Goal: Task Accomplishment & Management: Complete application form

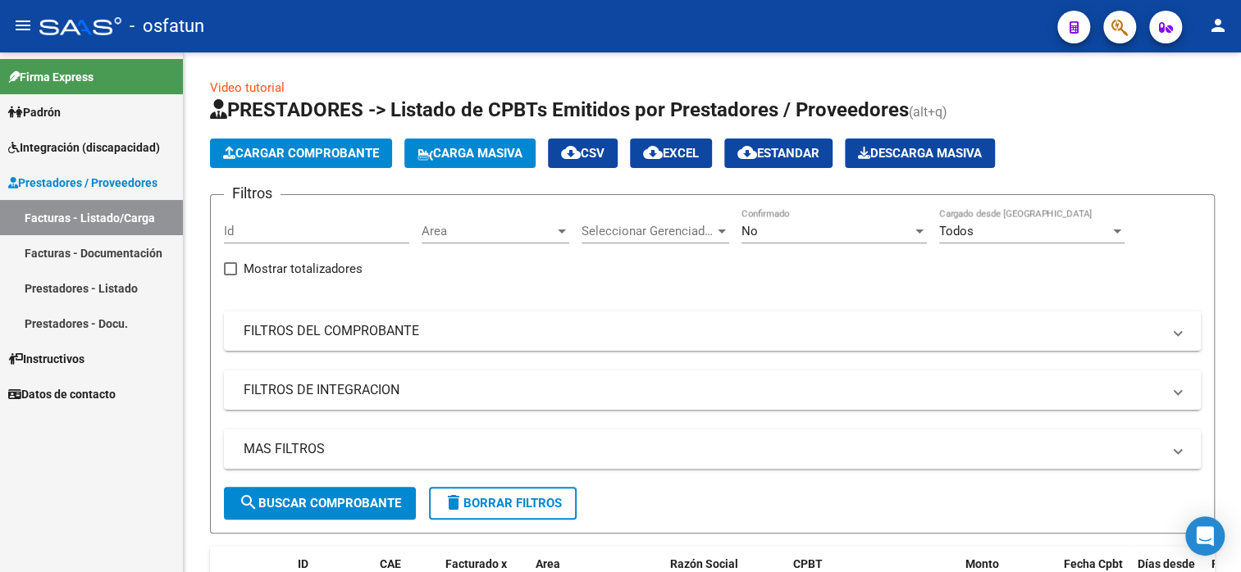
click at [316, 158] on span "Cargar Comprobante" at bounding box center [301, 153] width 156 height 15
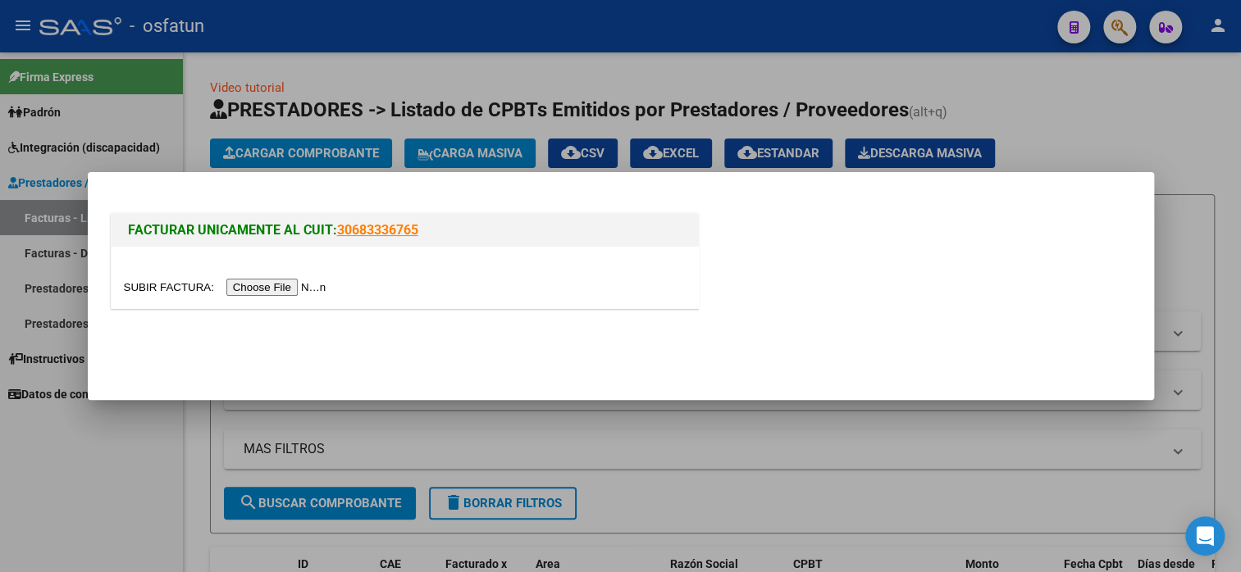
click at [306, 287] on input "file" at bounding box center [227, 287] width 207 height 17
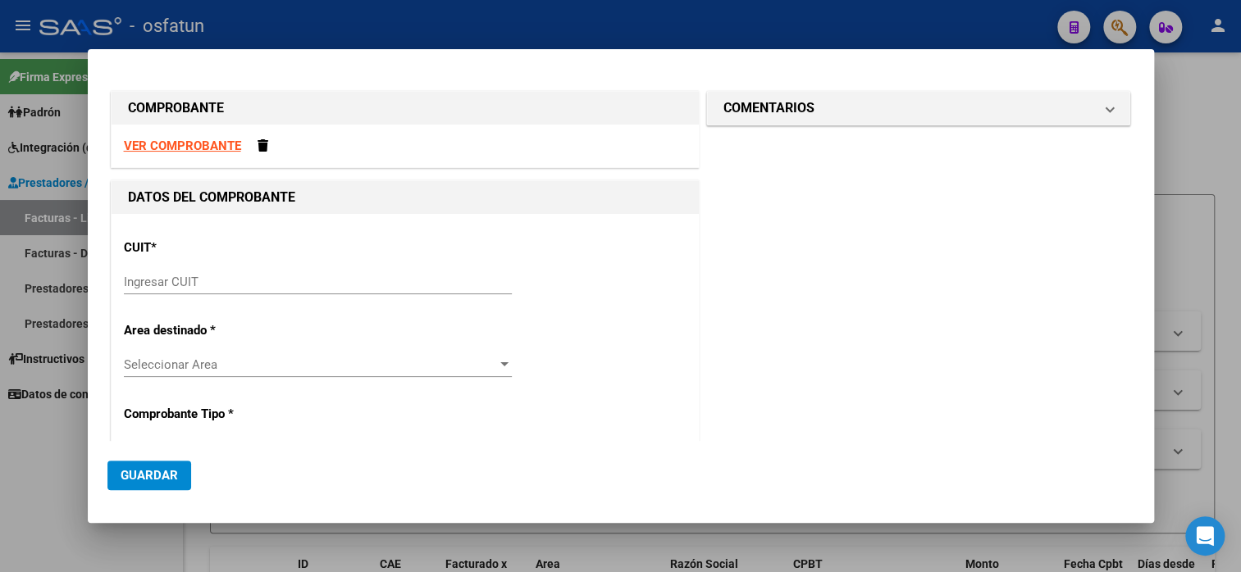
click at [202, 144] on strong "VER COMPROBANTE" at bounding box center [182, 146] width 117 height 15
click at [172, 275] on input "Ingresar CUIT" at bounding box center [318, 282] width 388 height 15
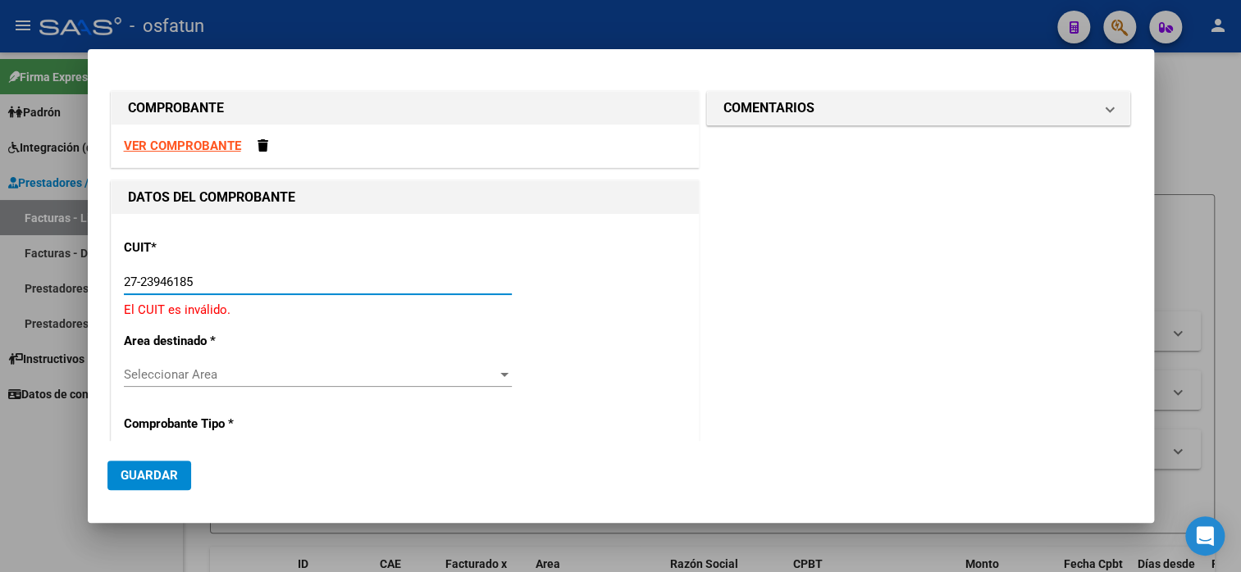
type input "27-23946185-4"
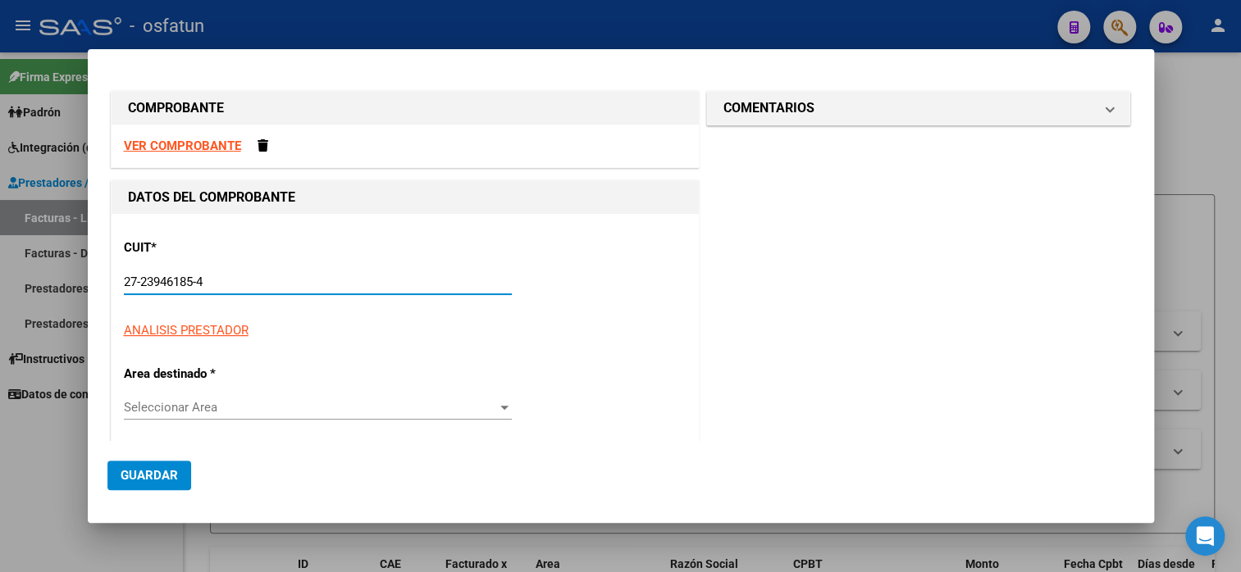
type input "2"
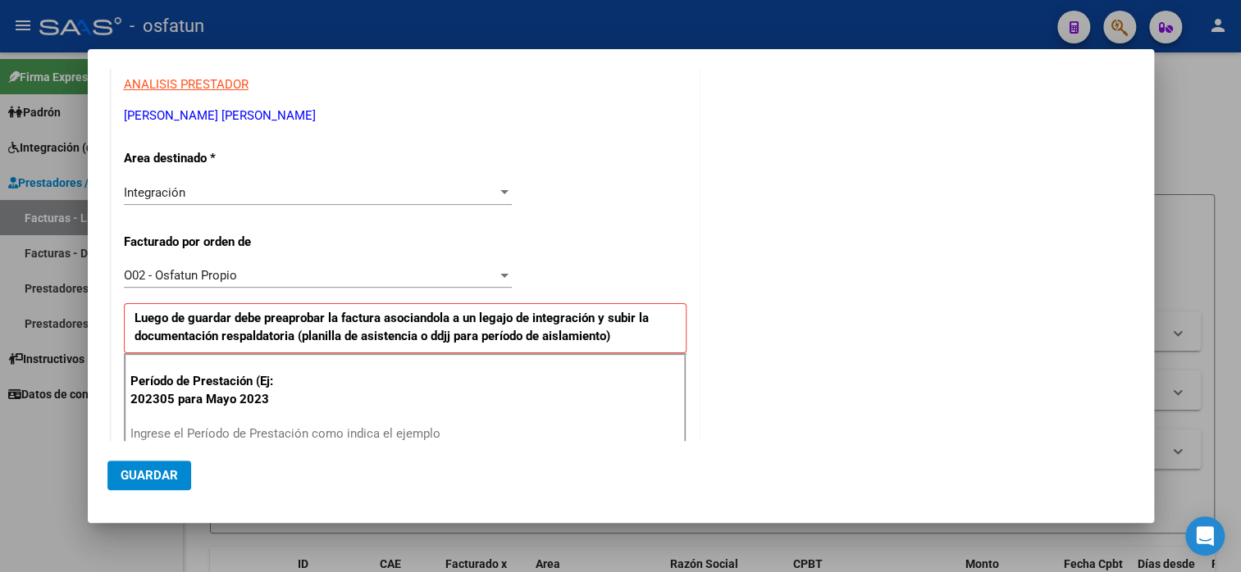
scroll to position [328, 0]
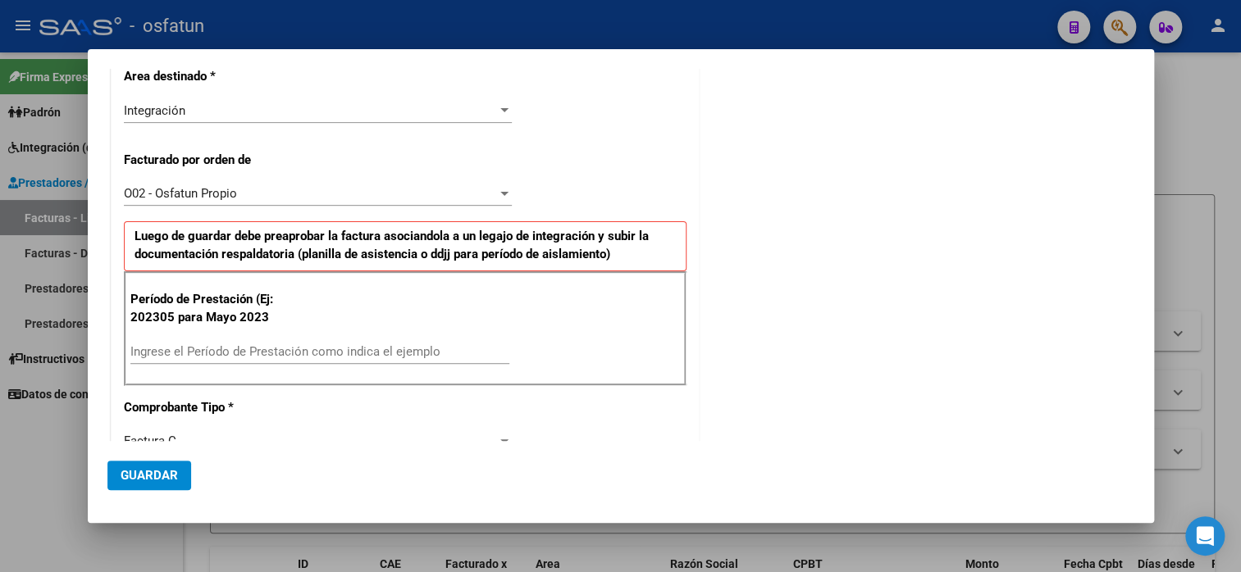
type input "27-23946185-4"
click at [182, 339] on div "Ingrese el Período de Prestación como indica el ejemplo" at bounding box center [319, 351] width 379 height 25
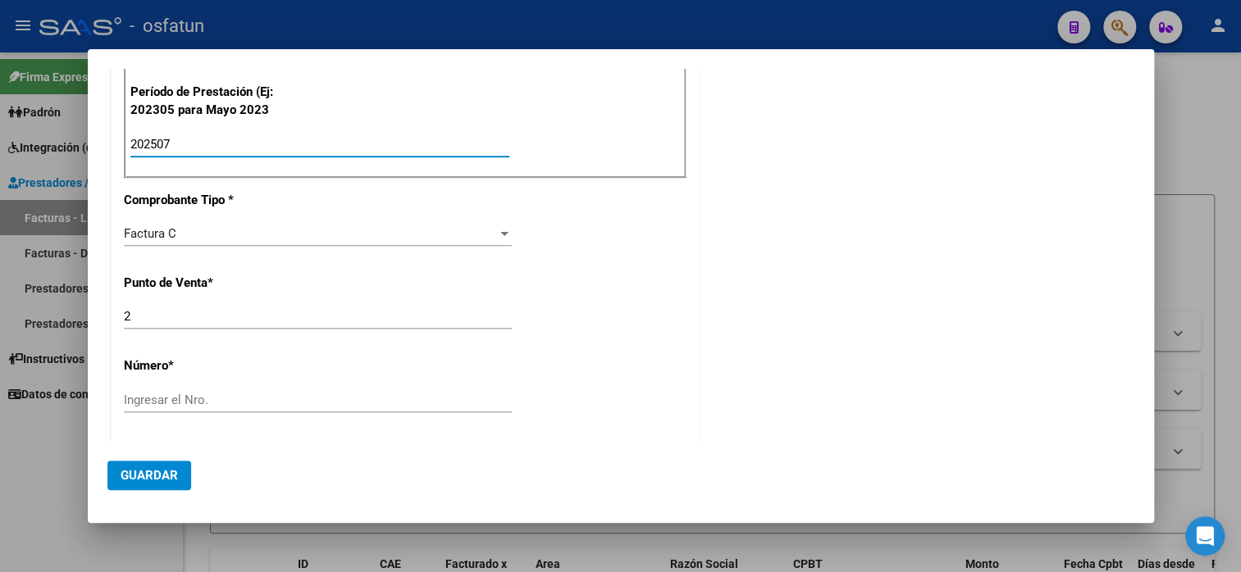
scroll to position [574, 0]
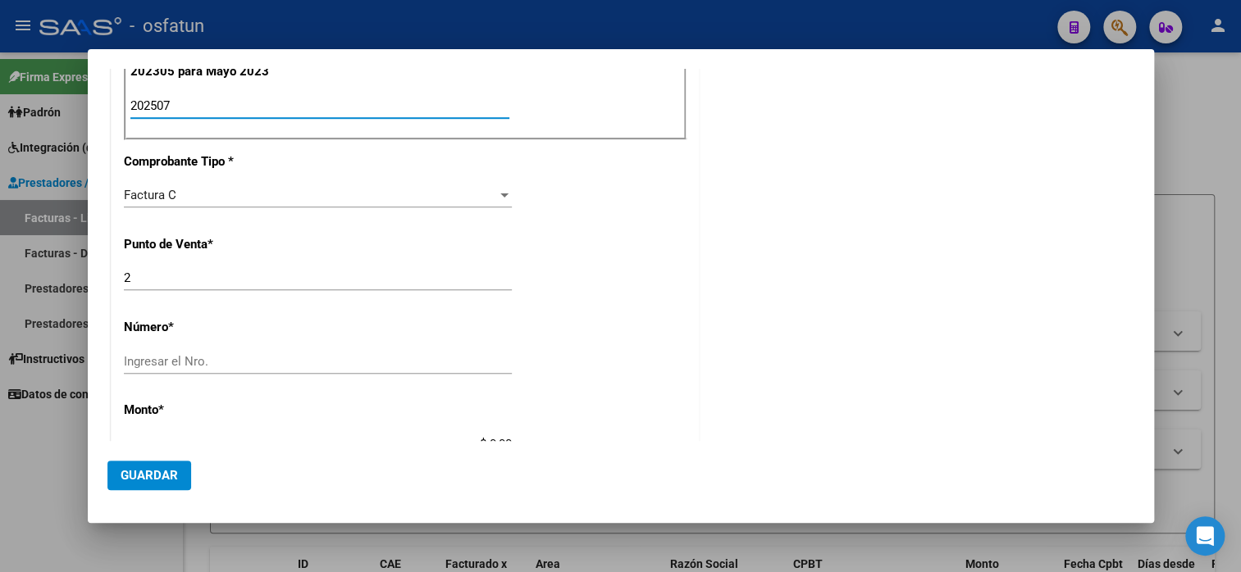
type input "202507"
click at [203, 357] on input "Ingresar el Nro." at bounding box center [318, 361] width 388 height 15
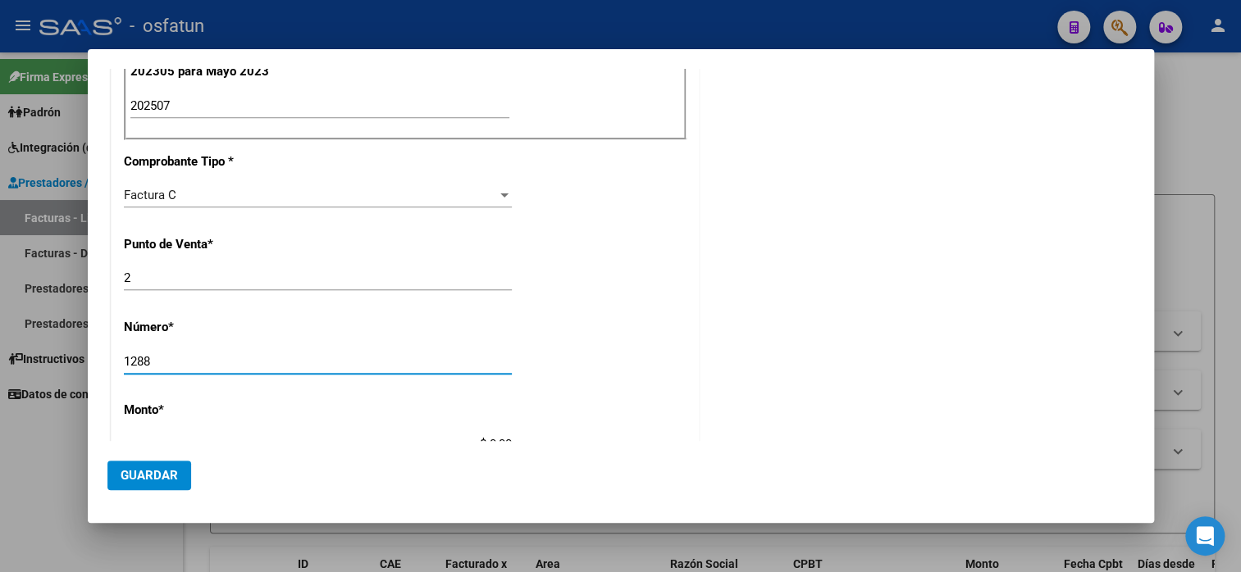
type input "1288"
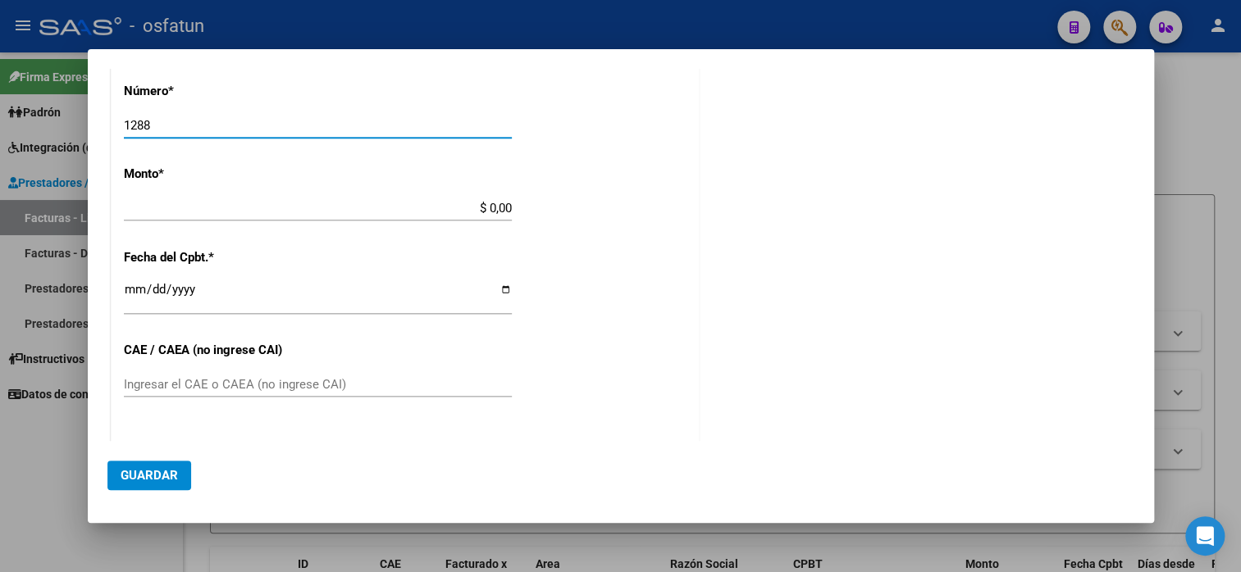
scroll to position [820, 0]
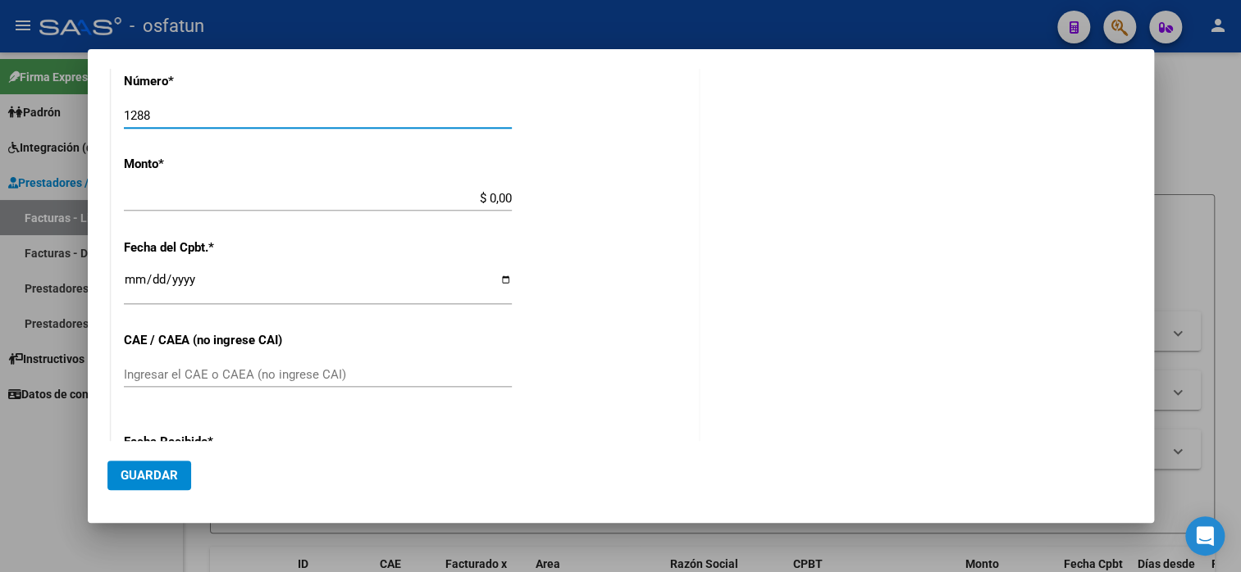
click at [328, 109] on input "1288" at bounding box center [318, 115] width 388 height 15
click at [312, 196] on input "$ 0,00" at bounding box center [318, 198] width 388 height 15
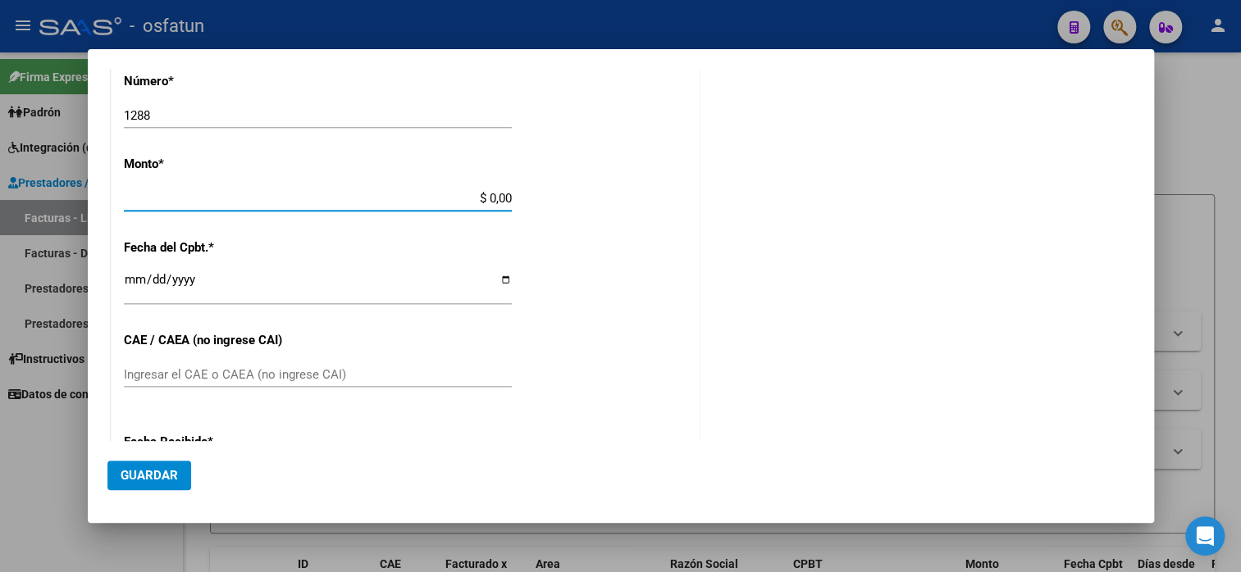
type input "$ 49.482,44"
type input "[DATE]"
type input "75314958184759"
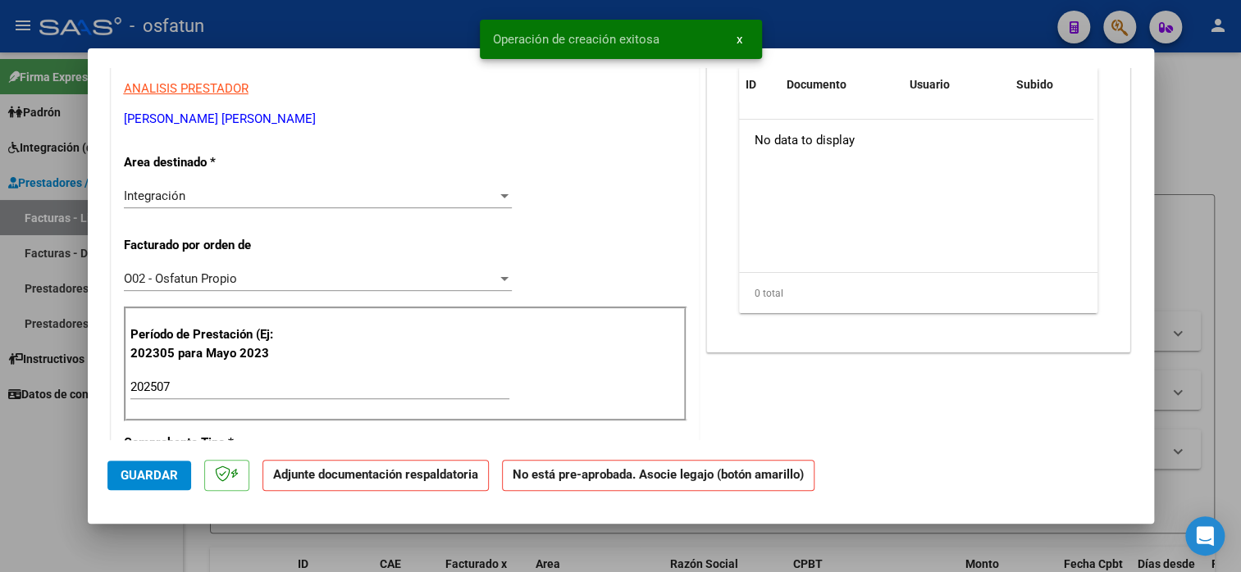
scroll to position [100, 0]
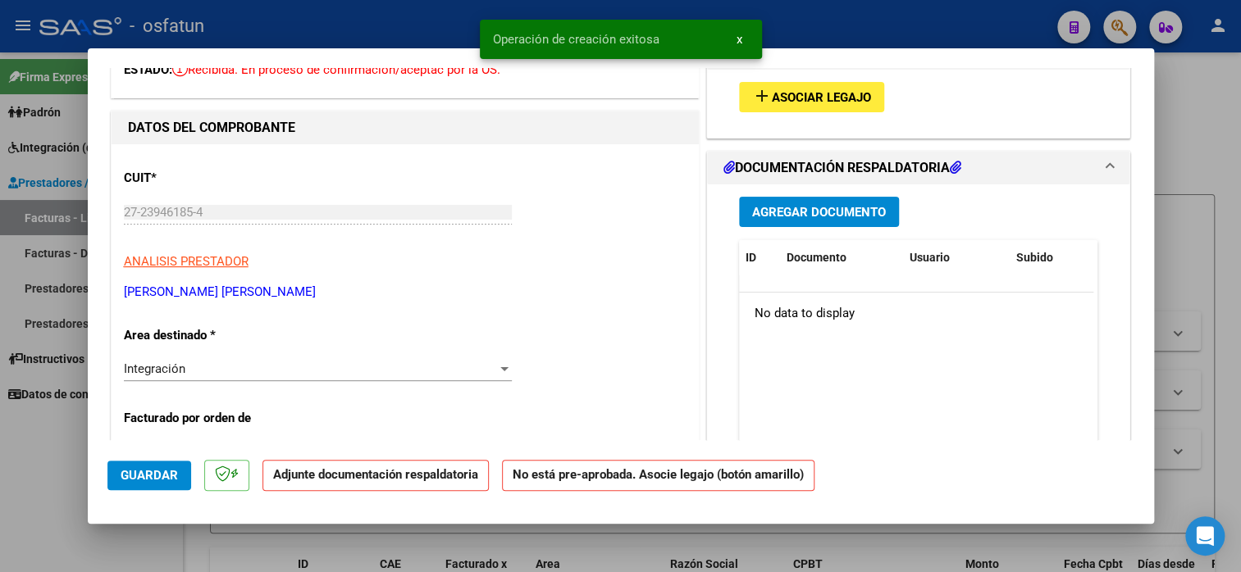
click at [804, 98] on span "Asociar Legajo" at bounding box center [821, 97] width 99 height 15
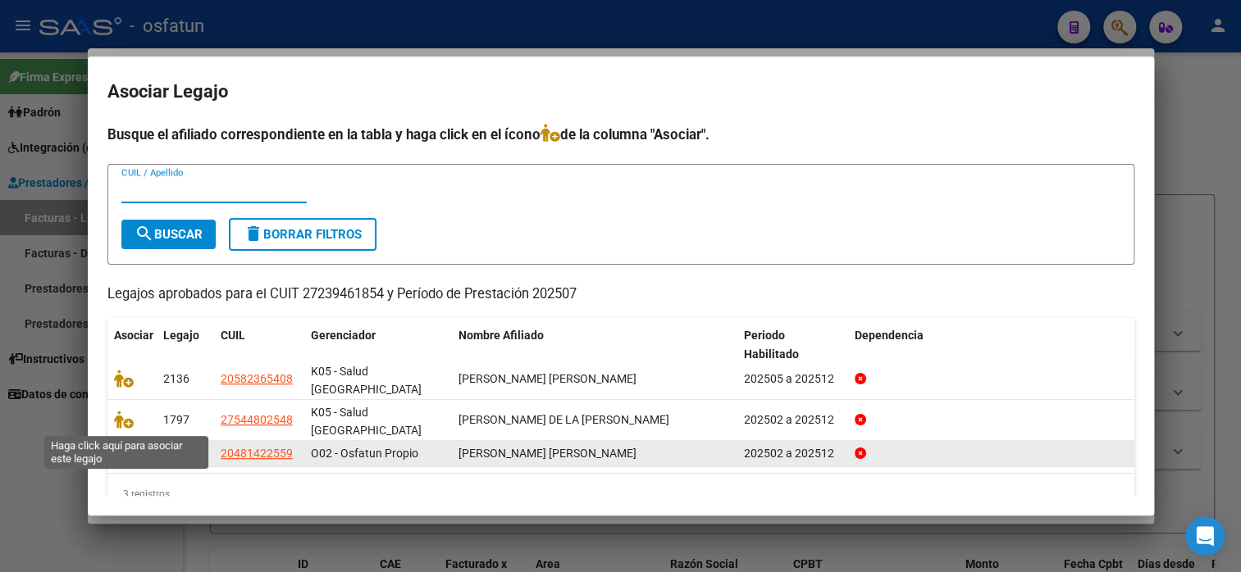
click at [121, 444] on icon at bounding box center [124, 453] width 20 height 18
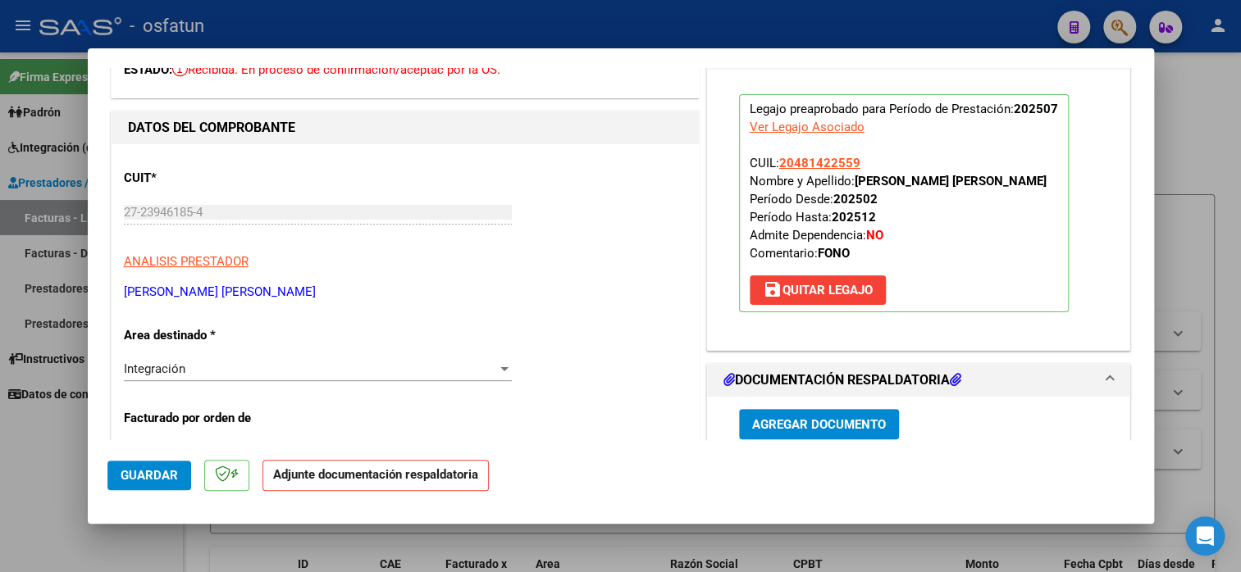
click at [808, 427] on span "Agregar Documento" at bounding box center [819, 424] width 134 height 15
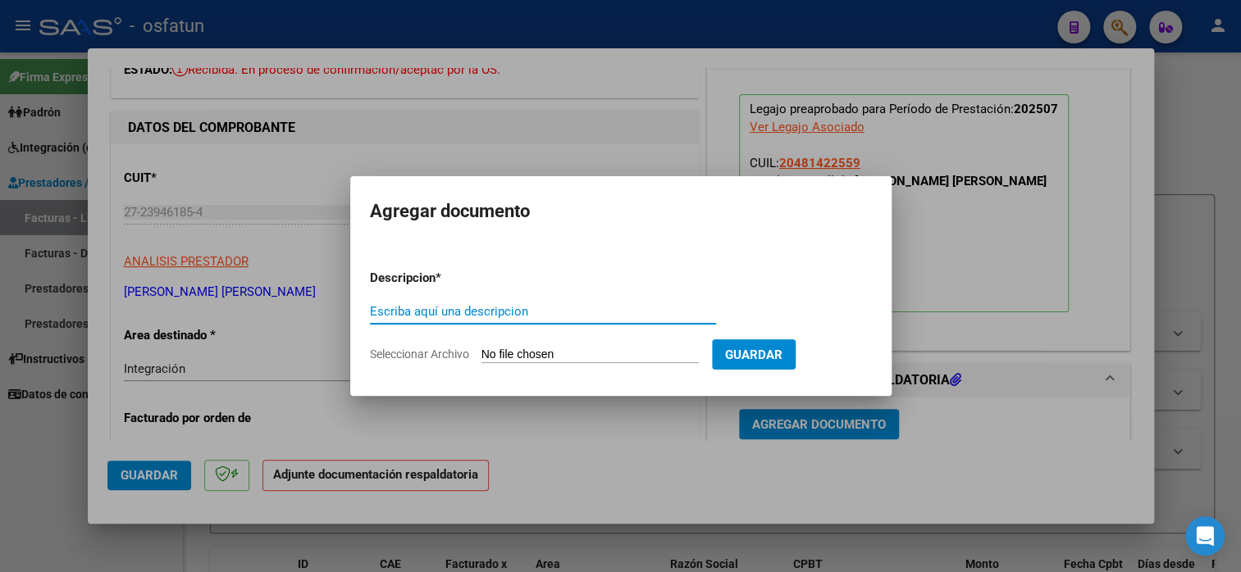
click at [476, 307] on input "Escriba aquí una descripcion" at bounding box center [543, 311] width 346 height 15
type input "planilla de asistencia"
click at [519, 353] on input "Seleccionar Archivo" at bounding box center [589, 356] width 217 height 16
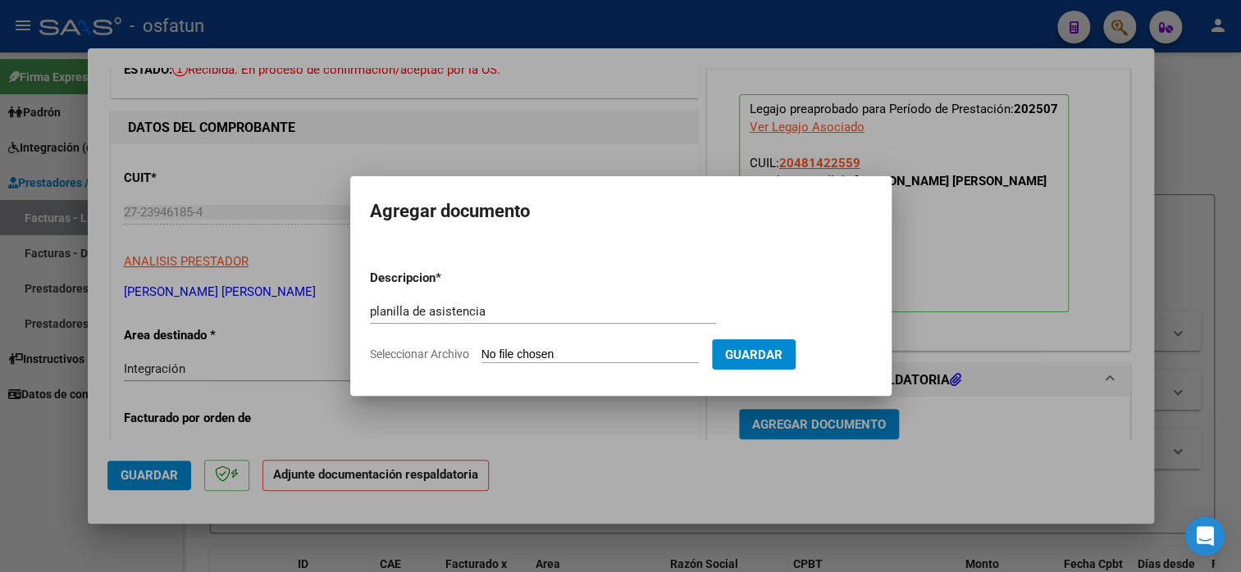
type input "C:\fakepath\[GEOGRAPHIC_DATA] 1288 ASIS.pdf"
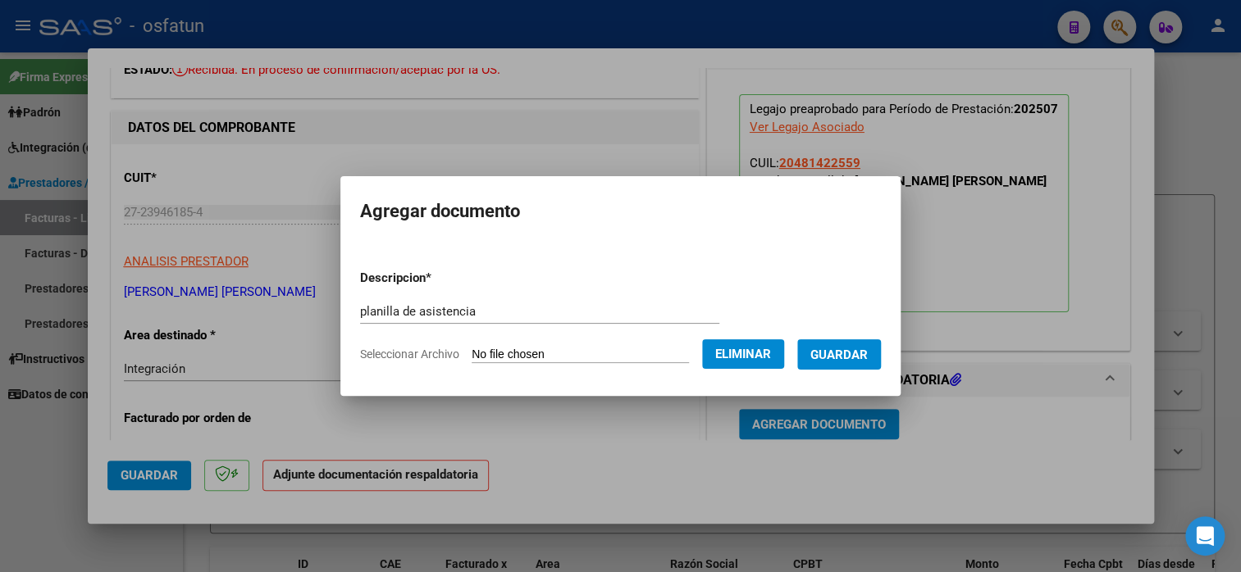
click at [853, 353] on span "Guardar" at bounding box center [838, 355] width 57 height 15
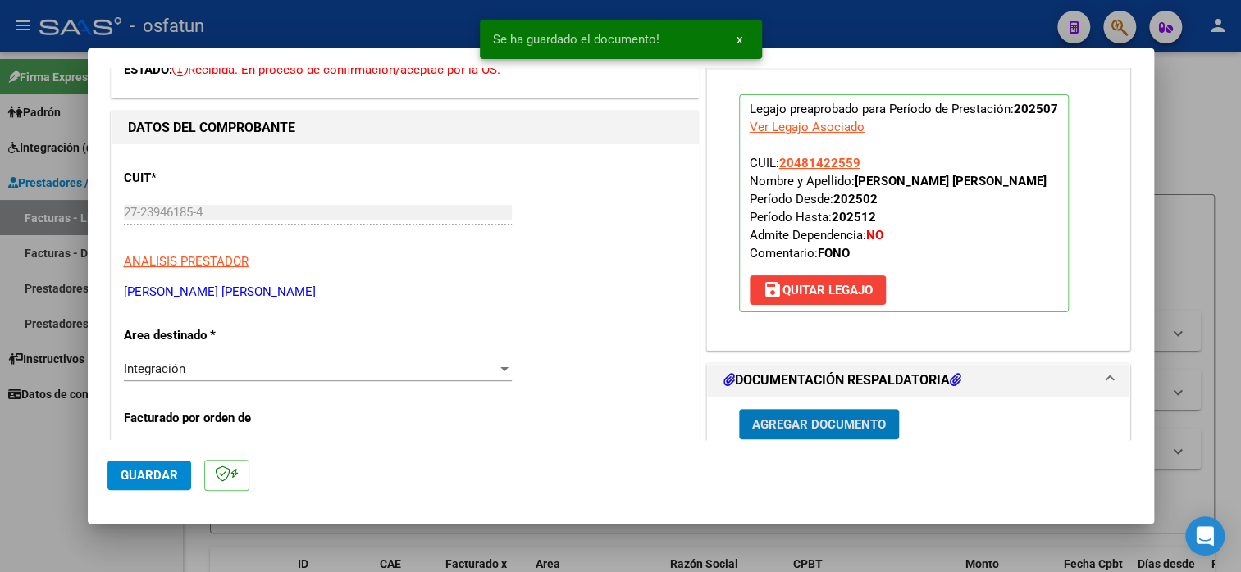
click at [122, 484] on button "Guardar" at bounding box center [149, 476] width 84 height 30
click at [123, 484] on button "Guardar" at bounding box center [149, 476] width 84 height 30
click at [1210, 168] on div at bounding box center [620, 286] width 1241 height 572
type input "$ 0,00"
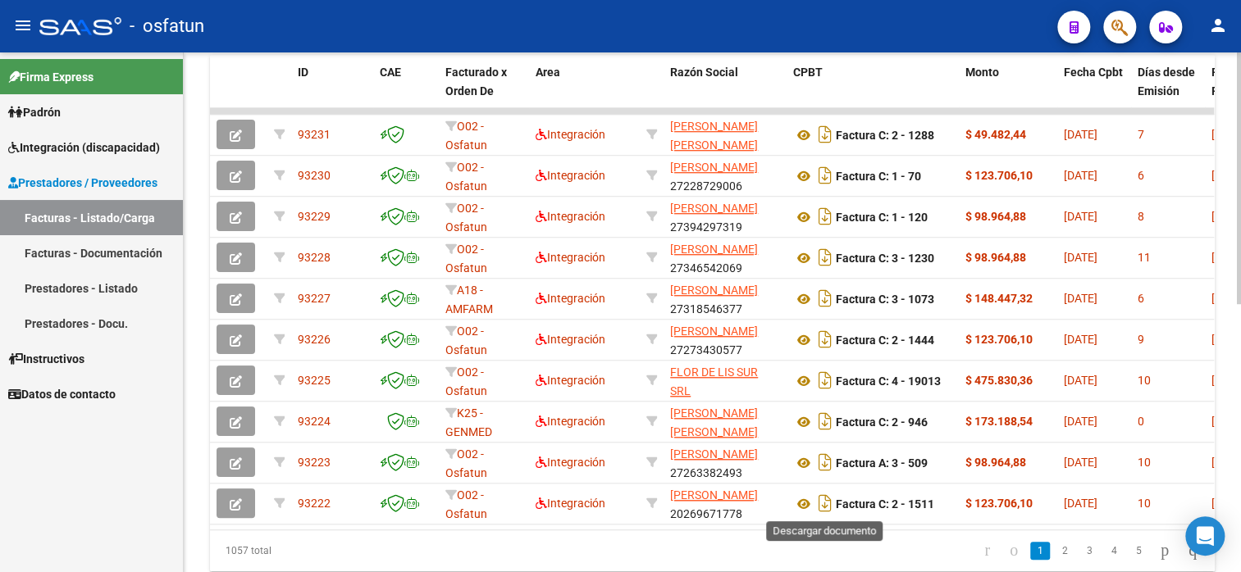
scroll to position [553, 0]
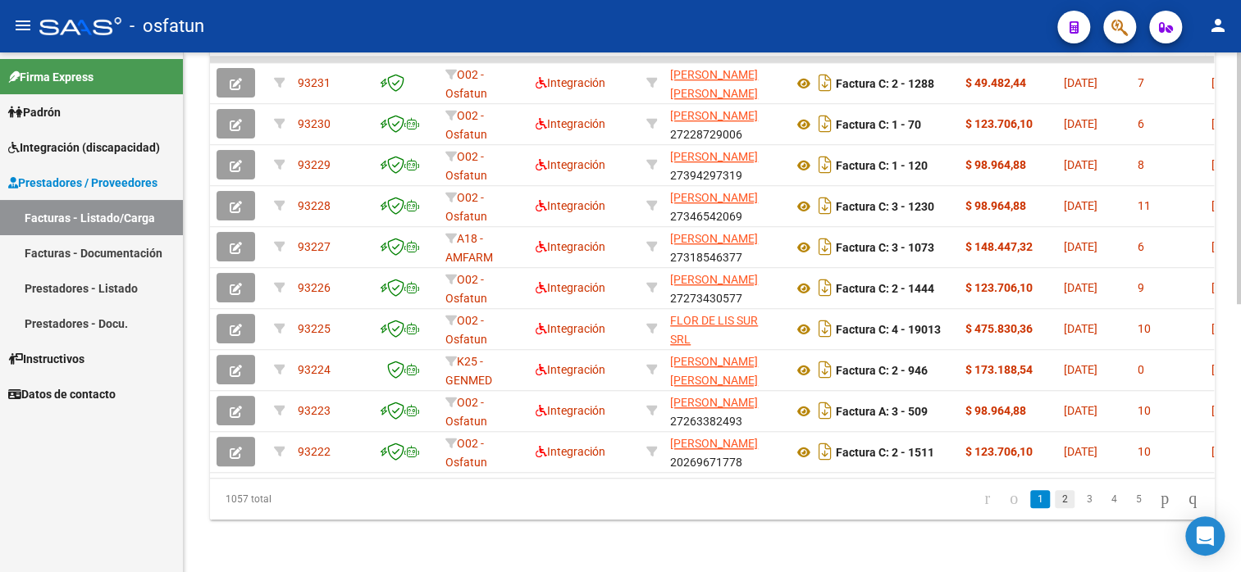
click at [1054, 500] on link "2" at bounding box center [1064, 499] width 20 height 18
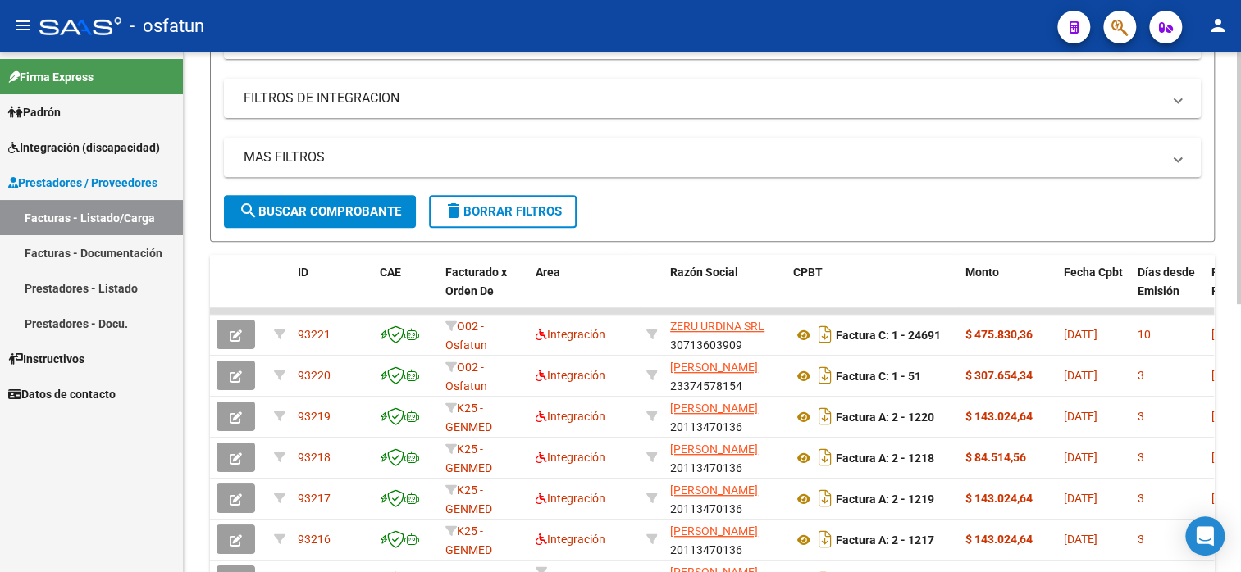
scroll to position [0, 0]
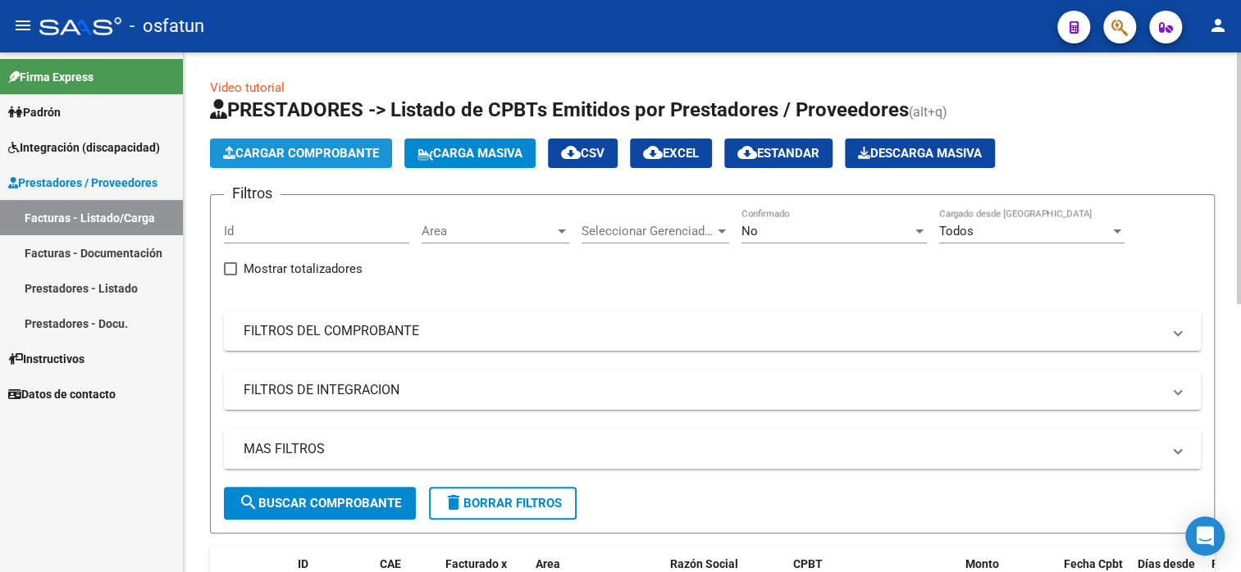
click at [329, 147] on span "Cargar Comprobante" at bounding box center [301, 153] width 156 height 15
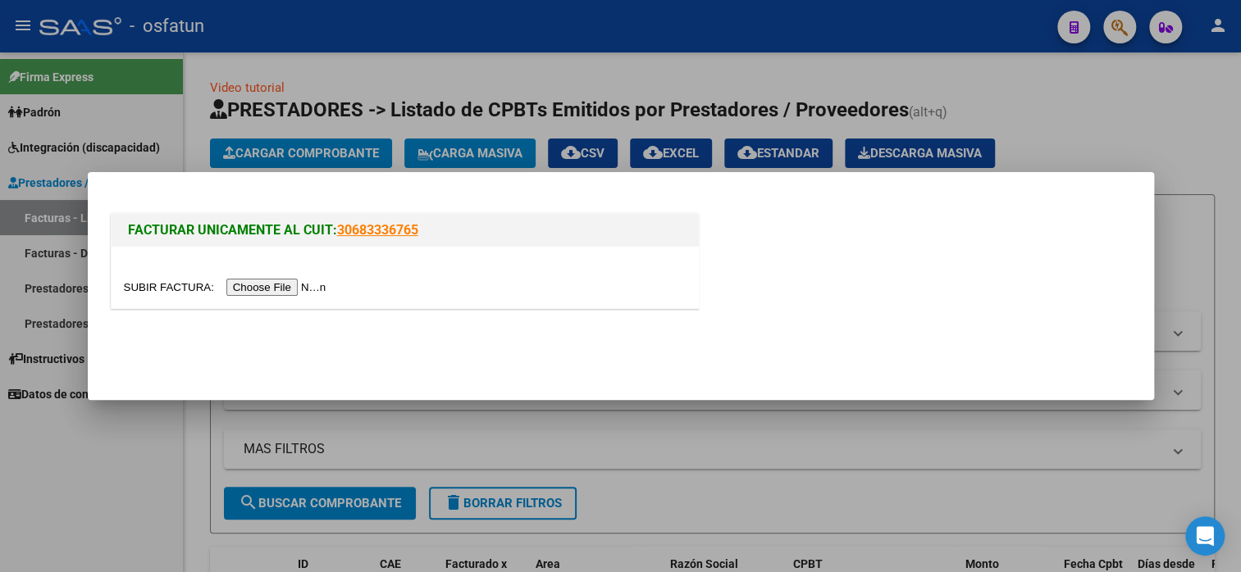
click at [278, 274] on div at bounding box center [405, 277] width 587 height 61
click at [277, 285] on input "file" at bounding box center [227, 287] width 207 height 17
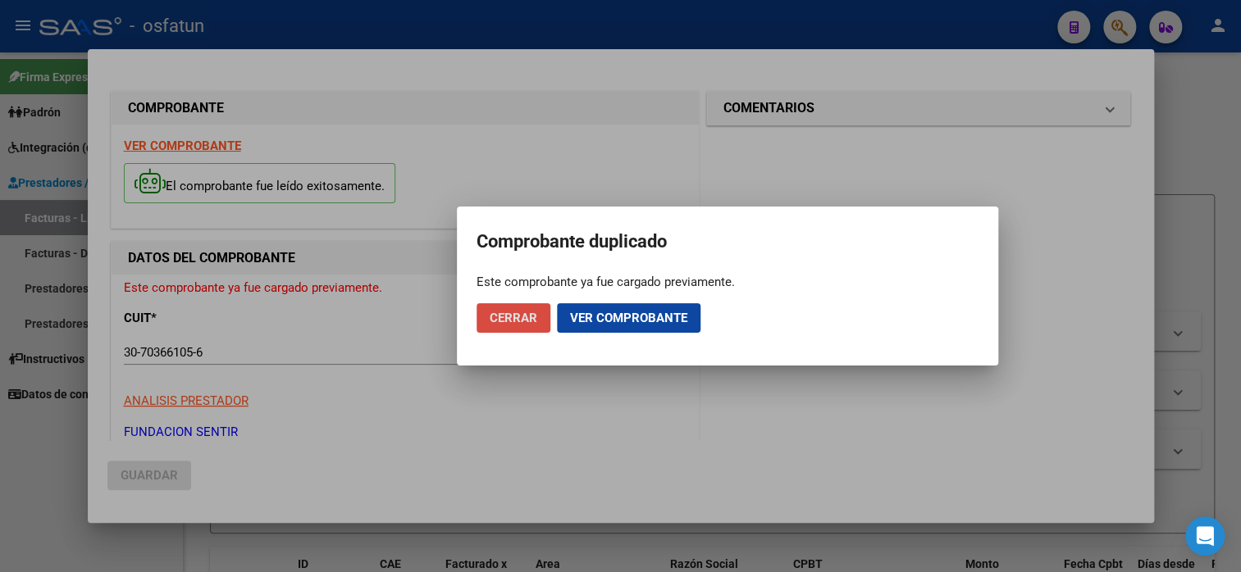
click at [525, 320] on span "Cerrar" at bounding box center [514, 318] width 48 height 15
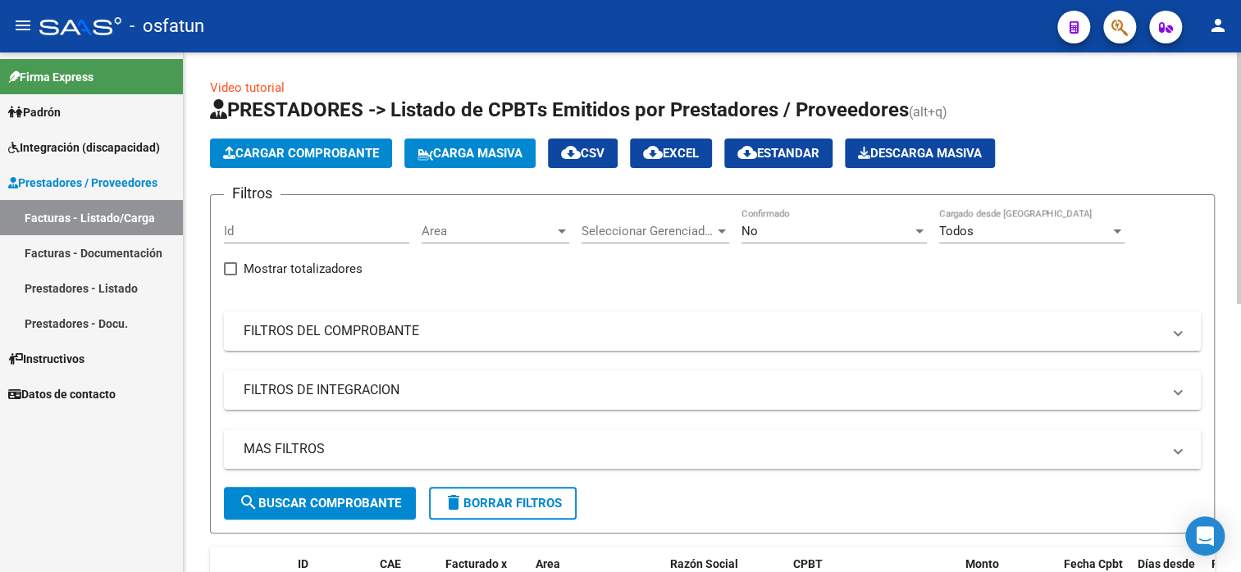
drag, startPoint x: 294, startPoint y: 132, endPoint x: 294, endPoint y: 148, distance: 15.6
click at [294, 134] on app-list-header "PRESTADORES -> Listado de CPBTs Emitidos por Prestadores / Proveedores (alt+q) …" at bounding box center [712, 315] width 1004 height 437
click at [290, 161] on button "Cargar Comprobante" at bounding box center [301, 154] width 182 height 30
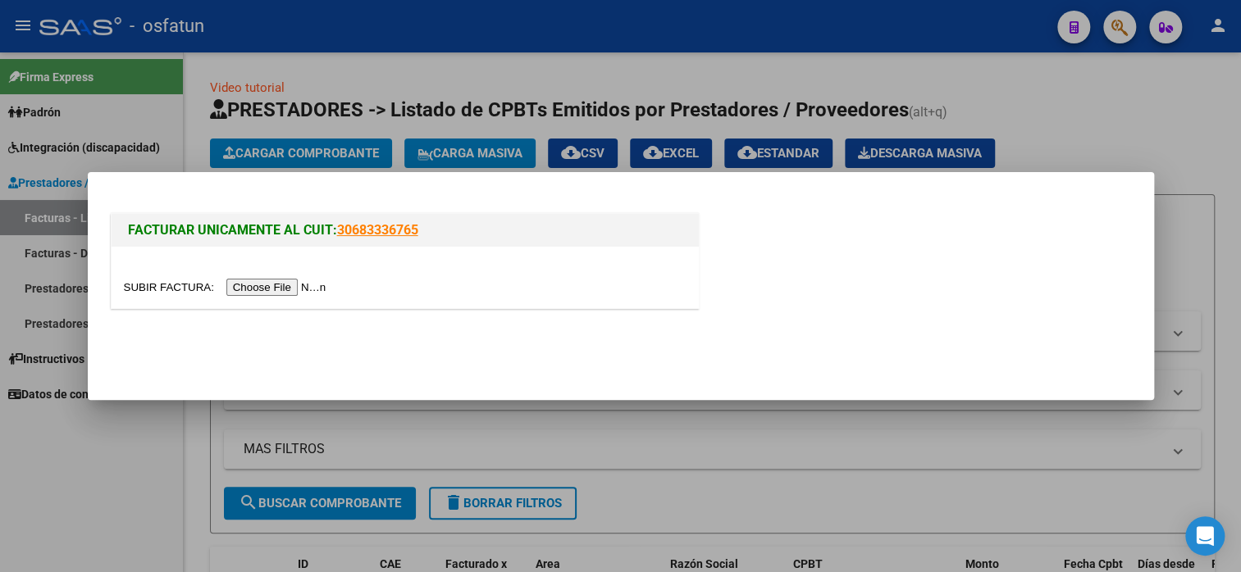
click at [285, 292] on input "file" at bounding box center [227, 287] width 207 height 17
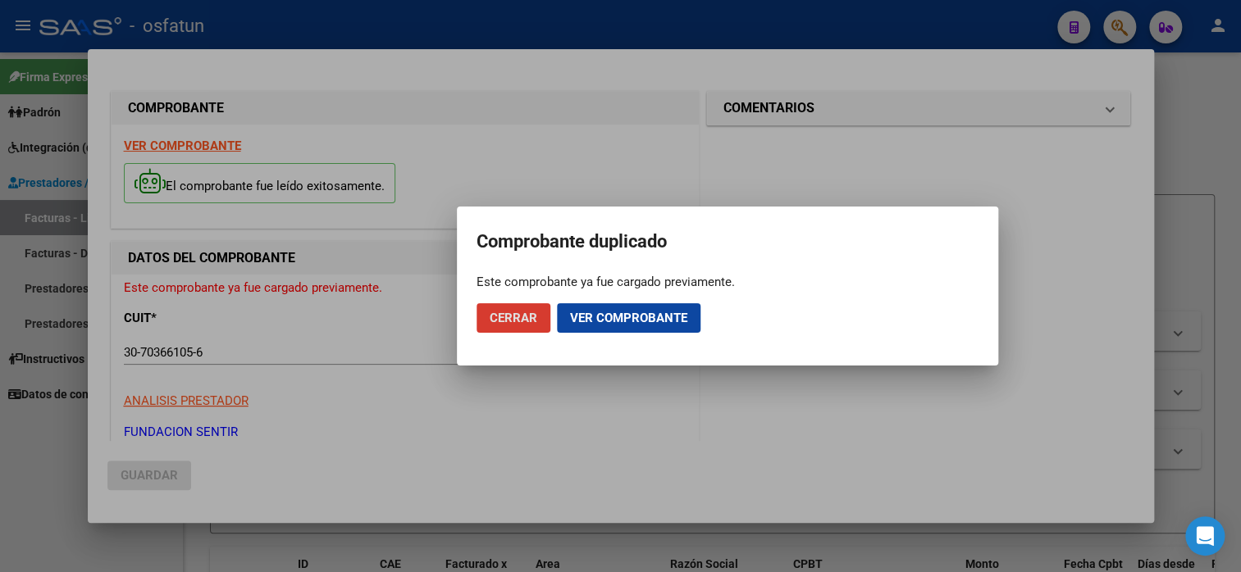
click at [516, 322] on span "Cerrar" at bounding box center [514, 318] width 48 height 15
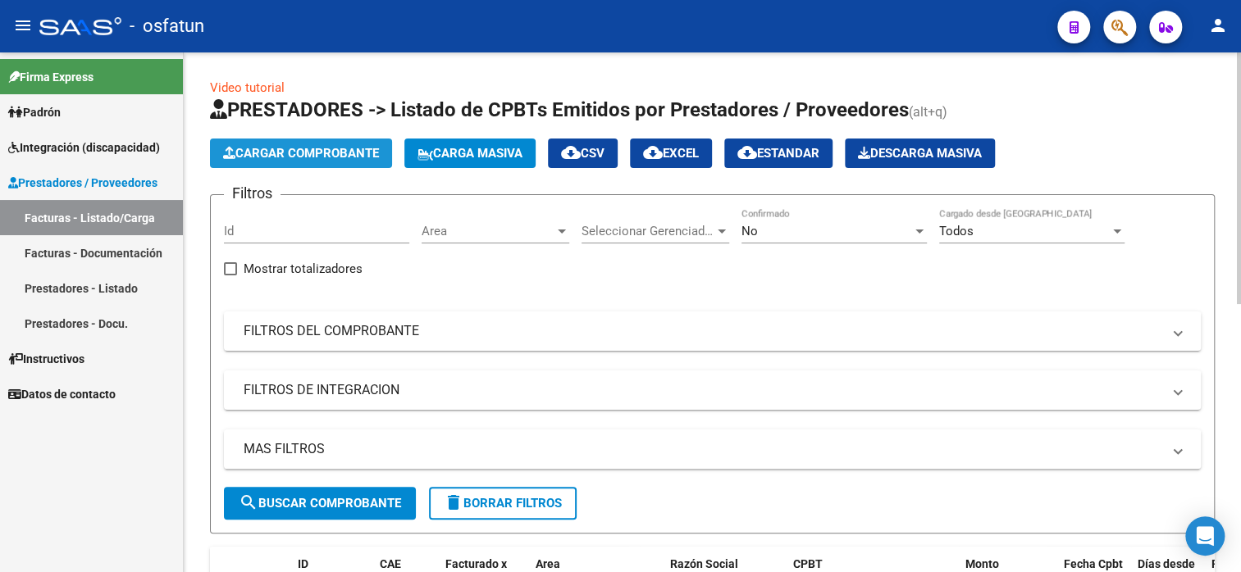
click at [313, 156] on span "Cargar Comprobante" at bounding box center [301, 153] width 156 height 15
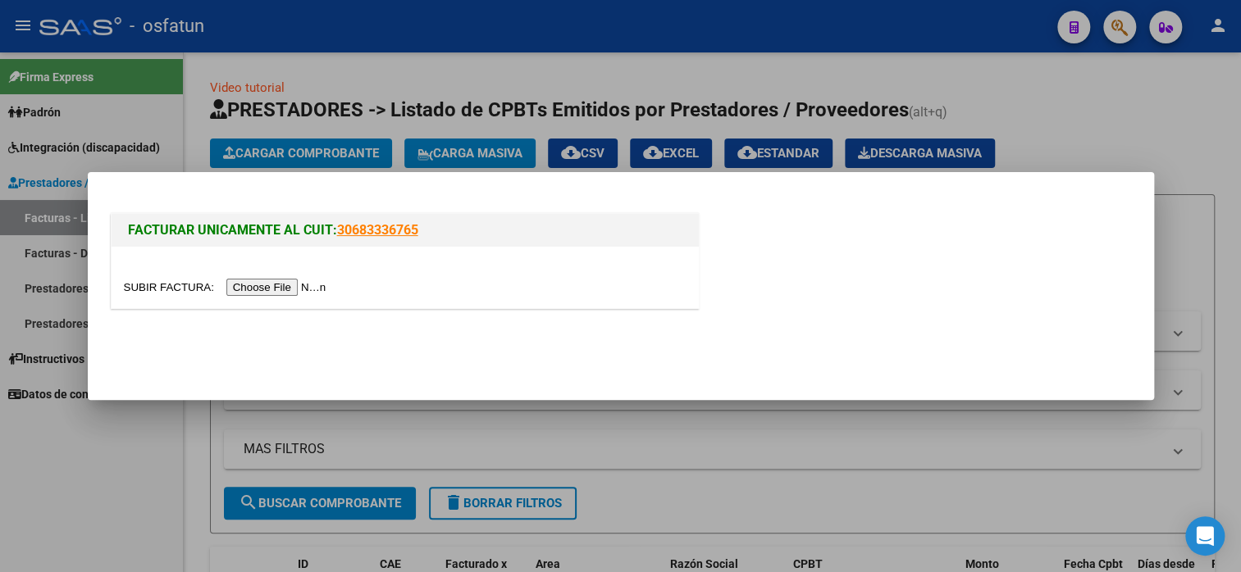
click at [279, 295] on input "file" at bounding box center [227, 287] width 207 height 17
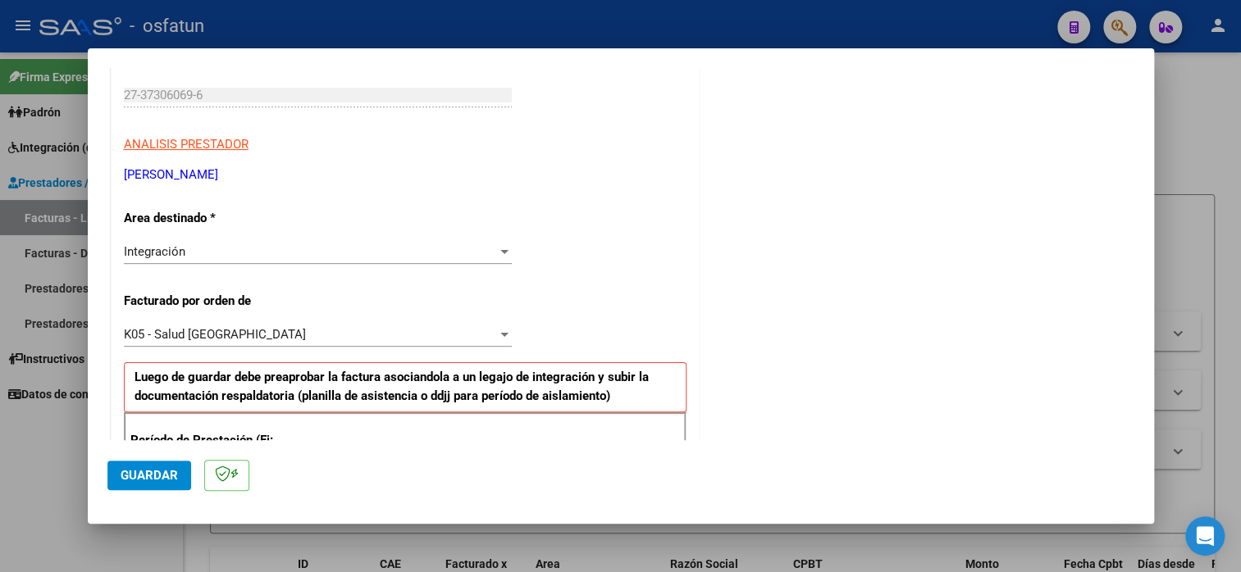
scroll to position [328, 0]
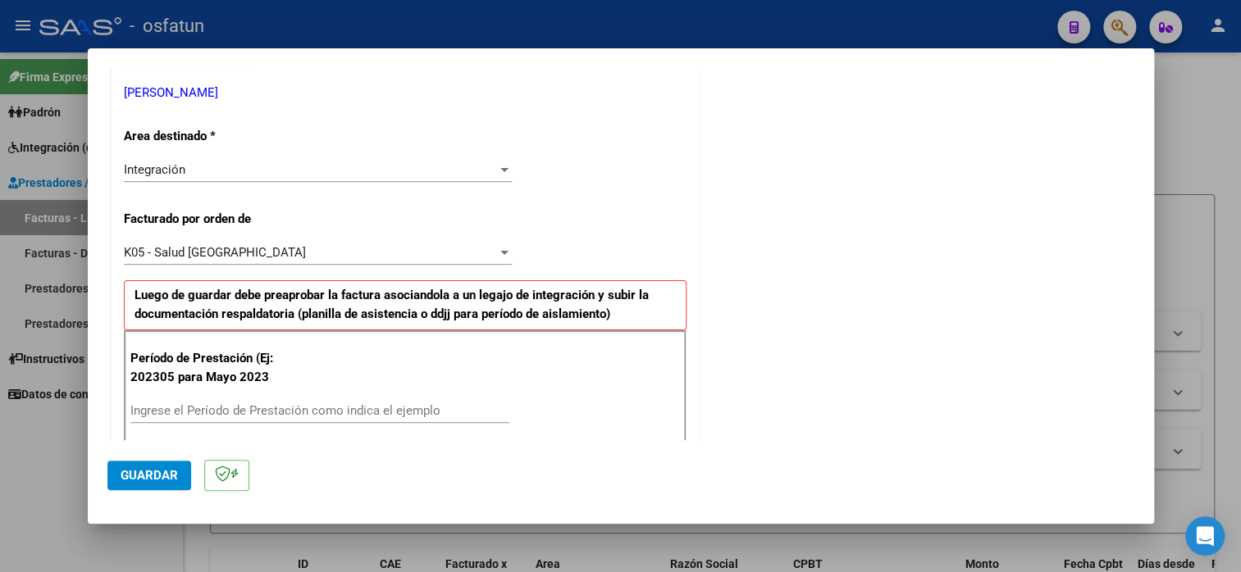
click at [213, 404] on input "Ingrese el Período de Prestación como indica el ejemplo" at bounding box center [319, 410] width 379 height 15
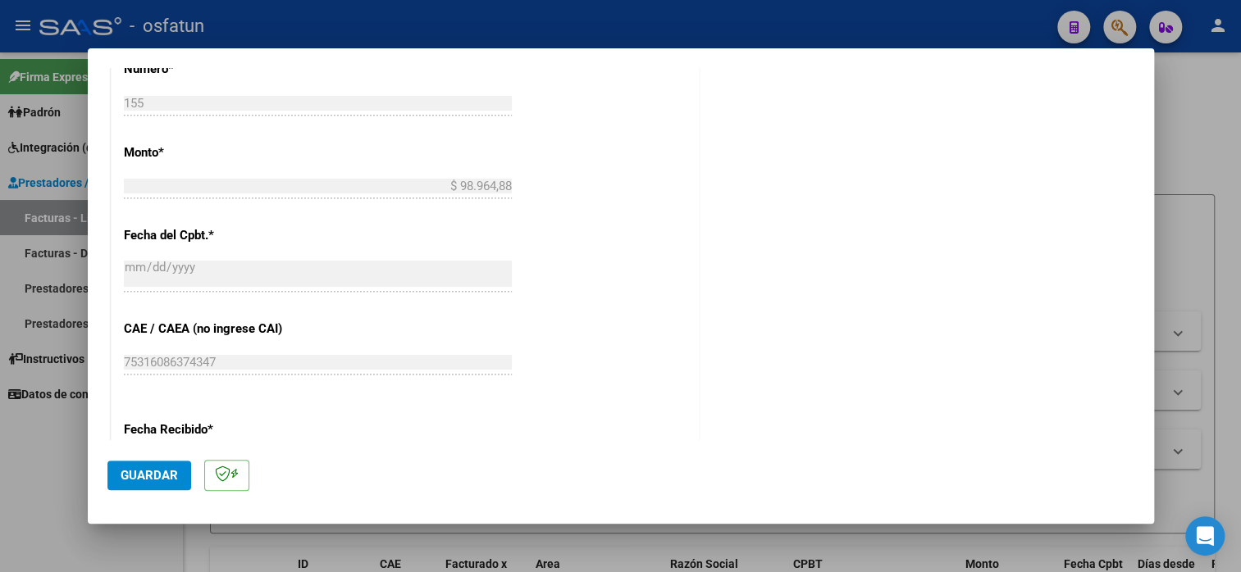
scroll to position [902, 0]
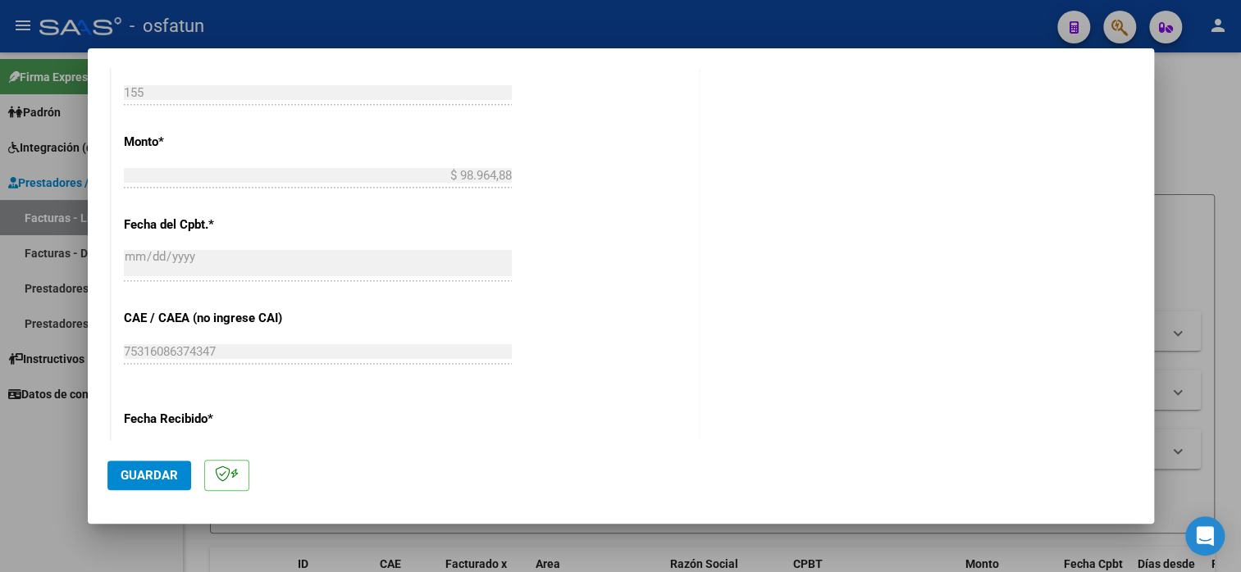
type input "202507"
click at [614, 315] on div "CUIT * 27-37306069-6 Ingresar CUIT ANALISIS PRESTADOR [PERSON_NAME] [PERSON_NAM…" at bounding box center [405, 76] width 587 height 1410
click at [146, 478] on span "Guardar" at bounding box center [149, 475] width 57 height 15
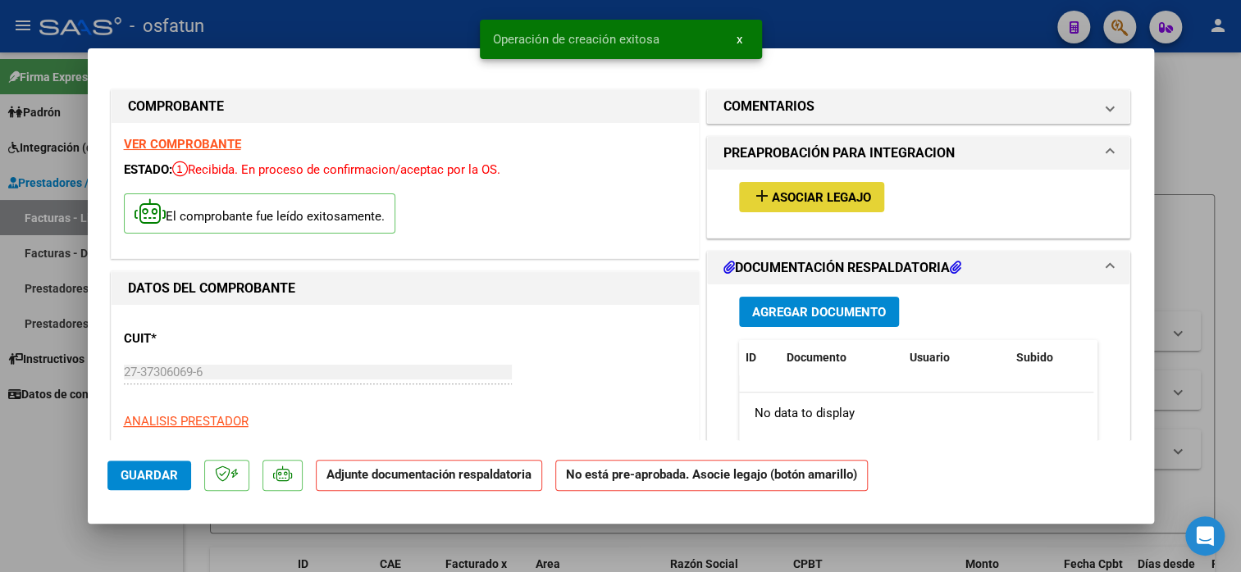
click at [827, 199] on span "Asociar Legajo" at bounding box center [821, 197] width 99 height 15
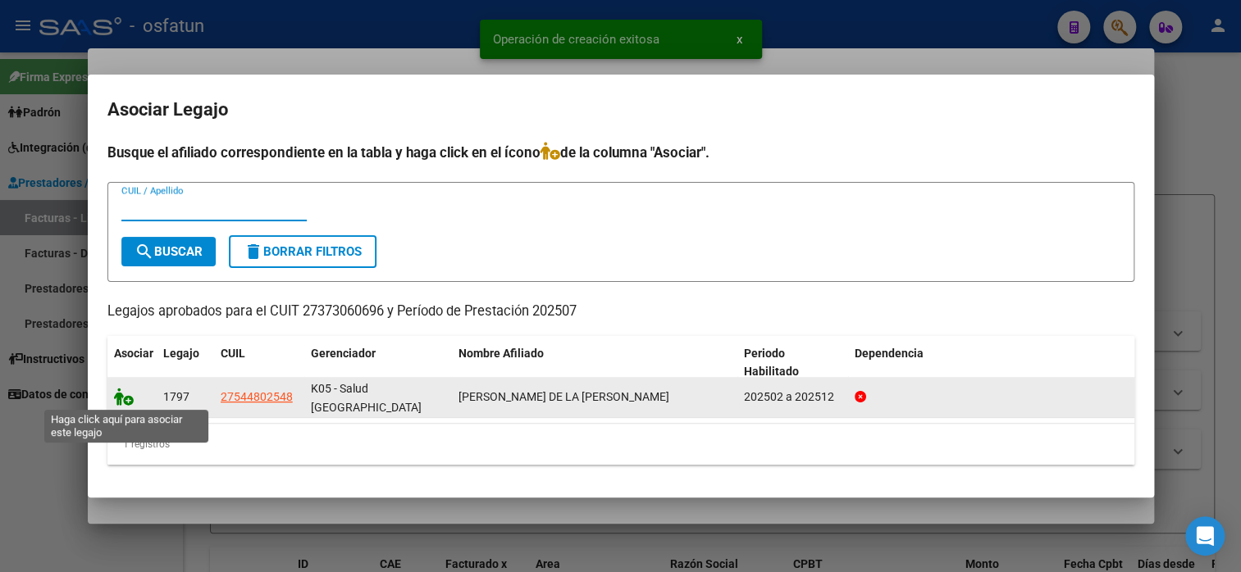
click at [124, 391] on icon at bounding box center [124, 397] width 20 height 18
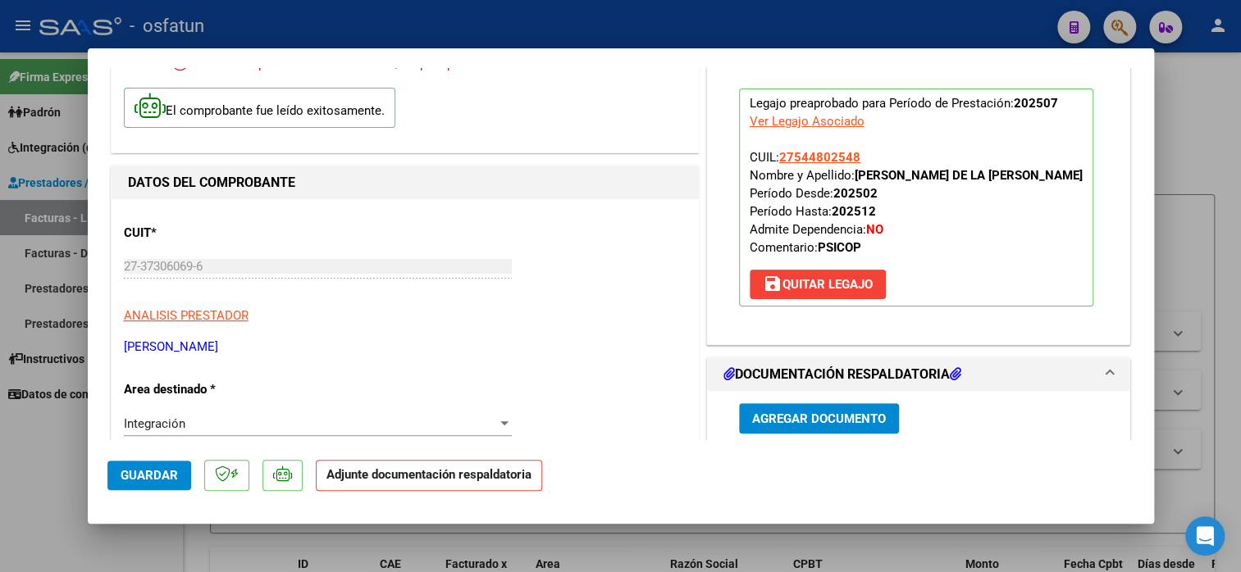
scroll to position [246, 0]
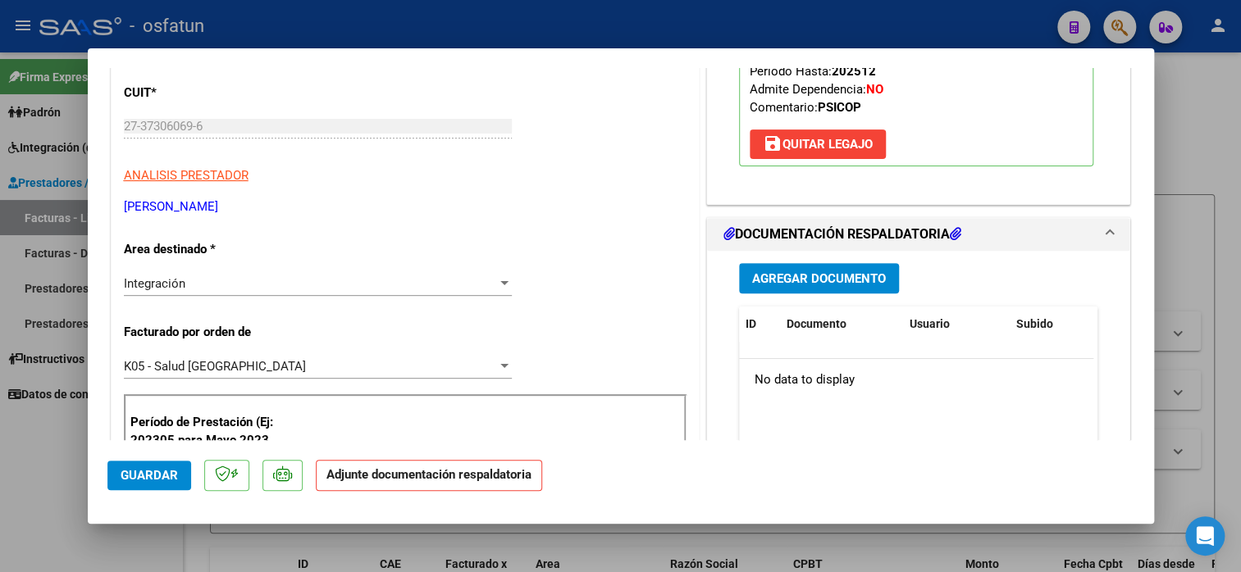
click at [829, 286] on button "Agregar Documento" at bounding box center [819, 278] width 160 height 30
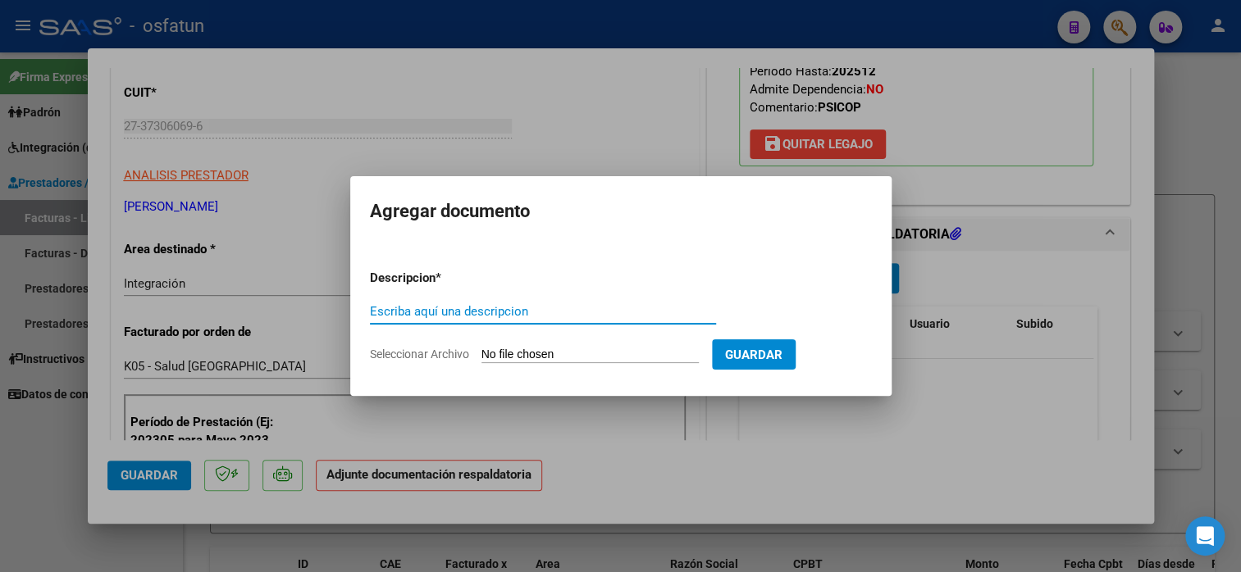
click at [494, 311] on input "Escriba aquí una descripcion" at bounding box center [543, 311] width 346 height 15
type input "PLANILLA DE ASISTENCIA"
click at [528, 351] on input "Seleccionar Archivo" at bounding box center [589, 356] width 217 height 16
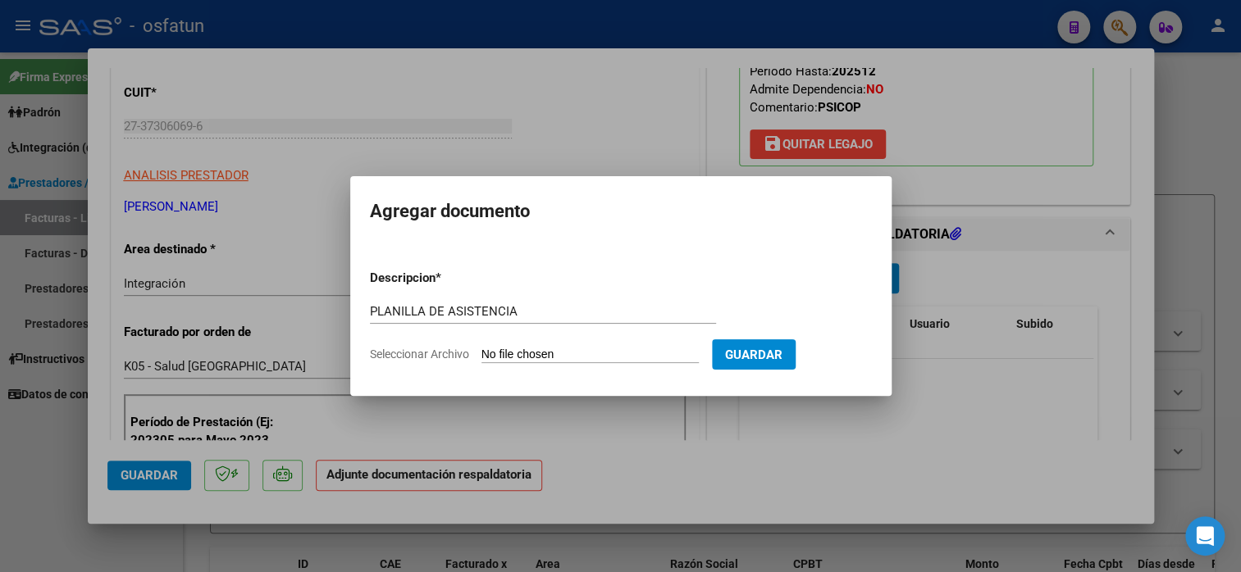
type input "C:\fakepath\[PERSON_NAME] 155 ASIS.pdf"
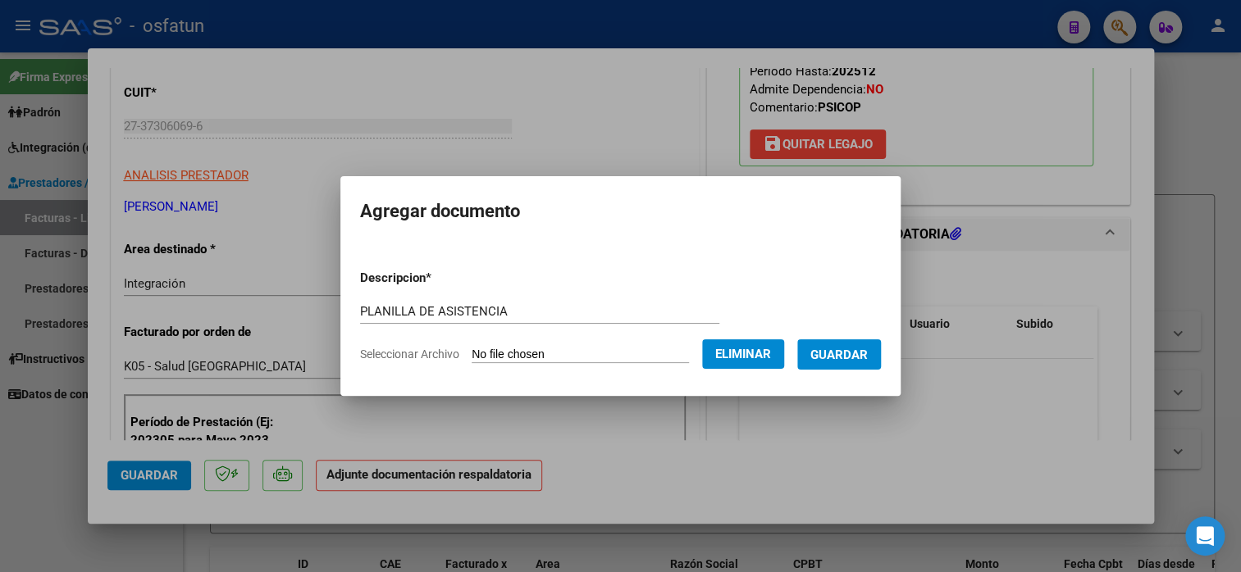
click at [854, 358] on span "Guardar" at bounding box center [838, 355] width 57 height 15
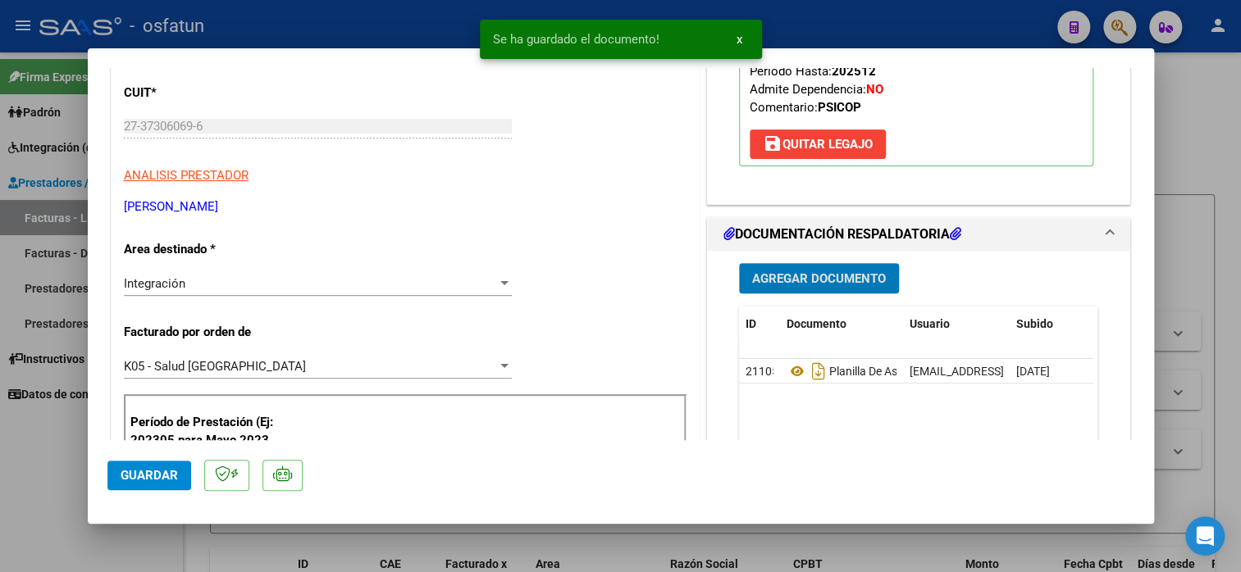
click at [138, 476] on span "Guardar" at bounding box center [149, 475] width 57 height 15
click at [139, 476] on span "Guardar" at bounding box center [149, 475] width 57 height 15
click at [1218, 118] on div at bounding box center [620, 286] width 1241 height 572
type input "$ 0,00"
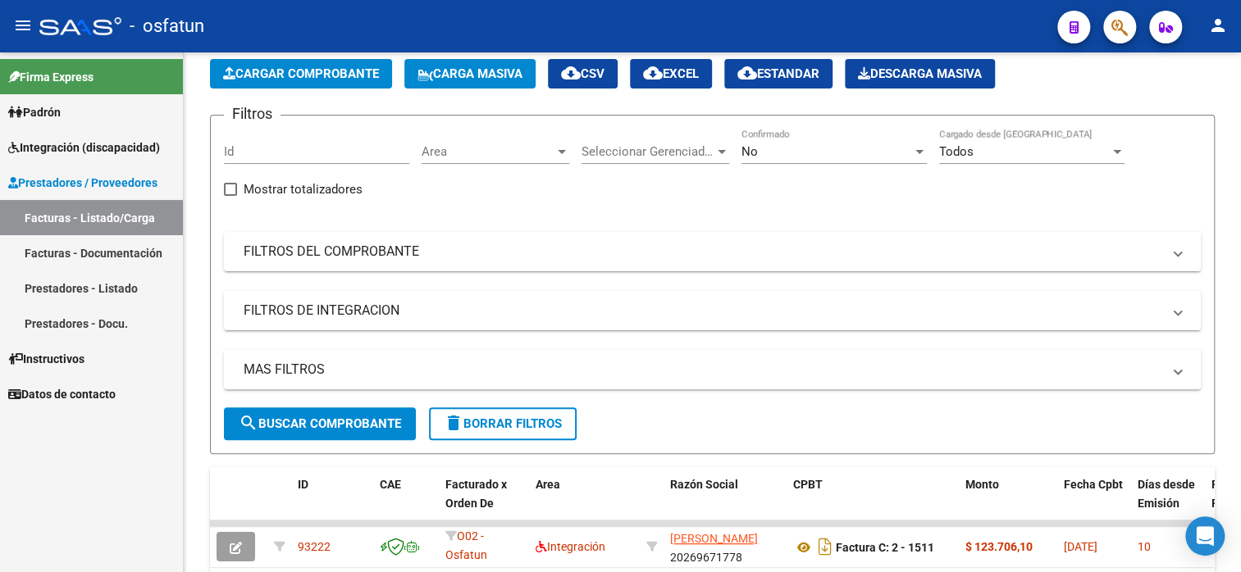
scroll to position [0, 0]
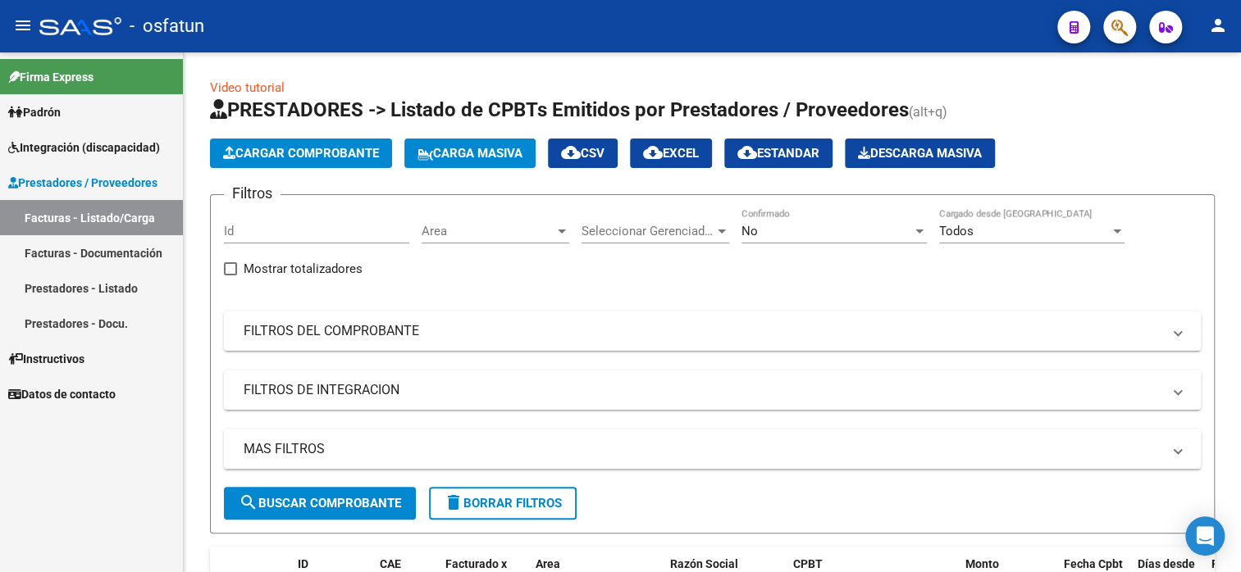
click at [318, 143] on button "Cargar Comprobante" at bounding box center [301, 154] width 182 height 30
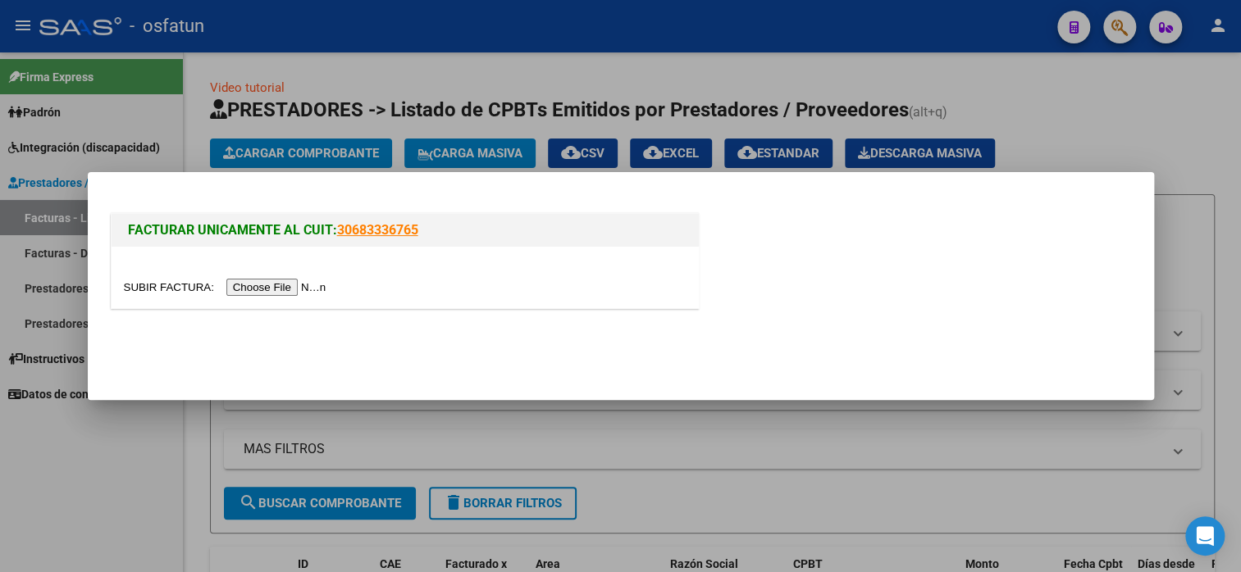
click at [279, 285] on input "file" at bounding box center [227, 287] width 207 height 17
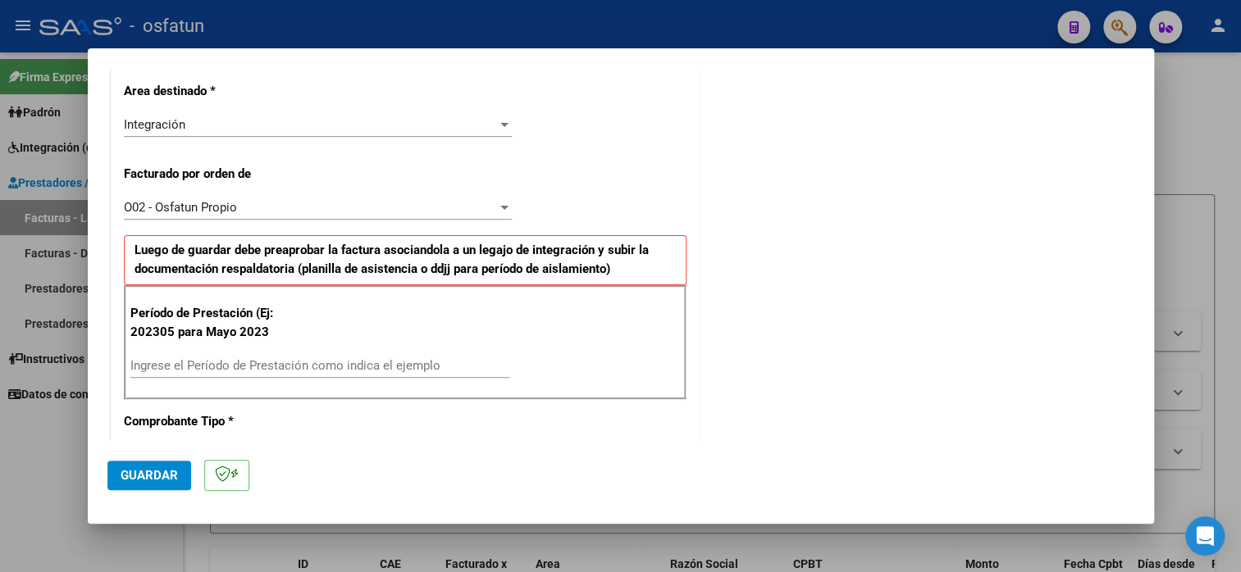
scroll to position [410, 0]
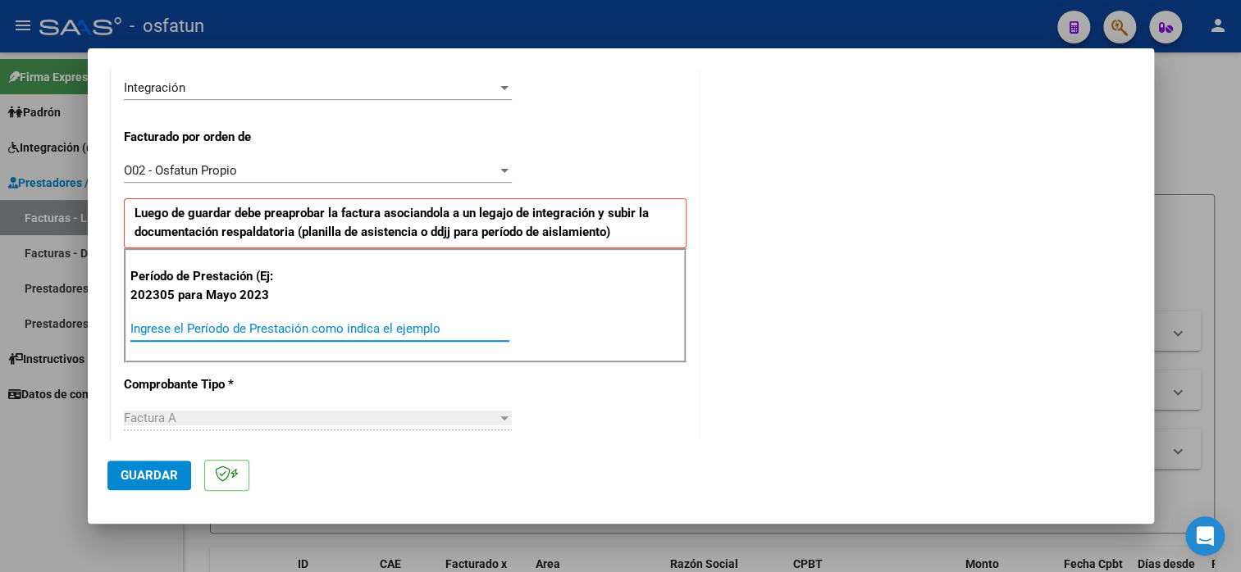
click at [282, 324] on input "Ingrese el Período de Prestación como indica el ejemplo" at bounding box center [319, 328] width 379 height 15
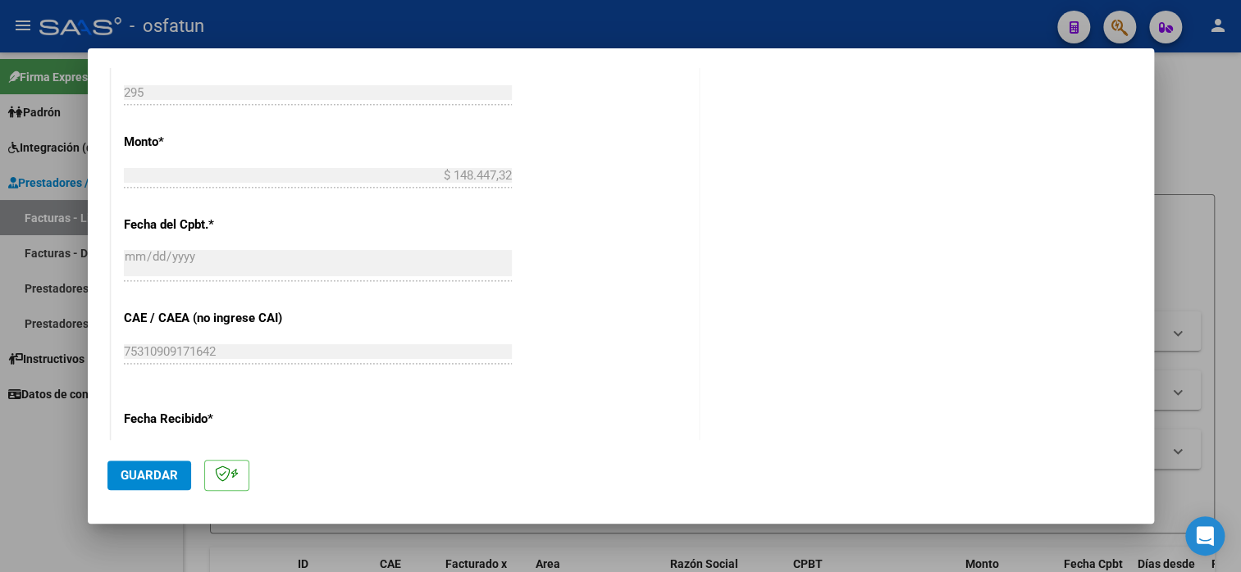
scroll to position [1244, 0]
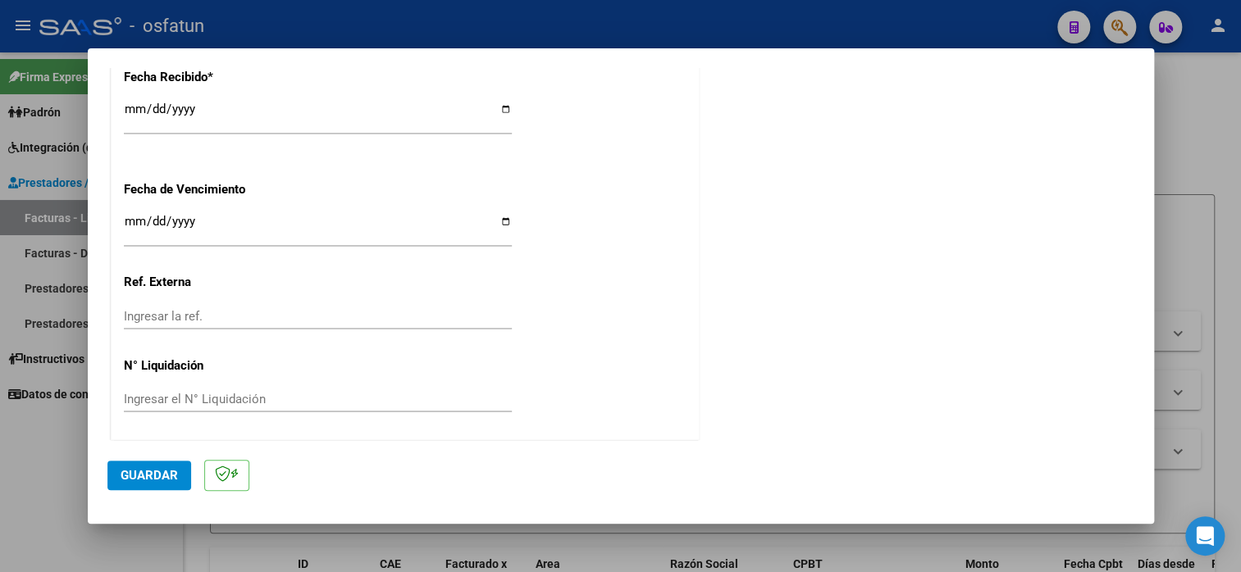
type input "202507"
click at [156, 468] on span "Guardar" at bounding box center [149, 475] width 57 height 15
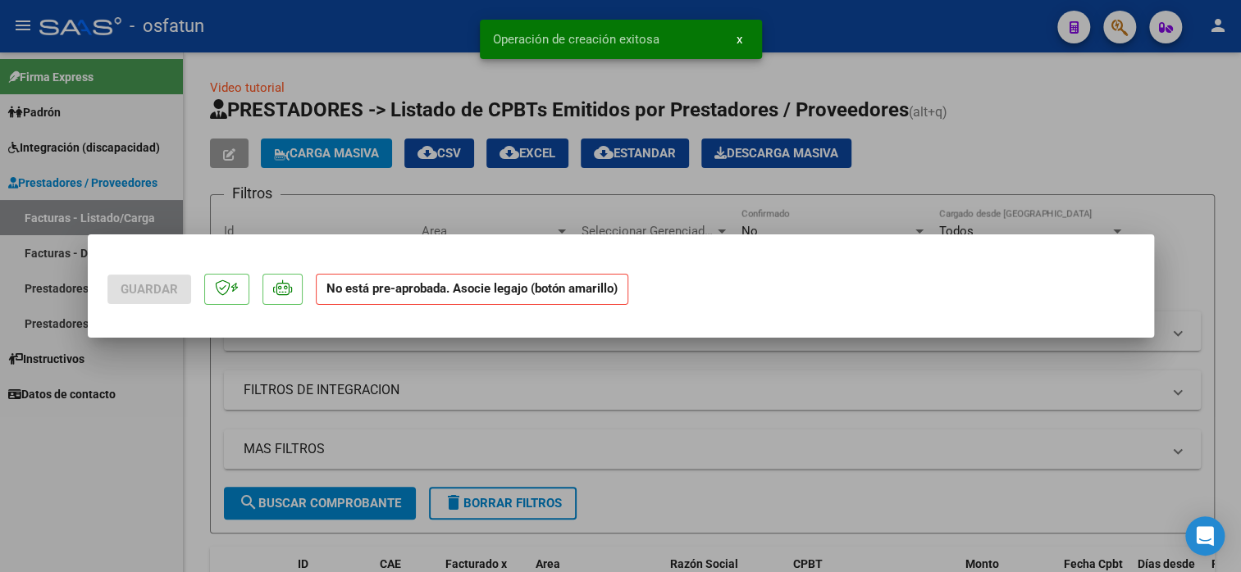
scroll to position [0, 0]
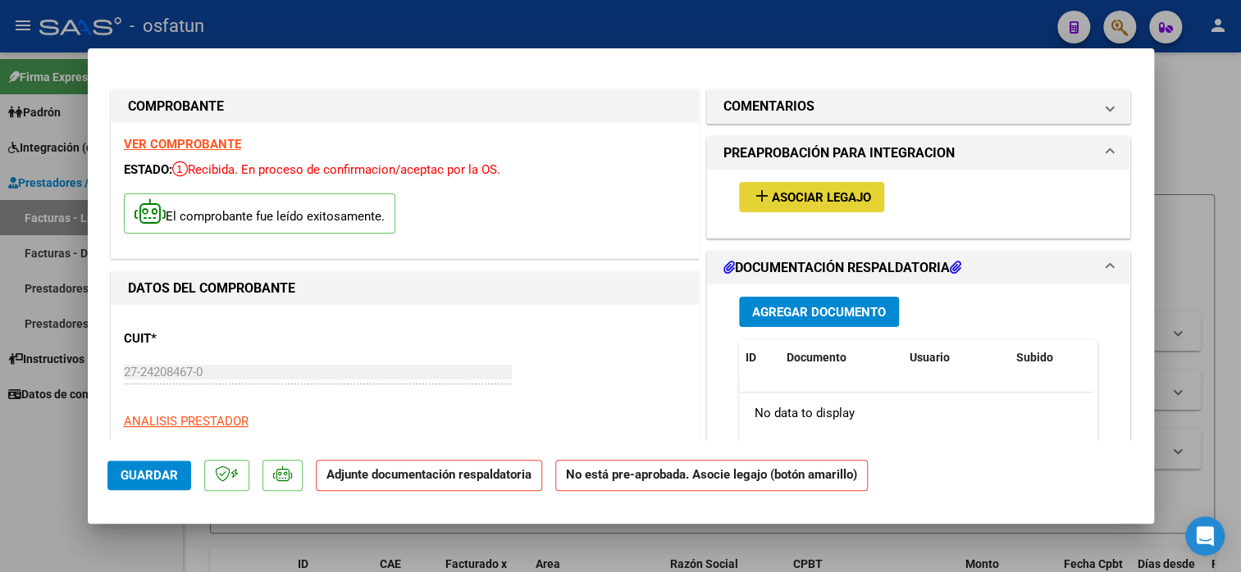
click at [808, 195] on span "Asociar Legajo" at bounding box center [821, 197] width 99 height 15
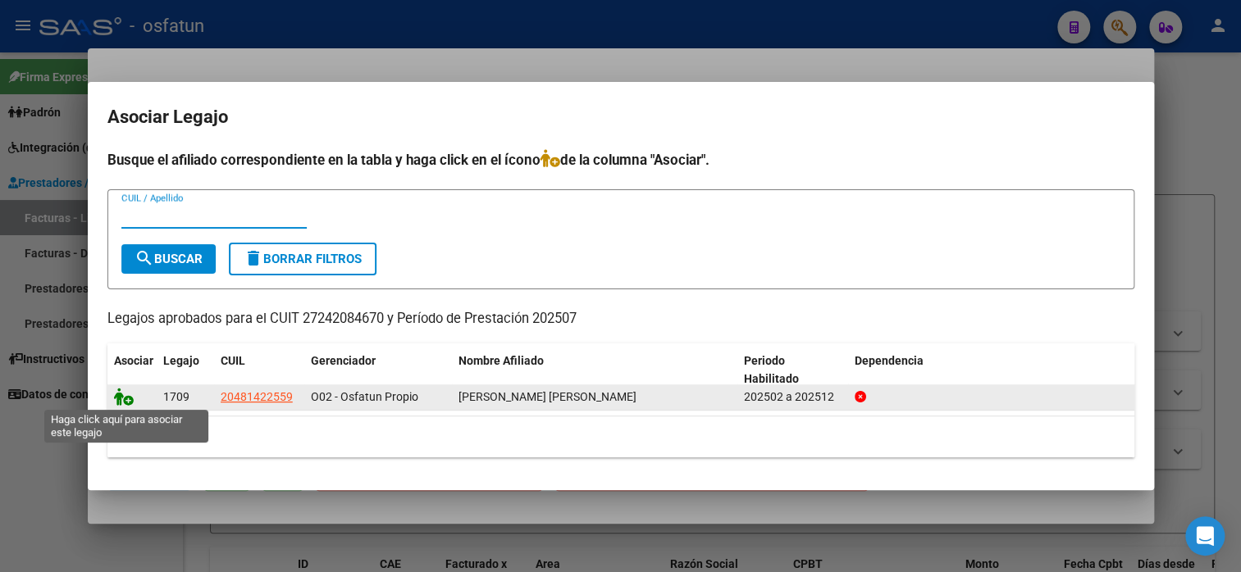
click at [130, 393] on icon at bounding box center [124, 397] width 20 height 18
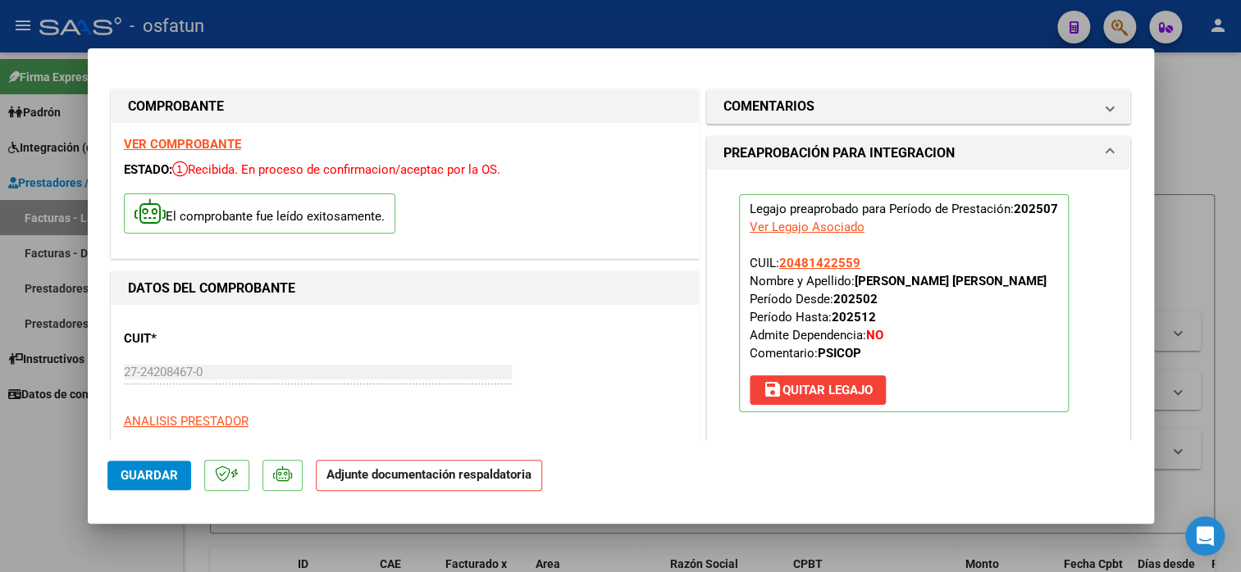
scroll to position [328, 0]
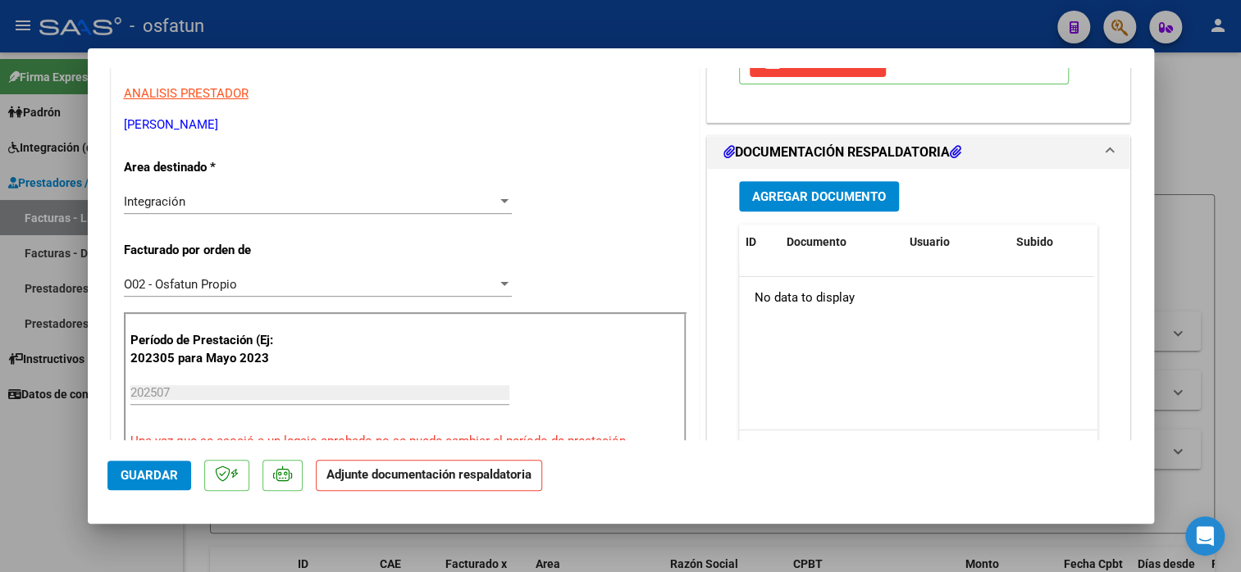
click at [801, 194] on span "Agregar Documento" at bounding box center [819, 196] width 134 height 15
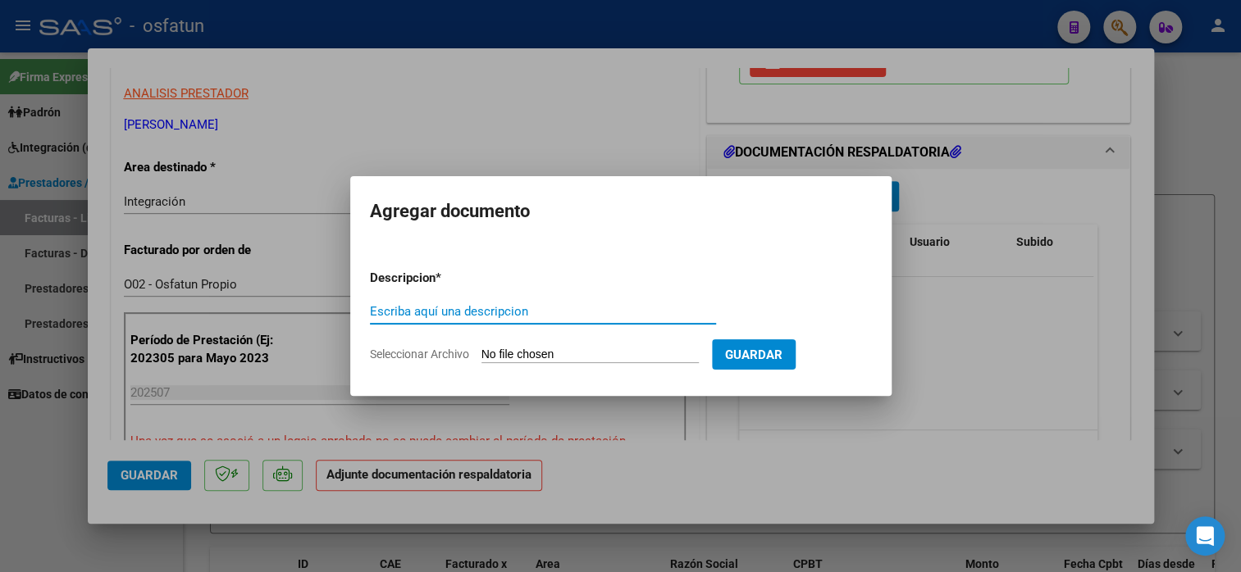
click at [380, 310] on input "Escriba aquí una descripcion" at bounding box center [543, 311] width 346 height 15
type input "planilla de asistencia"
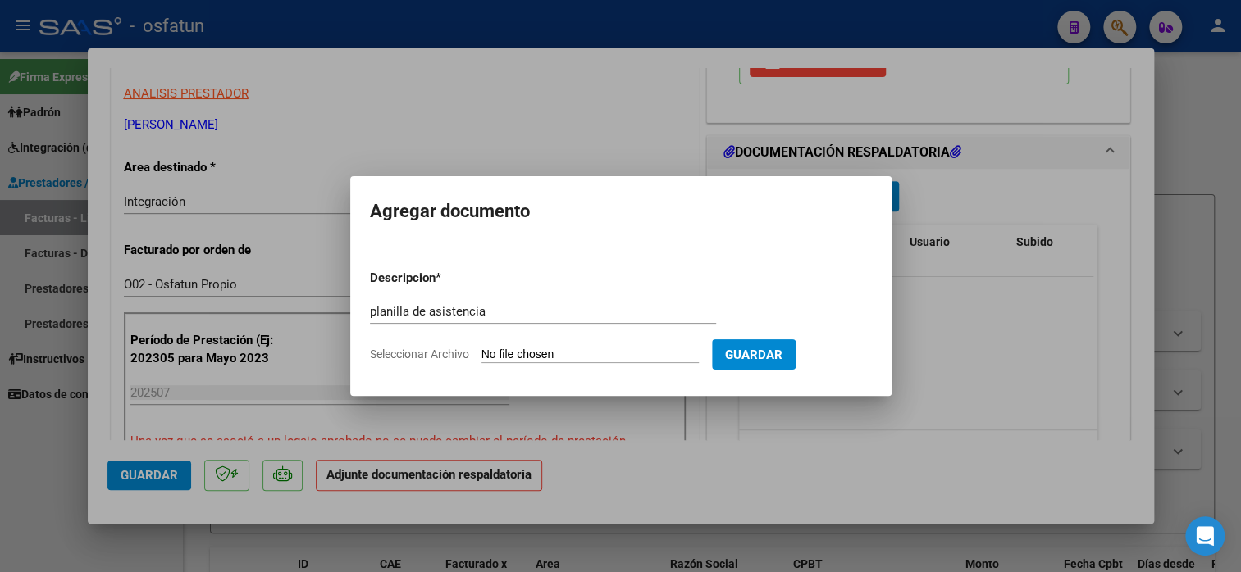
click at [517, 353] on input "Seleccionar Archivo" at bounding box center [589, 356] width 217 height 16
type input "C:\fakepath\[PERSON_NAME] 295 ASIS.pdf"
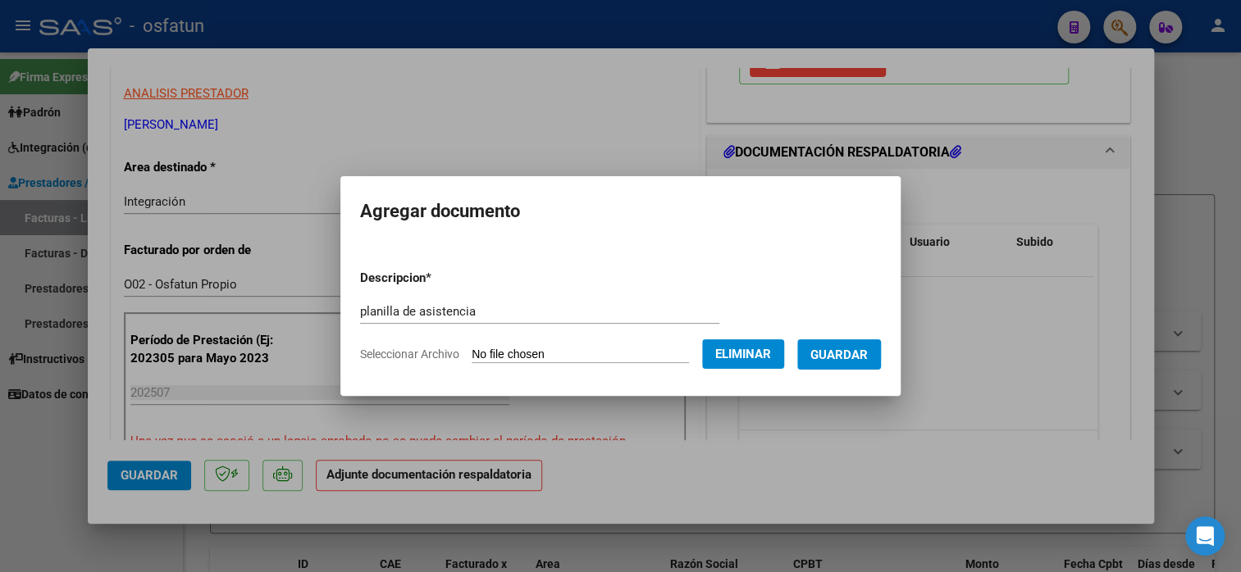
click at [839, 362] on span "Guardar" at bounding box center [838, 355] width 57 height 15
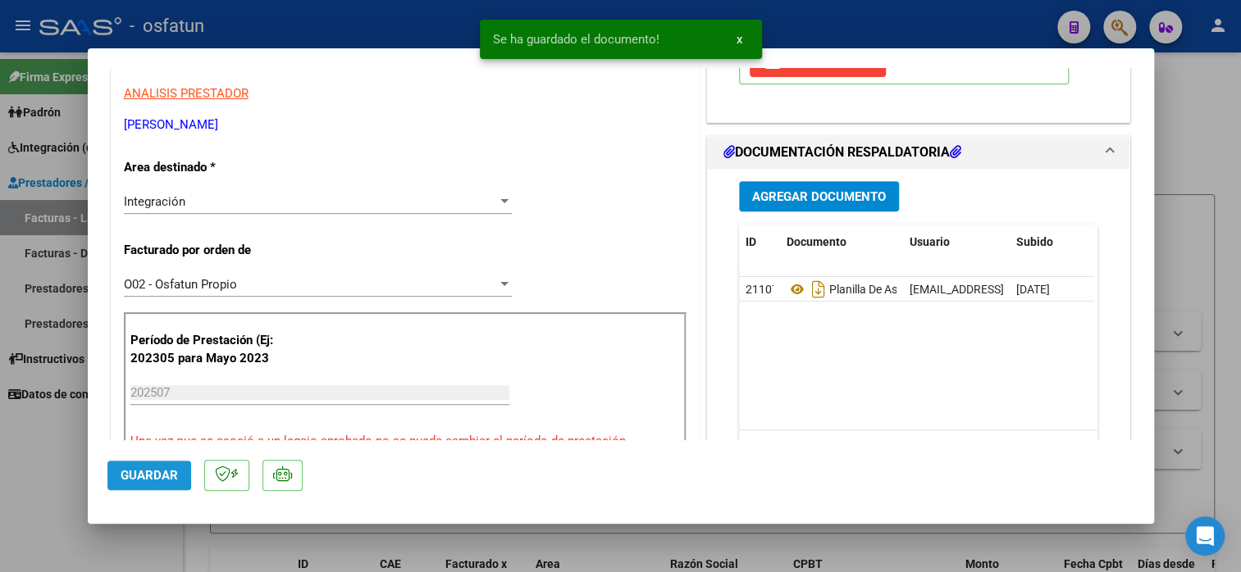
click at [133, 474] on span "Guardar" at bounding box center [149, 475] width 57 height 15
click at [1182, 74] on div at bounding box center [620, 286] width 1241 height 572
type input "$ 0,00"
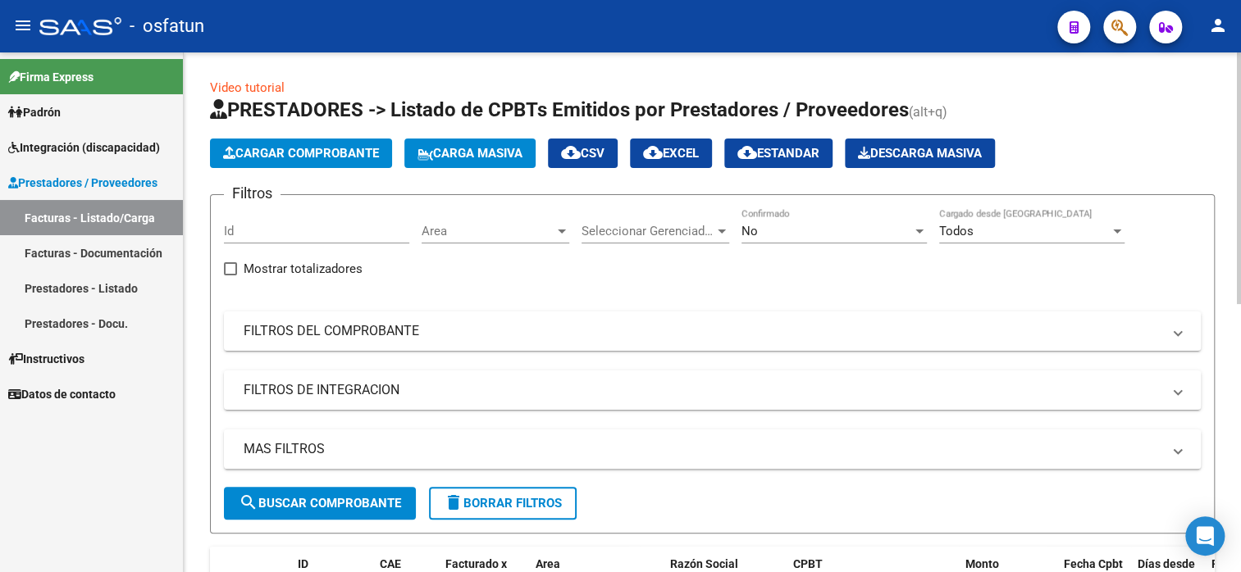
click at [334, 159] on span "Cargar Comprobante" at bounding box center [301, 153] width 156 height 15
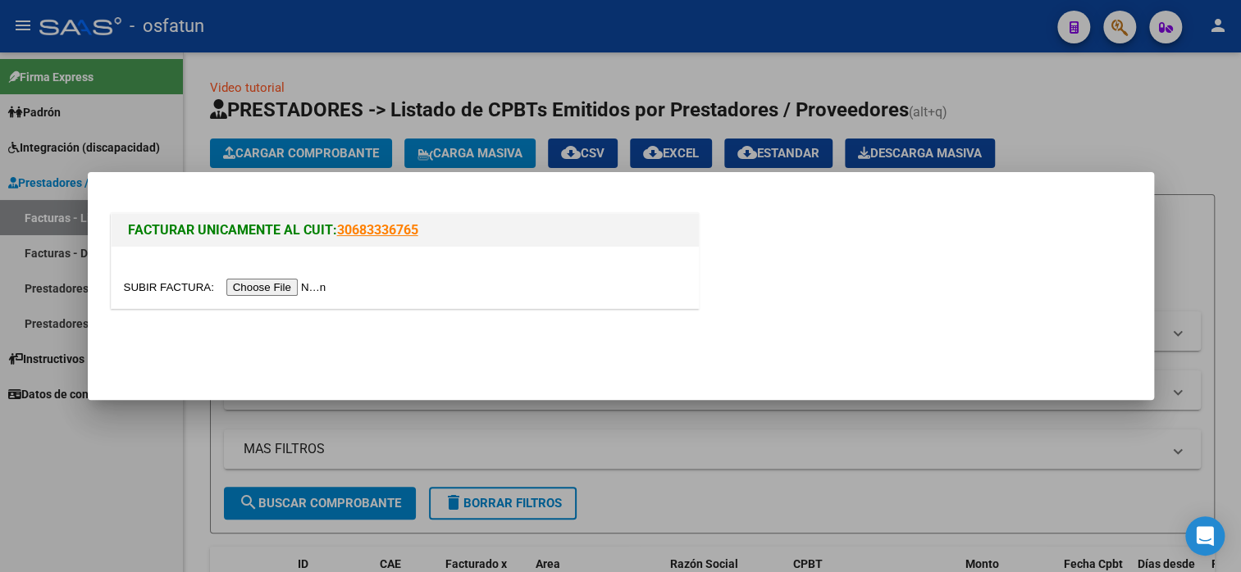
click at [259, 295] on input "file" at bounding box center [227, 287] width 207 height 17
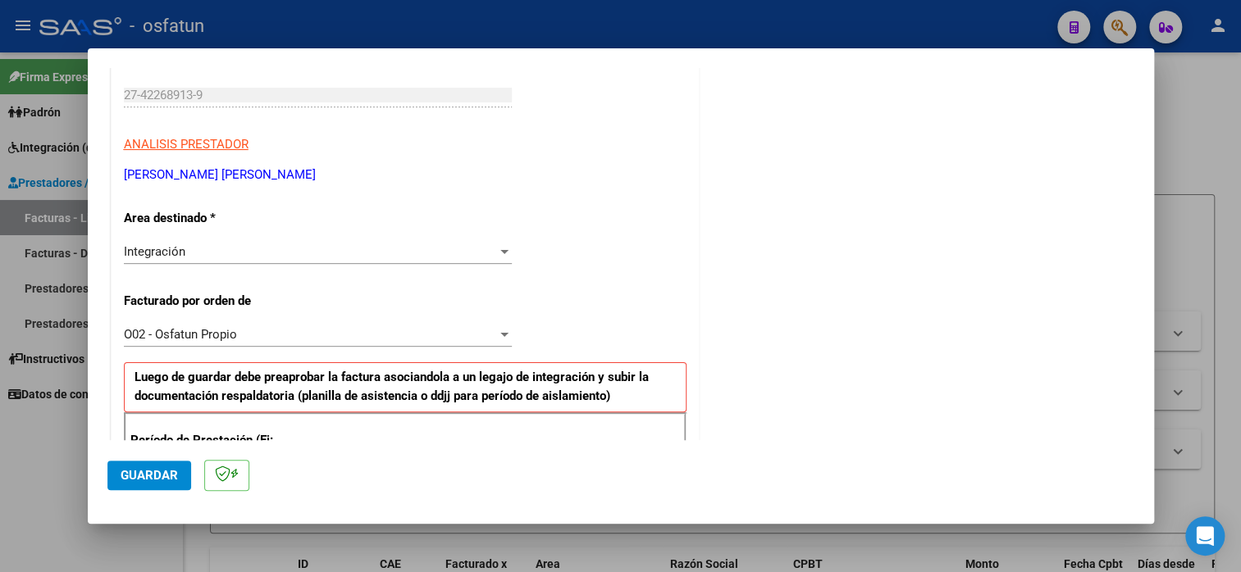
scroll to position [574, 0]
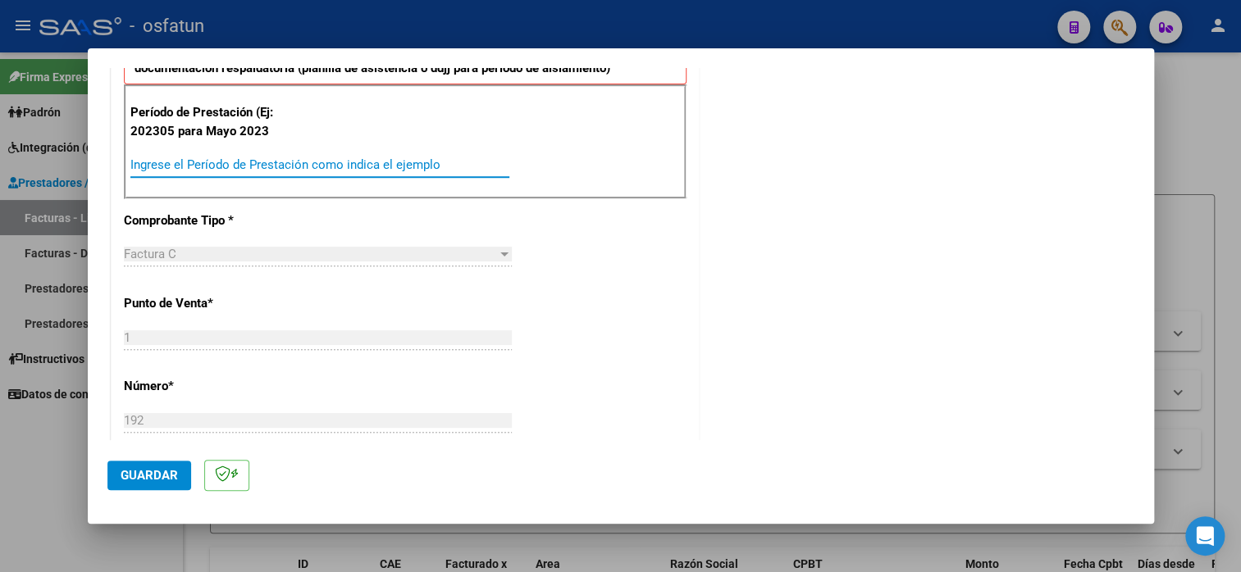
click at [217, 167] on input "Ingrese el Período de Prestación como indica el ejemplo" at bounding box center [319, 164] width 379 height 15
type input "202507"
drag, startPoint x: 604, startPoint y: 318, endPoint x: 589, endPoint y: 323, distance: 15.6
click at [604, 317] on div "CUIT * 27-42268913-9 Ingresar CUIT ANALISIS PRESTADOR [PERSON_NAME] [PERSON_NAM…" at bounding box center [405, 404] width 587 height 1410
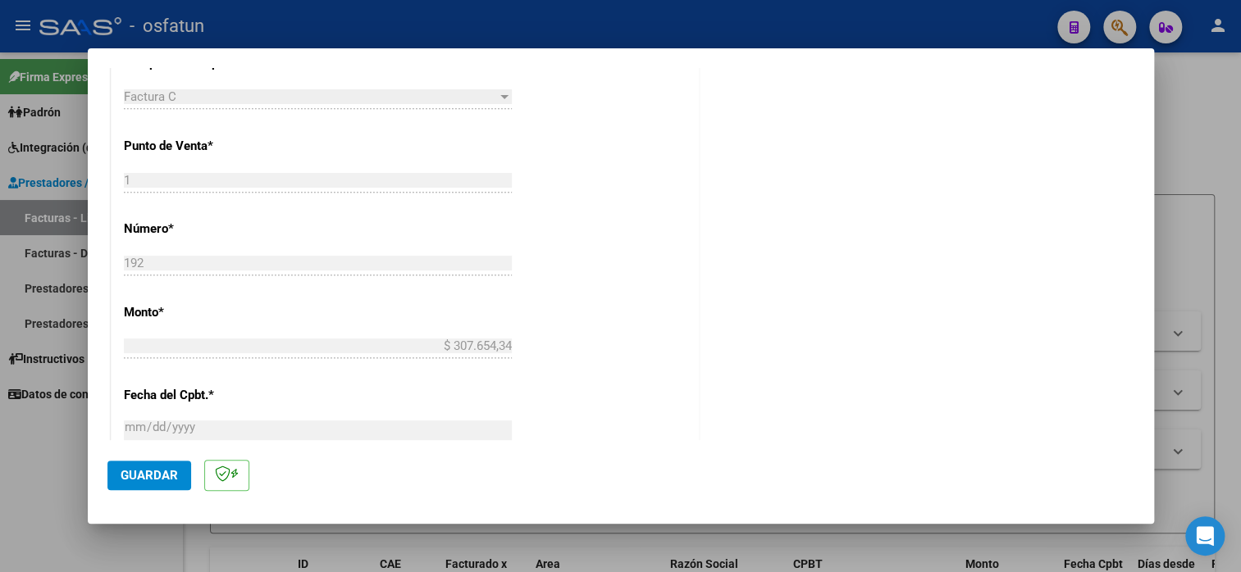
scroll to position [902, 0]
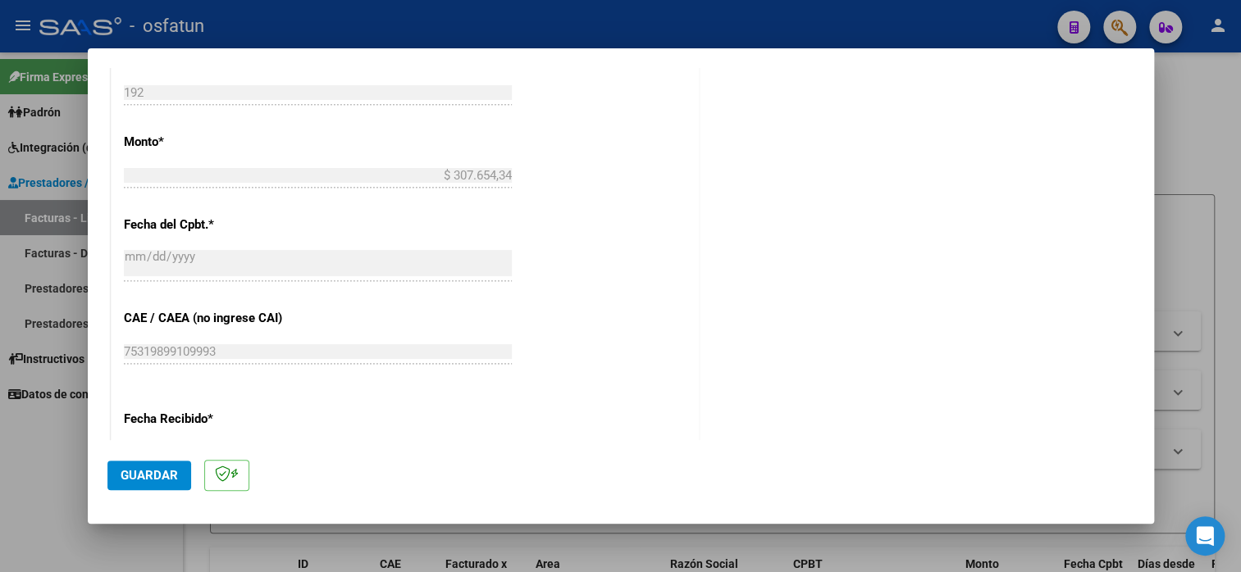
click at [153, 476] on span "Guardar" at bounding box center [149, 475] width 57 height 15
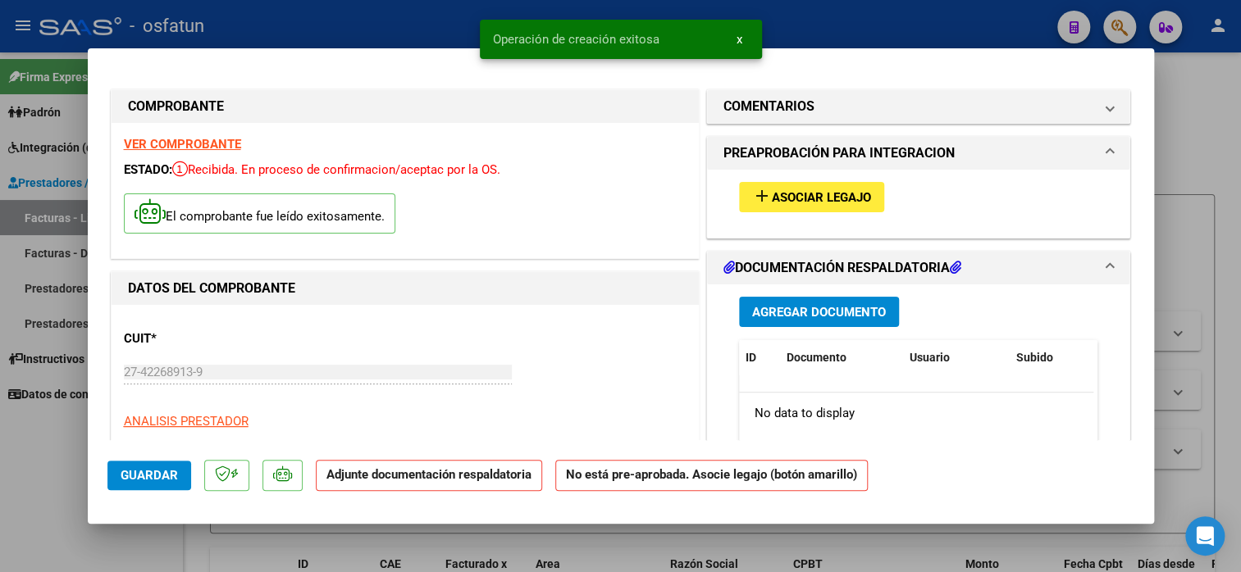
click at [789, 186] on button "add Asociar Legajo" at bounding box center [811, 197] width 145 height 30
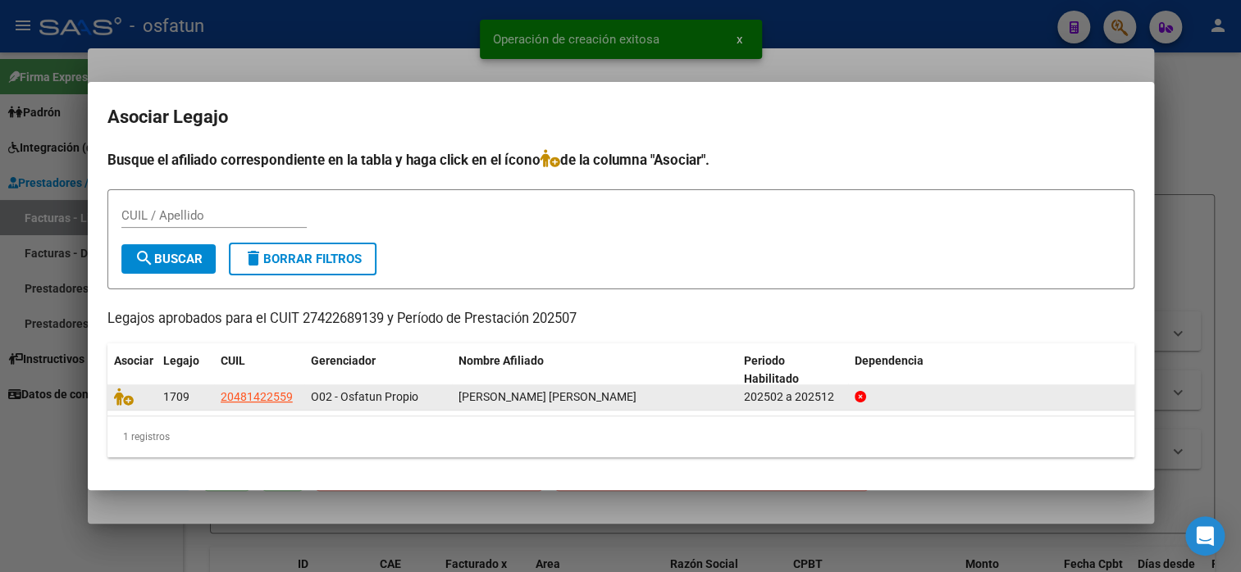
click at [138, 394] on div at bounding box center [132, 397] width 36 height 19
click at [125, 396] on icon at bounding box center [124, 397] width 20 height 18
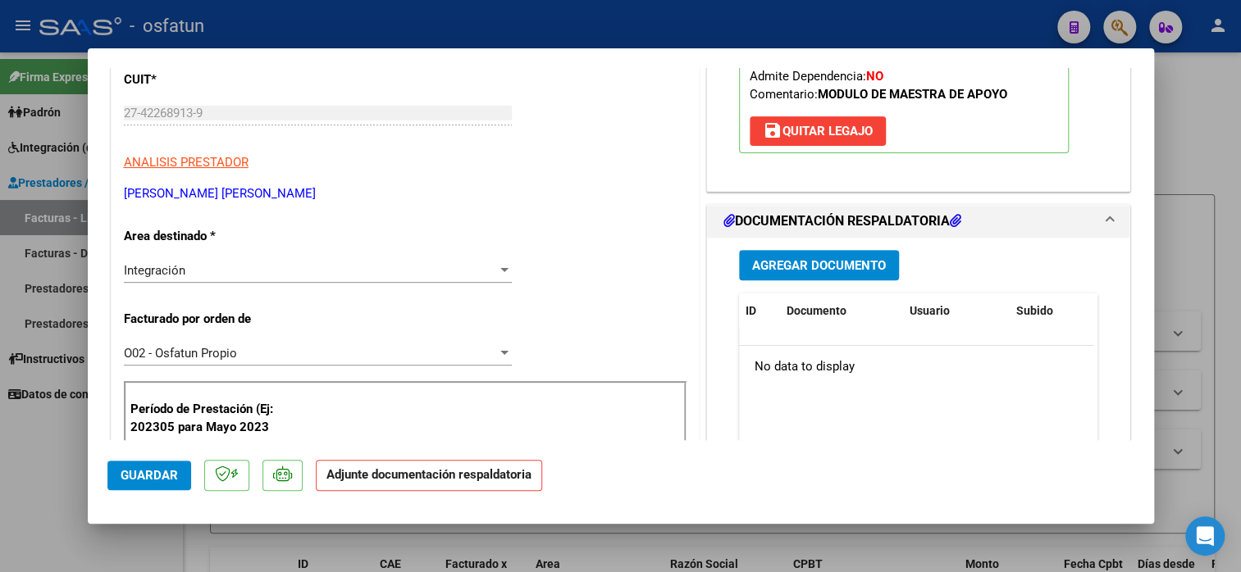
scroll to position [246, 0]
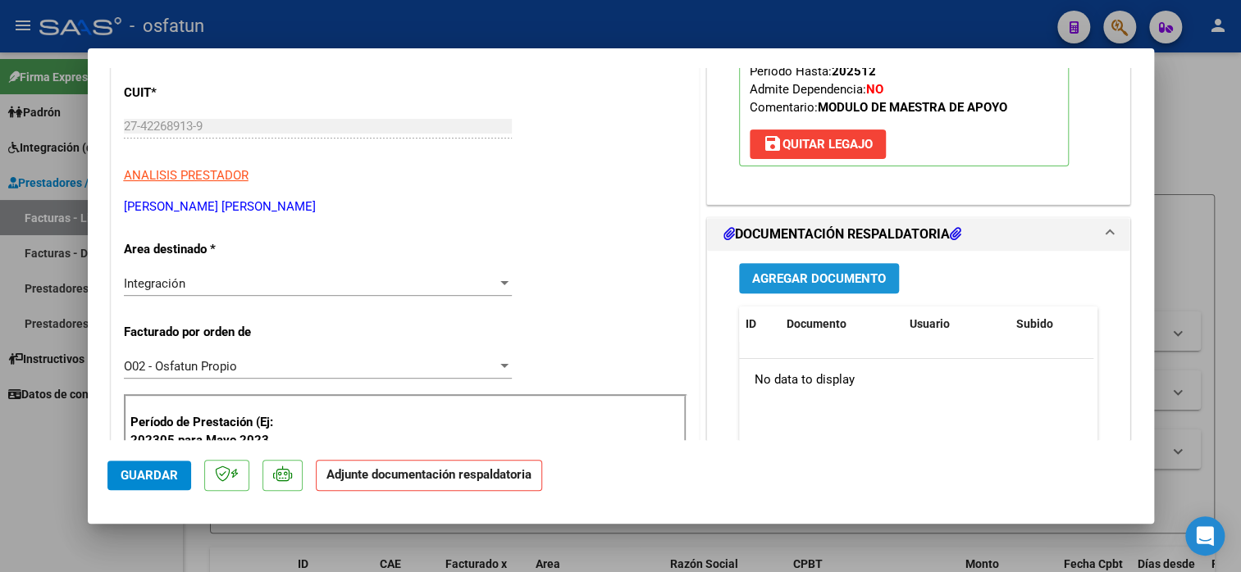
click at [831, 283] on span "Agregar Documento" at bounding box center [819, 278] width 134 height 15
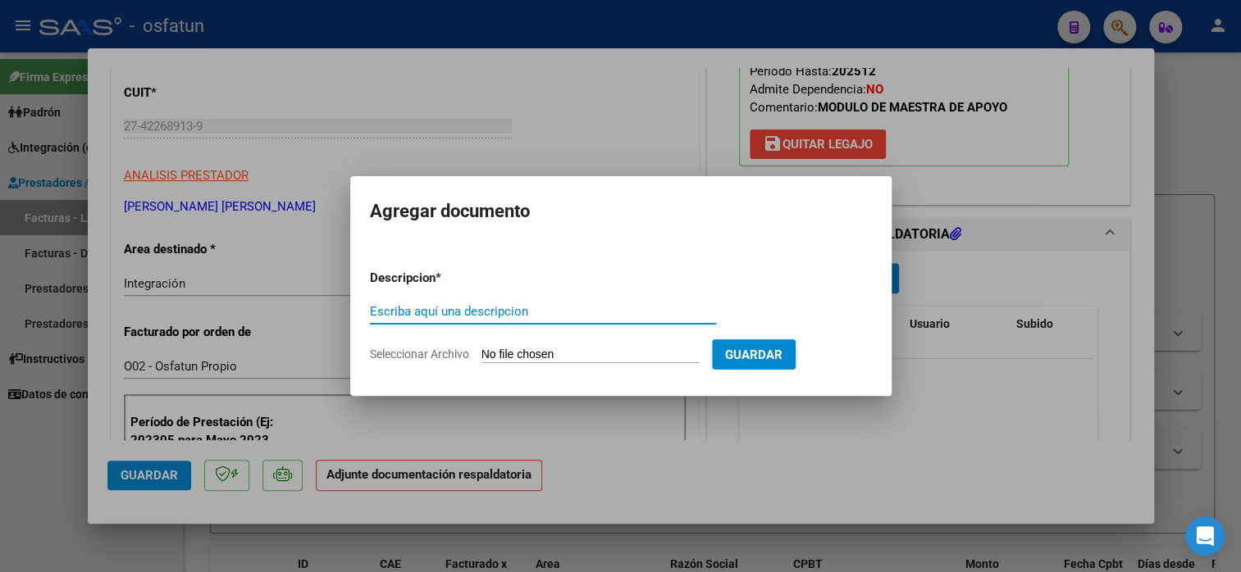
click at [556, 317] on input "Escriba aquí una descripcion" at bounding box center [543, 311] width 346 height 15
type input "planilla de asistencia"
click at [543, 348] on input "Seleccionar Archivo" at bounding box center [589, 356] width 217 height 16
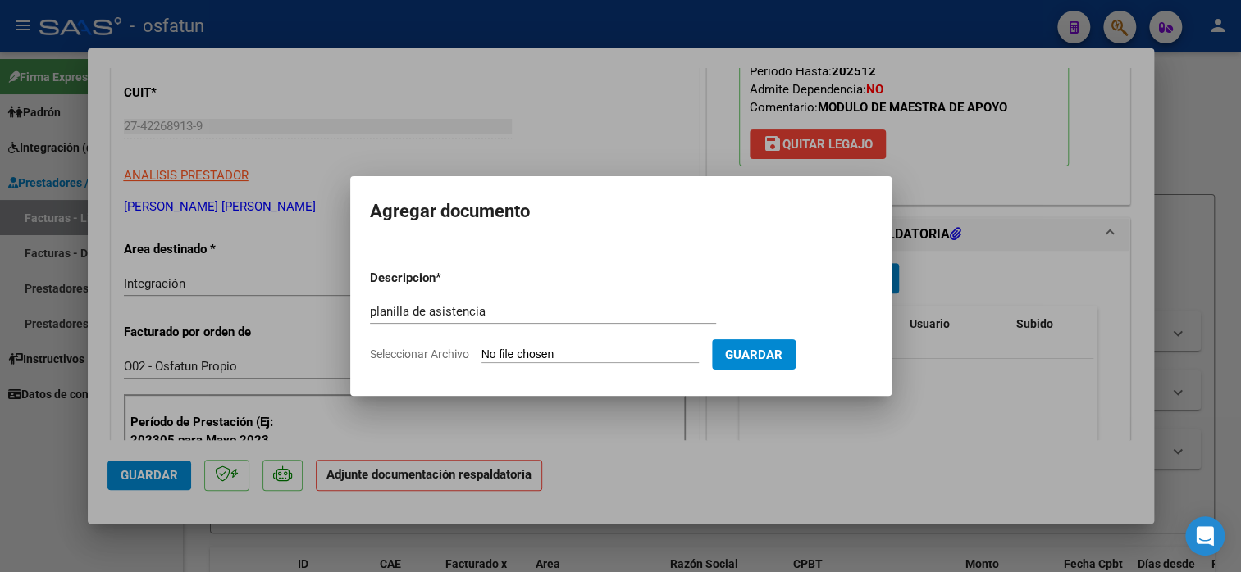
type input "C:\fakepath\[PERSON_NAME] 192 asis.pdf"
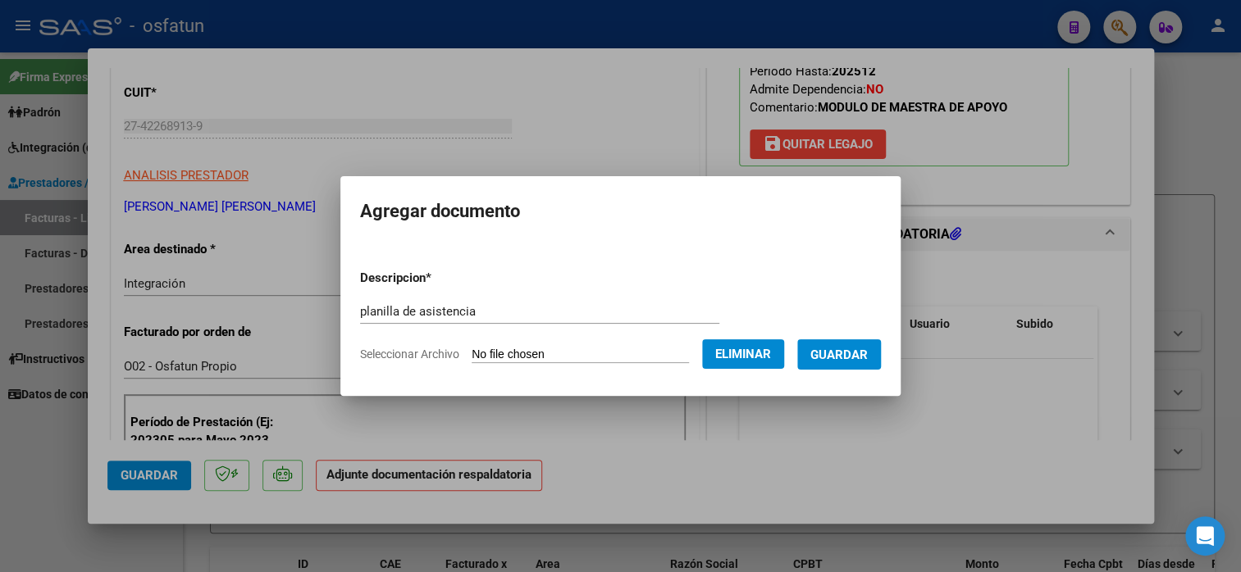
click at [861, 347] on span "Guardar" at bounding box center [838, 354] width 57 height 15
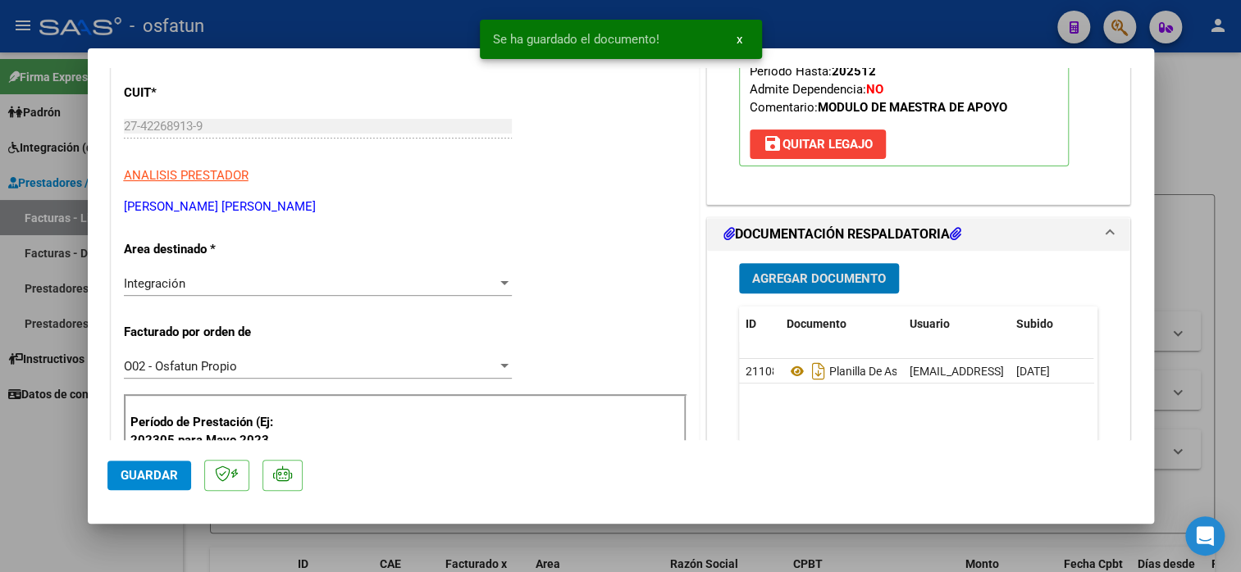
click at [174, 484] on button "Guardar" at bounding box center [149, 476] width 84 height 30
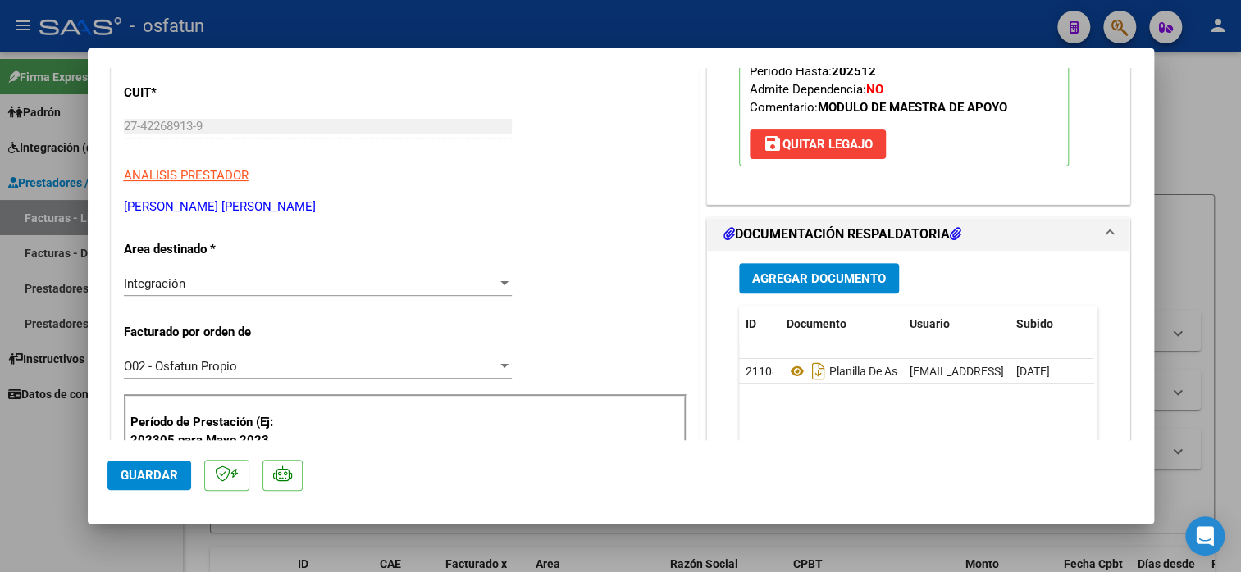
click at [132, 476] on span "Guardar" at bounding box center [149, 475] width 57 height 15
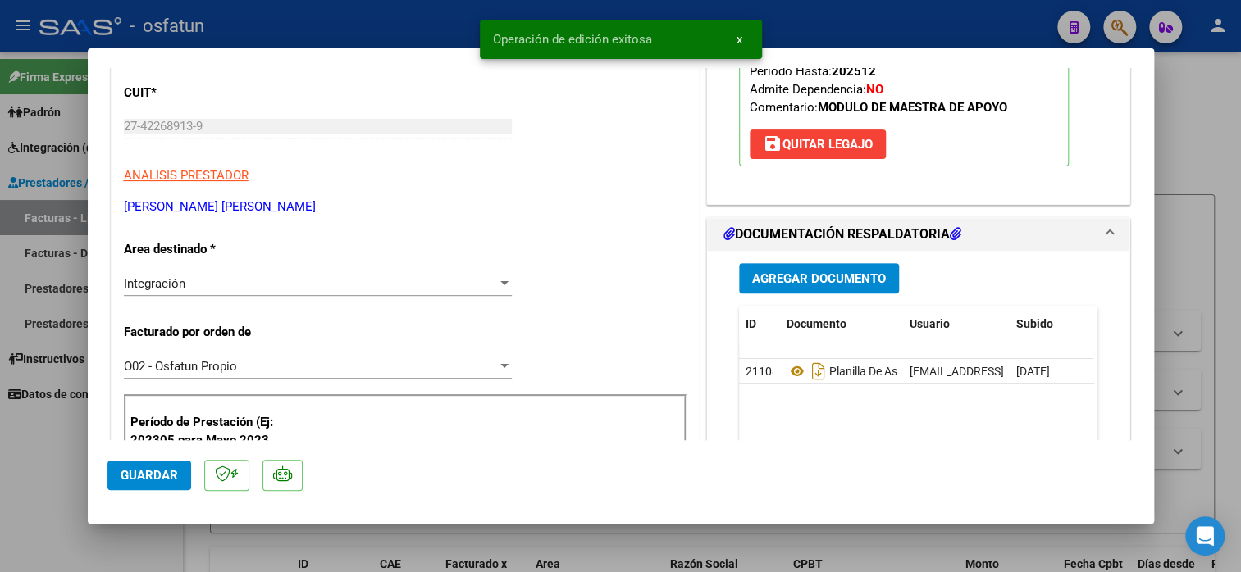
click at [39, 429] on div at bounding box center [620, 286] width 1241 height 572
type input "$ 0,00"
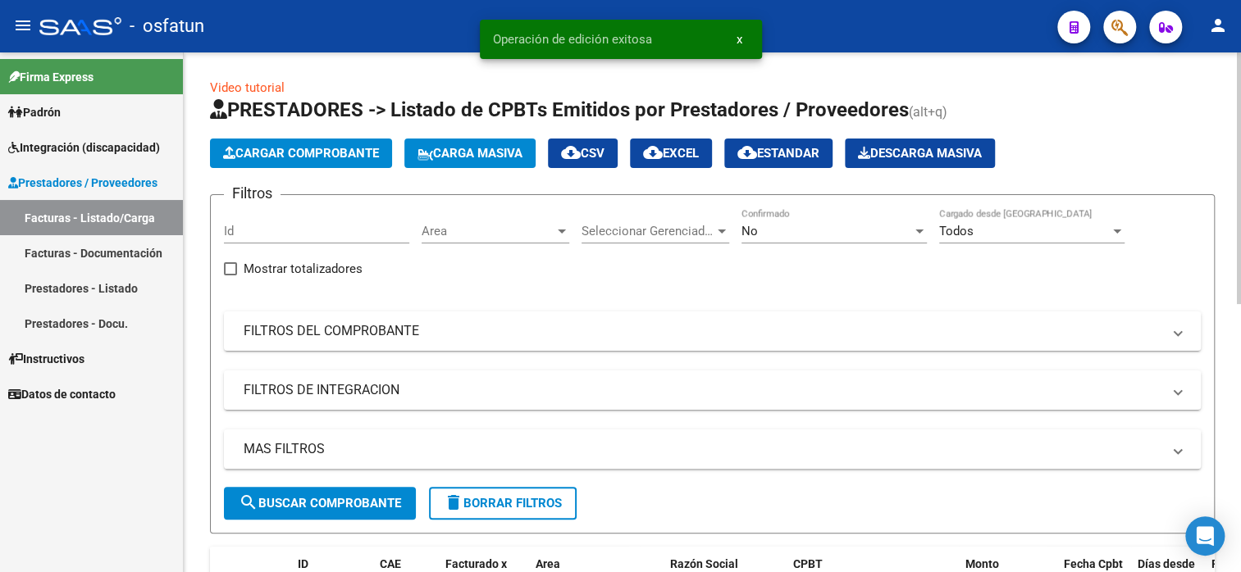
click at [286, 162] on button "Cargar Comprobante" at bounding box center [301, 154] width 182 height 30
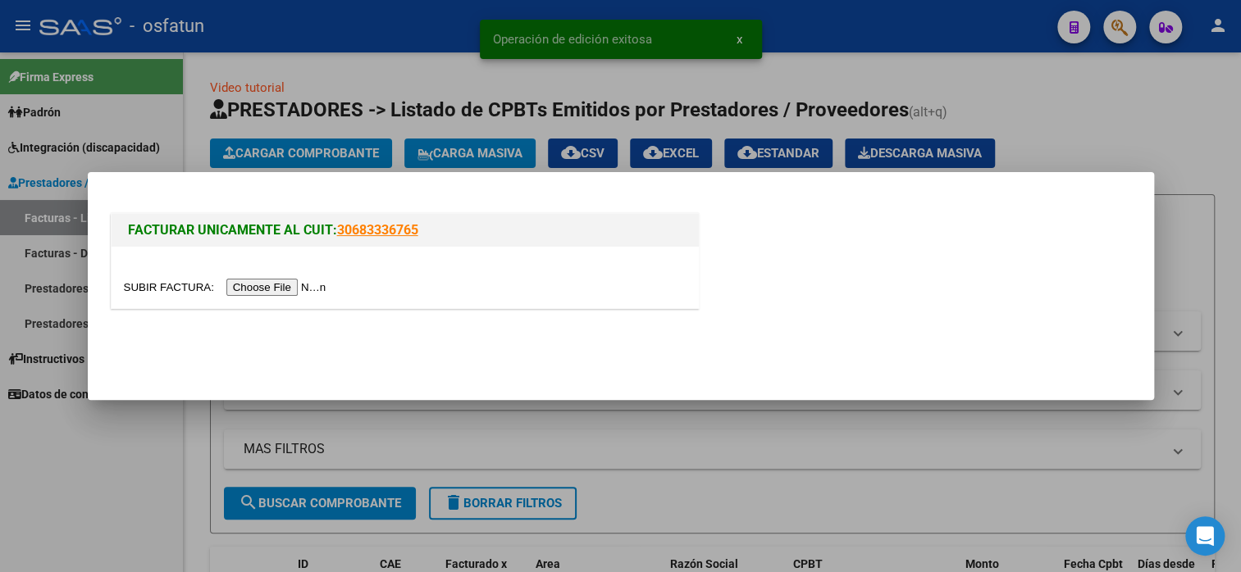
click at [282, 298] on div at bounding box center [405, 277] width 587 height 61
click at [289, 285] on input "file" at bounding box center [227, 287] width 207 height 17
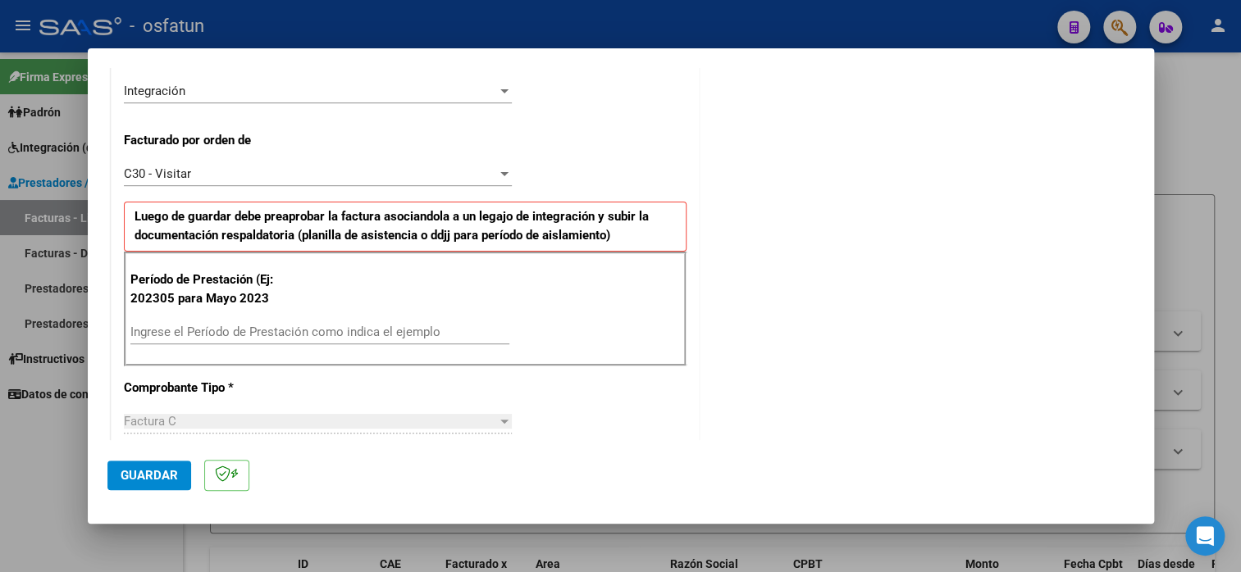
scroll to position [410, 0]
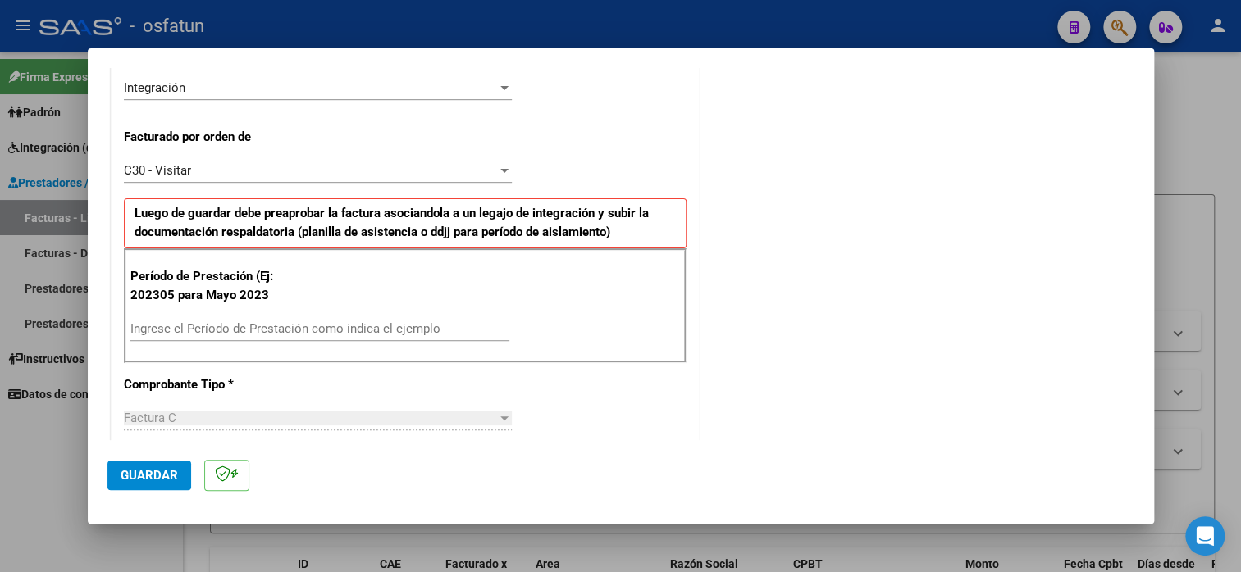
drag, startPoint x: 242, startPoint y: 326, endPoint x: 244, endPoint y: 312, distance: 13.3
click at [242, 321] on input "Ingrese el Período de Prestación como indica el ejemplo" at bounding box center [319, 328] width 379 height 15
type input "202506"
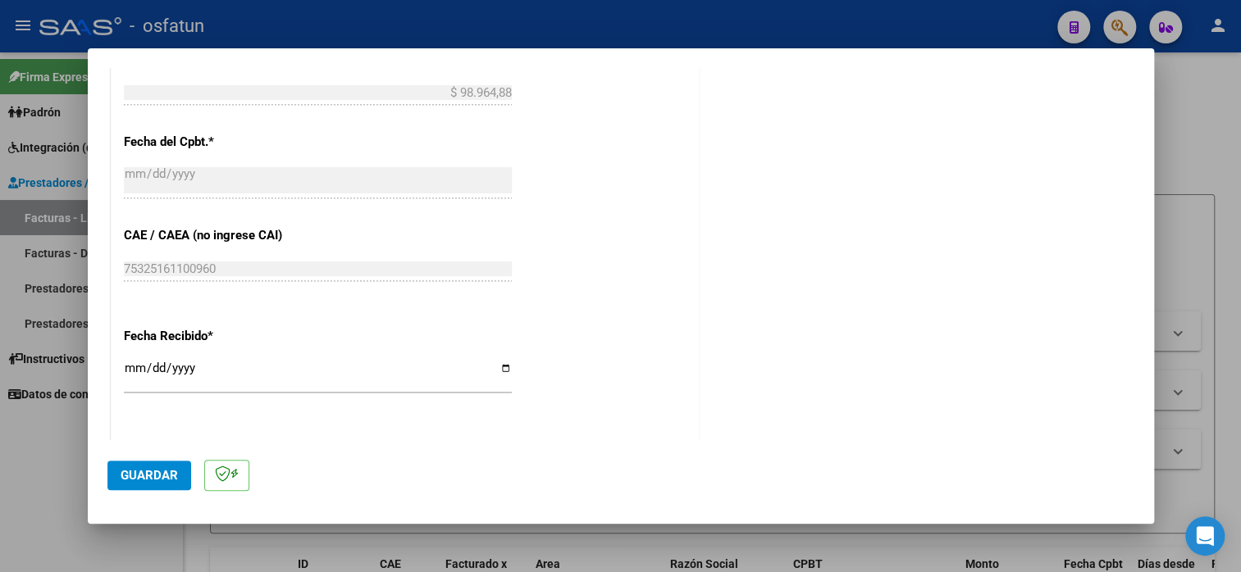
scroll to position [1148, 0]
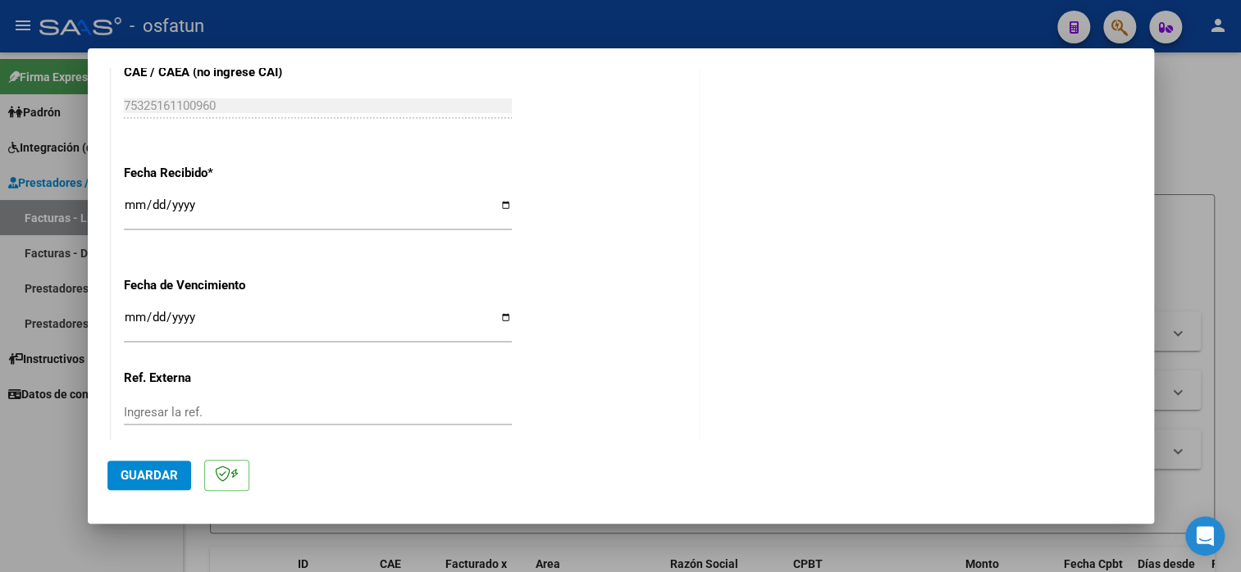
click at [152, 475] on span "Guardar" at bounding box center [149, 475] width 57 height 15
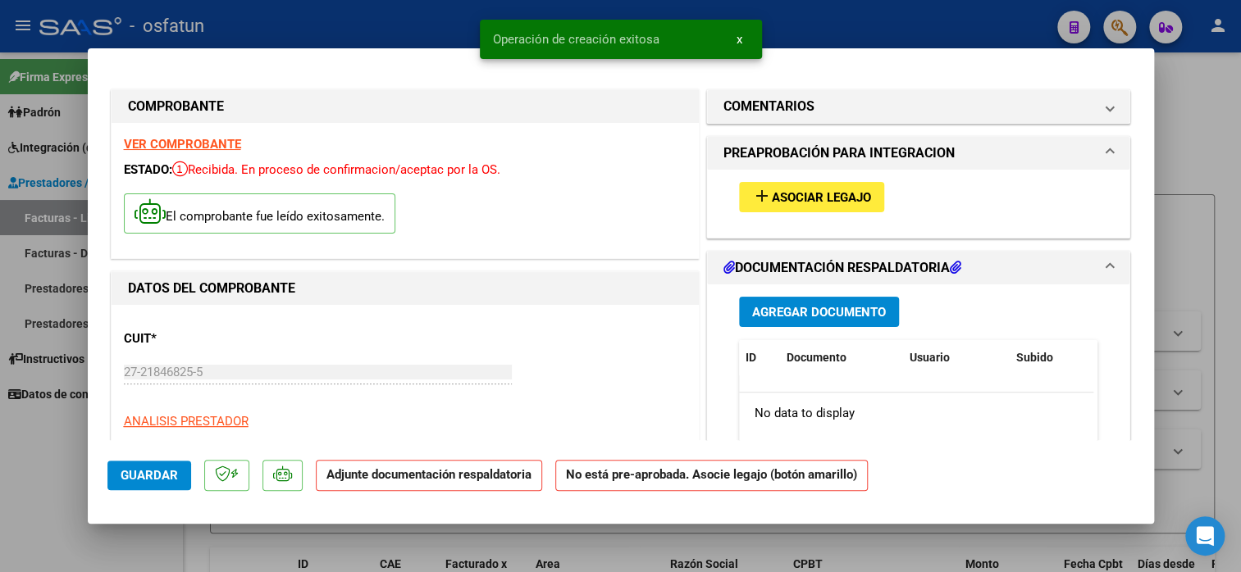
click at [829, 195] on span "Asociar Legajo" at bounding box center [821, 197] width 99 height 15
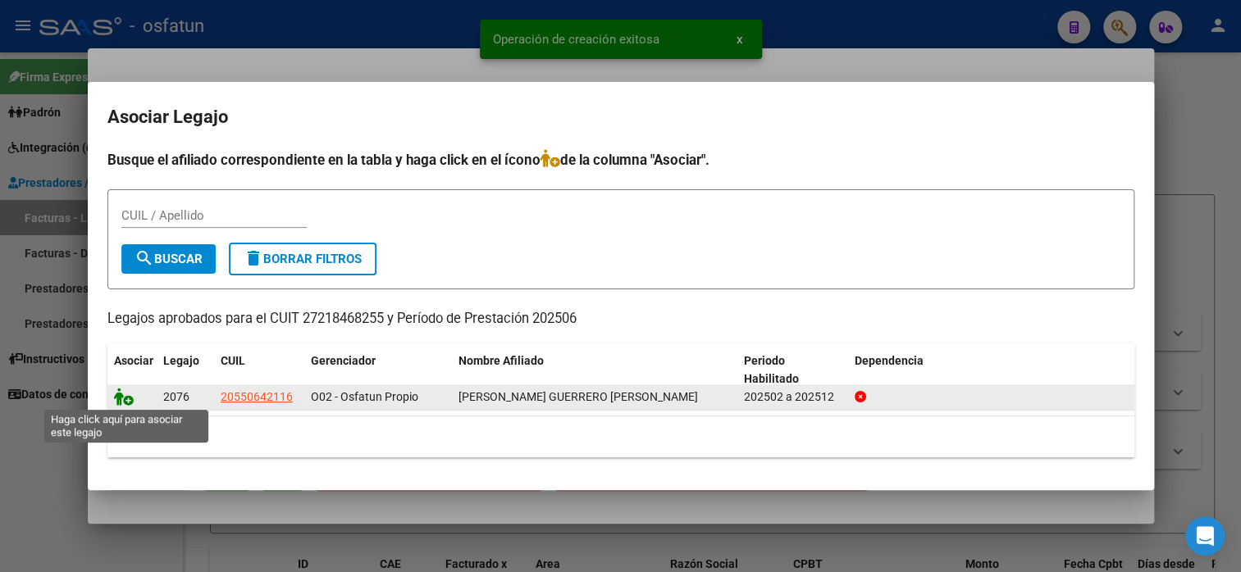
click at [130, 399] on icon at bounding box center [124, 397] width 20 height 18
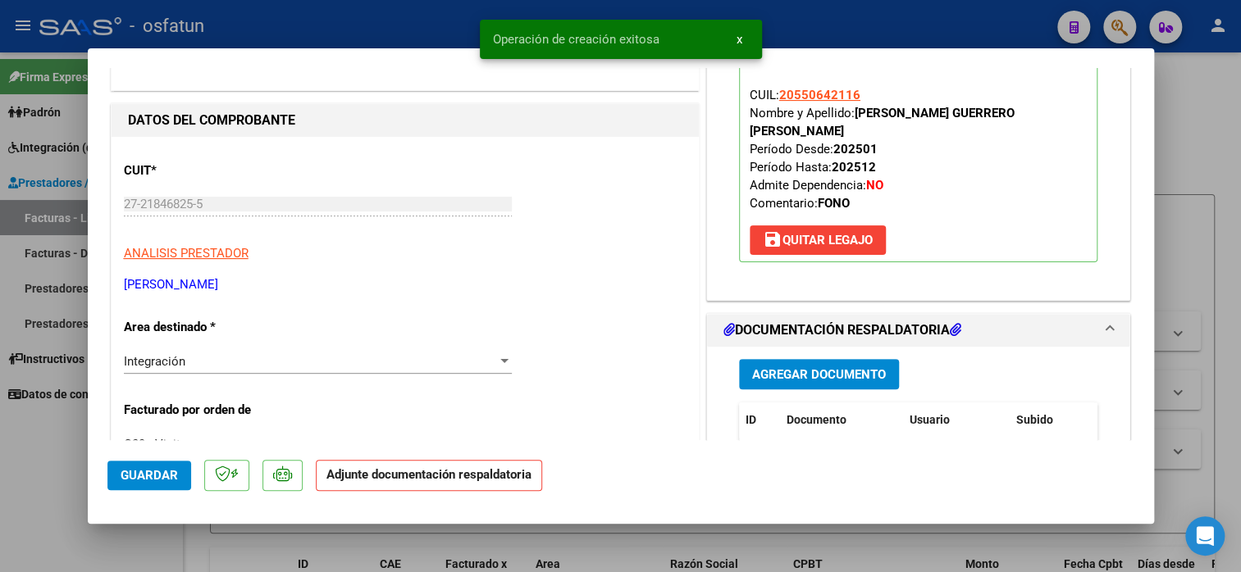
scroll to position [328, 0]
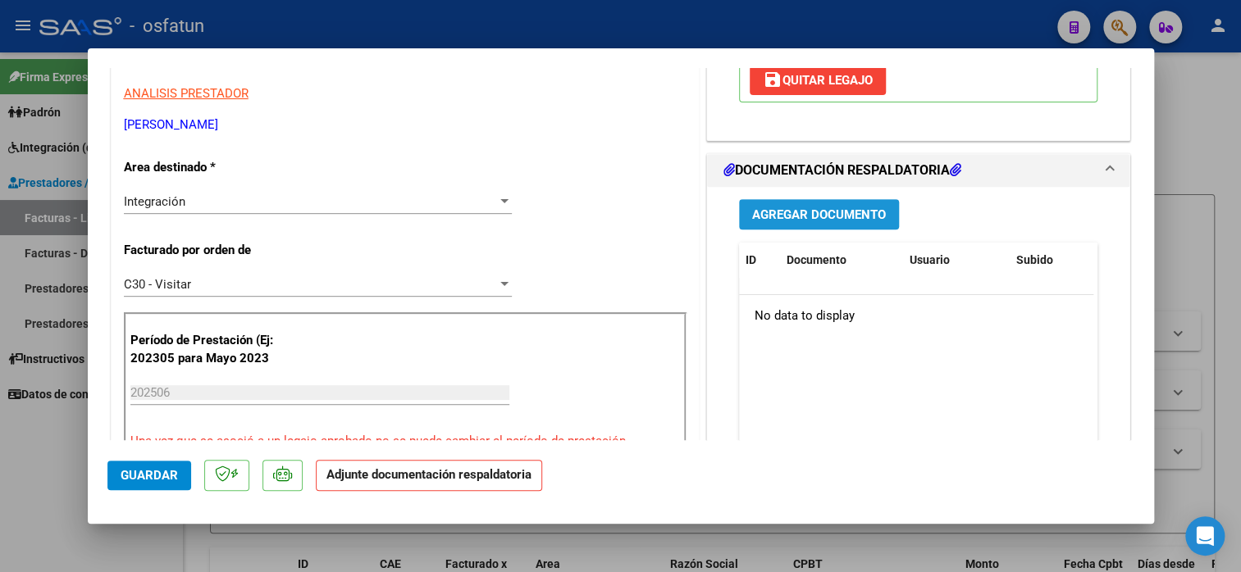
click at [829, 204] on button "Agregar Documento" at bounding box center [819, 214] width 160 height 30
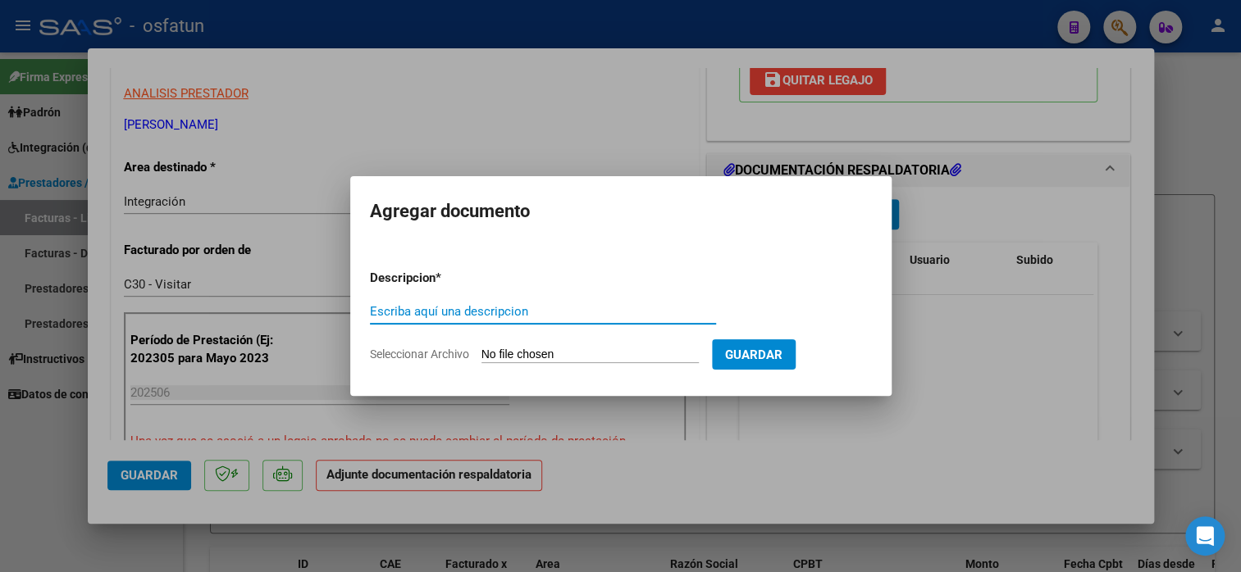
click at [455, 317] on input "Escriba aquí una descripcion" at bounding box center [543, 311] width 346 height 15
click at [472, 307] on input "PLANILLA DE ASSITENCXIA" at bounding box center [543, 311] width 346 height 15
click at [510, 312] on input "PLANILLA DE ASISTENCXIA" at bounding box center [543, 311] width 346 height 15
type input "PLANILLA DE ASISTENCIA"
click at [539, 354] on input "Seleccionar Archivo" at bounding box center [589, 356] width 217 height 16
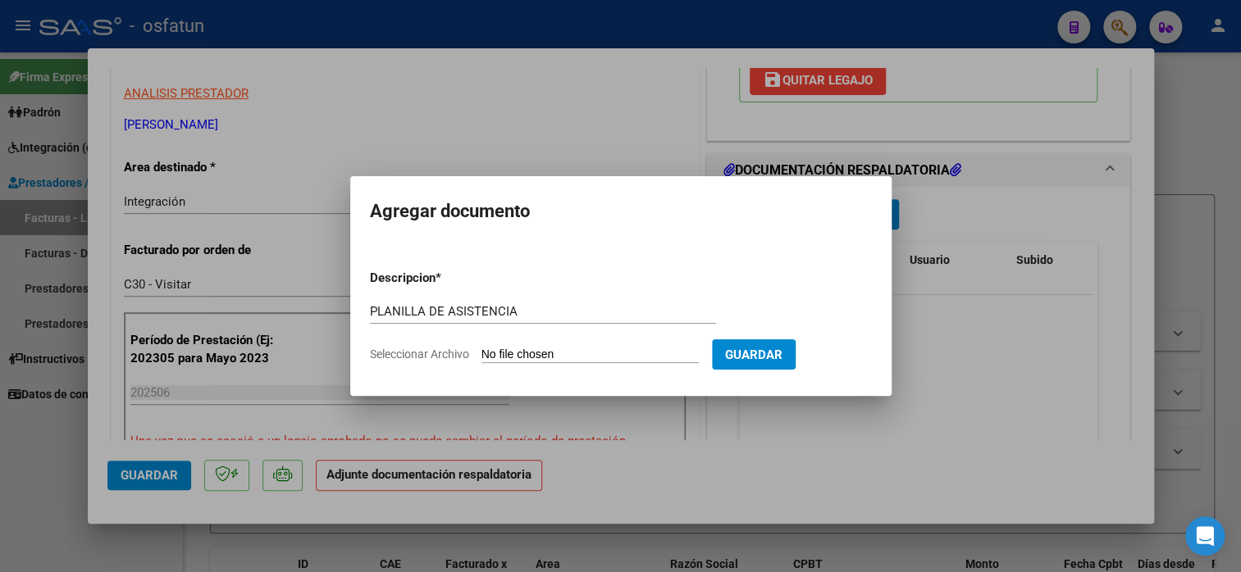
type input "C:\fakepath\BUEGOS 278 ASIS.pdf"
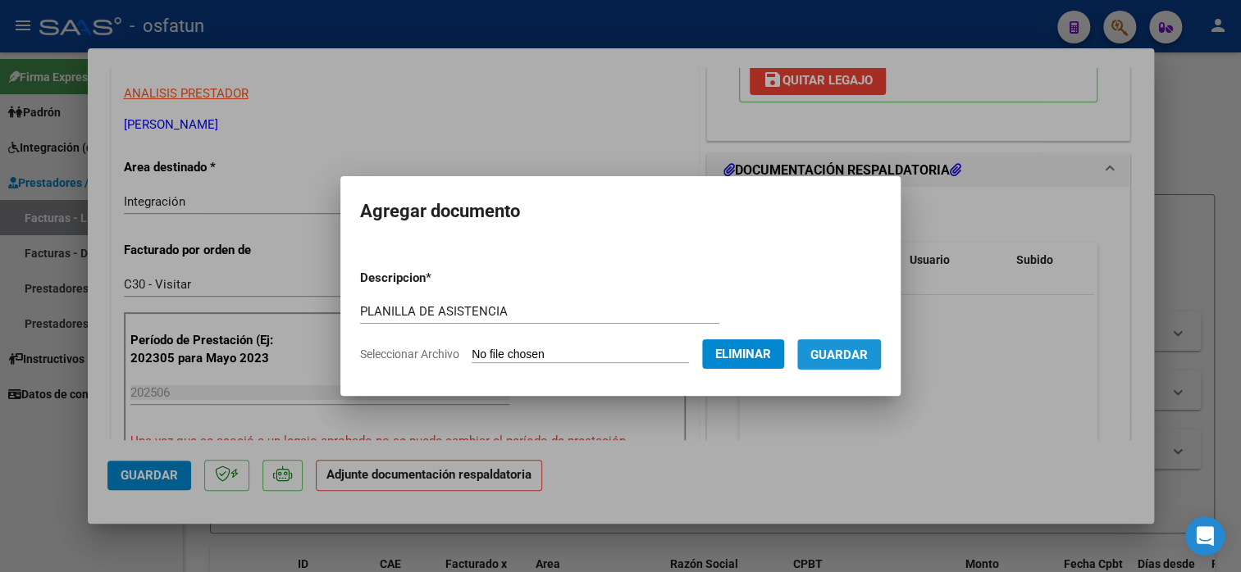
click at [840, 353] on span "Guardar" at bounding box center [838, 355] width 57 height 15
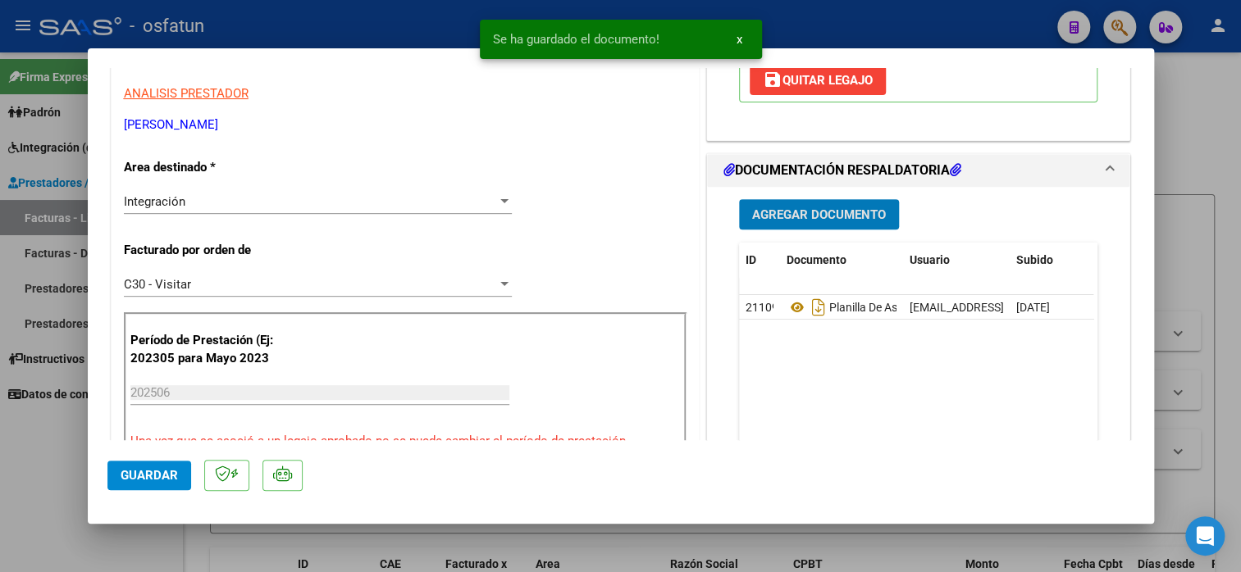
click at [157, 476] on span "Guardar" at bounding box center [149, 475] width 57 height 15
click at [152, 480] on span "Guardar" at bounding box center [149, 475] width 57 height 15
click at [1175, 138] on div at bounding box center [620, 286] width 1241 height 572
type input "$ 0,00"
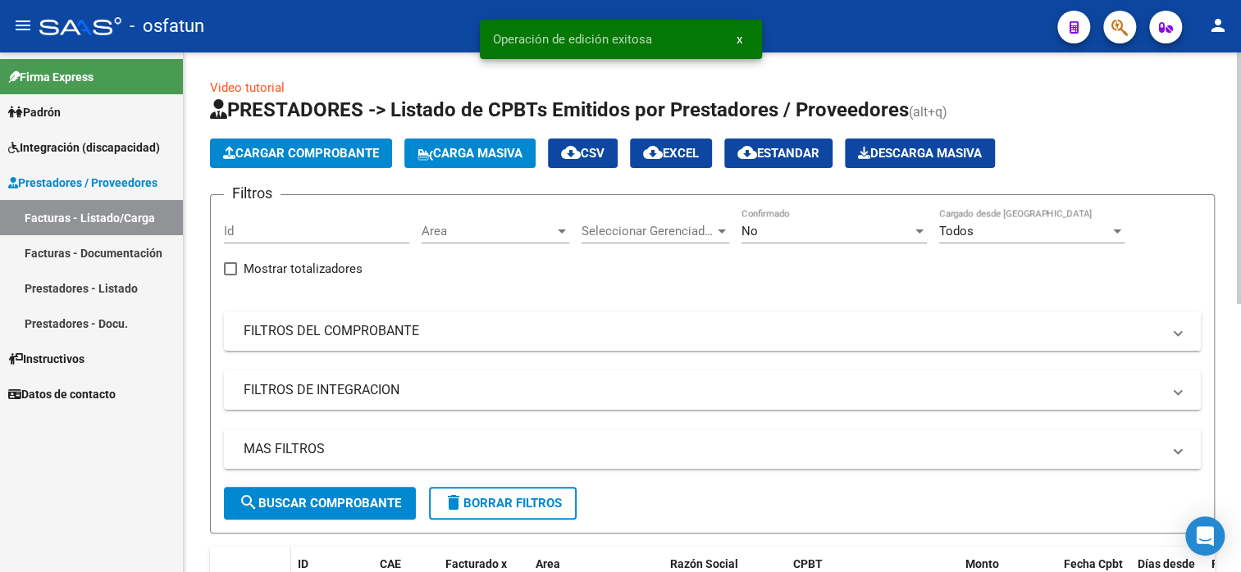
scroll to position [2, 0]
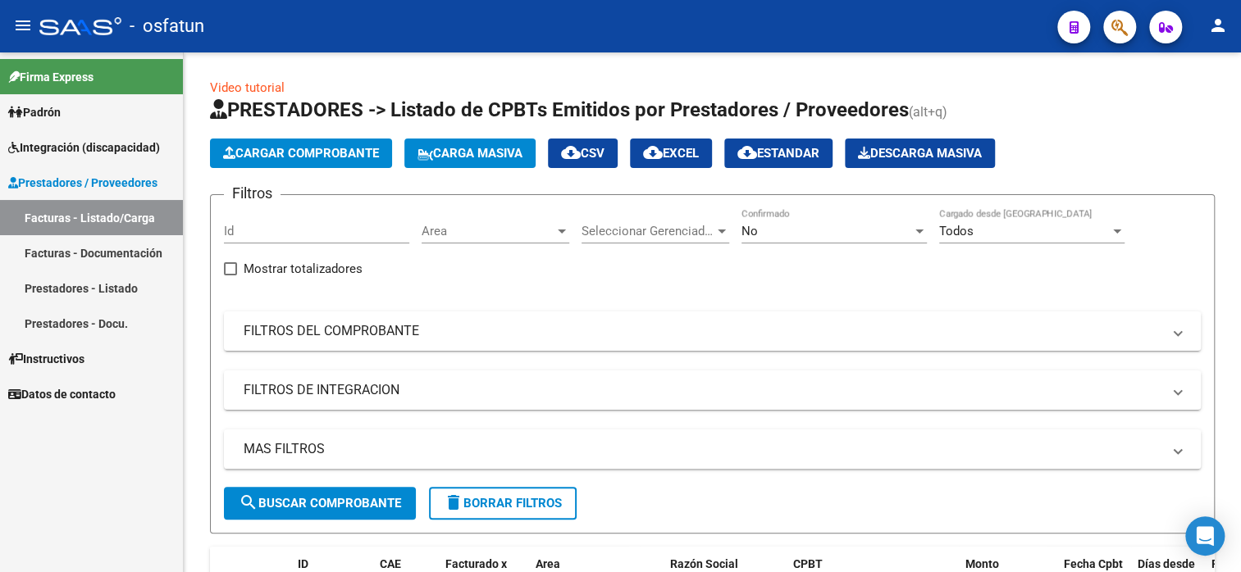
click at [62, 284] on link "Prestadores - Listado" at bounding box center [91, 288] width 183 height 35
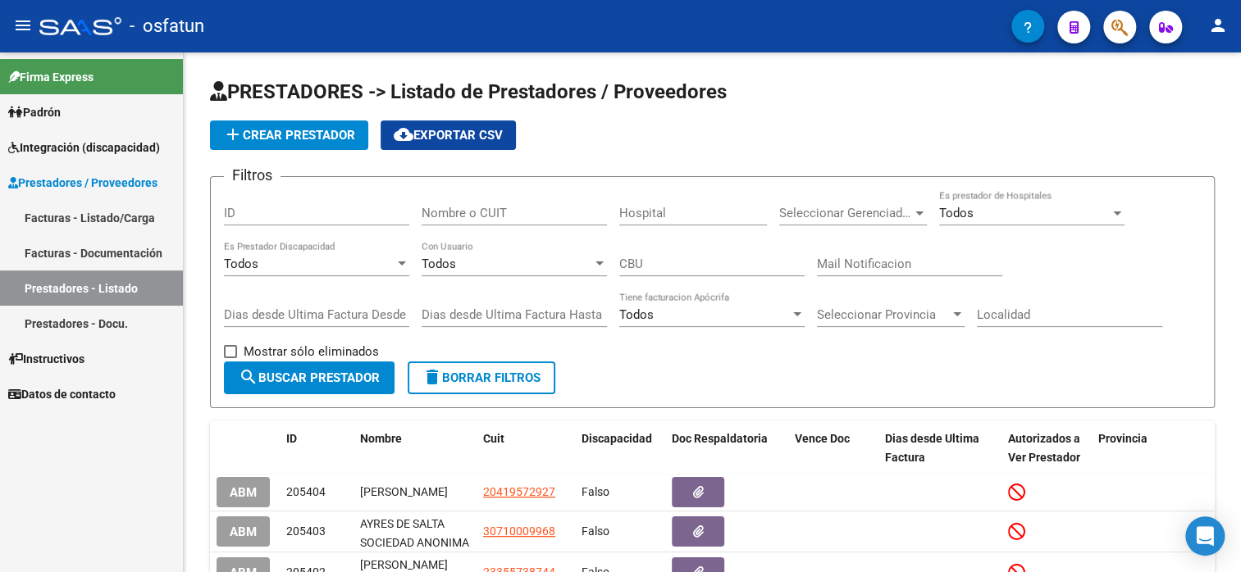
click at [75, 139] on span "Integración (discapacidad)" at bounding box center [84, 148] width 152 height 18
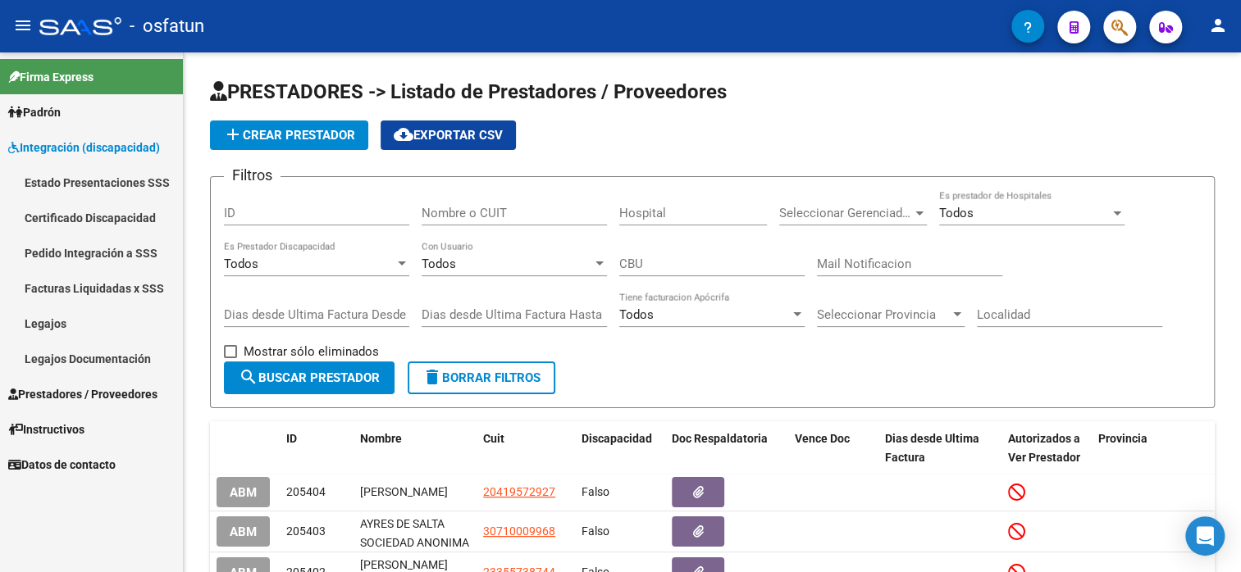
click at [61, 335] on link "Legajos" at bounding box center [91, 323] width 183 height 35
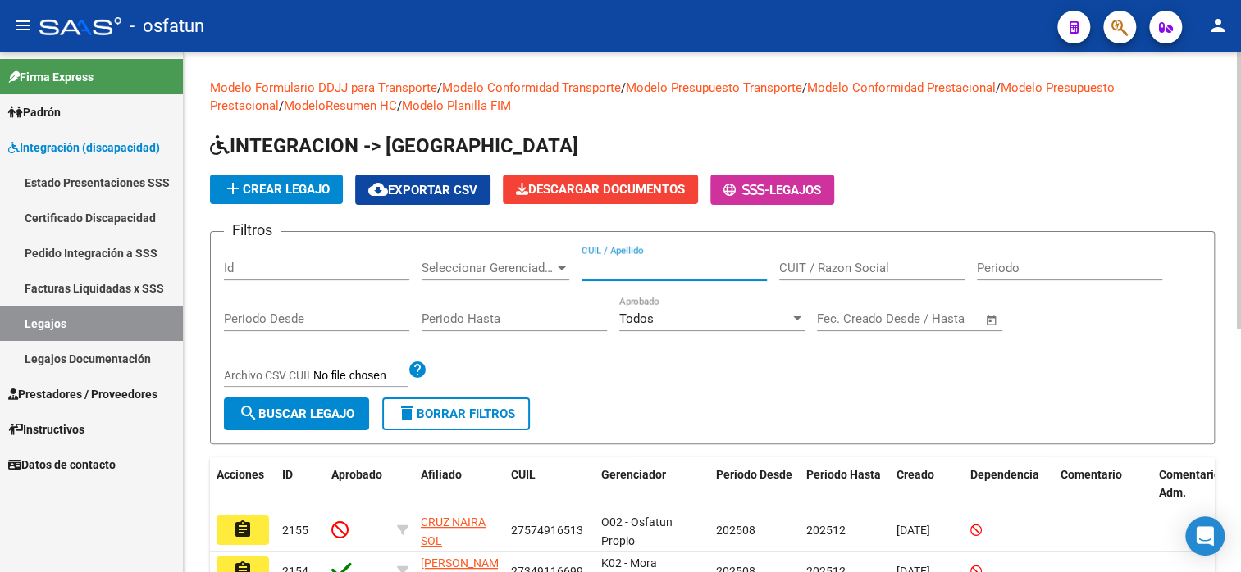
click at [646, 268] on input "CUIL / Apellido" at bounding box center [673, 268] width 185 height 15
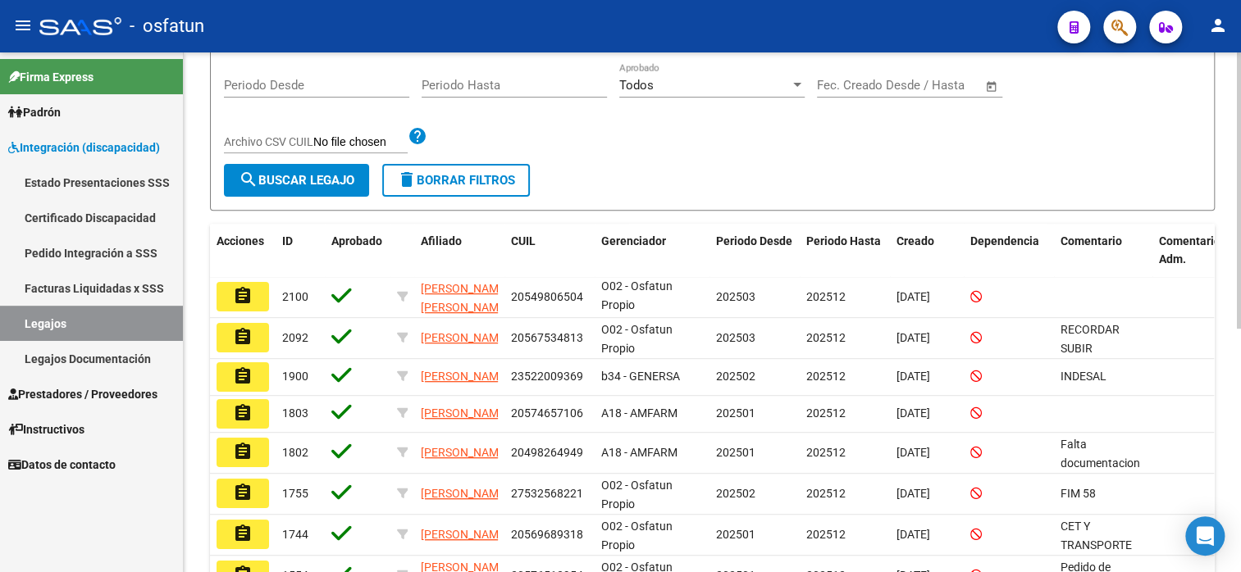
scroll to position [246, 0]
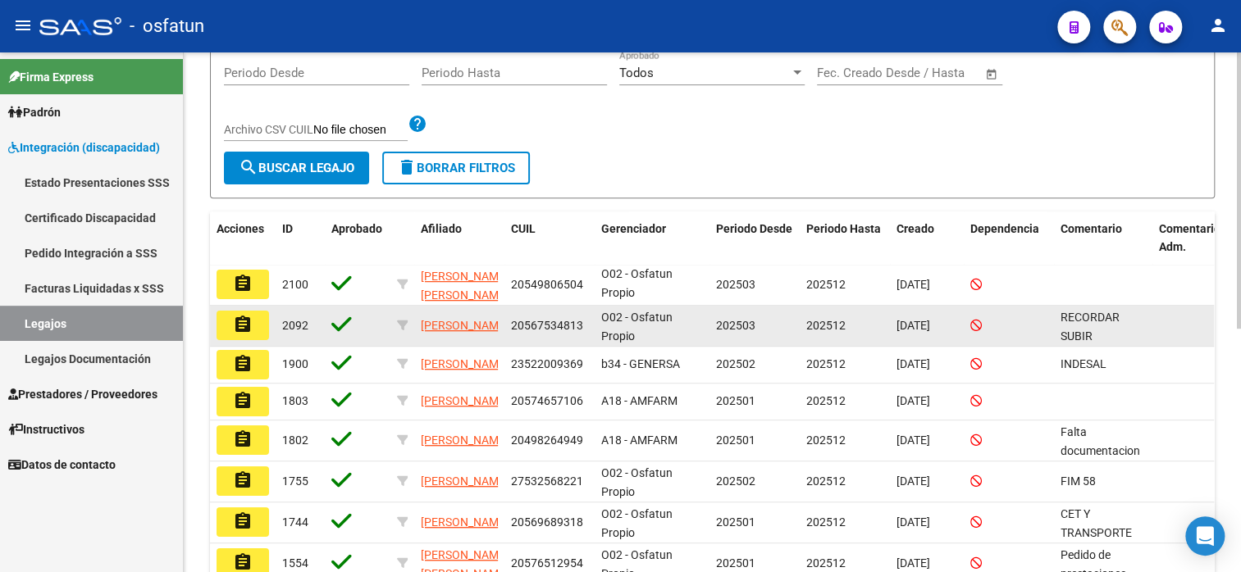
type input "[PERSON_NAME]"
click at [255, 329] on button "assignment" at bounding box center [242, 326] width 52 height 30
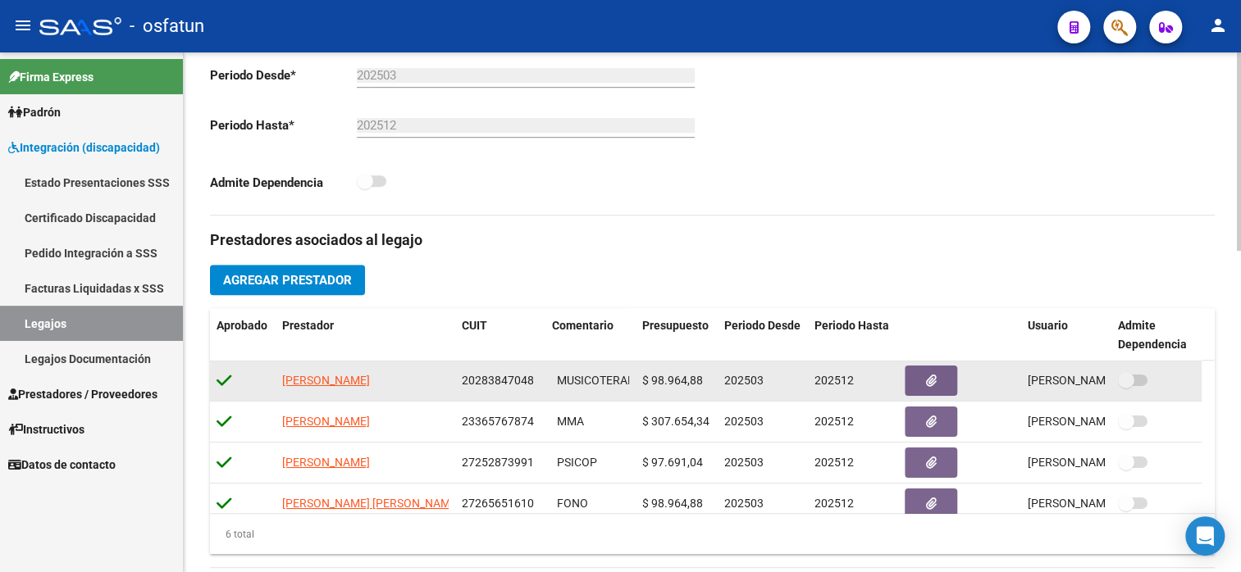
scroll to position [820, 0]
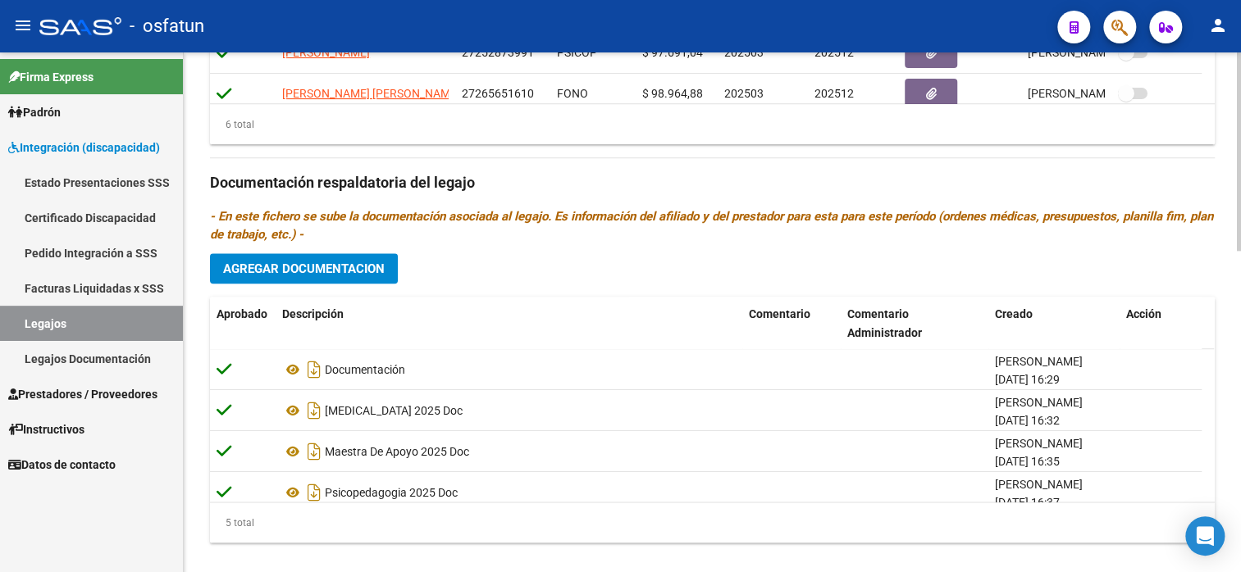
click at [341, 265] on span "Agregar Documentacion" at bounding box center [304, 269] width 162 height 15
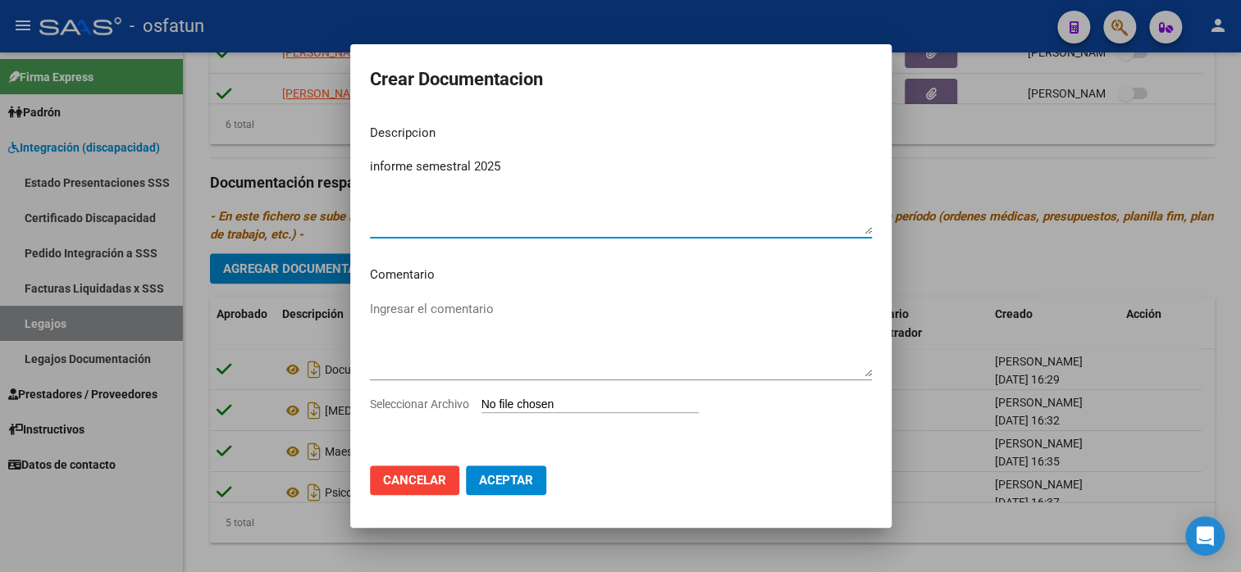
type textarea "informe semestral 2025"
click at [546, 406] on input "Seleccionar Archivo" at bounding box center [589, 406] width 217 height 16
type input "C:\fakepath\informe semestral.pdf"
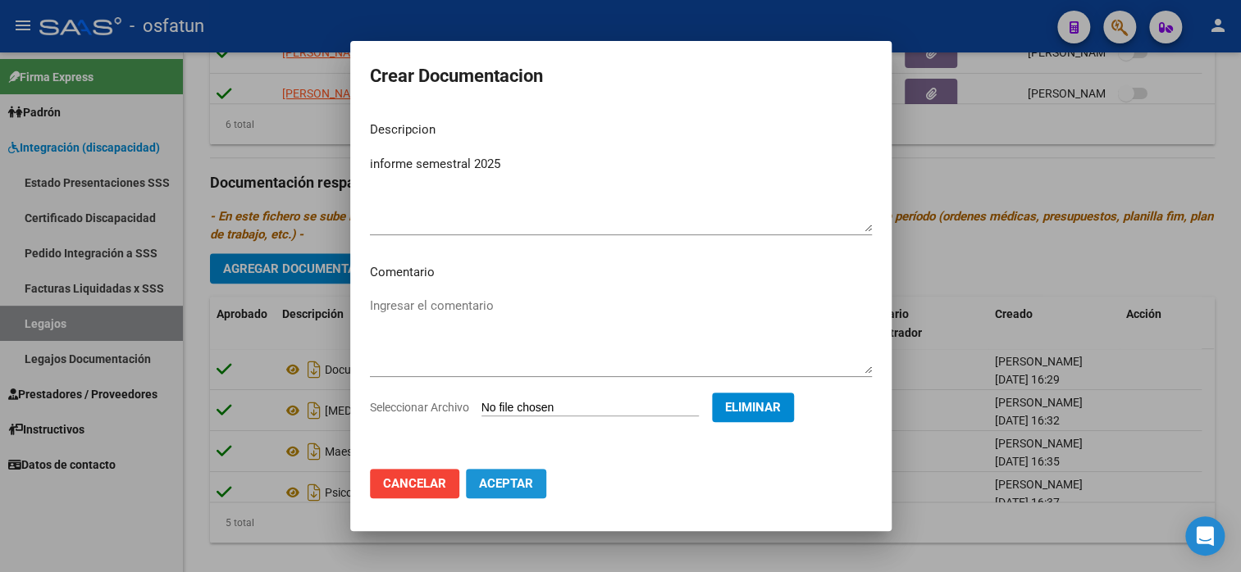
click at [503, 476] on span "Aceptar" at bounding box center [506, 483] width 54 height 15
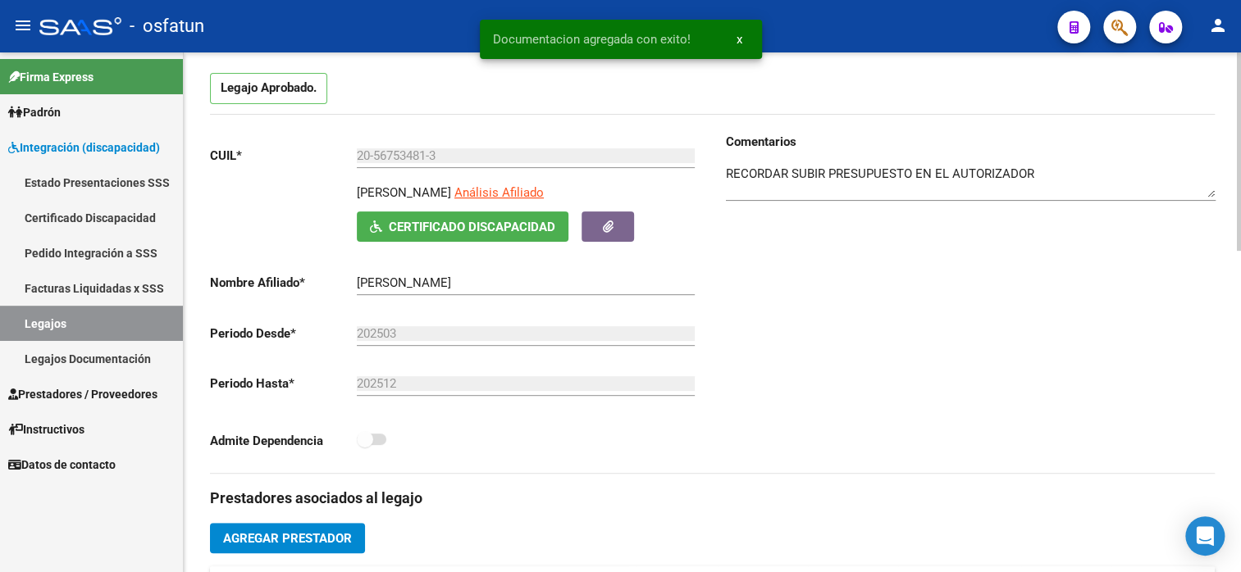
scroll to position [0, 0]
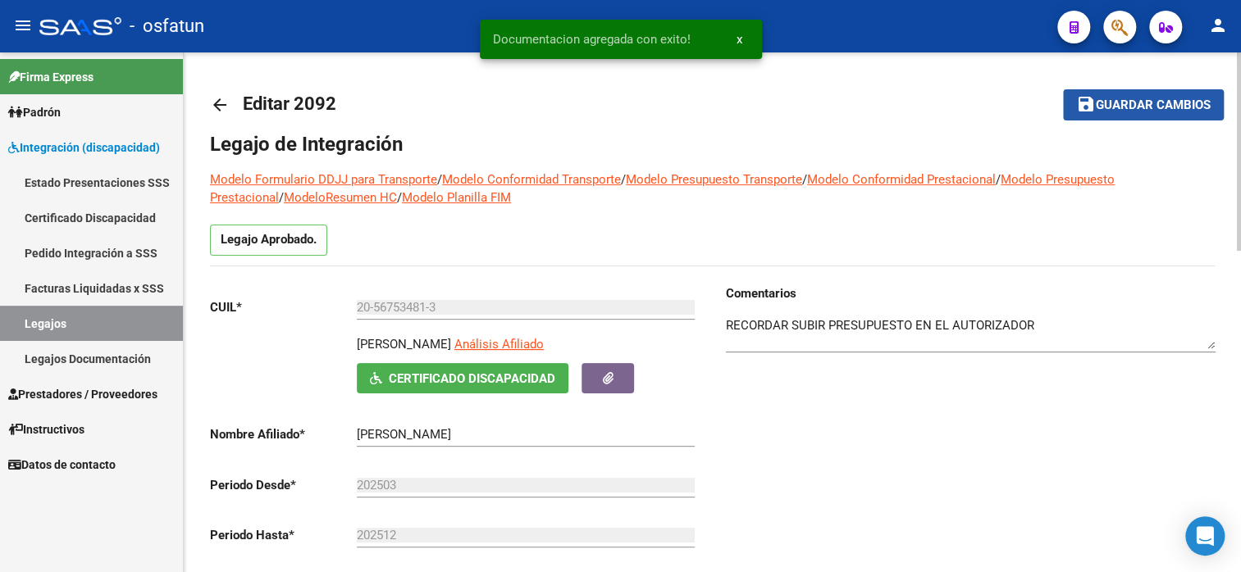
click at [1166, 113] on button "save Guardar cambios" at bounding box center [1143, 104] width 161 height 30
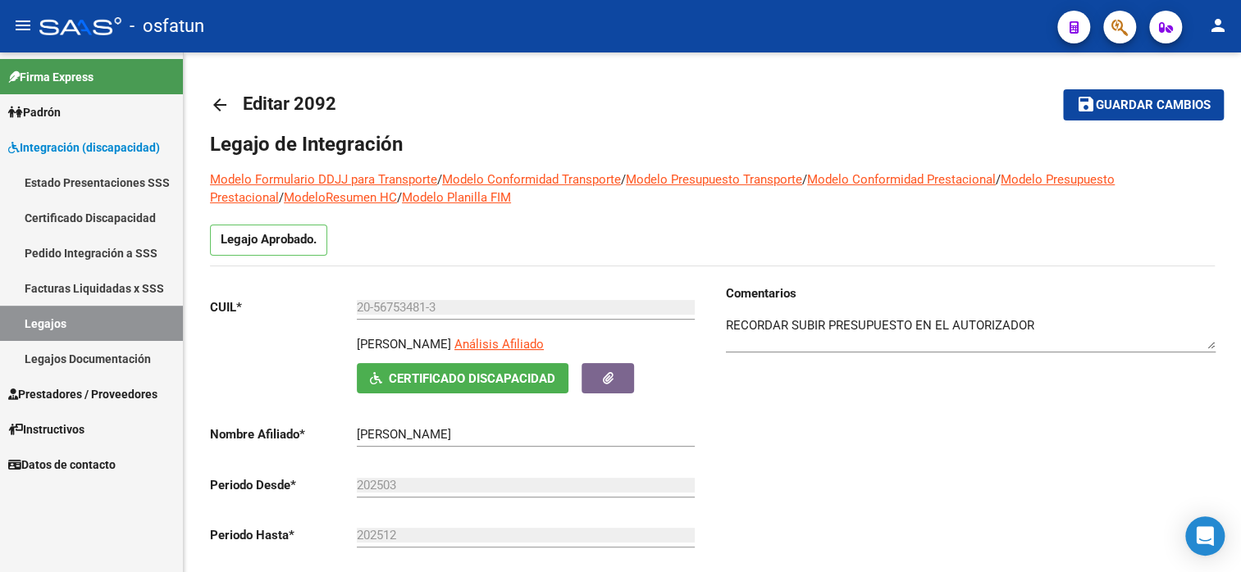
click at [61, 387] on span "Prestadores / Proveedores" at bounding box center [82, 394] width 149 height 18
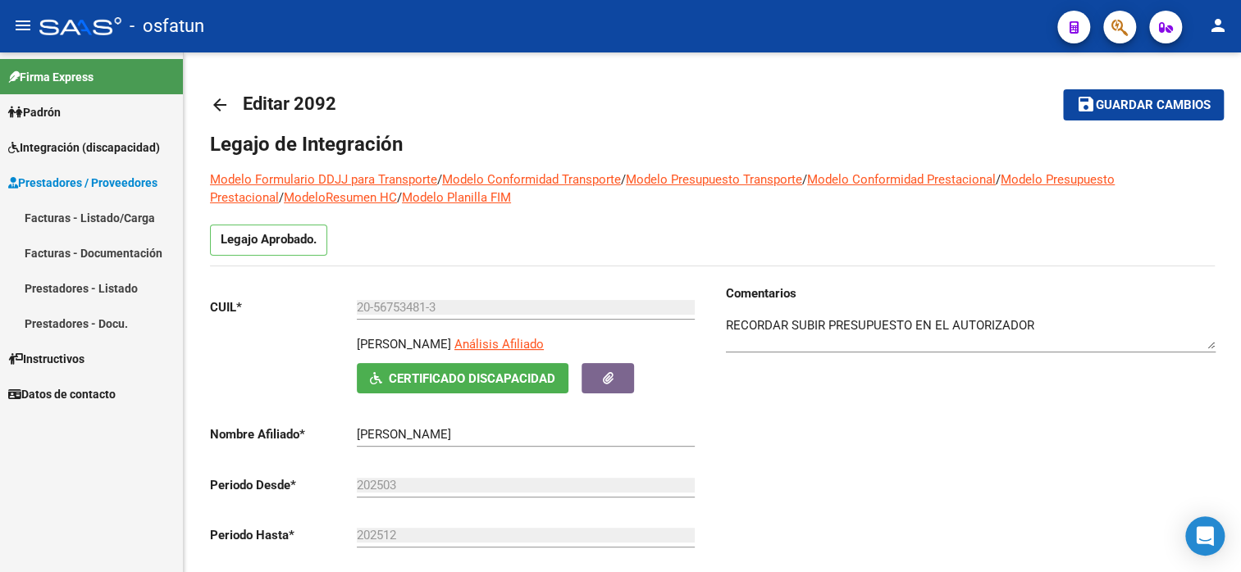
click at [115, 220] on link "Facturas - Listado/Carga" at bounding box center [91, 217] width 183 height 35
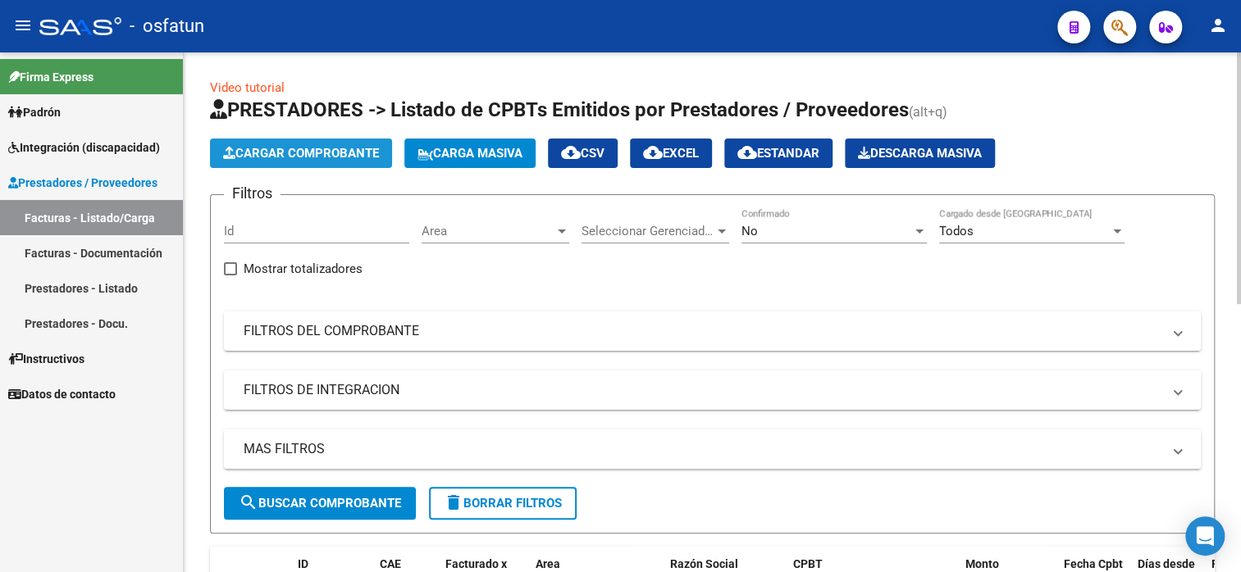
click at [251, 161] on button "Cargar Comprobante" at bounding box center [301, 154] width 182 height 30
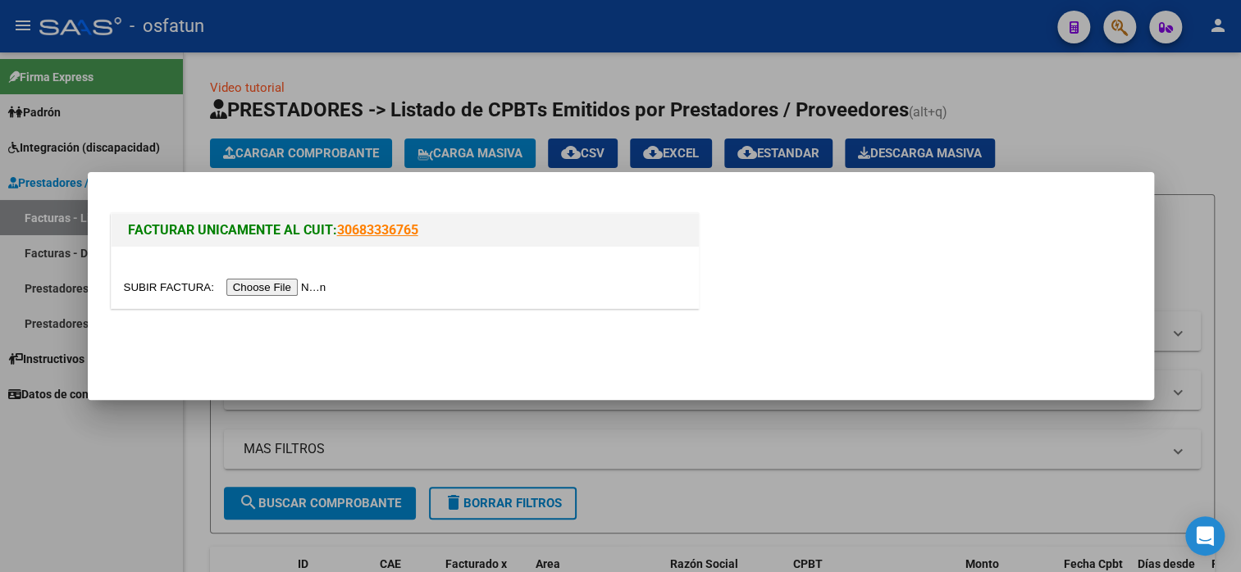
click at [246, 283] on input "file" at bounding box center [227, 287] width 207 height 17
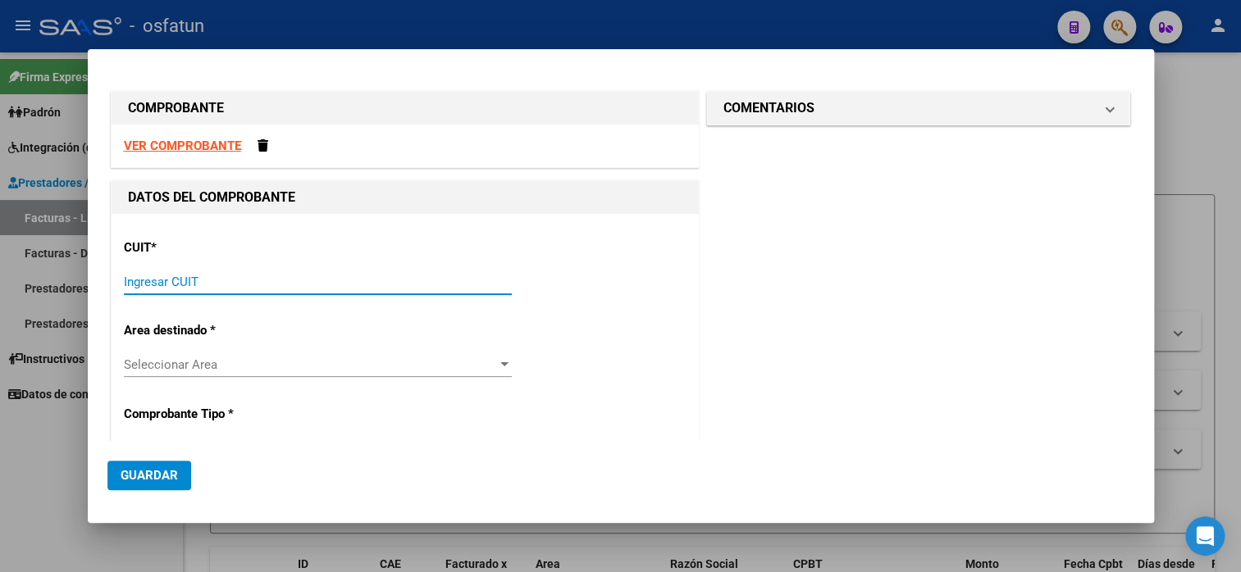
click at [194, 287] on input "Ingresar CUIT" at bounding box center [318, 282] width 388 height 15
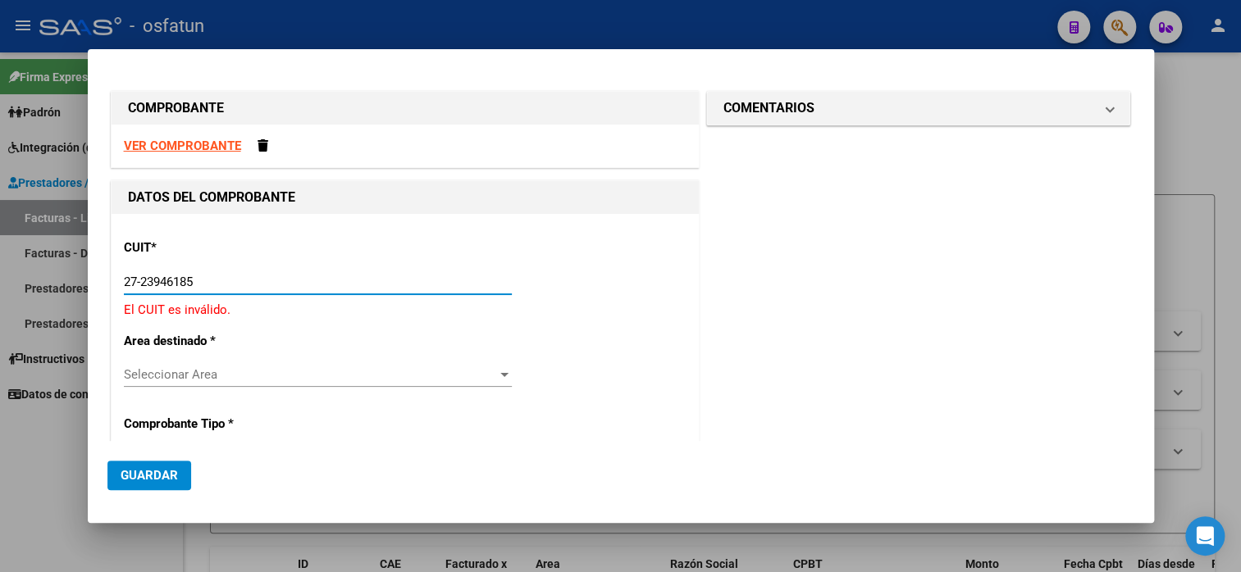
type input "27-23946185-4"
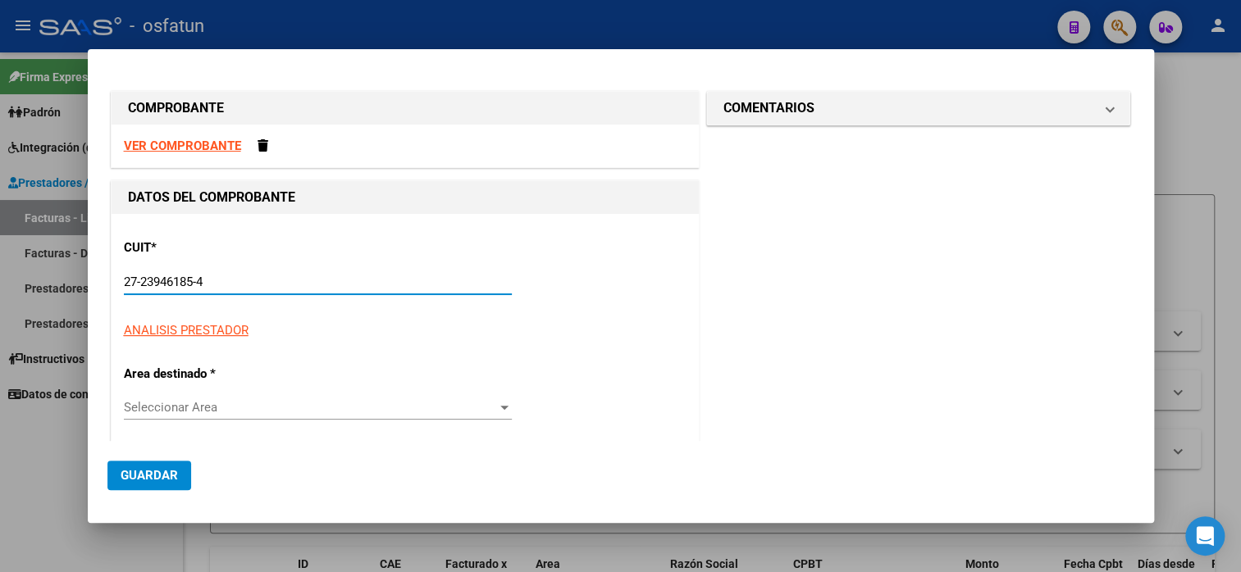
type input "2"
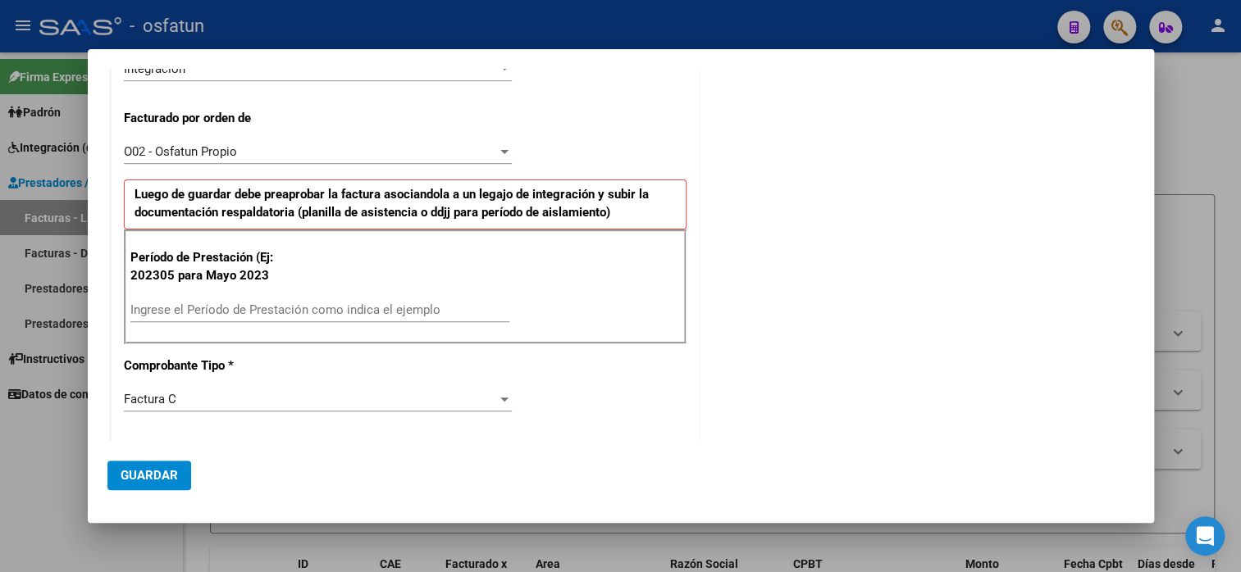
scroll to position [410, 0]
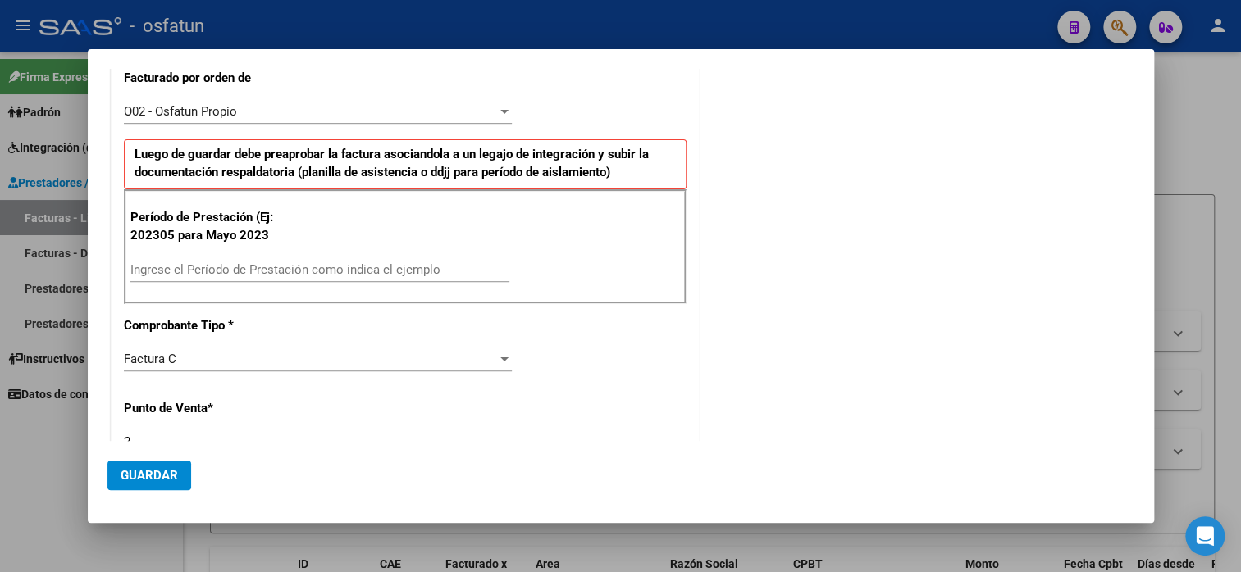
type input "27-23946185-4"
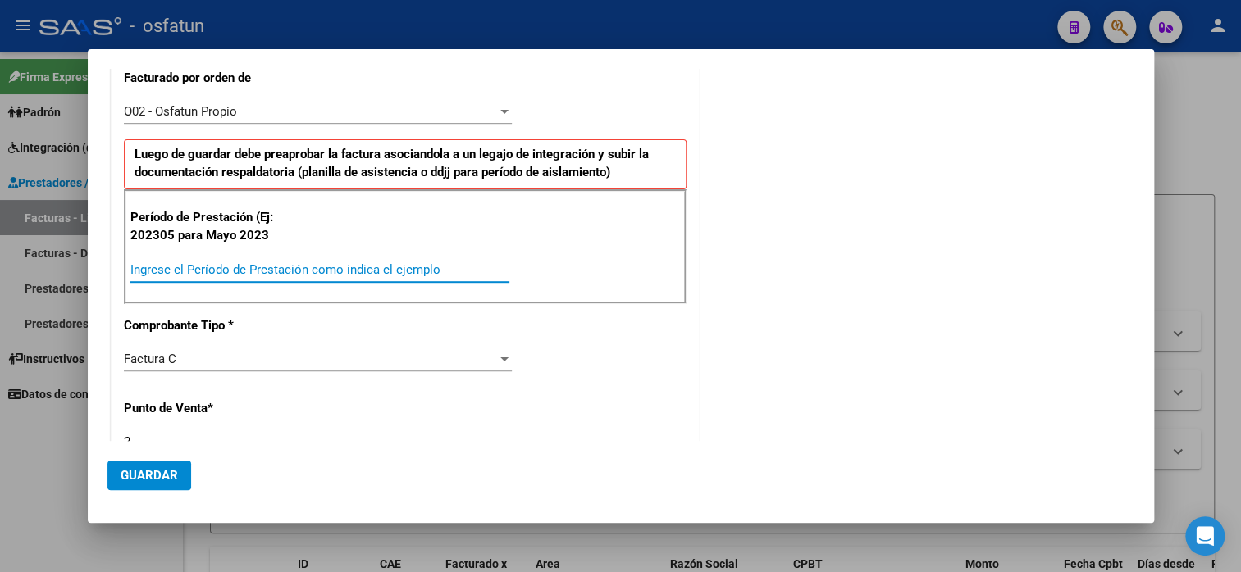
click at [225, 270] on input "Ingrese el Período de Prestación como indica el ejemplo" at bounding box center [319, 269] width 379 height 15
type input "202507"
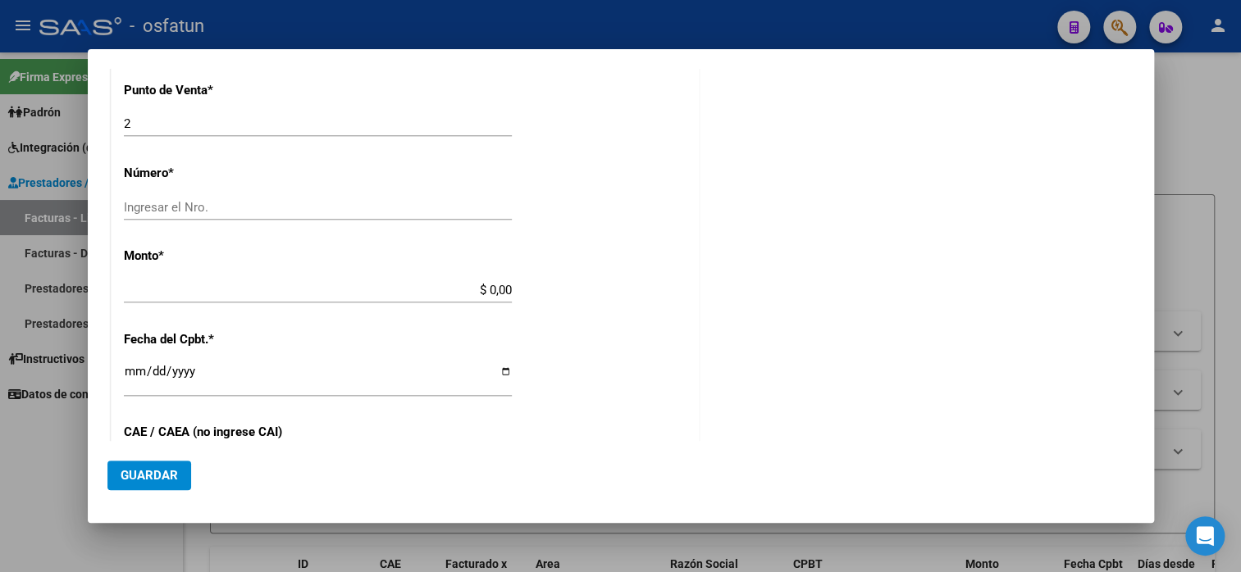
scroll to position [738, 0]
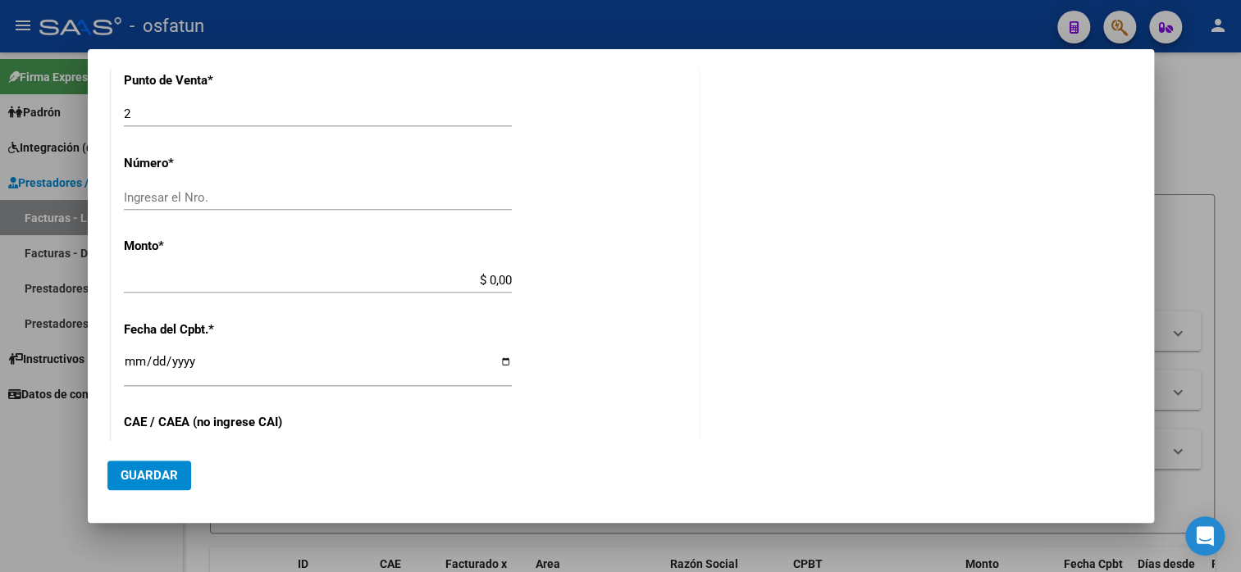
drag, startPoint x: 220, startPoint y: 203, endPoint x: 225, endPoint y: 196, distance: 8.9
click at [221, 203] on div "Ingresar el Nro." at bounding box center [318, 197] width 388 height 25
type input "1287"
type input "$ 98.964,88"
type input "[DATE]"
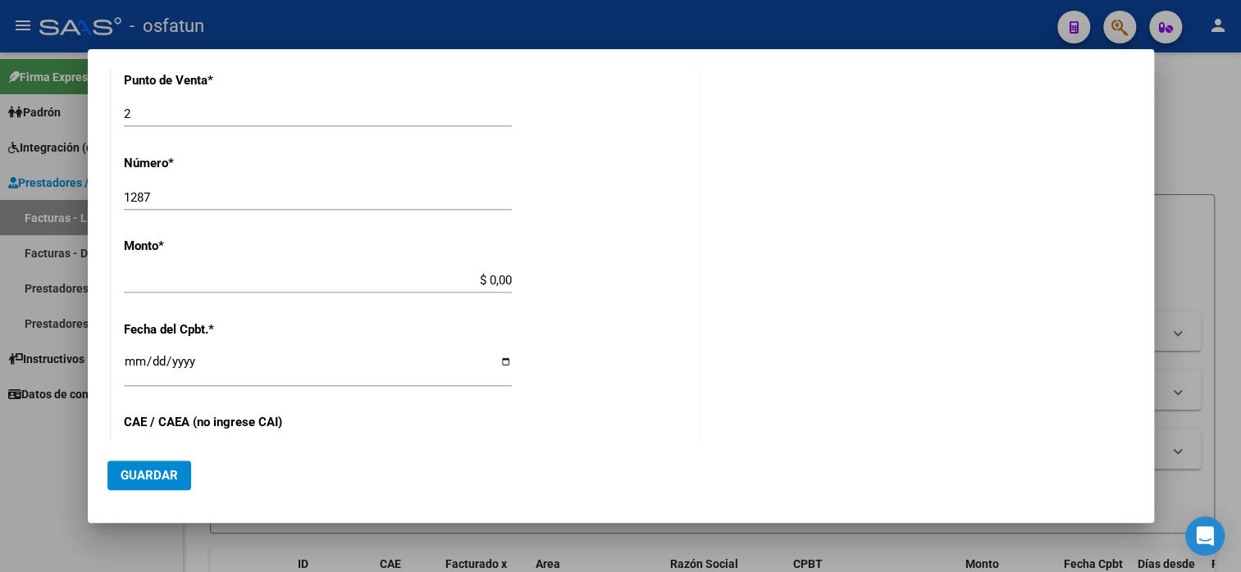
type input "75314957697615"
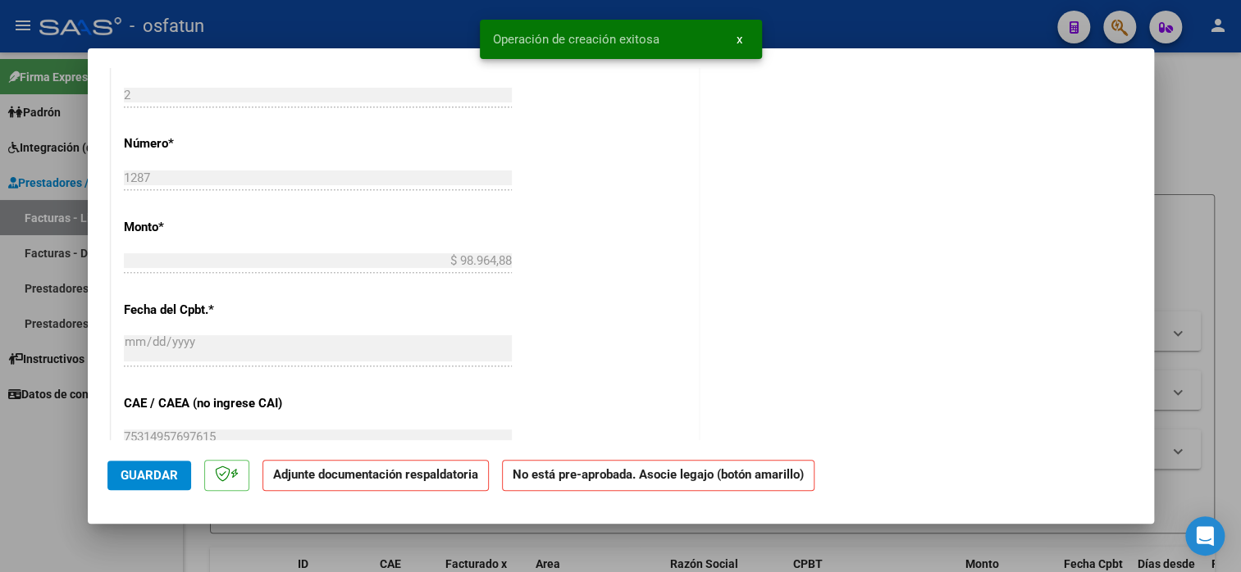
click at [161, 484] on button "Guardar" at bounding box center [149, 476] width 84 height 30
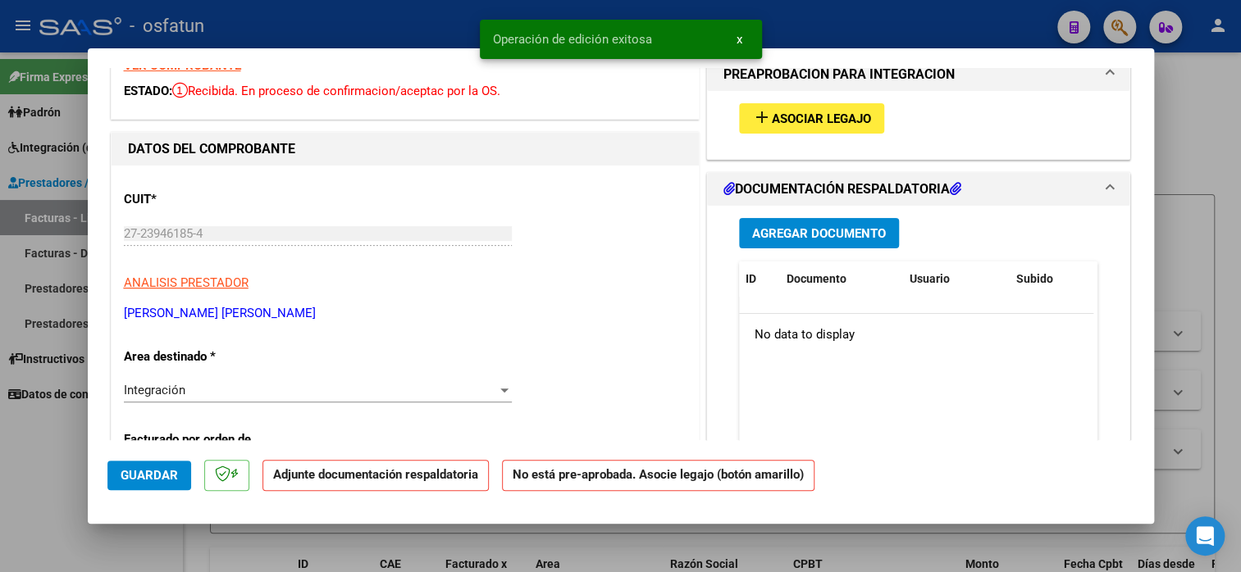
scroll to position [0, 0]
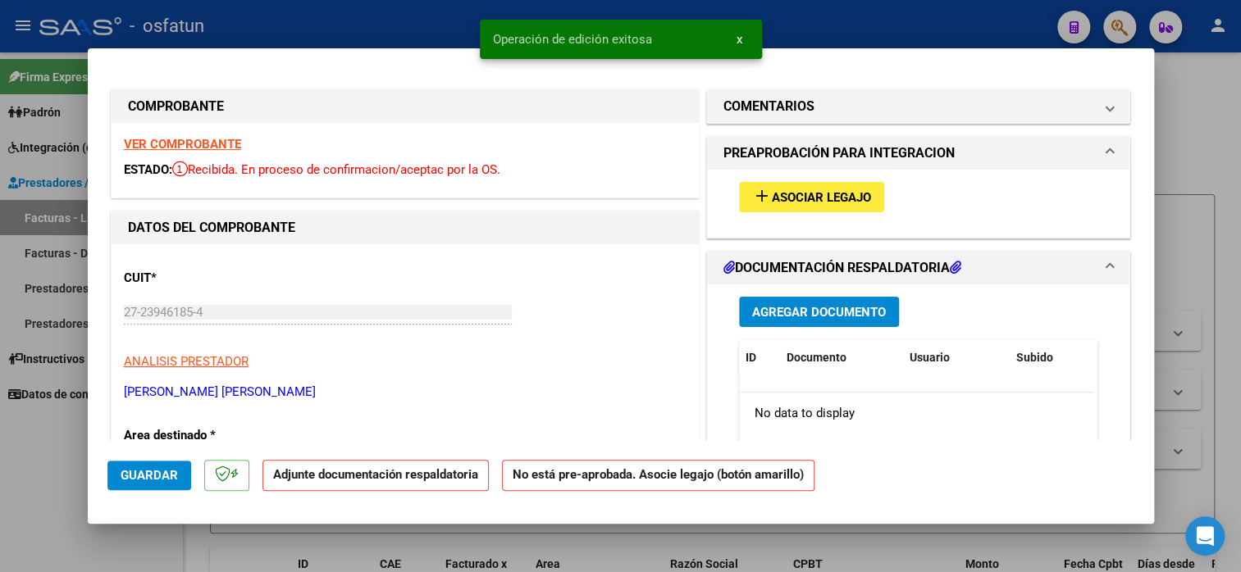
click at [786, 207] on button "add Asociar Legajo" at bounding box center [811, 197] width 145 height 30
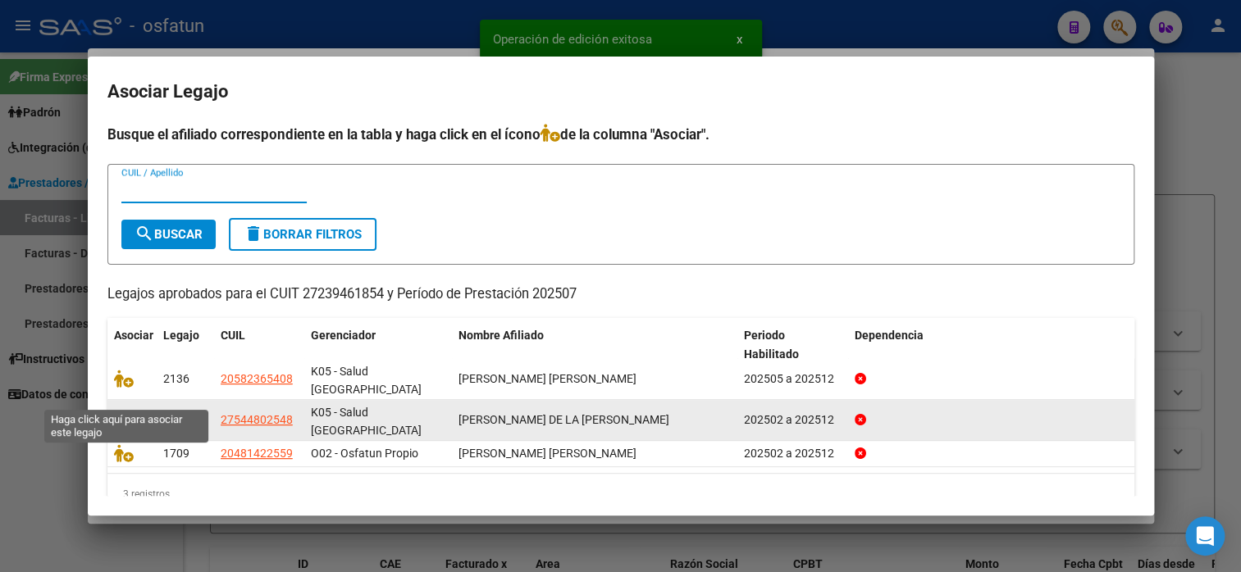
click at [125, 411] on icon at bounding box center [124, 420] width 20 height 18
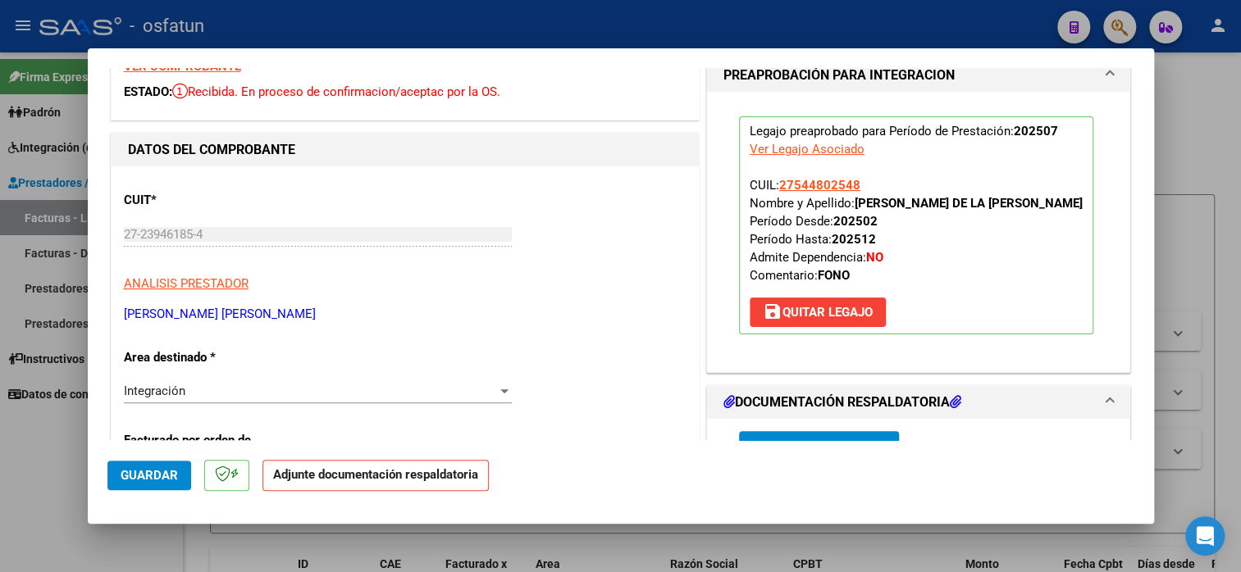
scroll to position [164, 0]
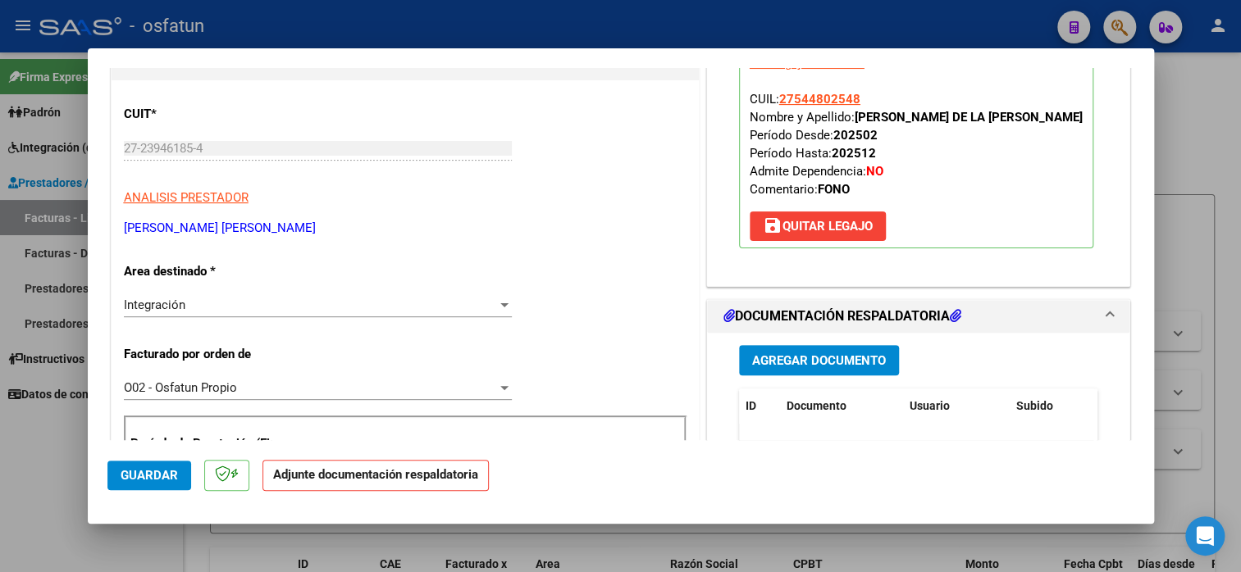
click at [851, 362] on span "Agregar Documento" at bounding box center [819, 360] width 134 height 15
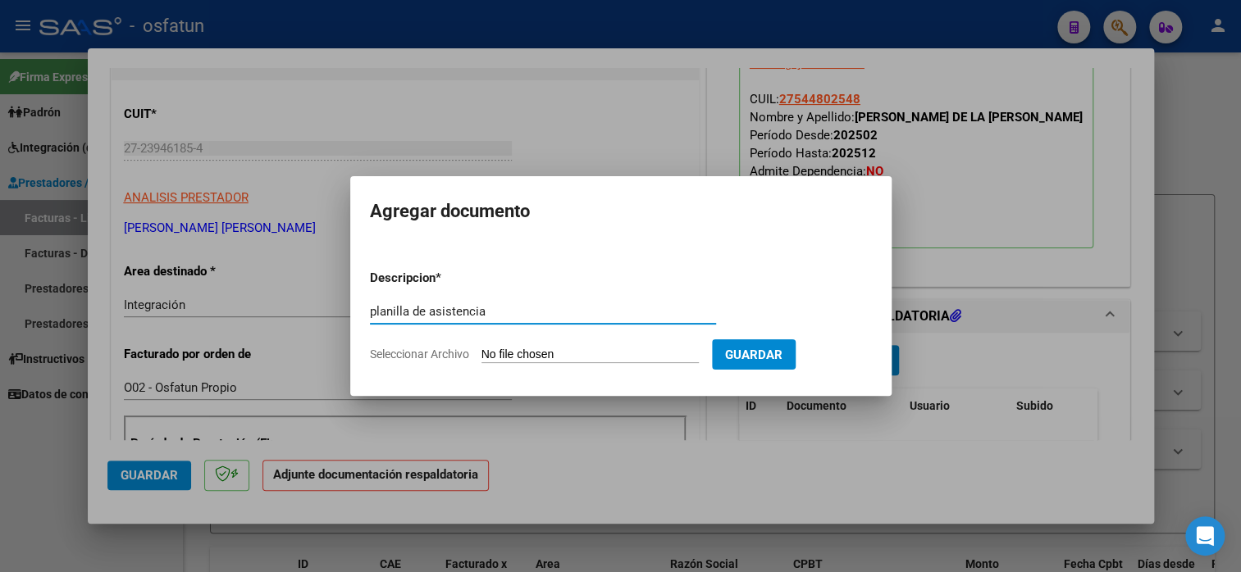
type input "planilla de asistencia"
click at [520, 354] on input "Seleccionar Archivo" at bounding box center [589, 356] width 217 height 16
type input "C:\fakepath\[GEOGRAPHIC_DATA] 1287 ASIS.pdf"
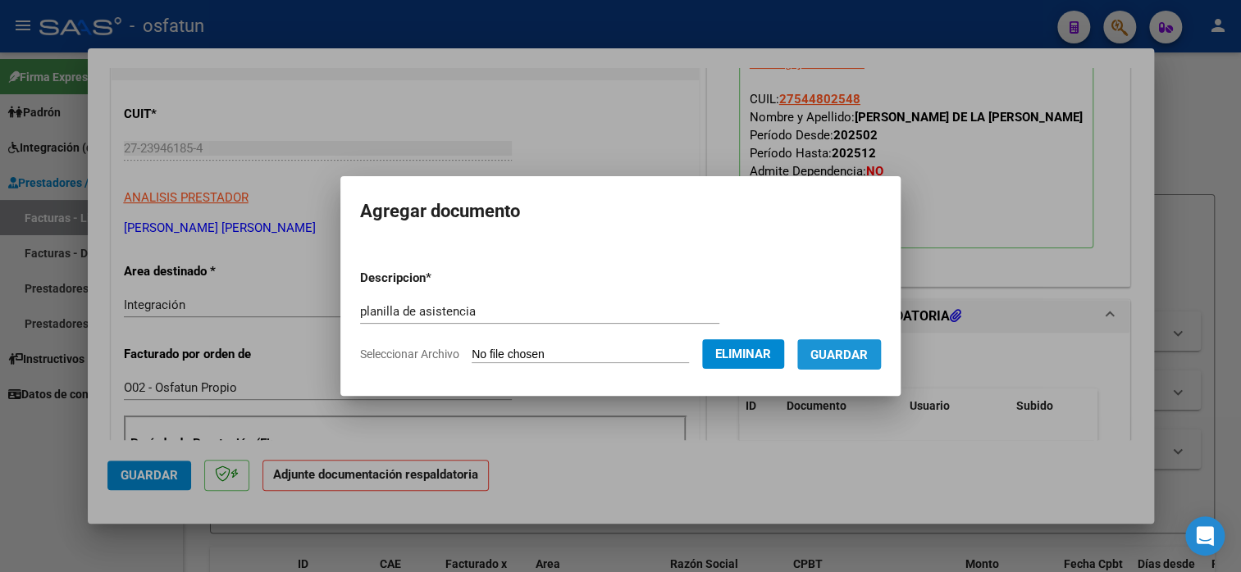
click at [857, 350] on span "Guardar" at bounding box center [838, 355] width 57 height 15
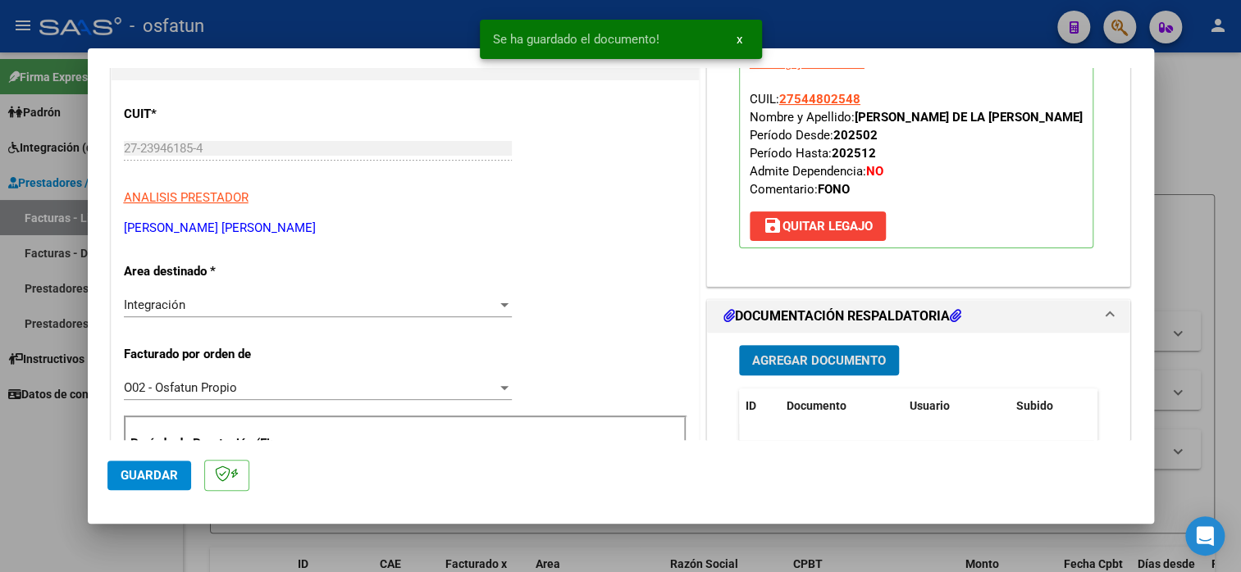
click at [171, 481] on span "Guardar" at bounding box center [149, 475] width 57 height 15
click at [170, 468] on span "Guardar" at bounding box center [149, 475] width 57 height 15
click at [43, 484] on div at bounding box center [620, 286] width 1241 height 572
type input "$ 0,00"
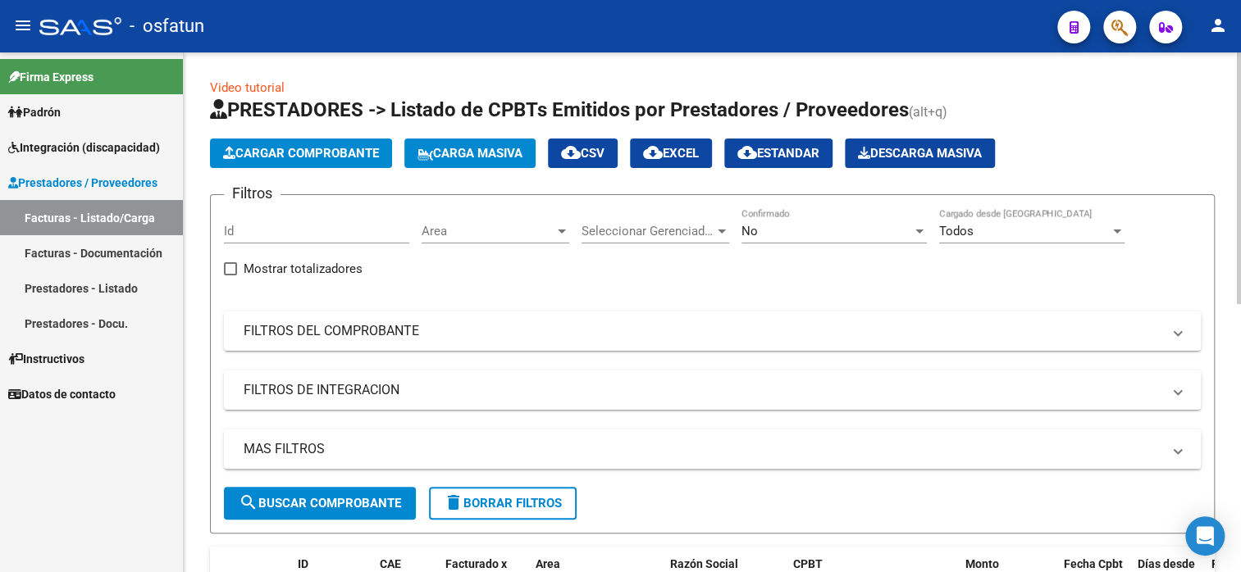
click at [276, 150] on span "Cargar Comprobante" at bounding box center [301, 153] width 156 height 15
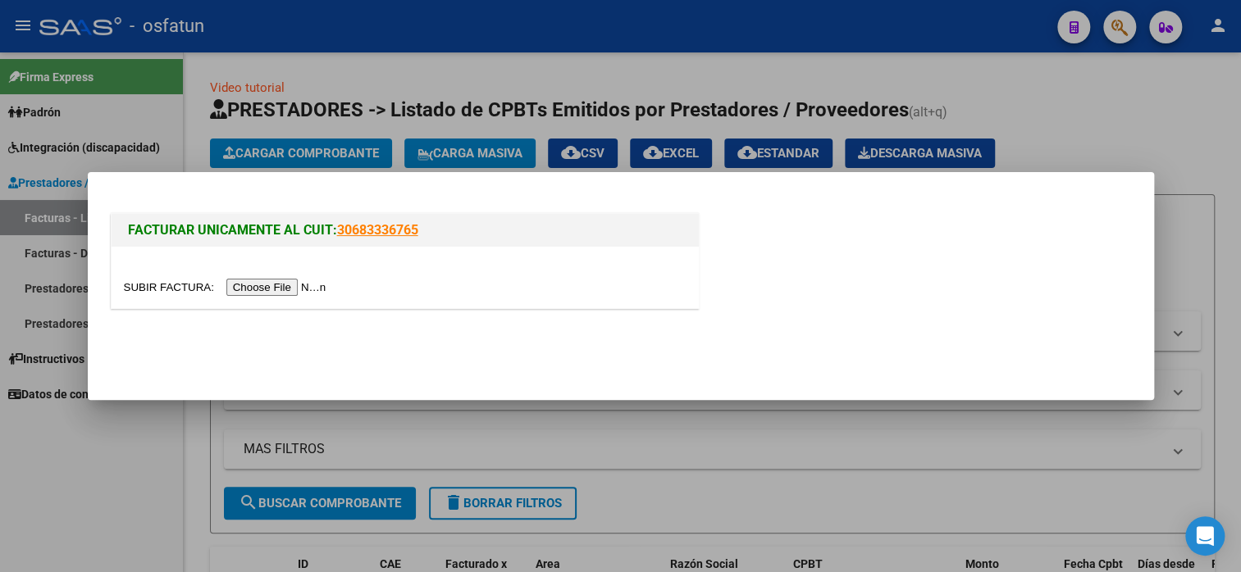
click at [253, 289] on input "file" at bounding box center [227, 287] width 207 height 17
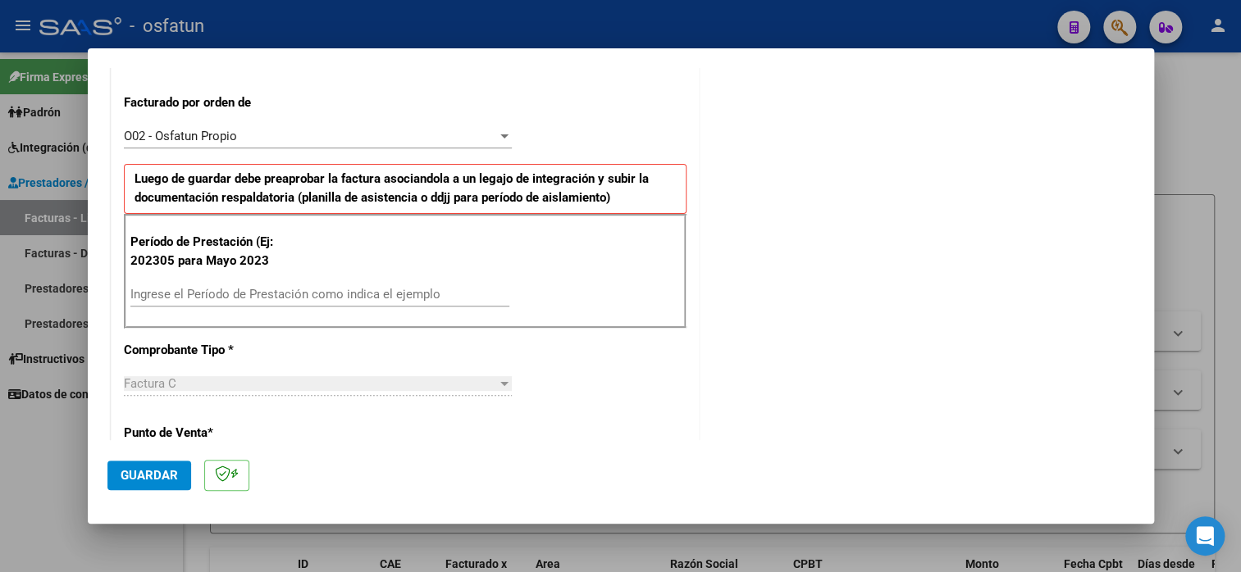
scroll to position [574, 0]
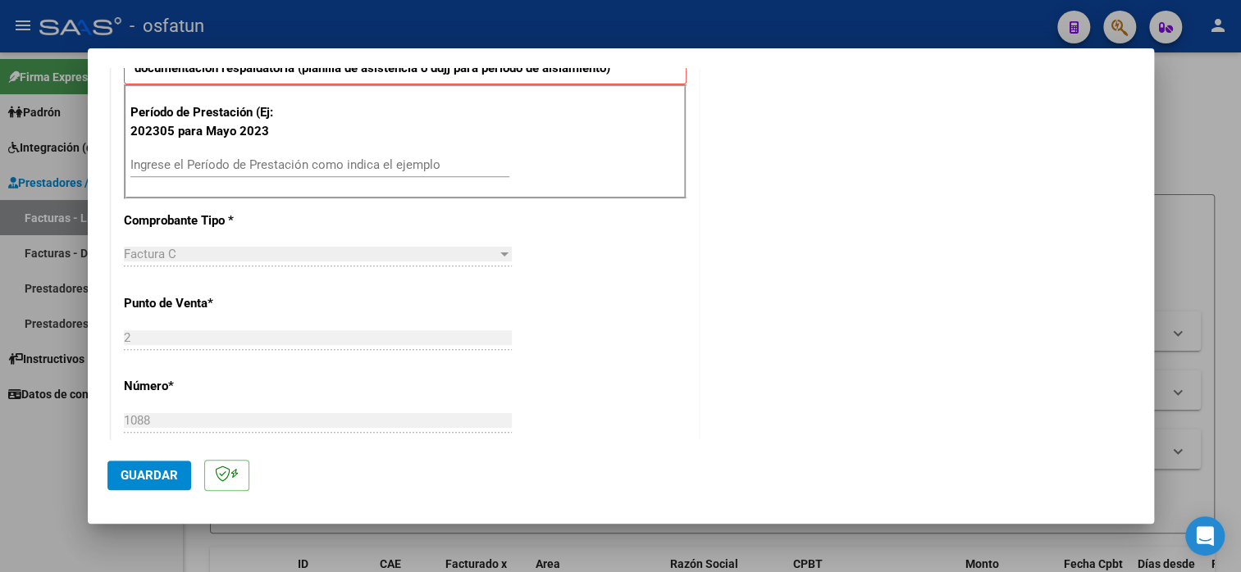
click at [227, 164] on input "Ingrese el Período de Prestación como indica el ejemplo" at bounding box center [319, 164] width 379 height 15
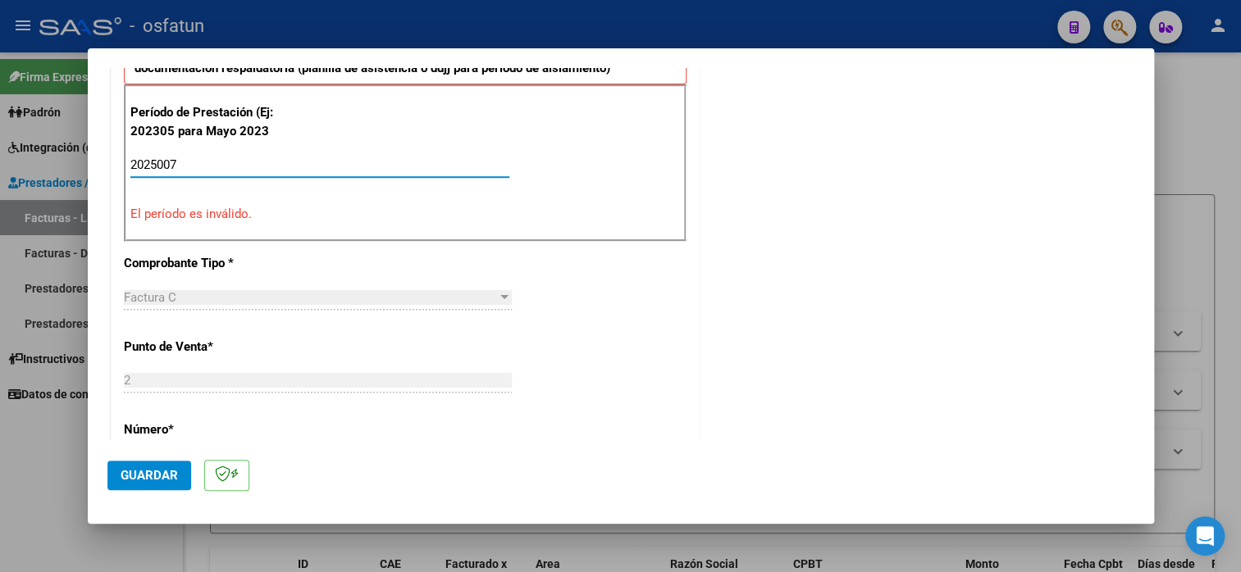
click at [164, 164] on input "2025007" at bounding box center [319, 164] width 379 height 15
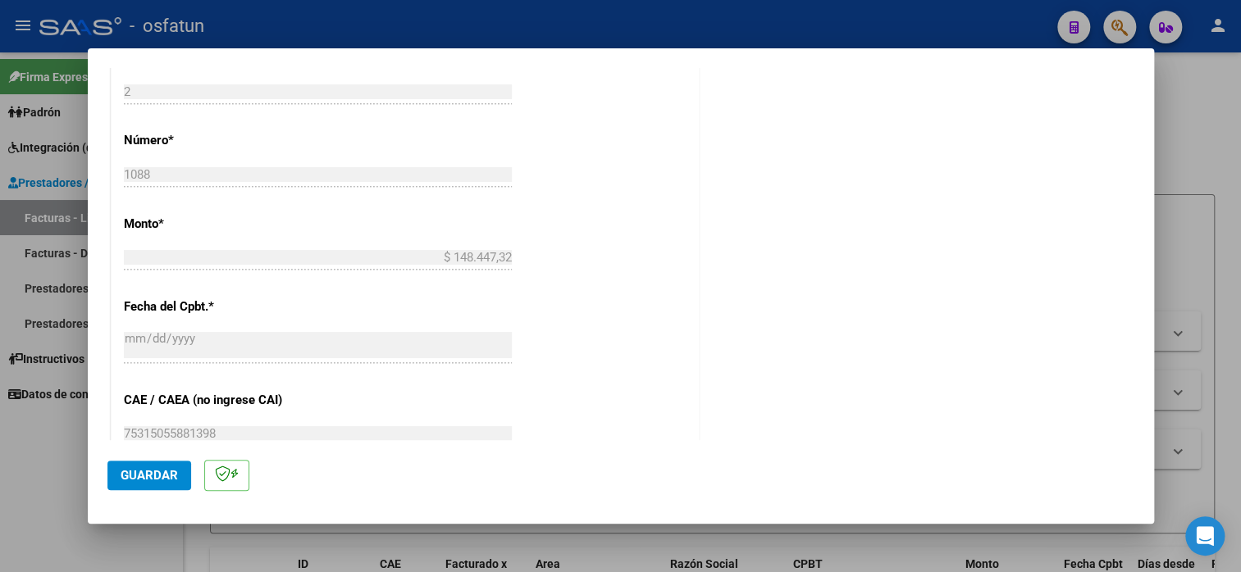
scroll to position [902, 0]
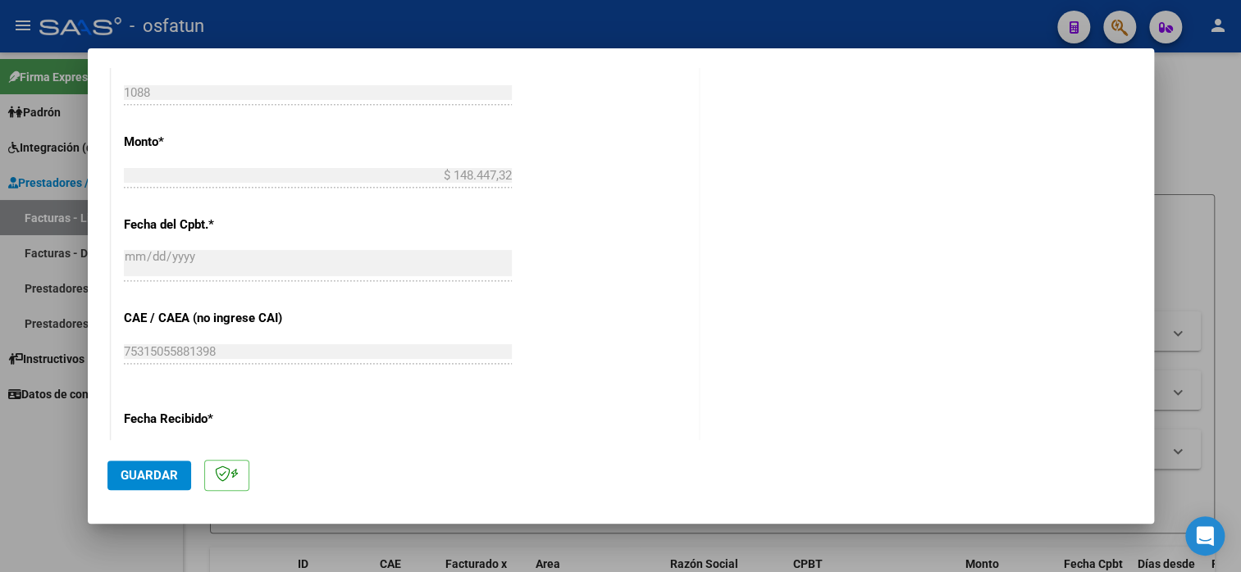
type input "202507"
click at [162, 465] on button "Guardar" at bounding box center [149, 476] width 84 height 30
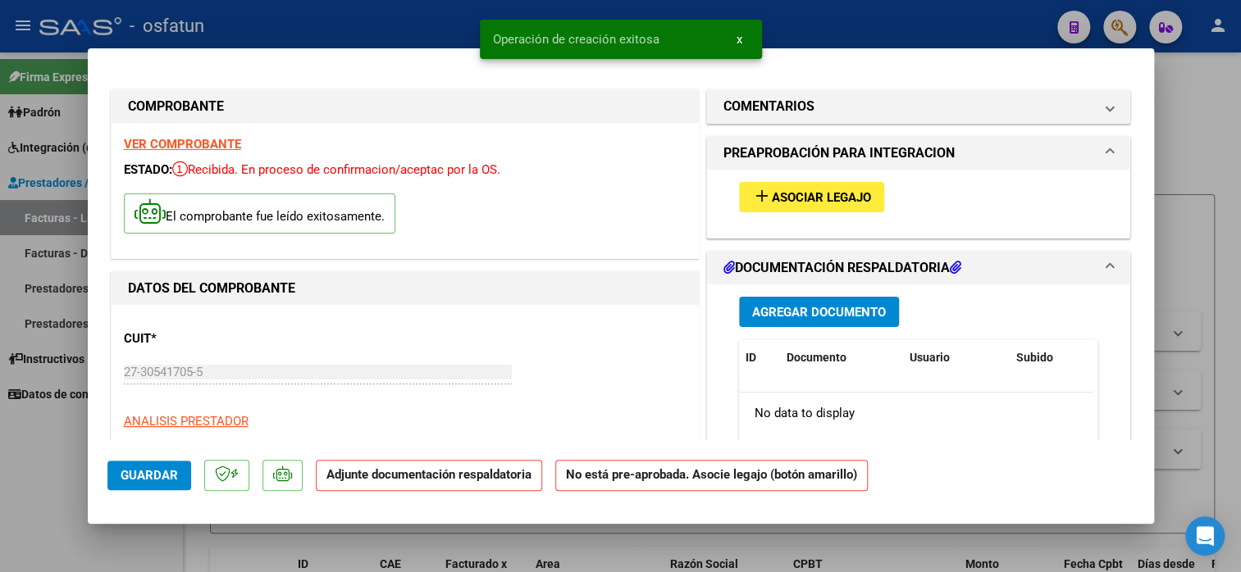
click at [818, 204] on span "Asociar Legajo" at bounding box center [821, 197] width 99 height 15
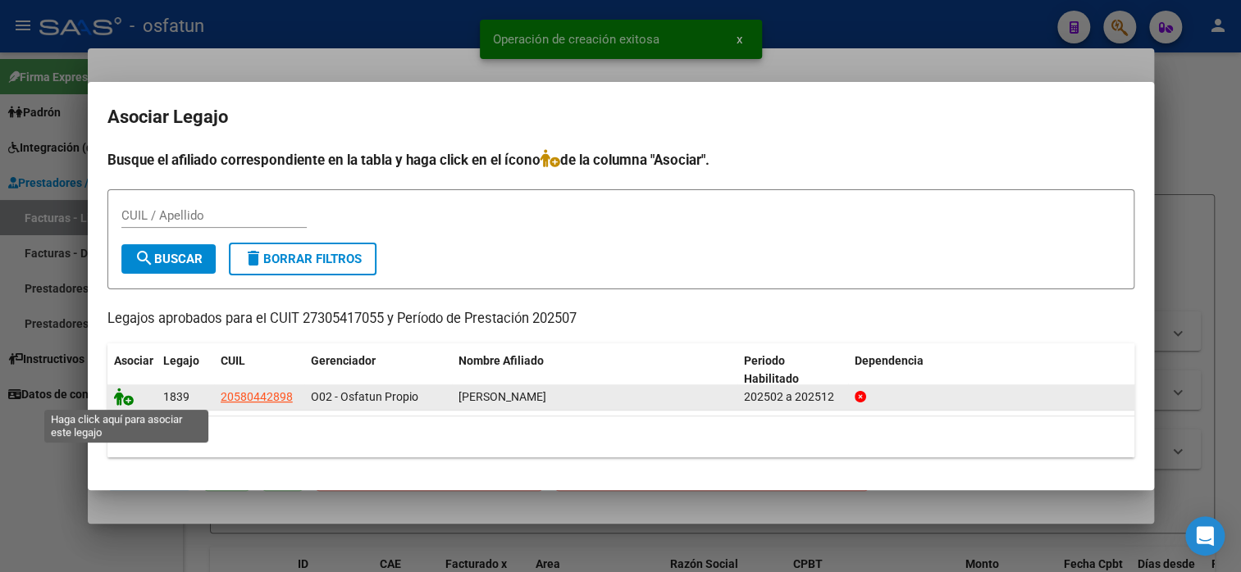
click at [122, 402] on icon at bounding box center [124, 397] width 20 height 18
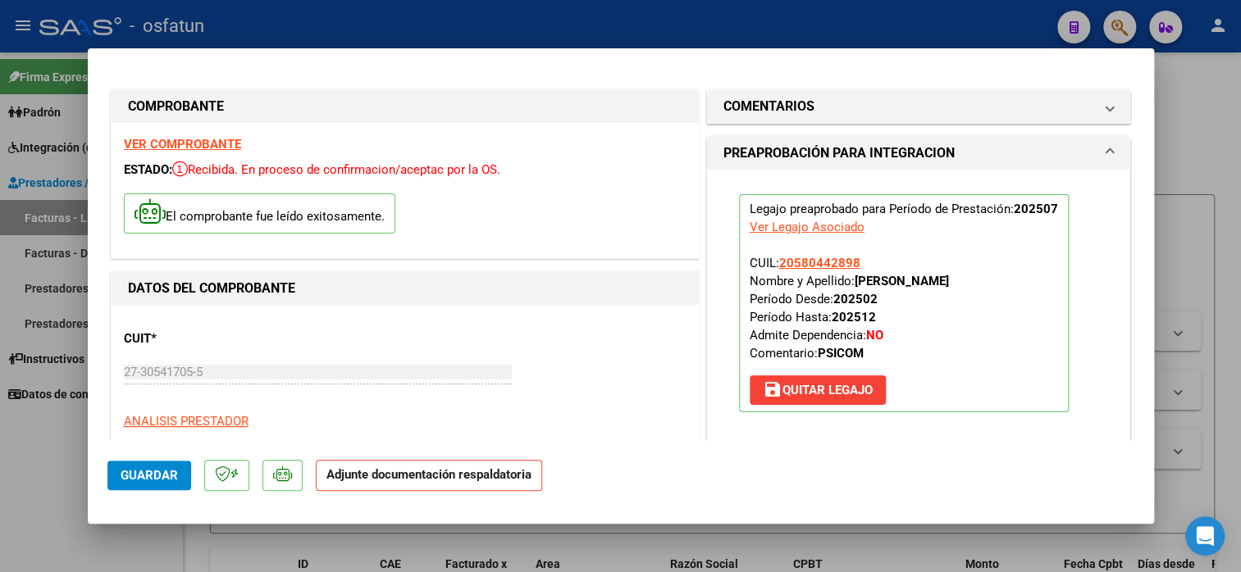
scroll to position [328, 0]
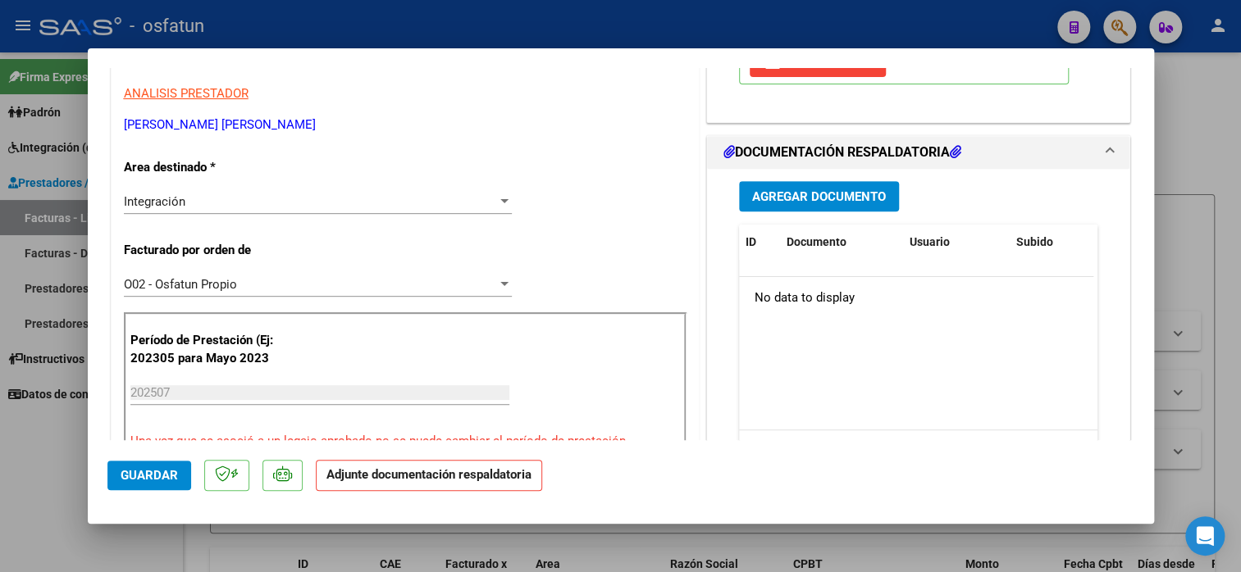
click at [809, 189] on span "Agregar Documento" at bounding box center [819, 196] width 134 height 15
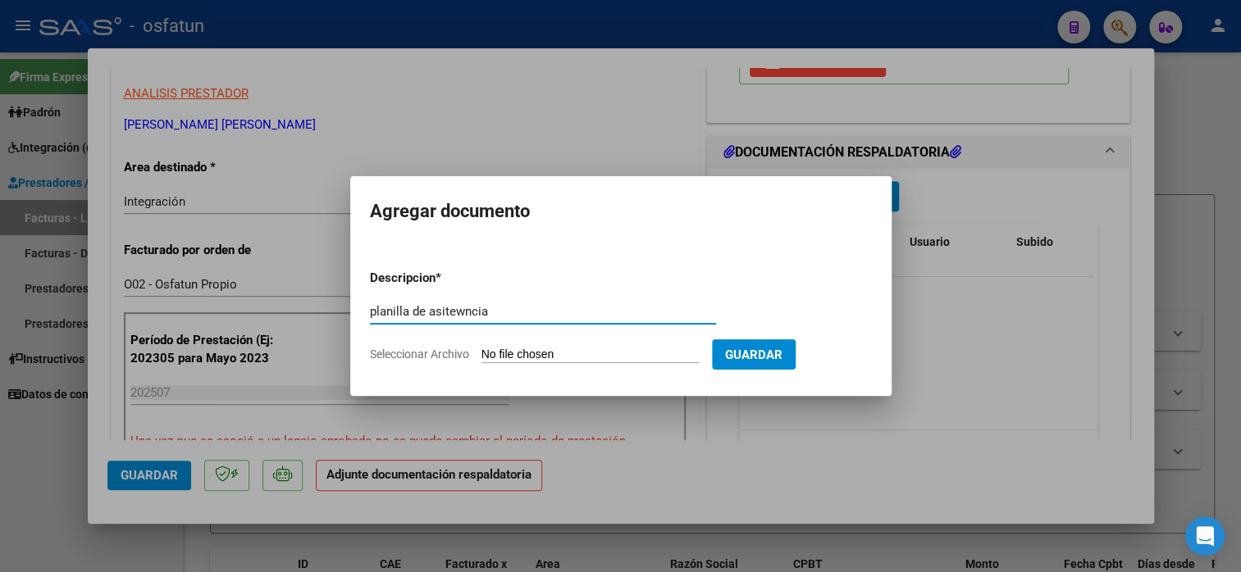
click at [461, 313] on input "planilla de asitewncia" at bounding box center [543, 311] width 346 height 15
click at [444, 313] on input "planilla de asitencia" at bounding box center [543, 311] width 346 height 15
type input "planilla de asistencia"
click at [503, 344] on form "Descripcion * planilla de asistencia Escriba aquí una descripcion Seleccionar A…" at bounding box center [621, 317] width 502 height 120
click at [503, 350] on input "Seleccionar Archivo" at bounding box center [589, 356] width 217 height 16
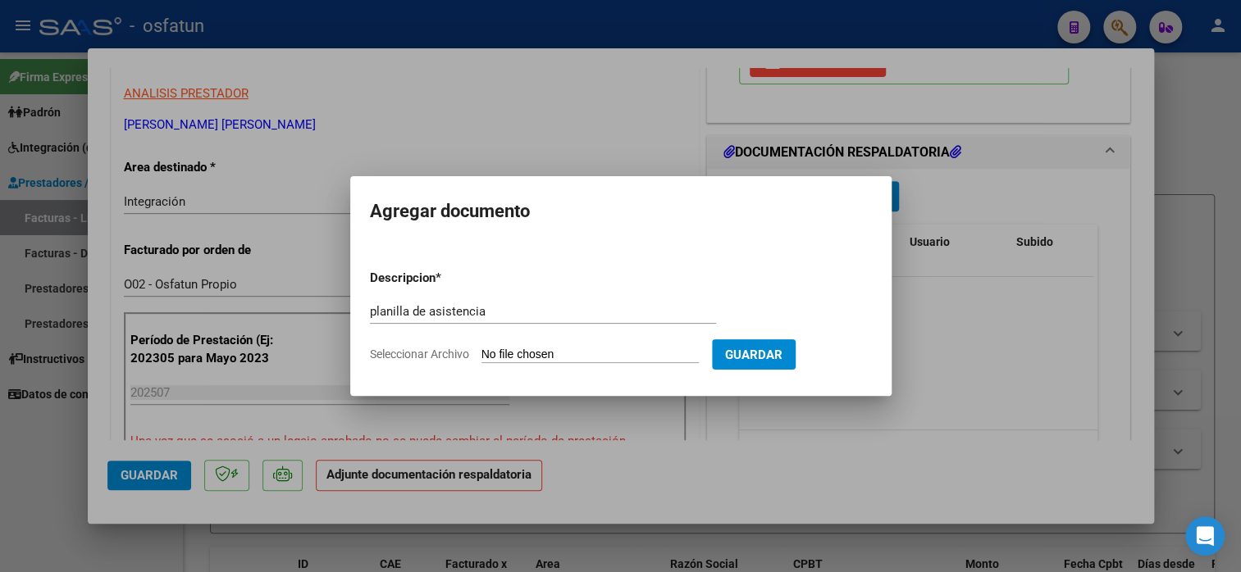
type input "C:\fakepath\[PERSON_NAME] 1088 asis.pdf"
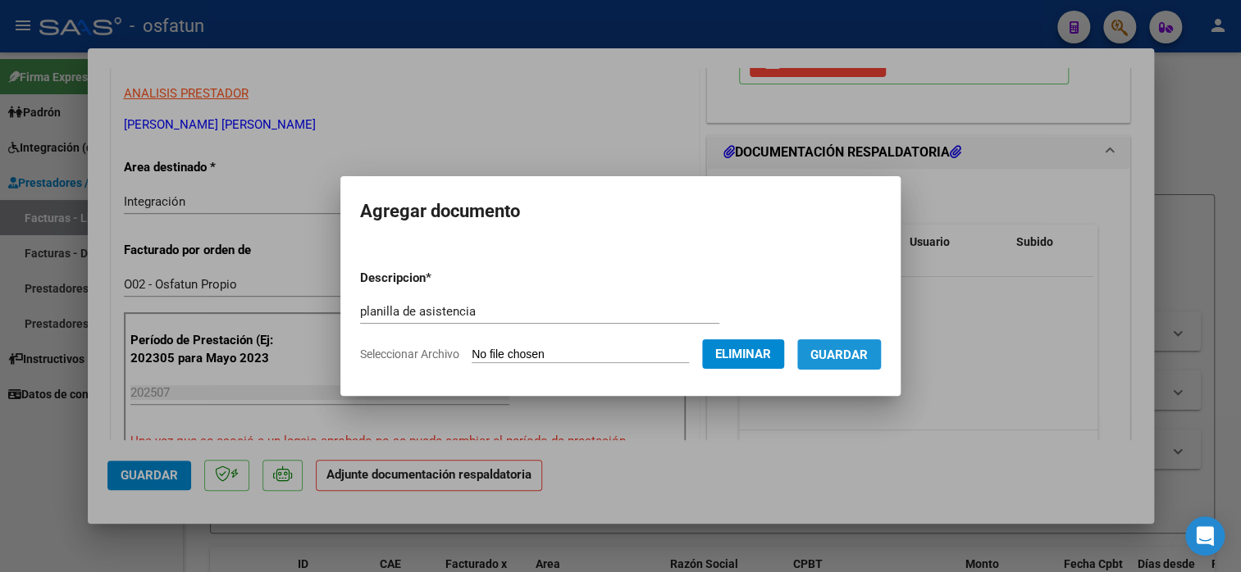
click at [853, 364] on button "Guardar" at bounding box center [839, 354] width 84 height 30
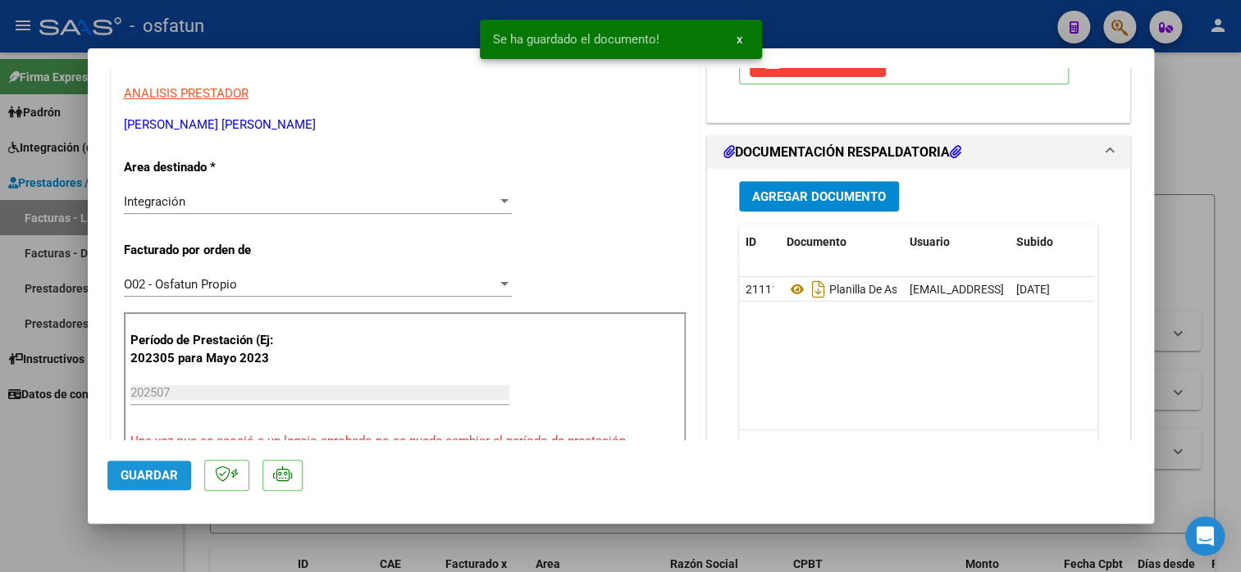
click at [166, 471] on span "Guardar" at bounding box center [149, 475] width 57 height 15
click at [0, 476] on div at bounding box center [620, 286] width 1241 height 572
type input "$ 0,00"
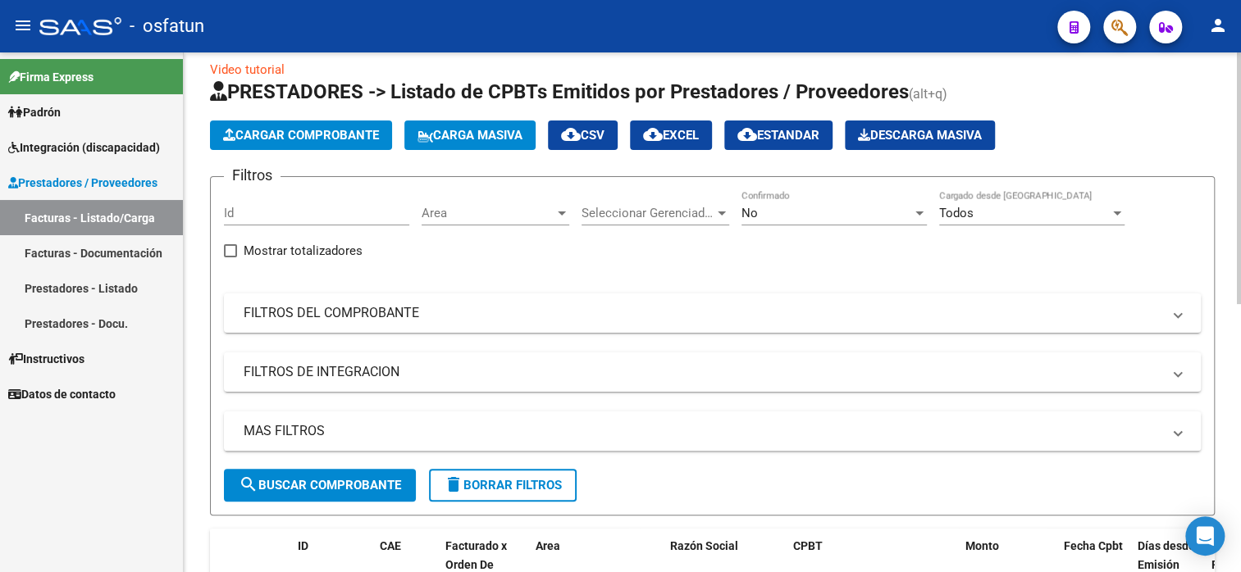
scroll to position [0, 0]
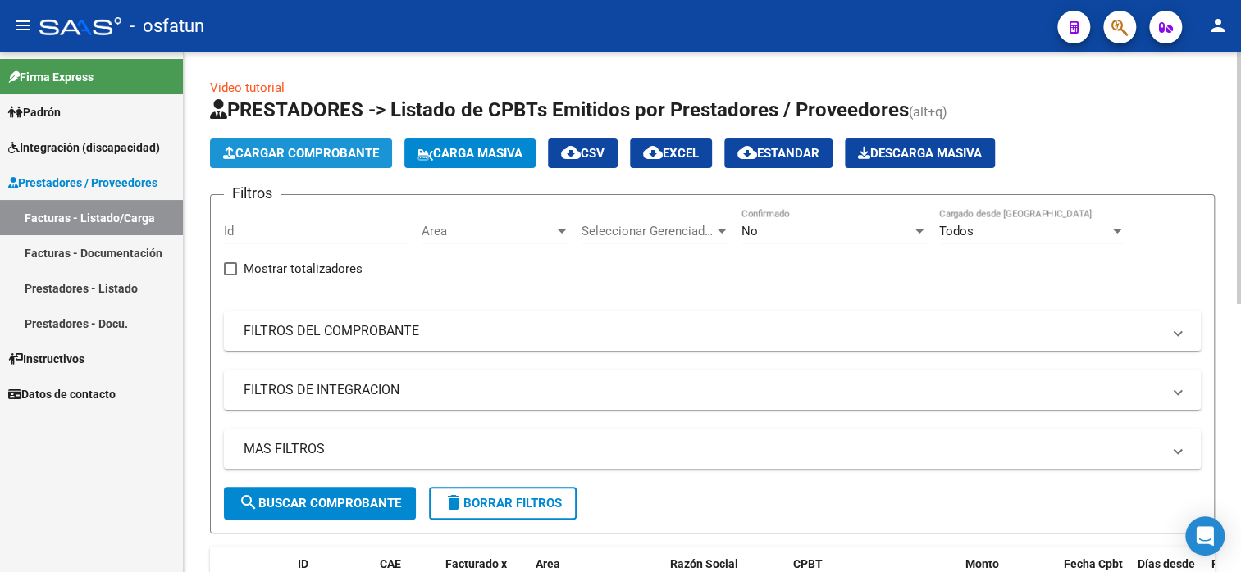
click at [290, 158] on span "Cargar Comprobante" at bounding box center [301, 153] width 156 height 15
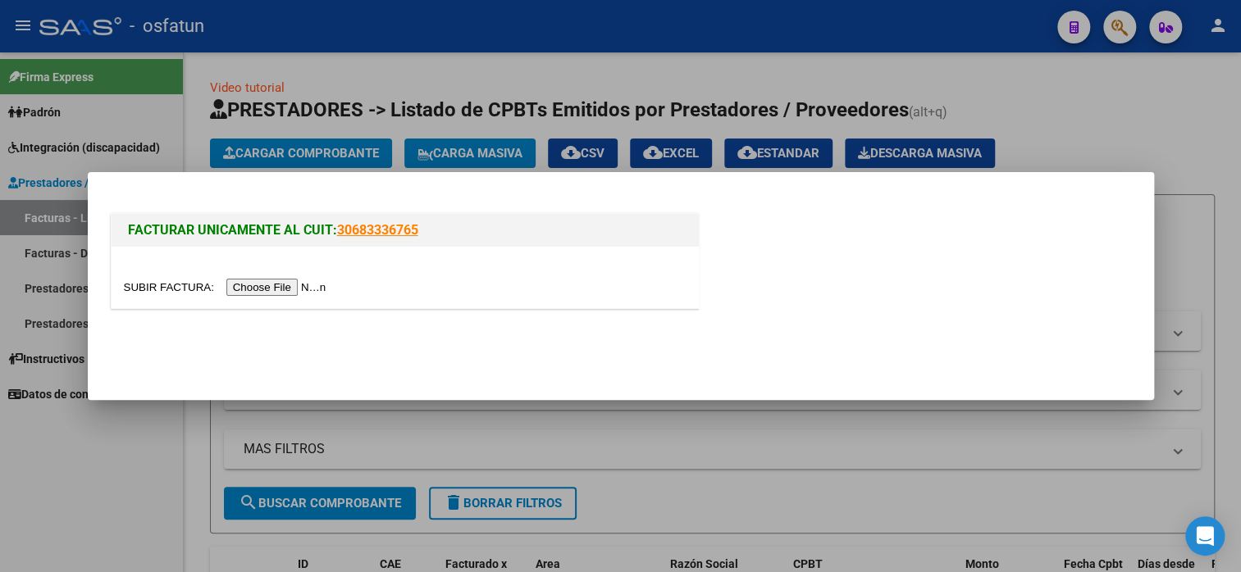
click at [276, 293] on input "file" at bounding box center [227, 287] width 207 height 17
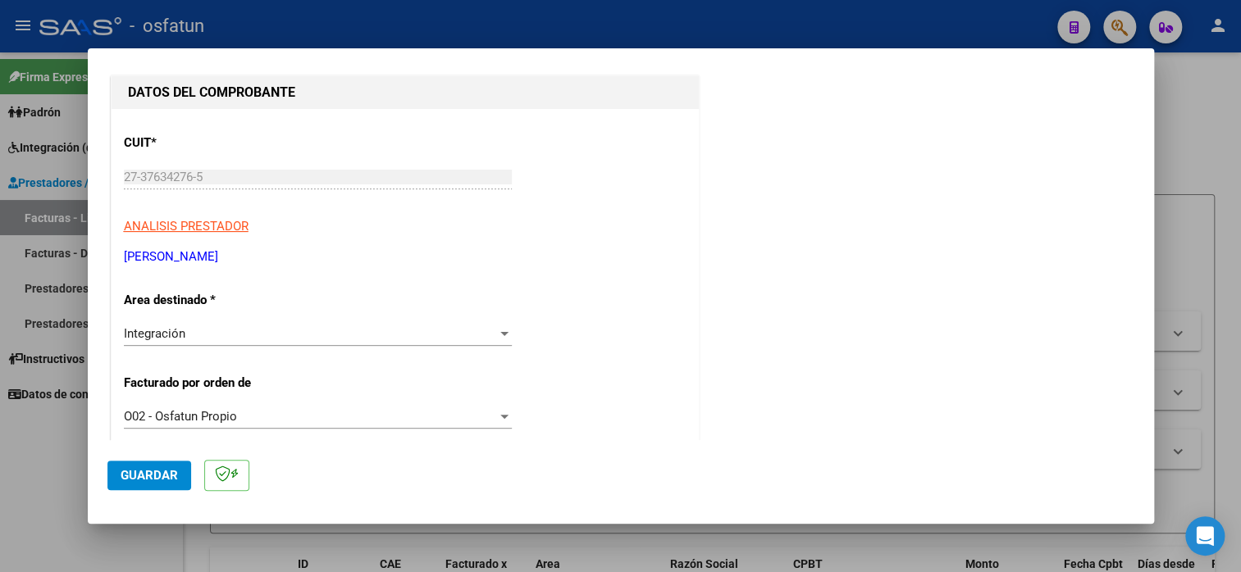
scroll to position [410, 0]
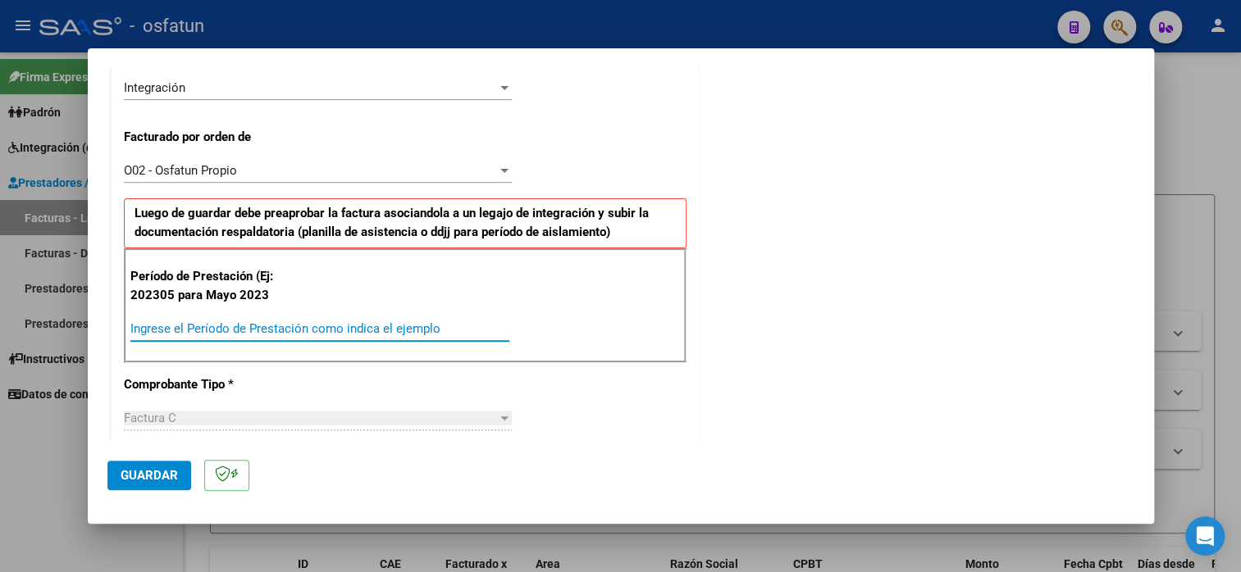
click at [212, 319] on div "Ingrese el Período de Prestación como indica el ejemplo" at bounding box center [319, 329] width 379 height 25
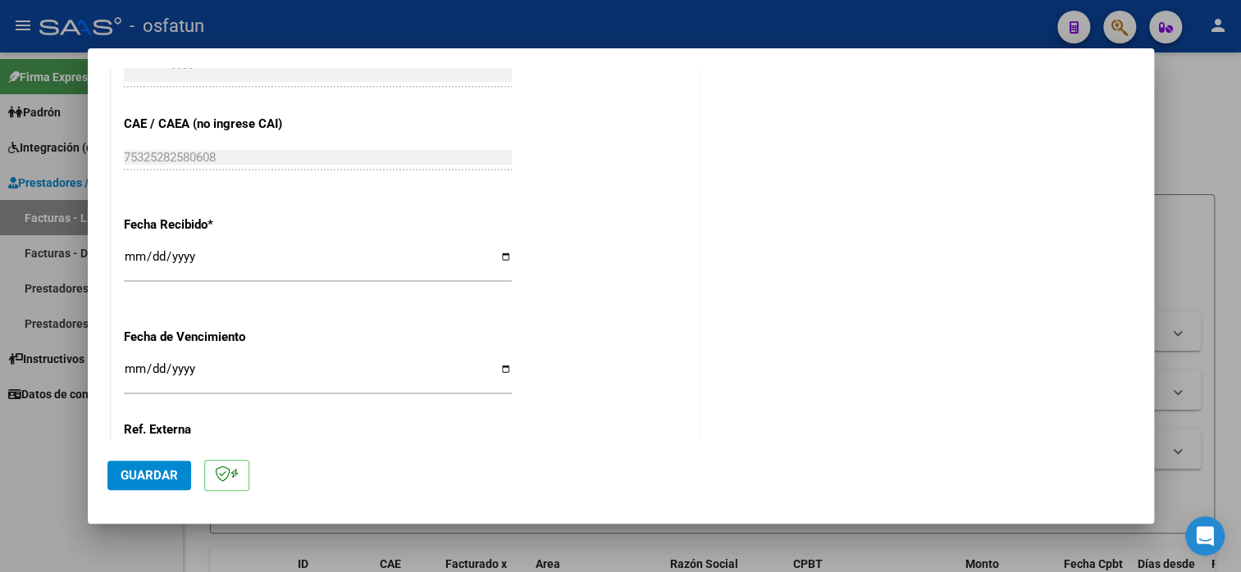
scroll to position [1244, 0]
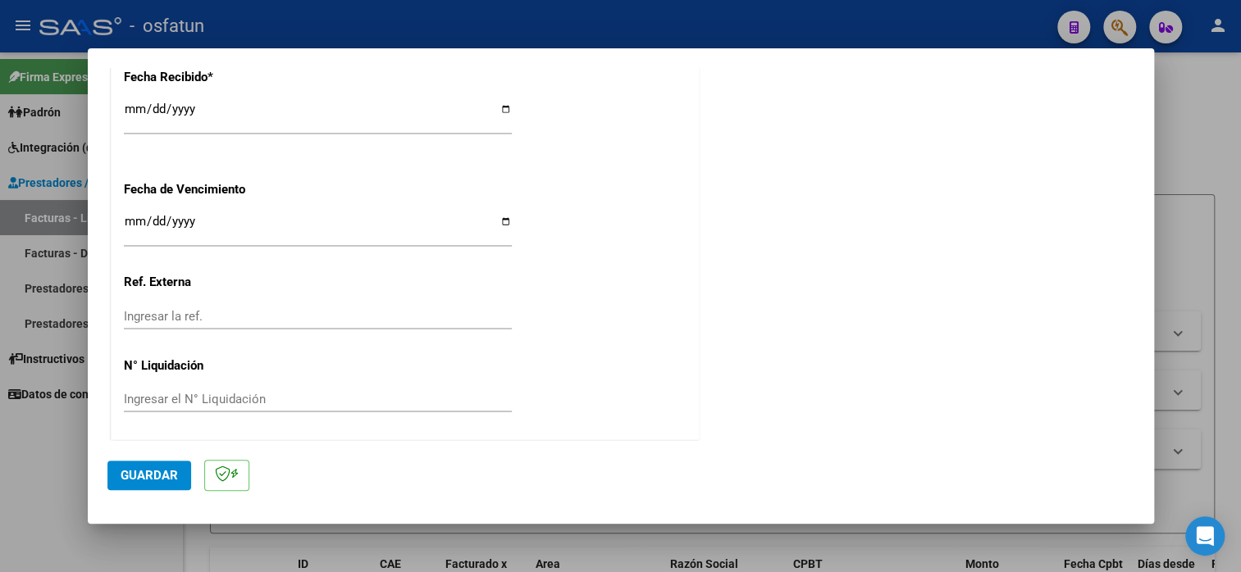
type input "202507"
click at [143, 481] on span "Guardar" at bounding box center [149, 475] width 57 height 15
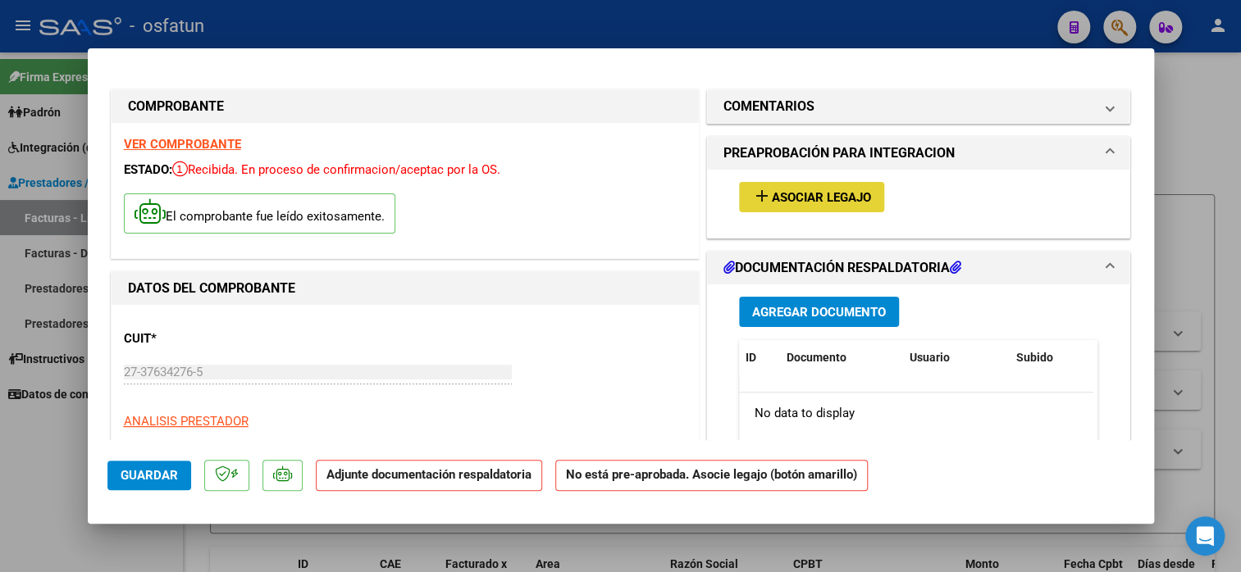
click at [822, 190] on span "Asociar Legajo" at bounding box center [821, 197] width 99 height 15
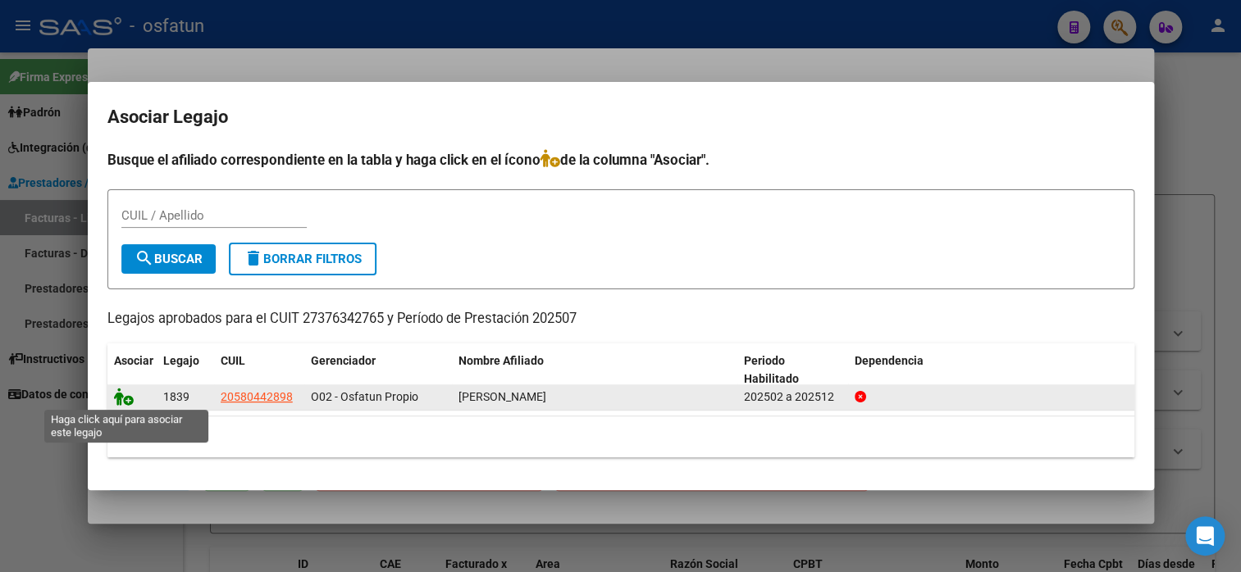
click at [125, 400] on icon at bounding box center [124, 397] width 20 height 18
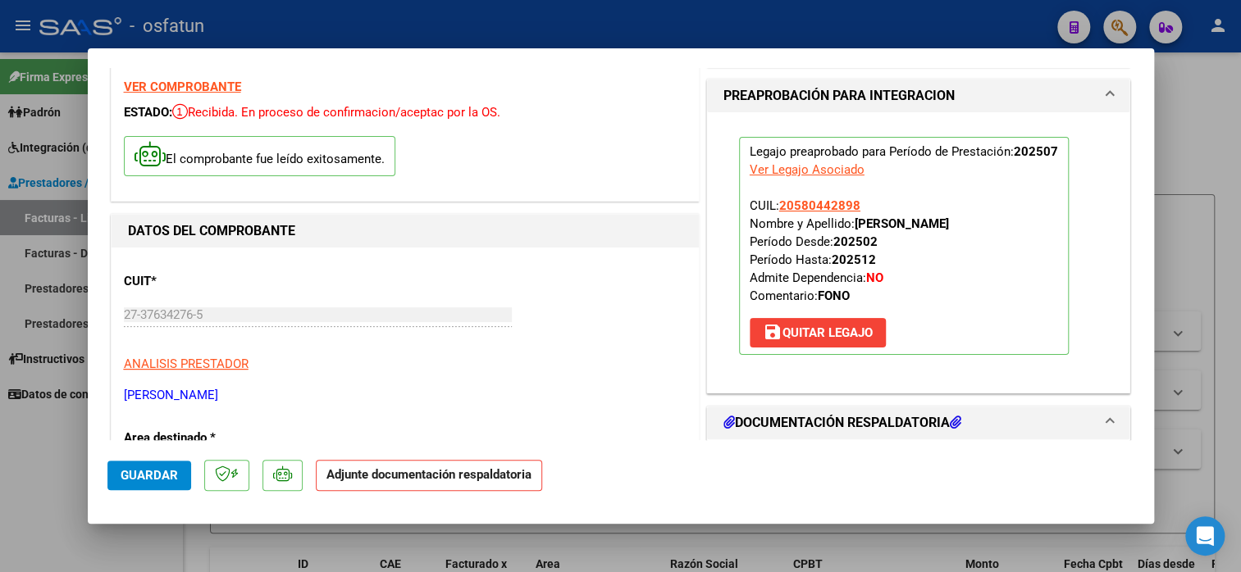
scroll to position [164, 0]
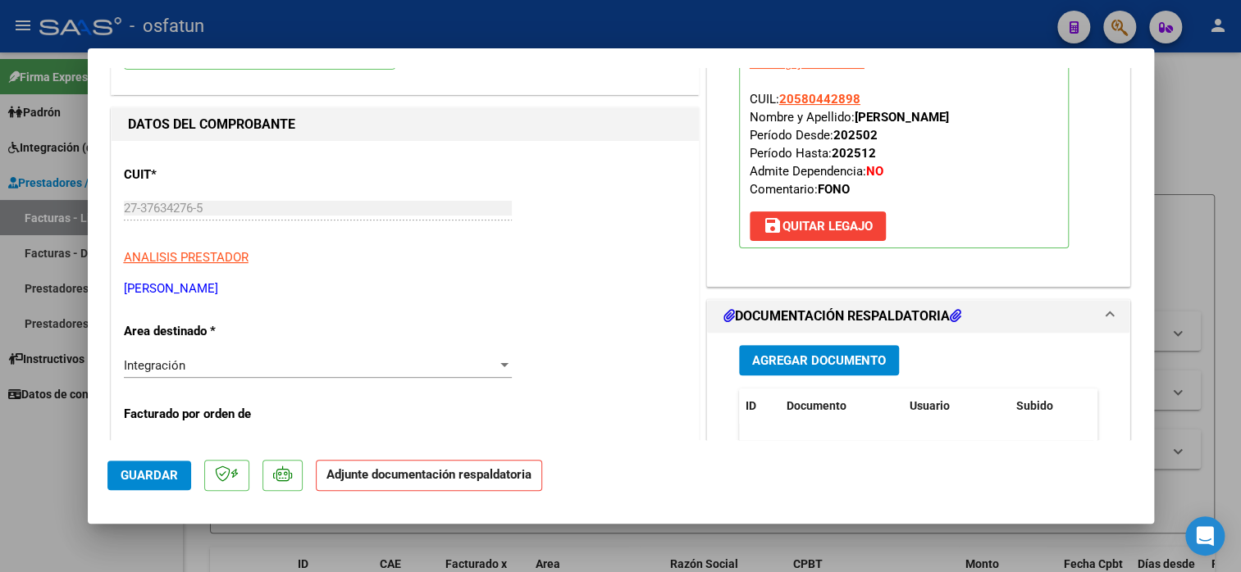
click at [831, 354] on span "Agregar Documento" at bounding box center [819, 360] width 134 height 15
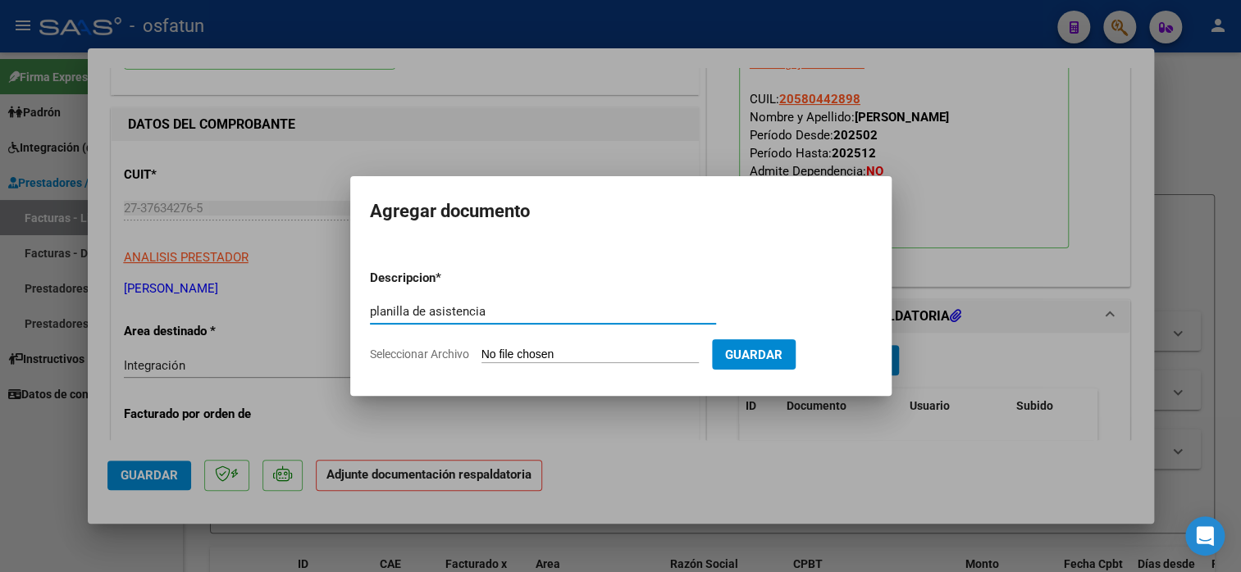
type input "planilla de asistencia"
click at [510, 354] on input "Seleccionar Archivo" at bounding box center [589, 356] width 217 height 16
type input "C:\fakepath\[PERSON_NAME] 240 asis.pdf"
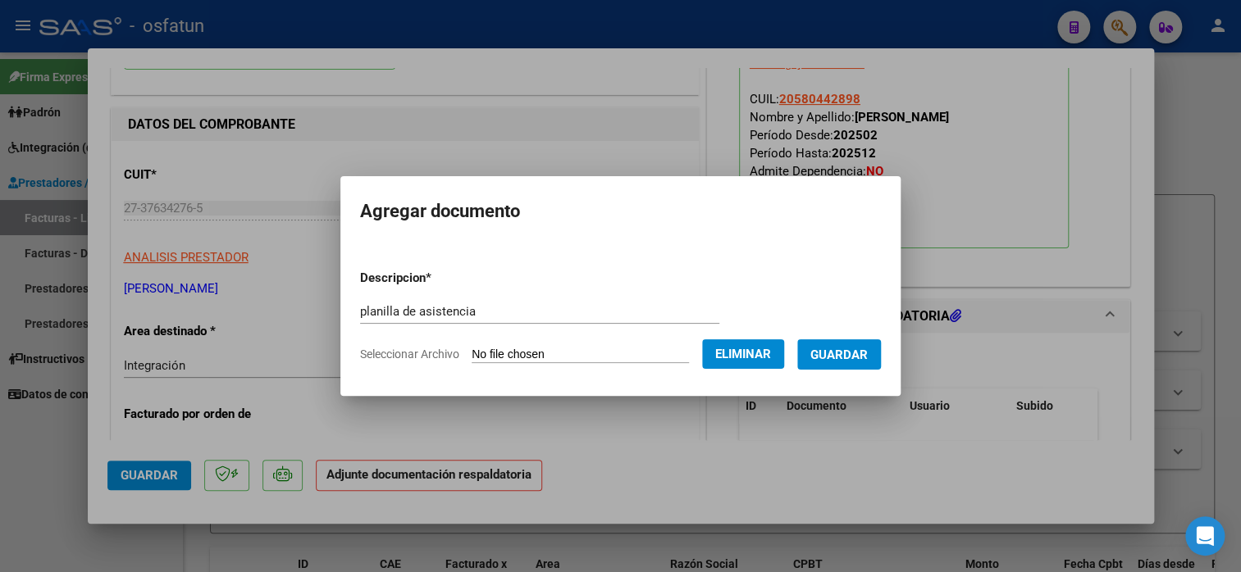
click at [850, 339] on button "Guardar" at bounding box center [839, 354] width 84 height 30
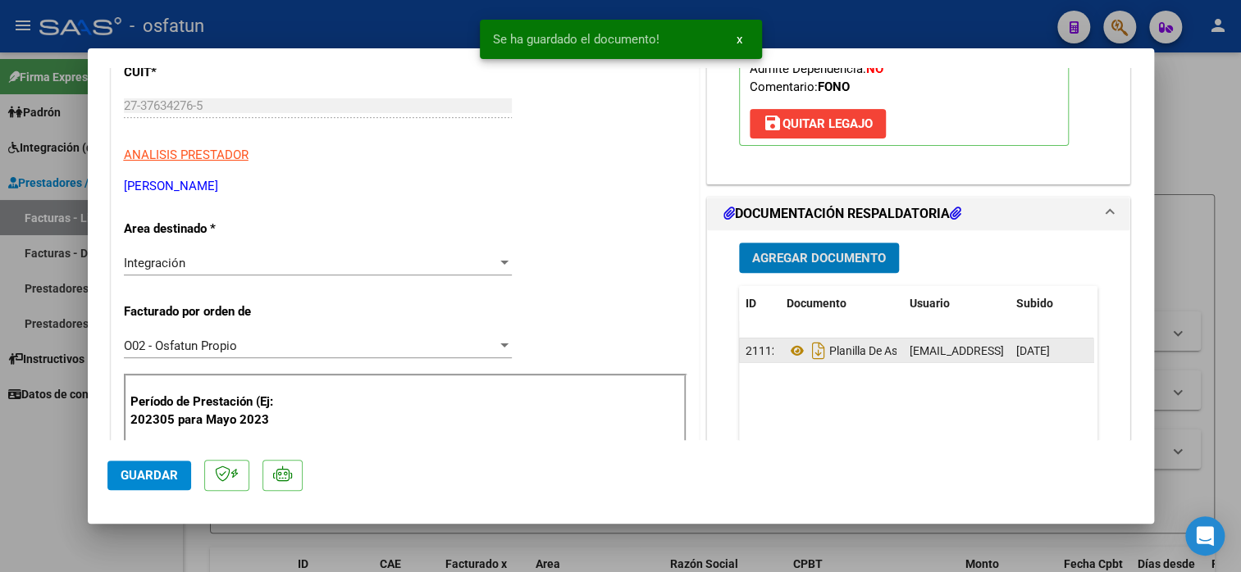
scroll to position [410, 0]
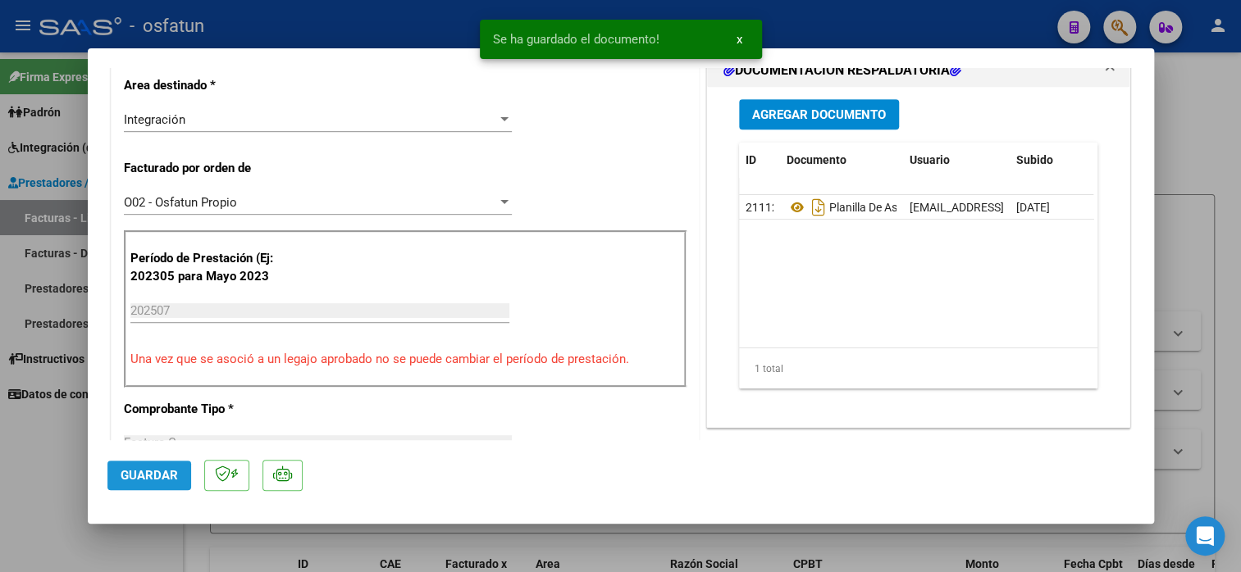
click at [166, 481] on span "Guardar" at bounding box center [149, 475] width 57 height 15
click at [154, 475] on span "Guardar" at bounding box center [149, 475] width 57 height 15
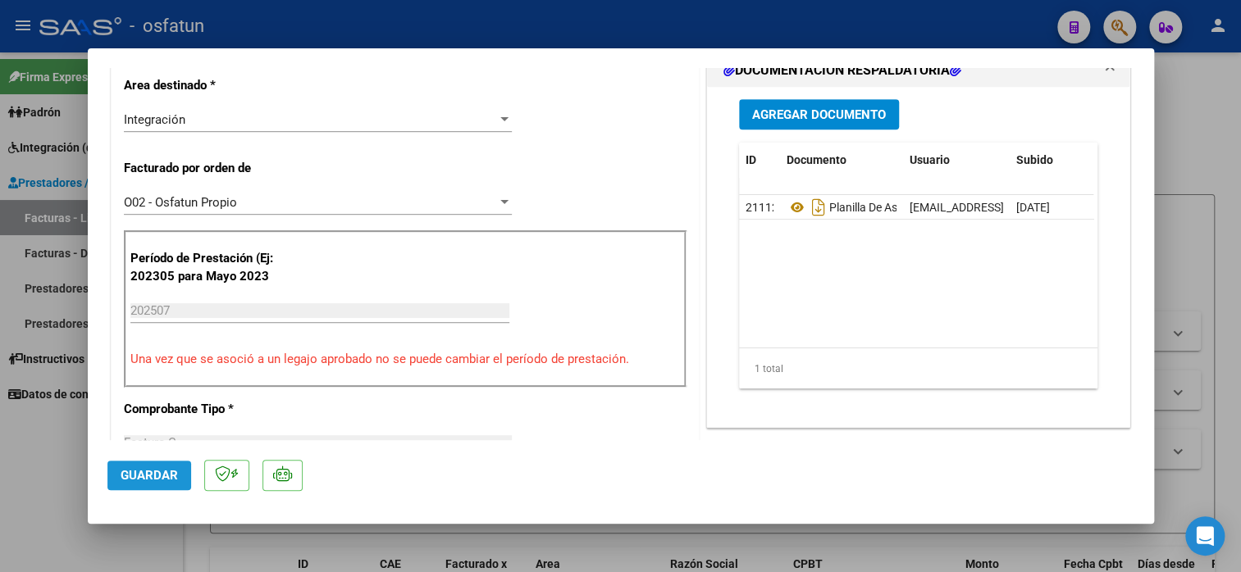
click at [154, 486] on button "Guardar" at bounding box center [149, 476] width 84 height 30
click at [143, 470] on span "Guardar" at bounding box center [149, 475] width 57 height 15
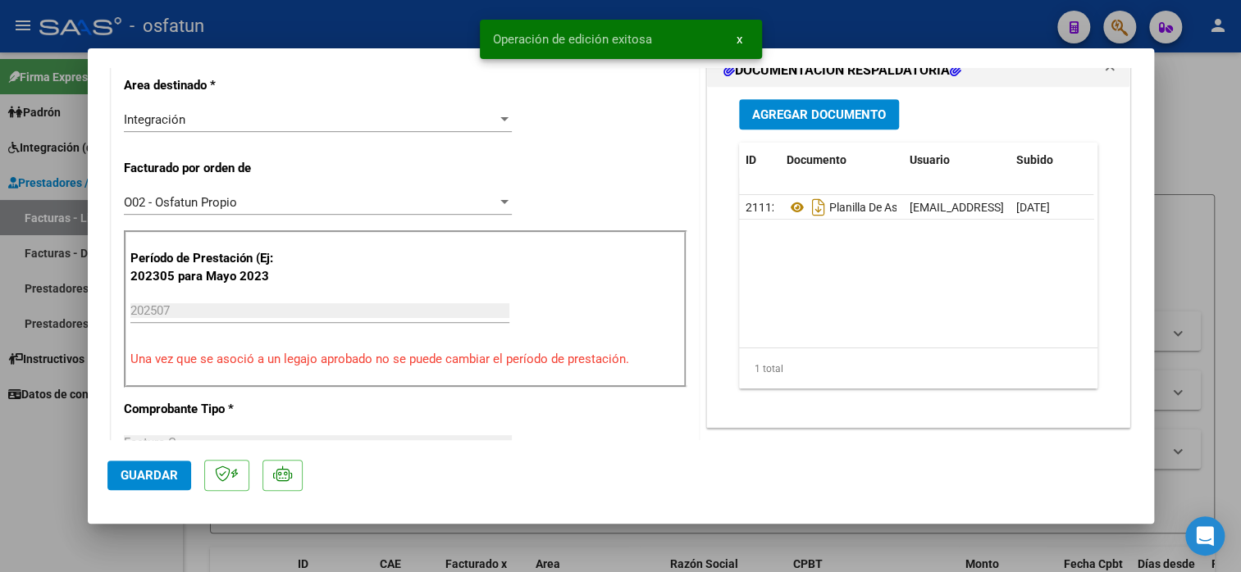
click at [1184, 116] on div at bounding box center [620, 286] width 1241 height 572
type input "$ 0,00"
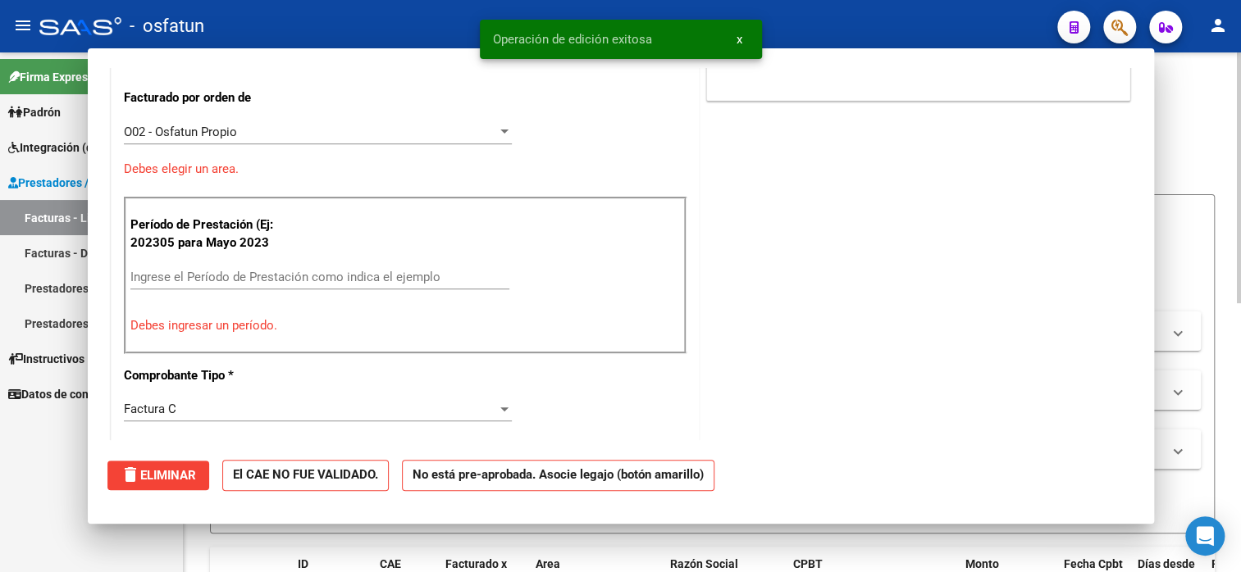
scroll to position [339, 0]
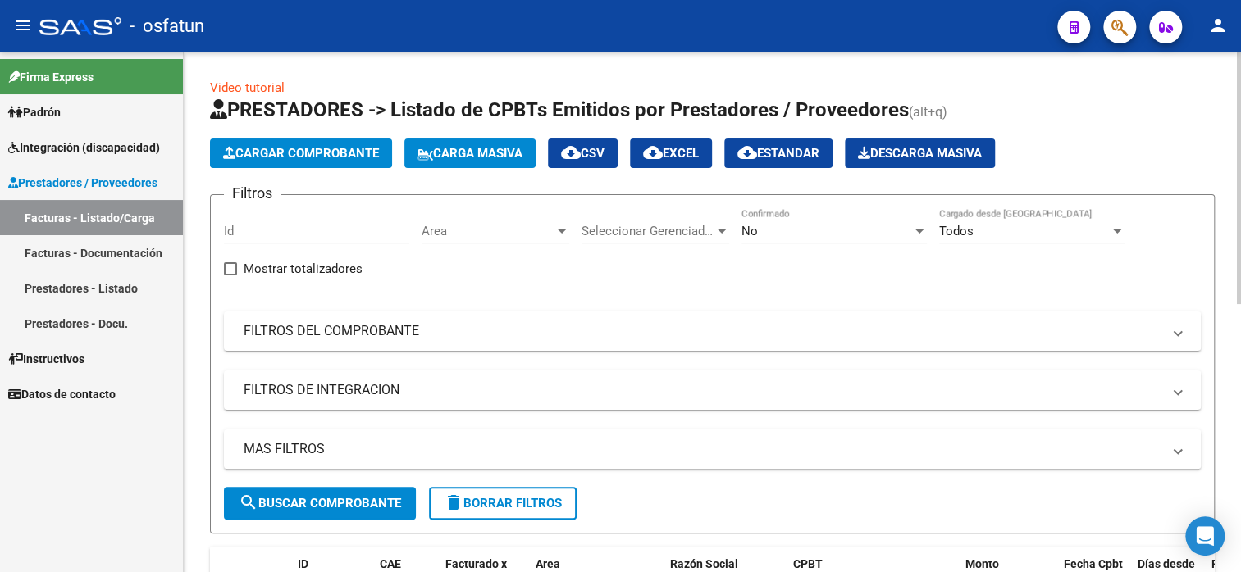
click at [289, 157] on span "Cargar Comprobante" at bounding box center [301, 153] width 156 height 15
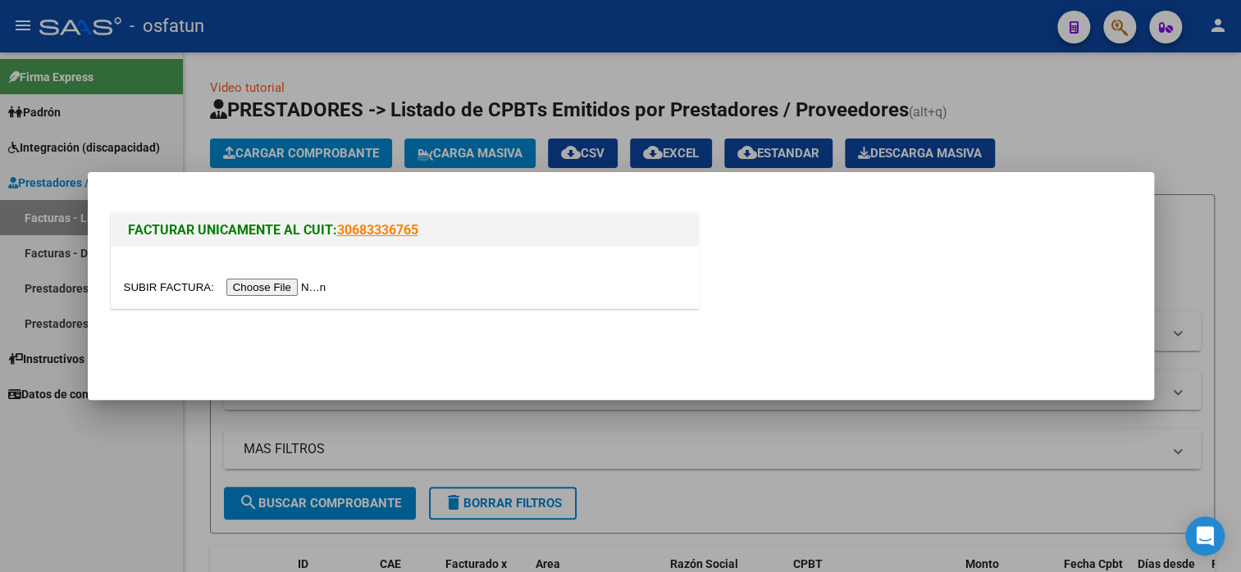
click at [280, 294] on input "file" at bounding box center [227, 287] width 207 height 17
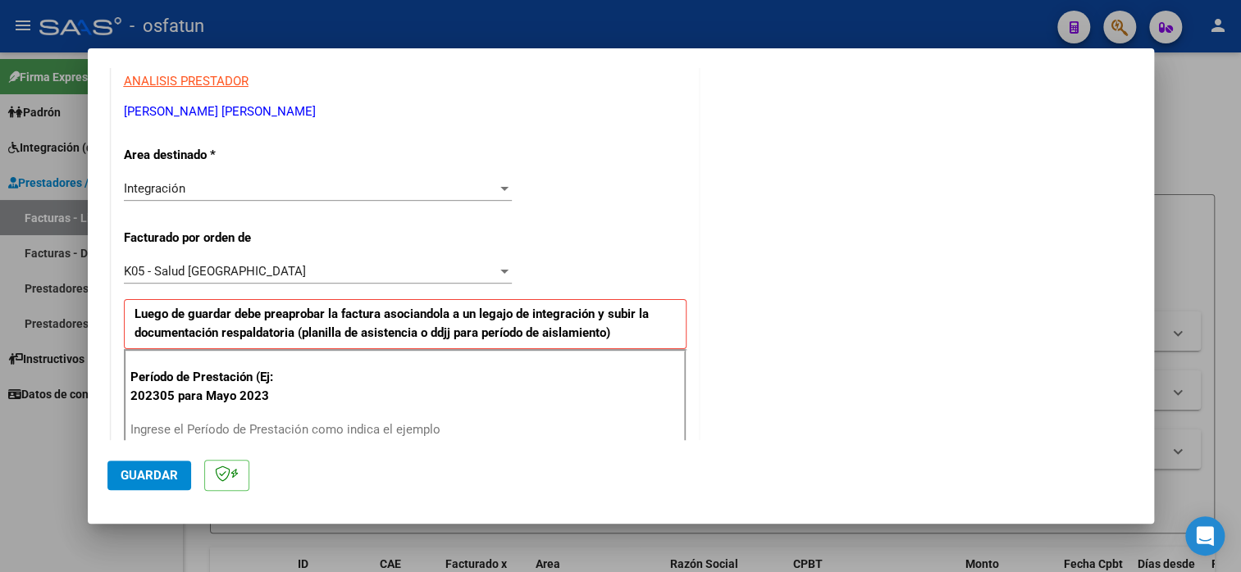
scroll to position [410, 0]
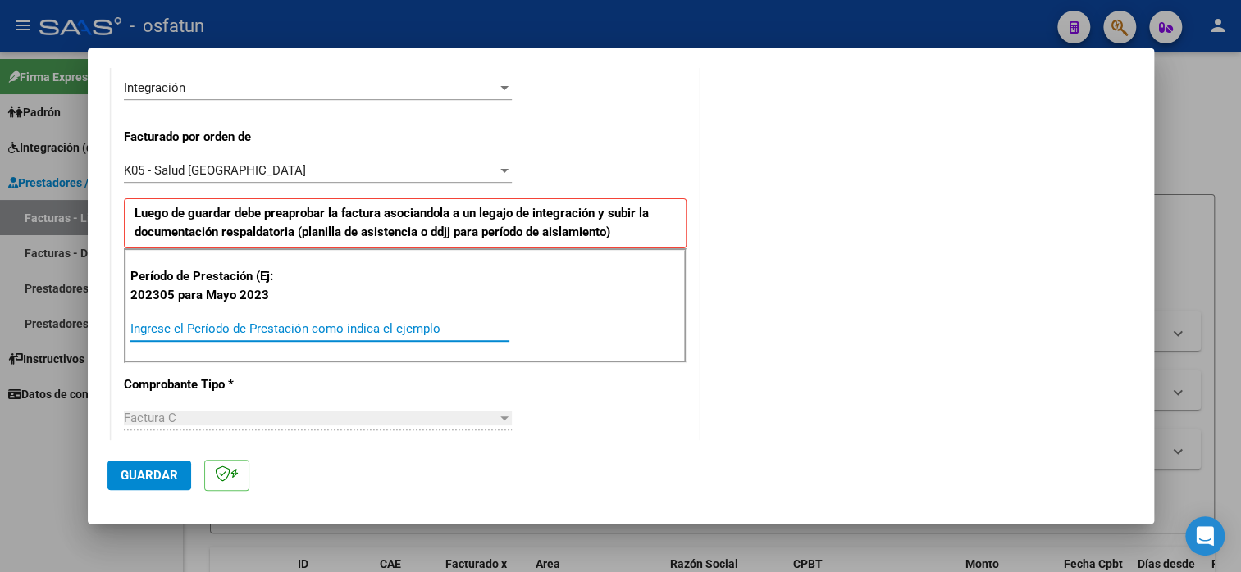
click at [261, 331] on input "Ingrese el Período de Prestación como indica el ejemplo" at bounding box center [319, 328] width 379 height 15
type input "202506"
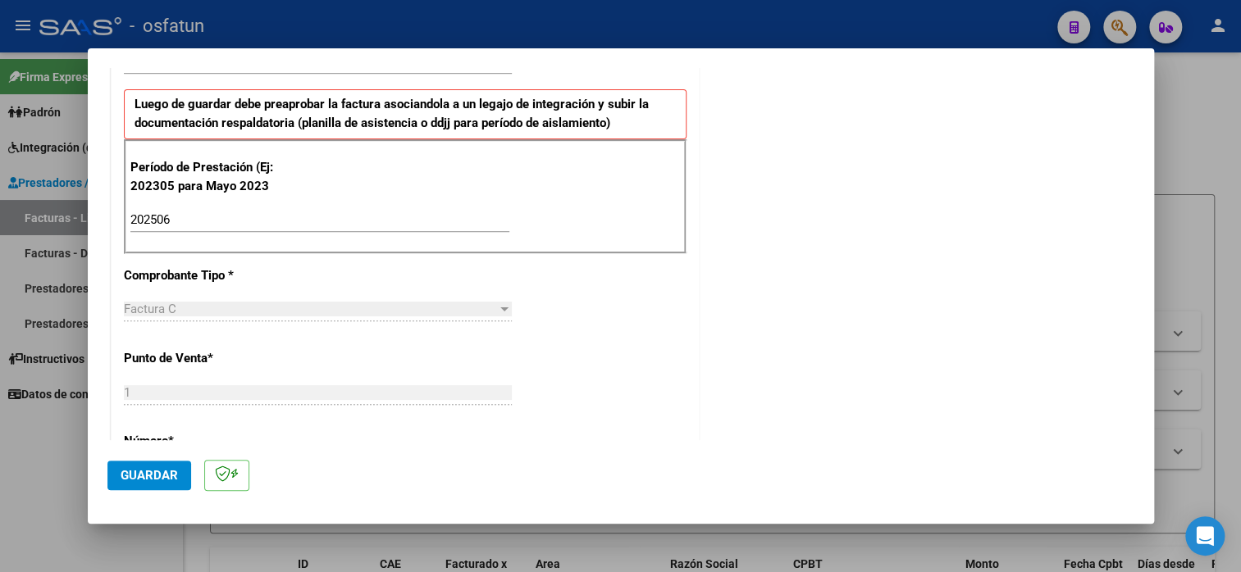
scroll to position [574, 0]
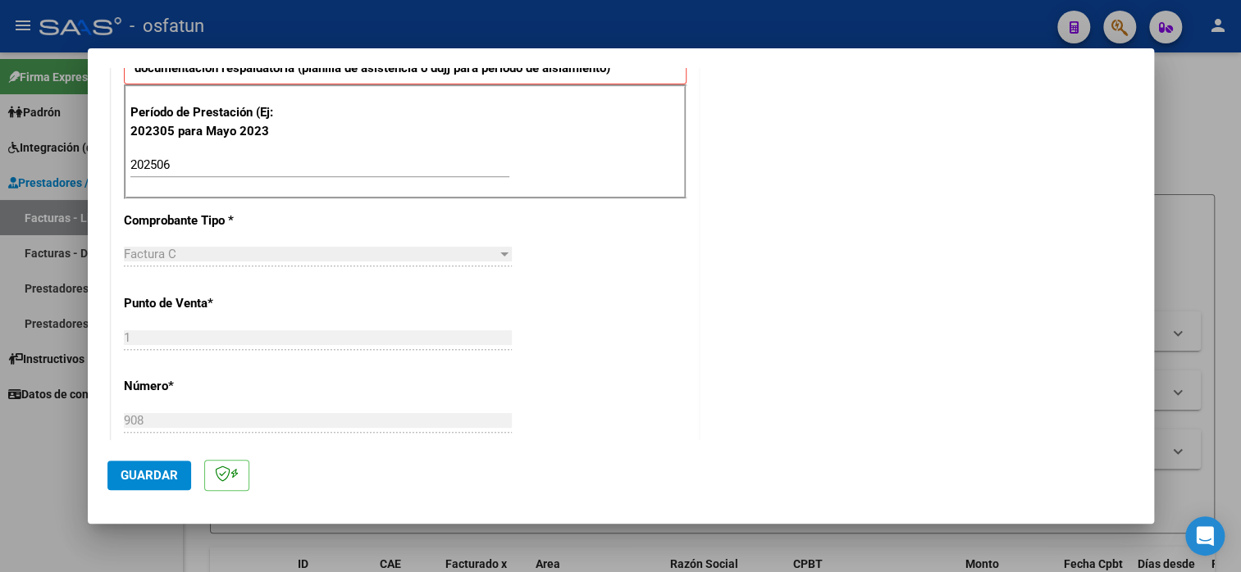
click at [480, 219] on div "CUIT * 27-24324825-1 Ingresar CUIT ANALISIS PRESTADOR [PERSON_NAME] [PERSON_NAM…" at bounding box center [405, 404] width 587 height 1410
click at [150, 474] on span "Guardar" at bounding box center [149, 475] width 57 height 15
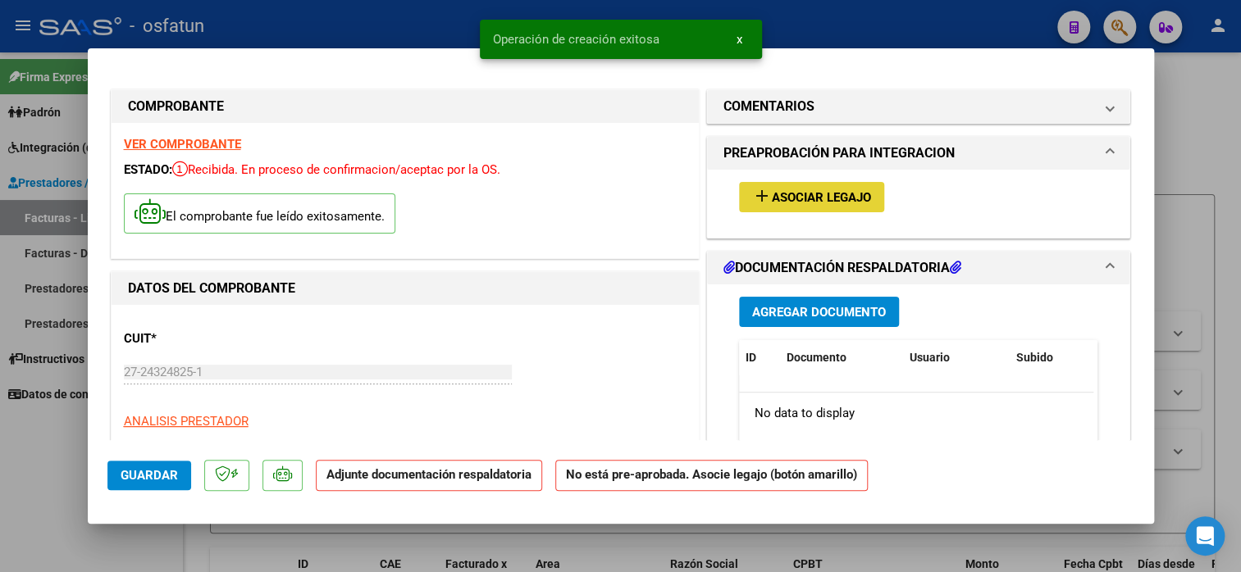
click at [801, 187] on button "add Asociar Legajo" at bounding box center [811, 197] width 145 height 30
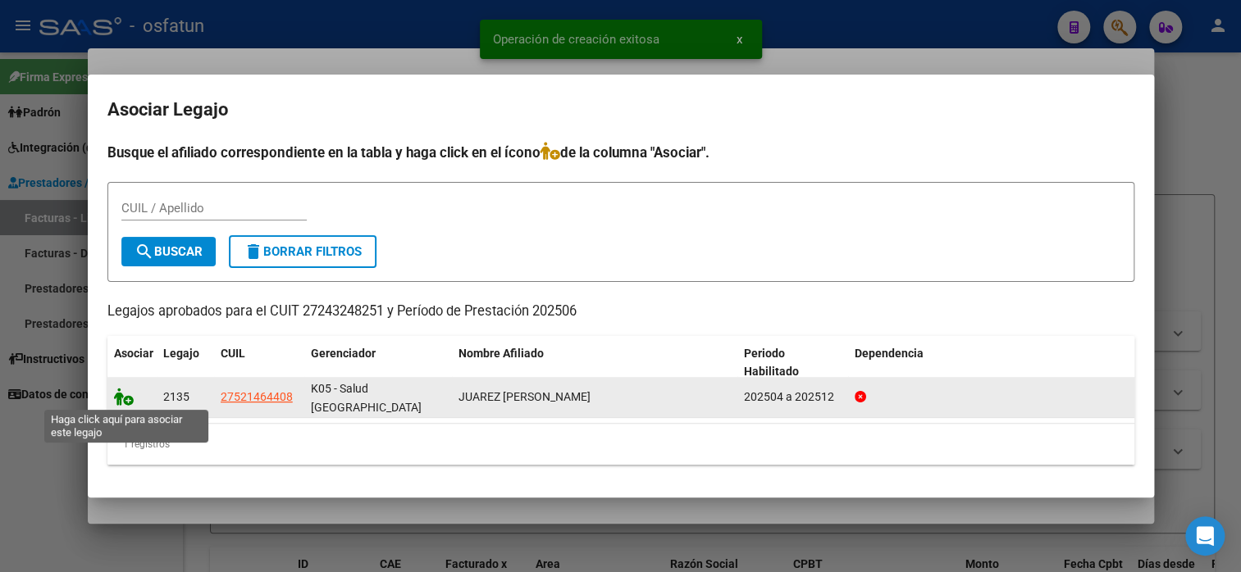
click at [122, 392] on icon at bounding box center [124, 397] width 20 height 18
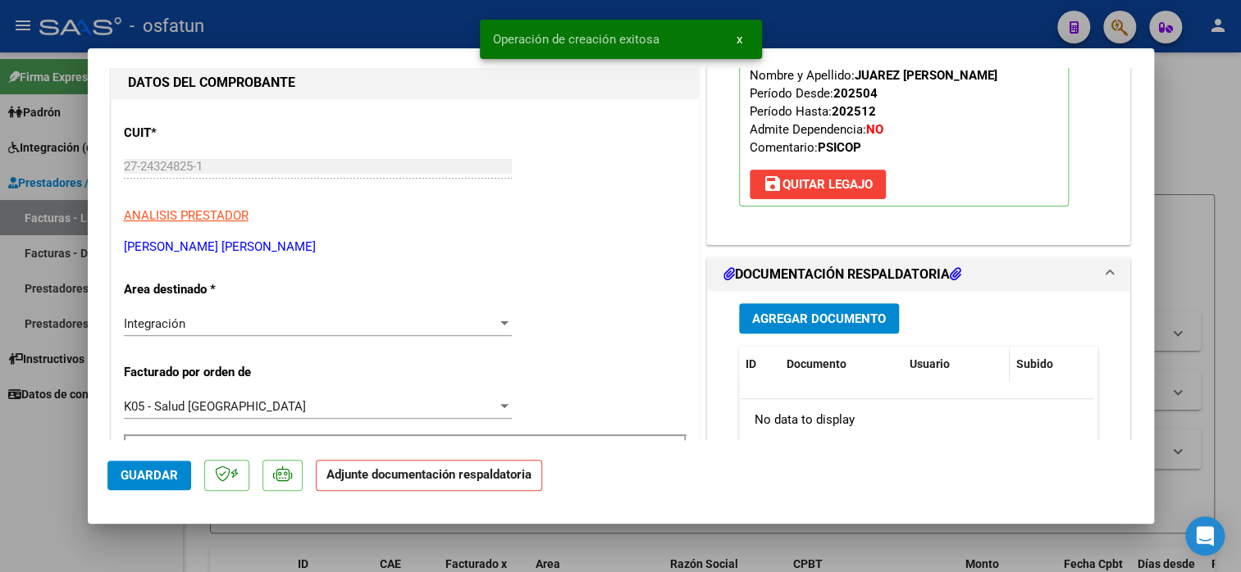
scroll to position [246, 0]
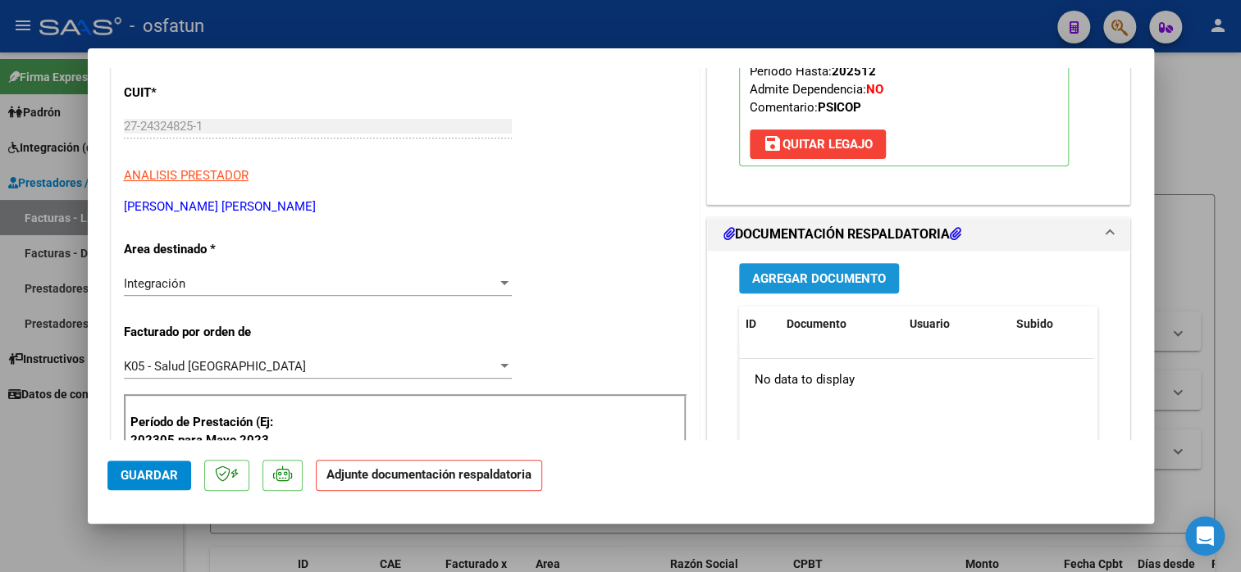
click at [836, 285] on button "Agregar Documento" at bounding box center [819, 278] width 160 height 30
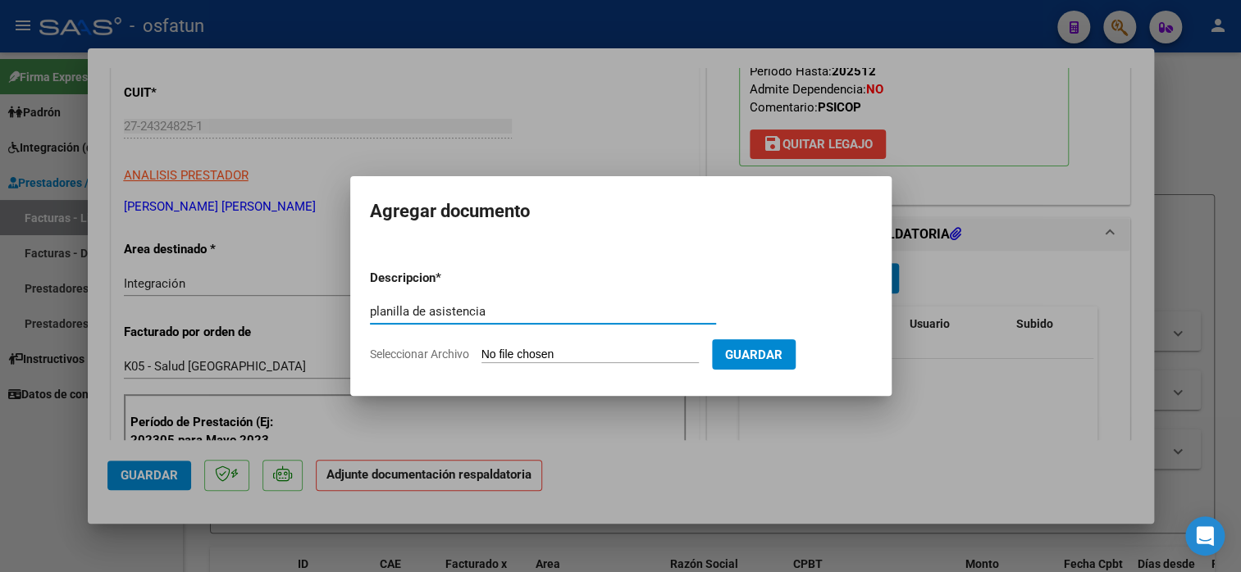
type input "planilla de asistencia"
click at [522, 362] on input "Seleccionar Archivo" at bounding box center [589, 356] width 217 height 16
type input "C:\fakepath\[PERSON_NAME] 908 asis.pdf"
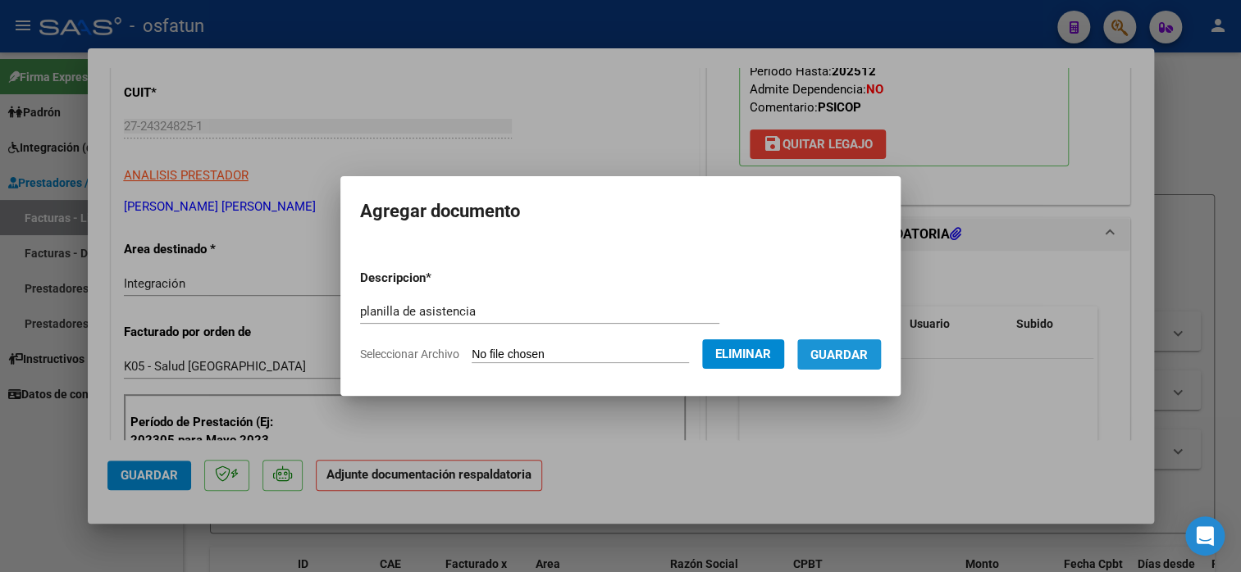
click at [854, 348] on span "Guardar" at bounding box center [838, 355] width 57 height 15
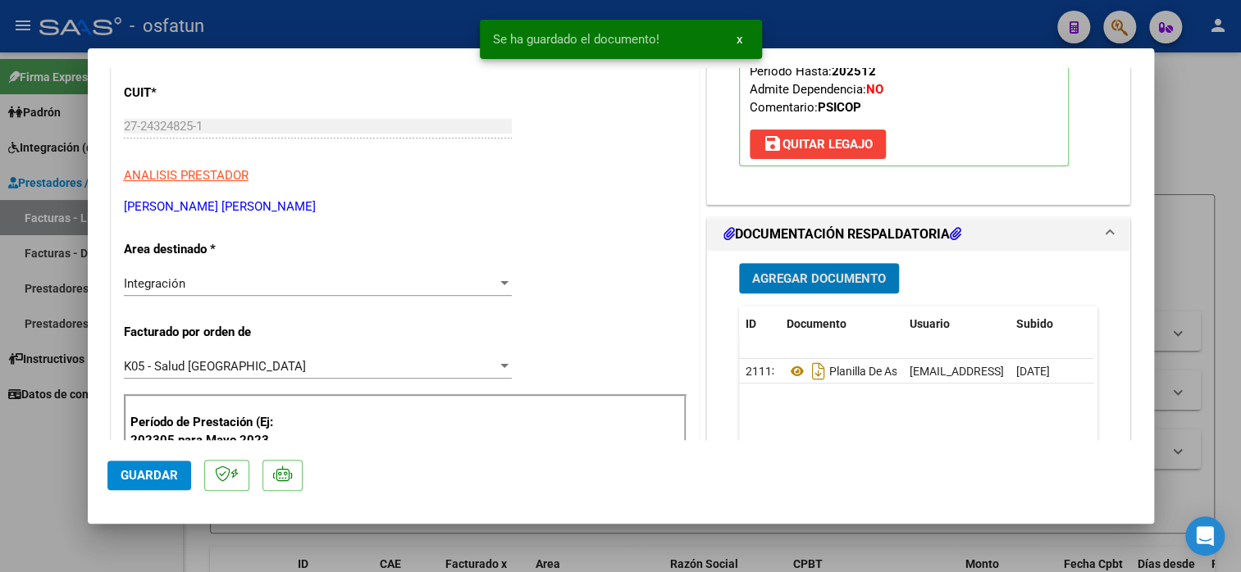
click at [152, 477] on span "Guardar" at bounding box center [149, 475] width 57 height 15
click at [1230, 196] on div at bounding box center [620, 286] width 1241 height 572
type input "$ 0,00"
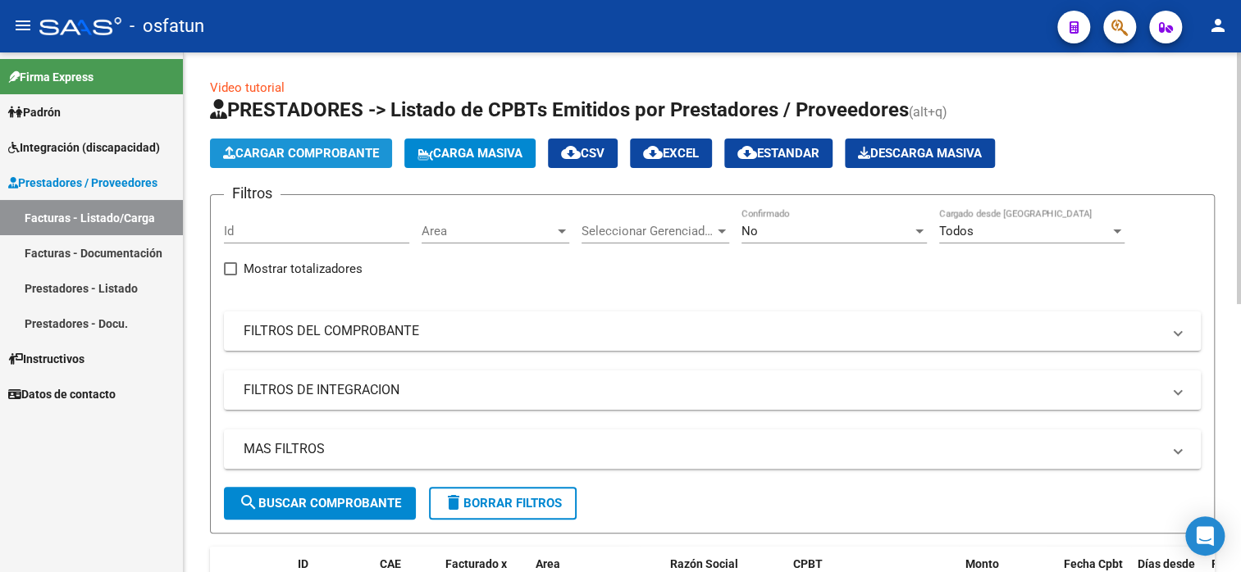
click at [294, 154] on span "Cargar Comprobante" at bounding box center [301, 153] width 156 height 15
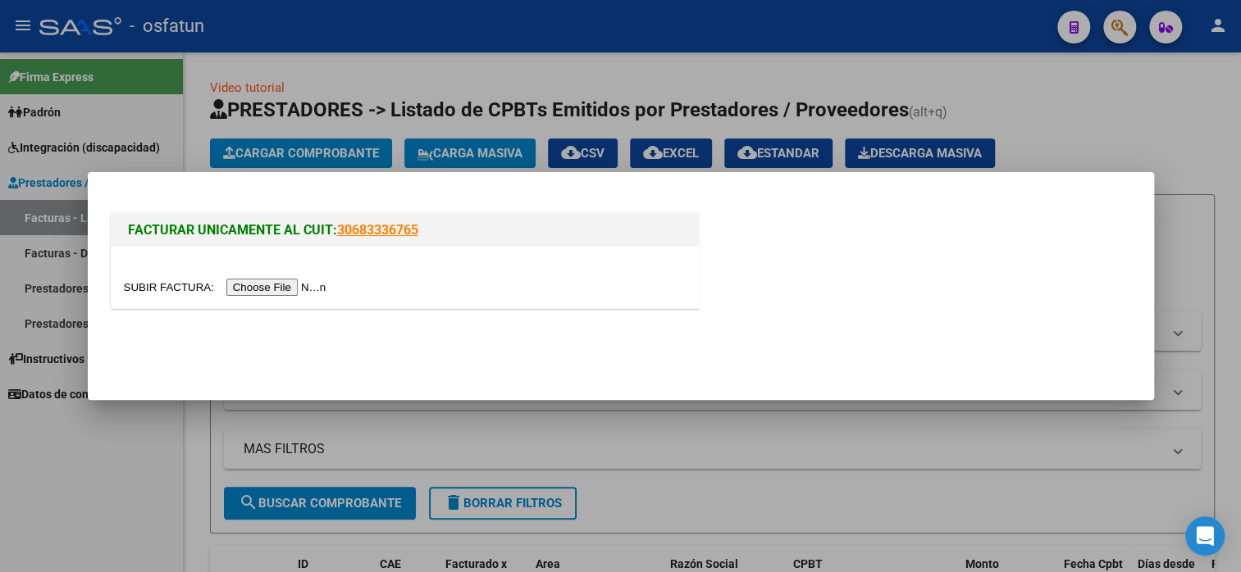
click at [290, 285] on input "file" at bounding box center [227, 287] width 207 height 17
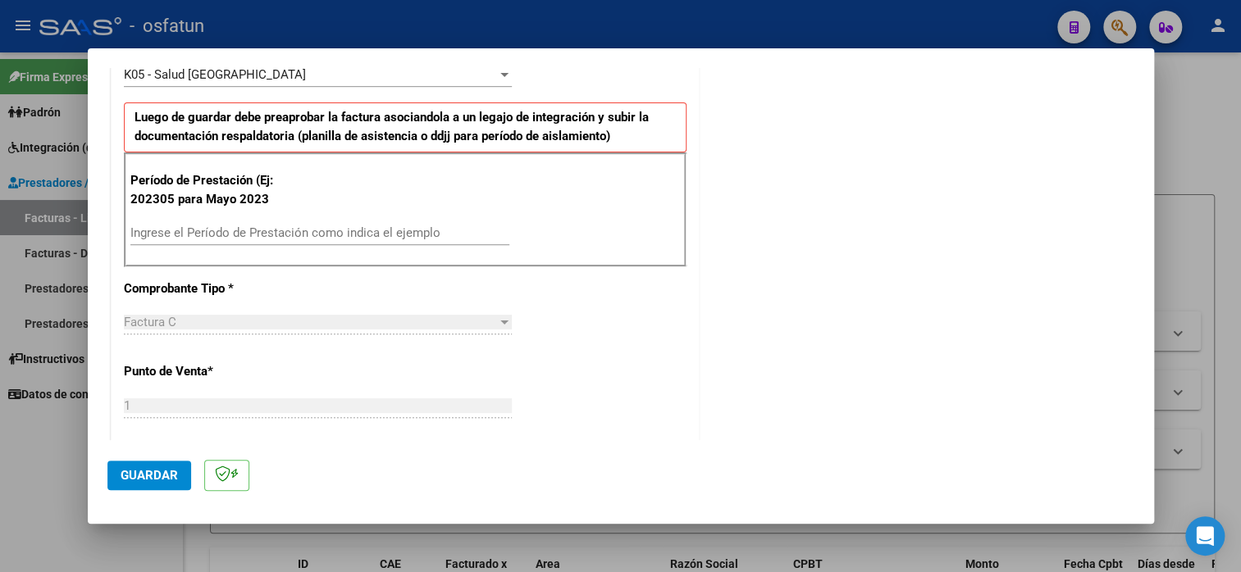
scroll to position [328, 0]
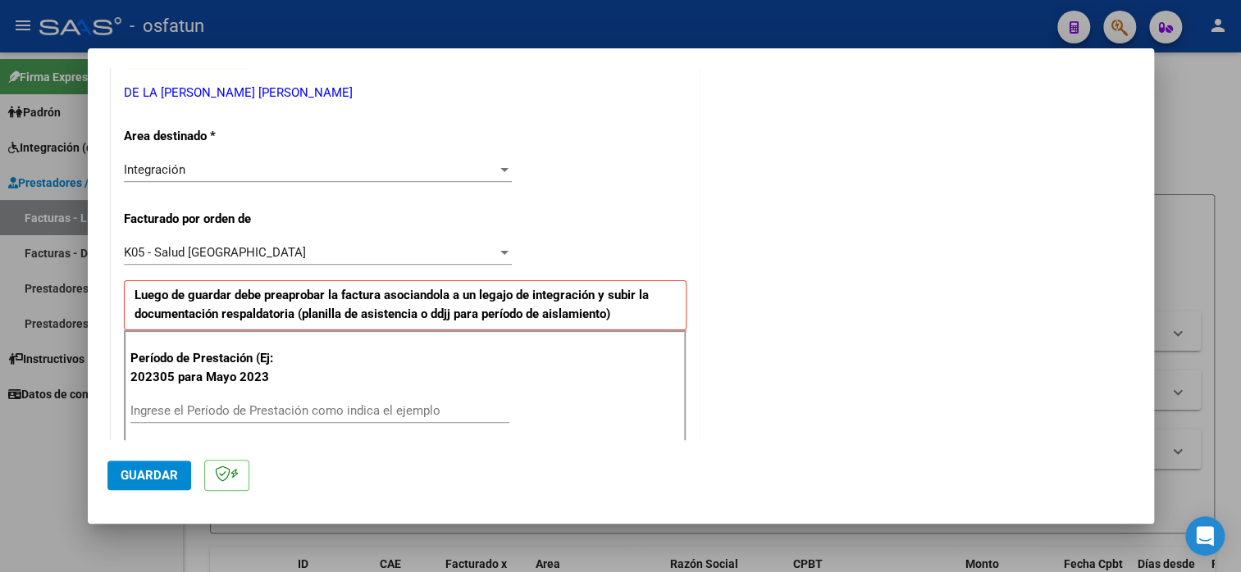
click at [180, 399] on div "Ingrese el Período de Prestación como indica el ejemplo" at bounding box center [319, 411] width 379 height 25
type input "202507"
click at [150, 478] on span "Guardar" at bounding box center [149, 475] width 57 height 15
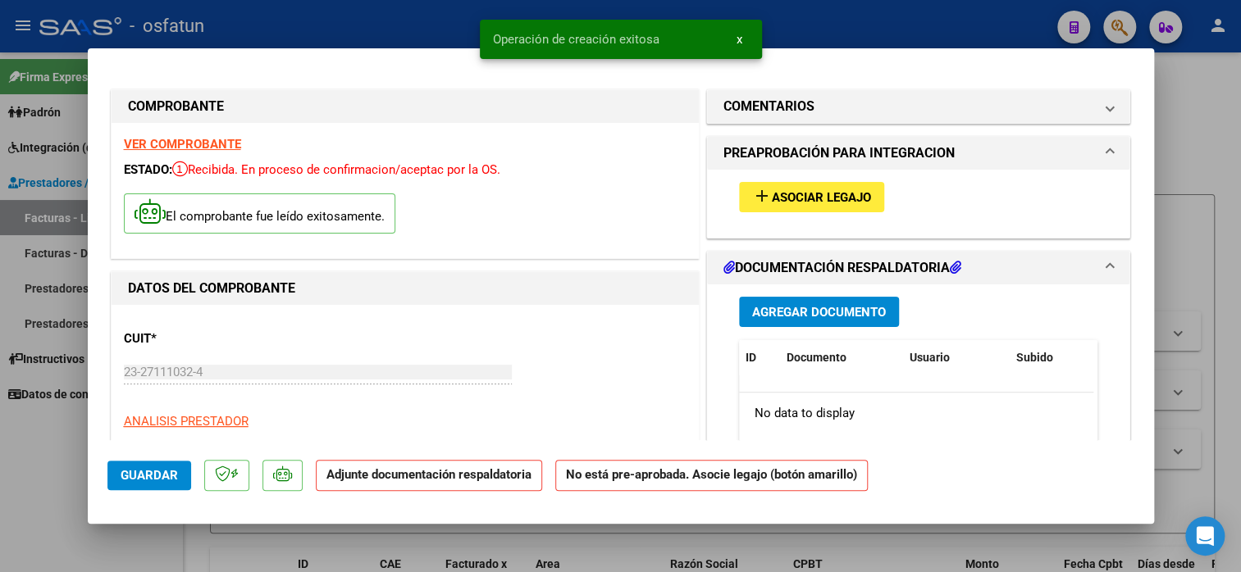
click at [831, 181] on div "add Asociar Legajo" at bounding box center [919, 197] width 384 height 55
click at [822, 194] on span "Asociar Legajo" at bounding box center [821, 197] width 99 height 15
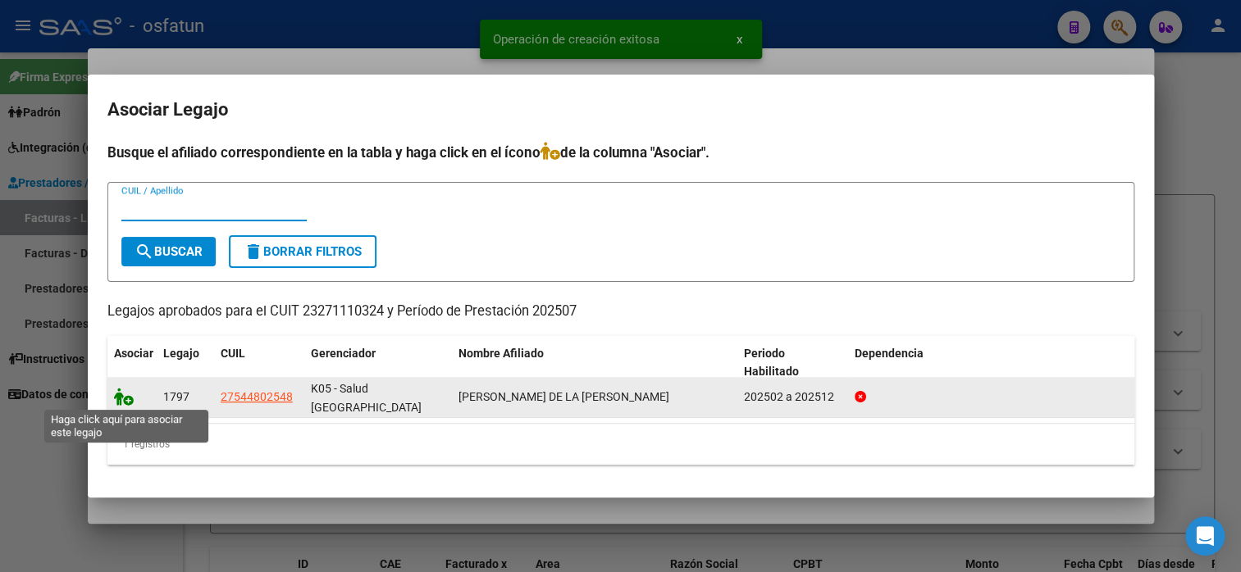
click at [120, 393] on icon at bounding box center [124, 397] width 20 height 18
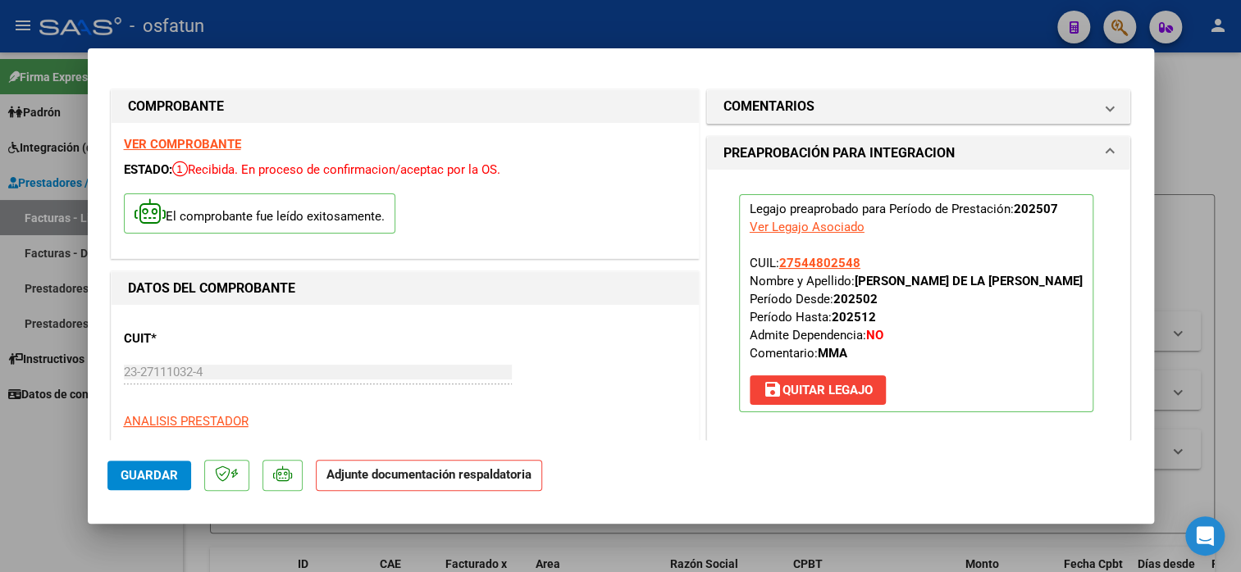
scroll to position [246, 0]
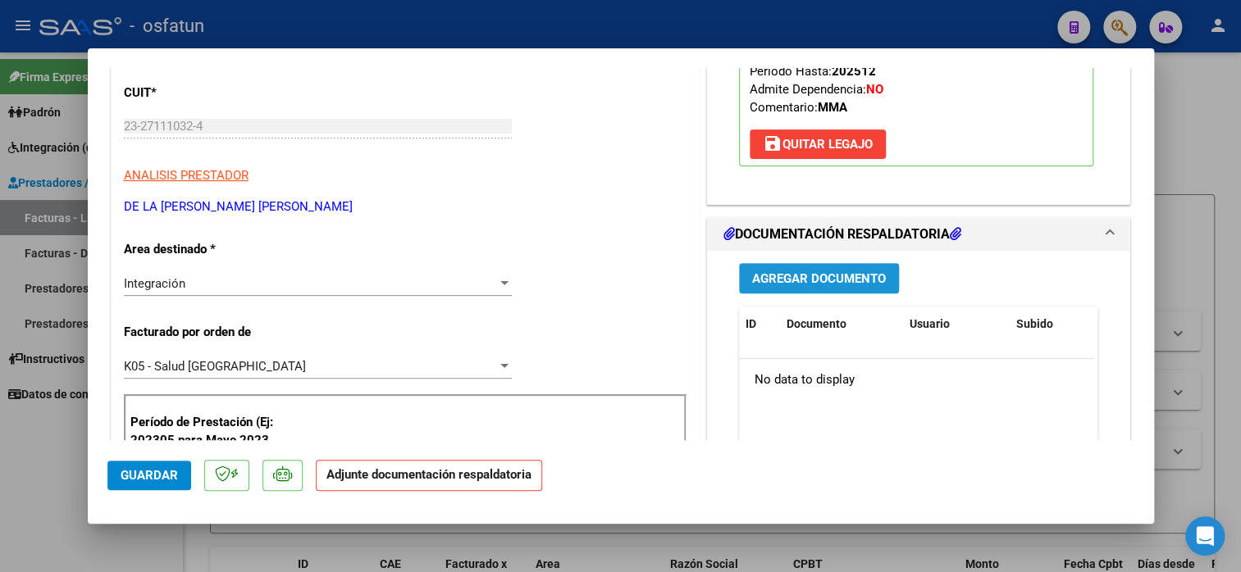
click at [829, 283] on span "Agregar Documento" at bounding box center [819, 278] width 134 height 15
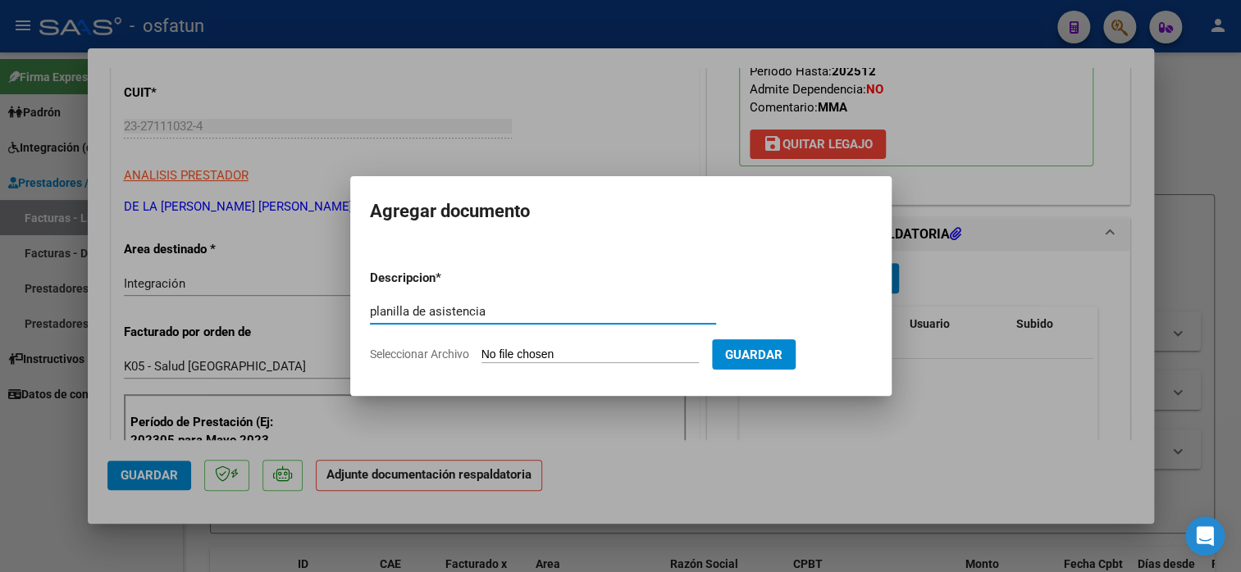
type input "planilla de asistencia"
click at [591, 356] on input "Seleccionar Archivo" at bounding box center [589, 356] width 217 height 16
type input "C:\fakepath\DE LA [PERSON_NAME] 64 asis.pdf"
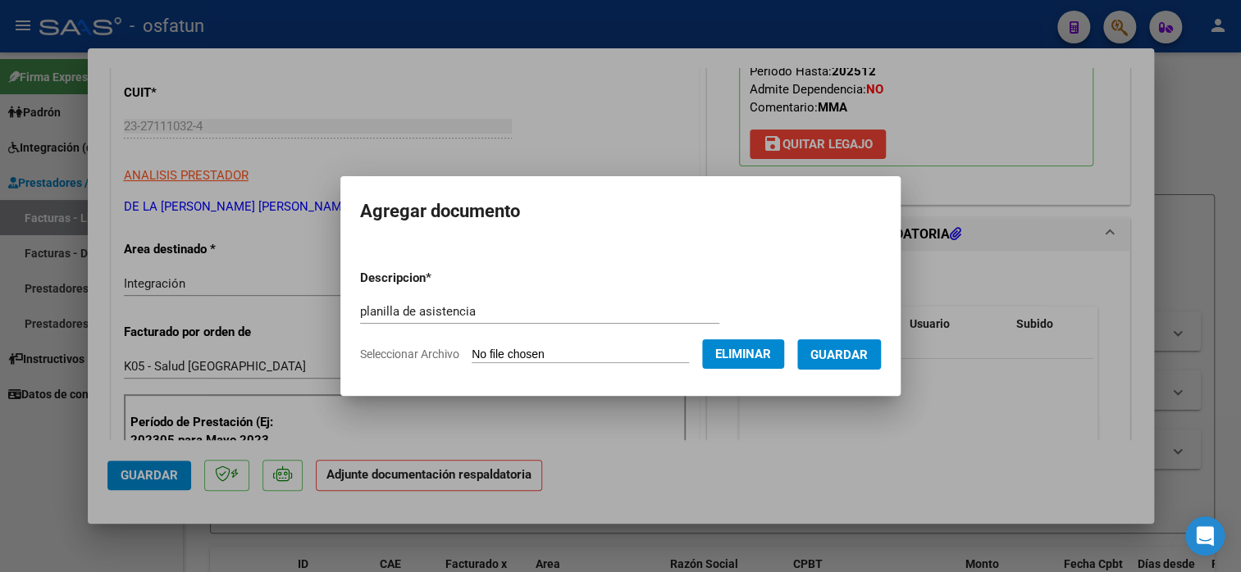
click at [856, 353] on span "Guardar" at bounding box center [838, 355] width 57 height 15
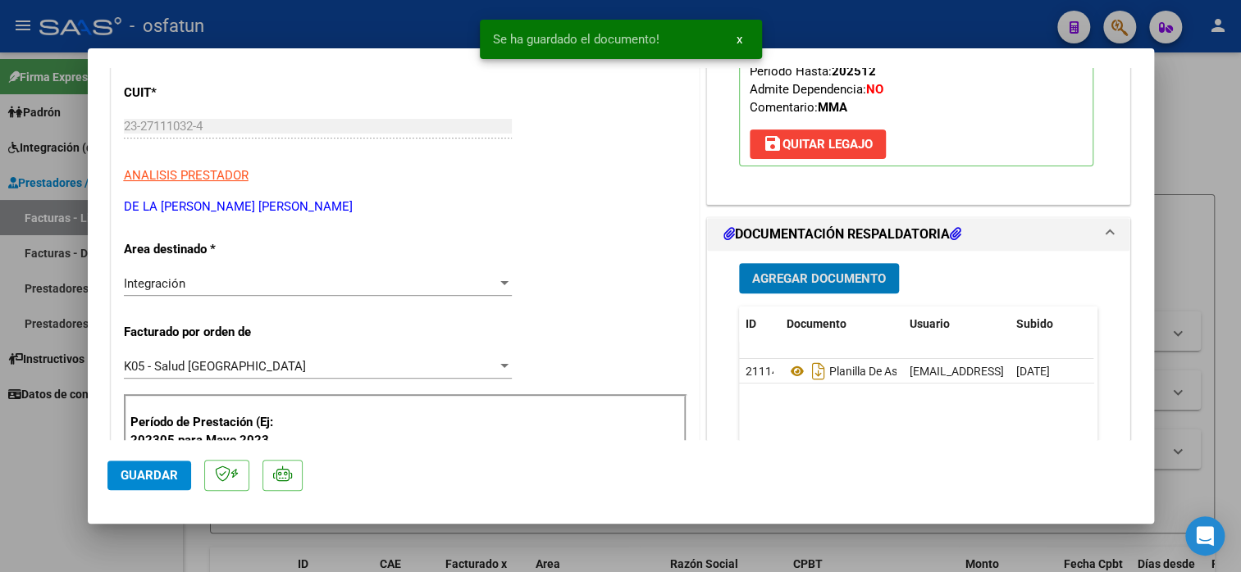
click at [143, 475] on span "Guardar" at bounding box center [149, 475] width 57 height 15
click at [1223, 220] on div at bounding box center [620, 286] width 1241 height 572
type input "$ 0,00"
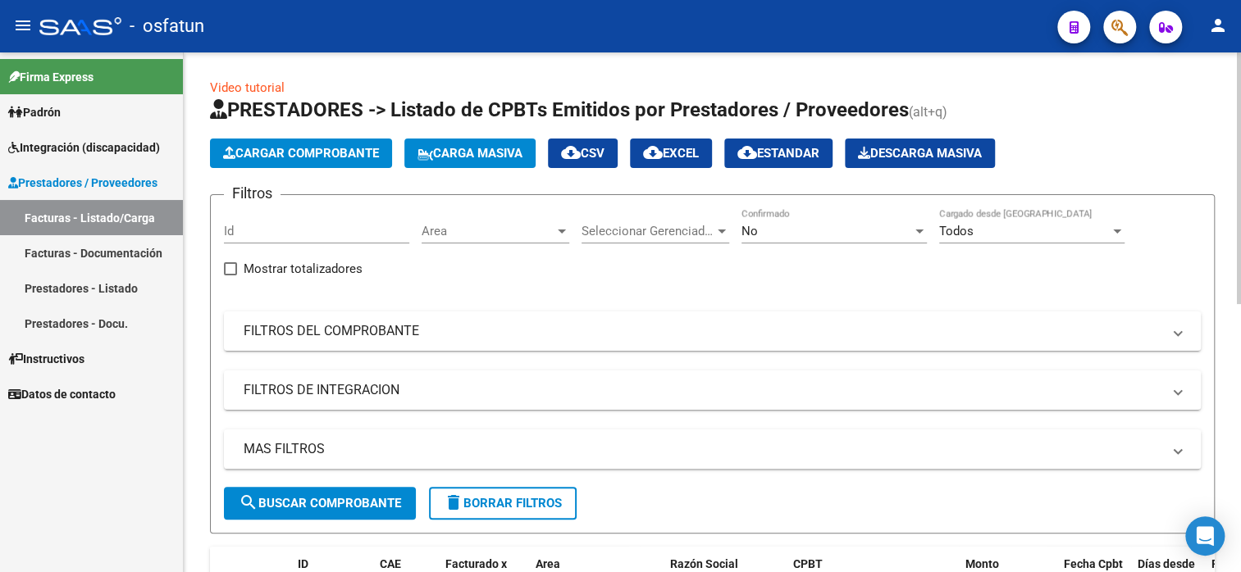
click at [329, 156] on span "Cargar Comprobante" at bounding box center [301, 153] width 156 height 15
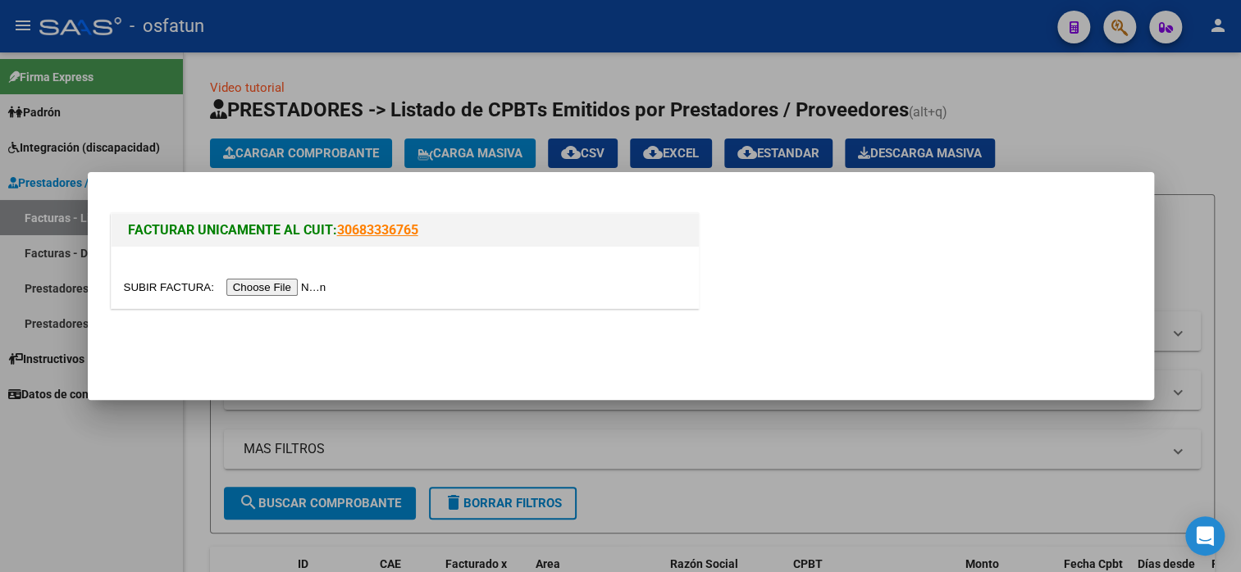
click at [271, 280] on input "file" at bounding box center [227, 287] width 207 height 17
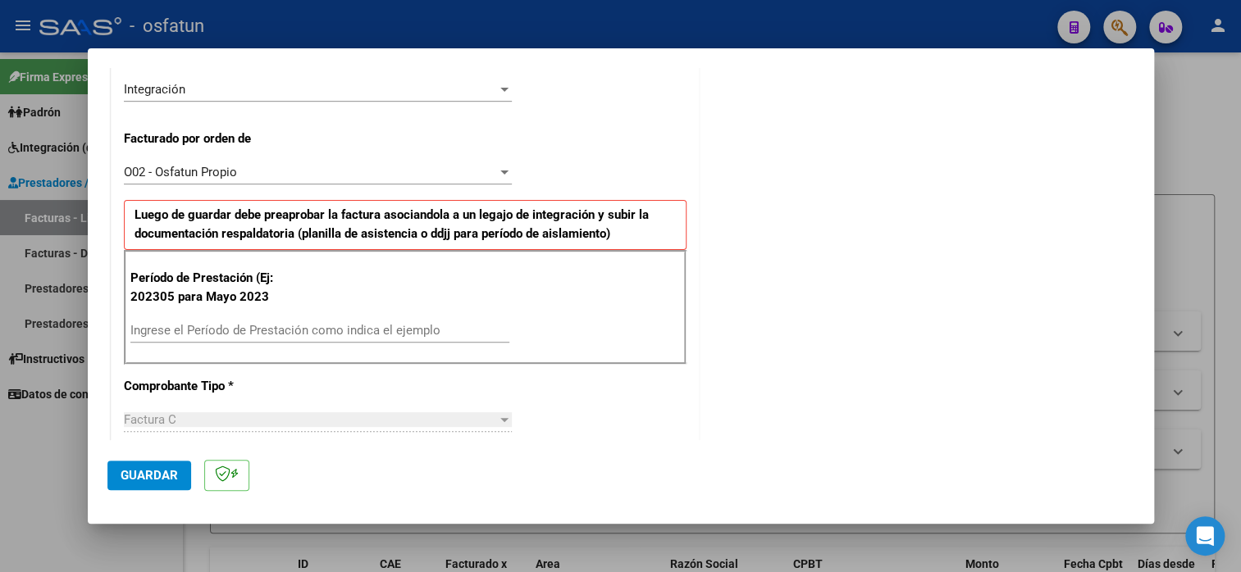
scroll to position [410, 0]
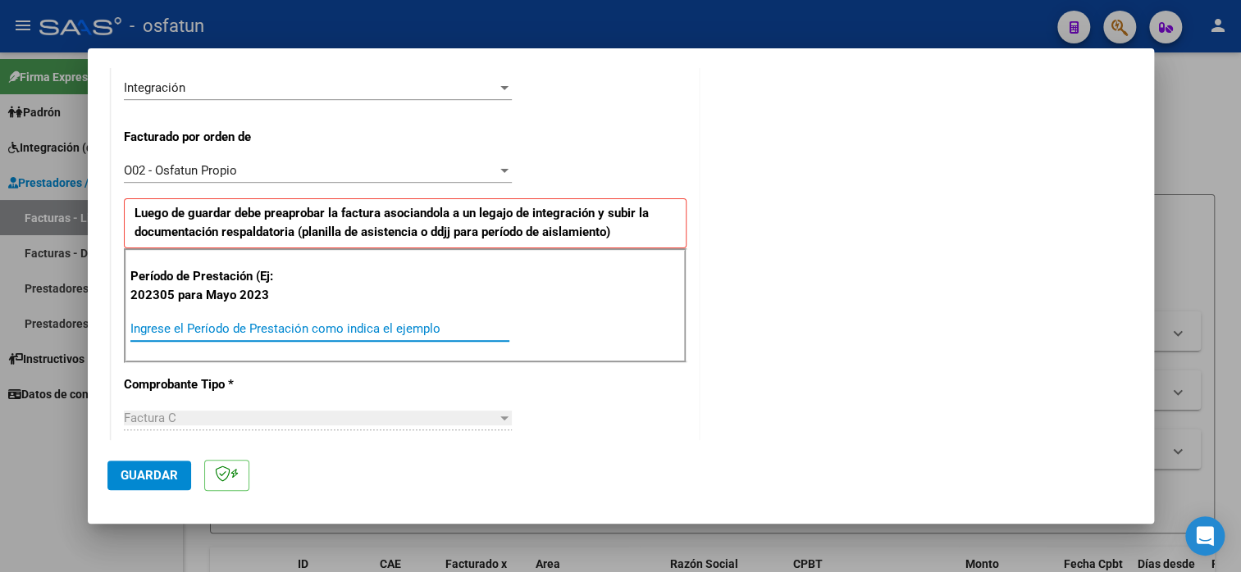
click at [189, 329] on input "Ingrese el Período de Prestación como indica el ejemplo" at bounding box center [319, 328] width 379 height 15
type input "202507"
click at [528, 289] on div "Período de Prestación (Ej: 202305 para [DATE] 202507 Ingrese el Período de Pres…" at bounding box center [405, 305] width 563 height 115
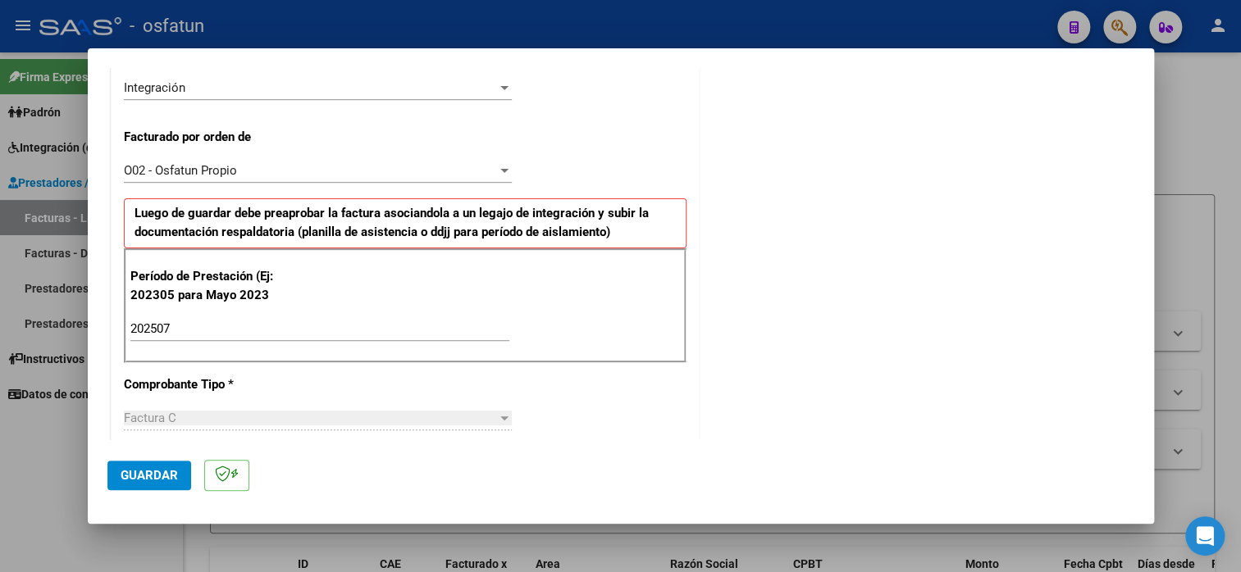
click at [157, 465] on button "Guardar" at bounding box center [149, 476] width 84 height 30
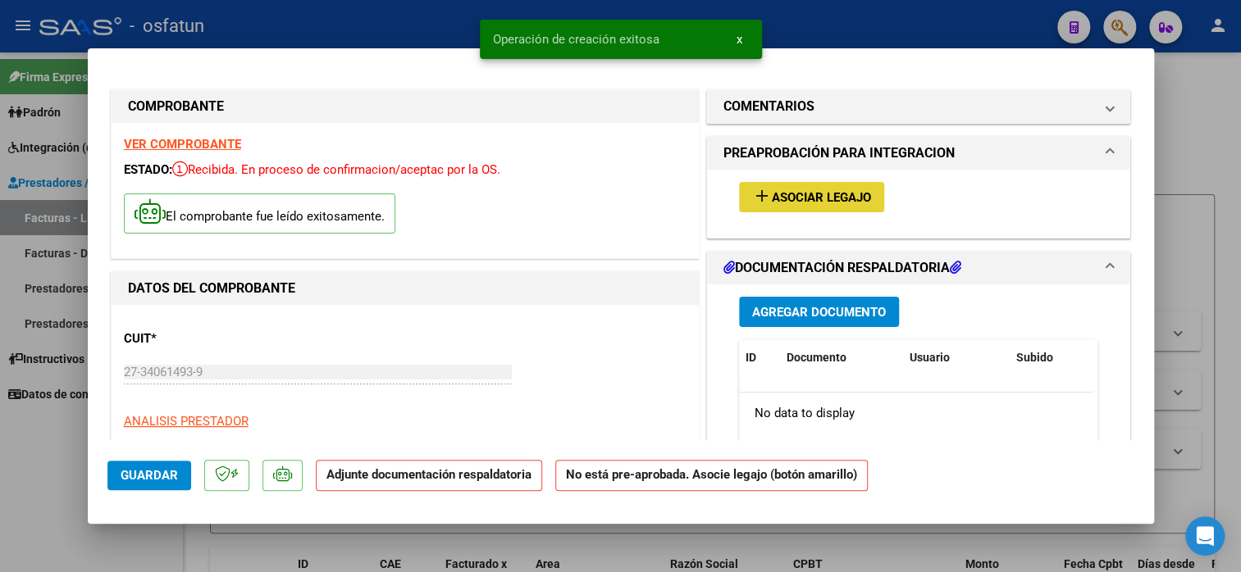
click at [819, 207] on button "add Asociar Legajo" at bounding box center [811, 197] width 145 height 30
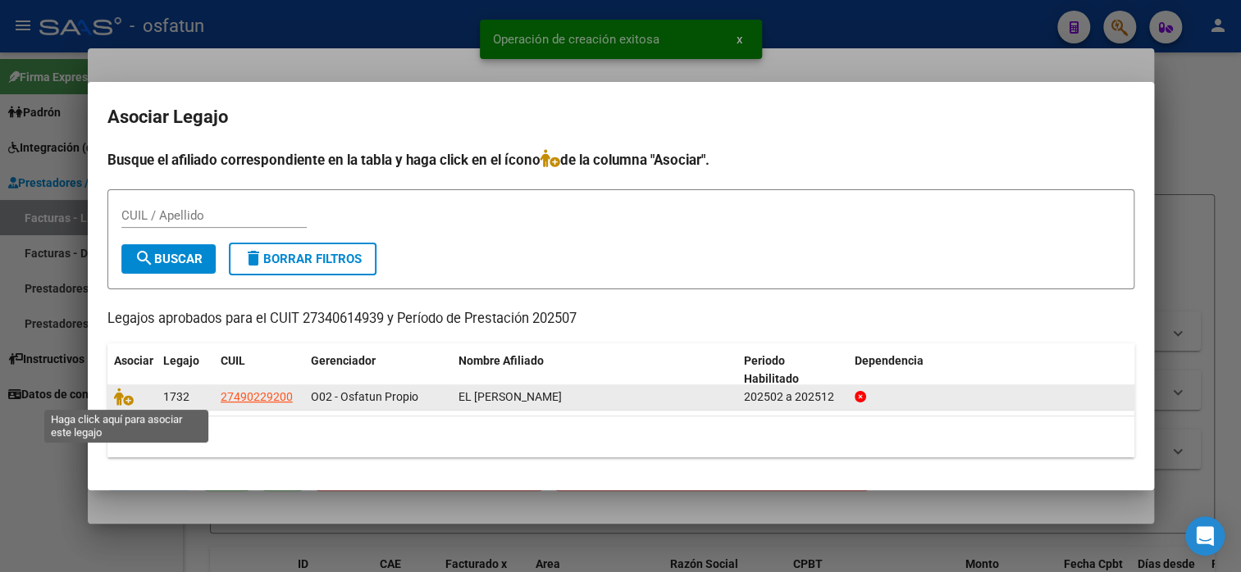
click at [132, 396] on span at bounding box center [126, 396] width 25 height 13
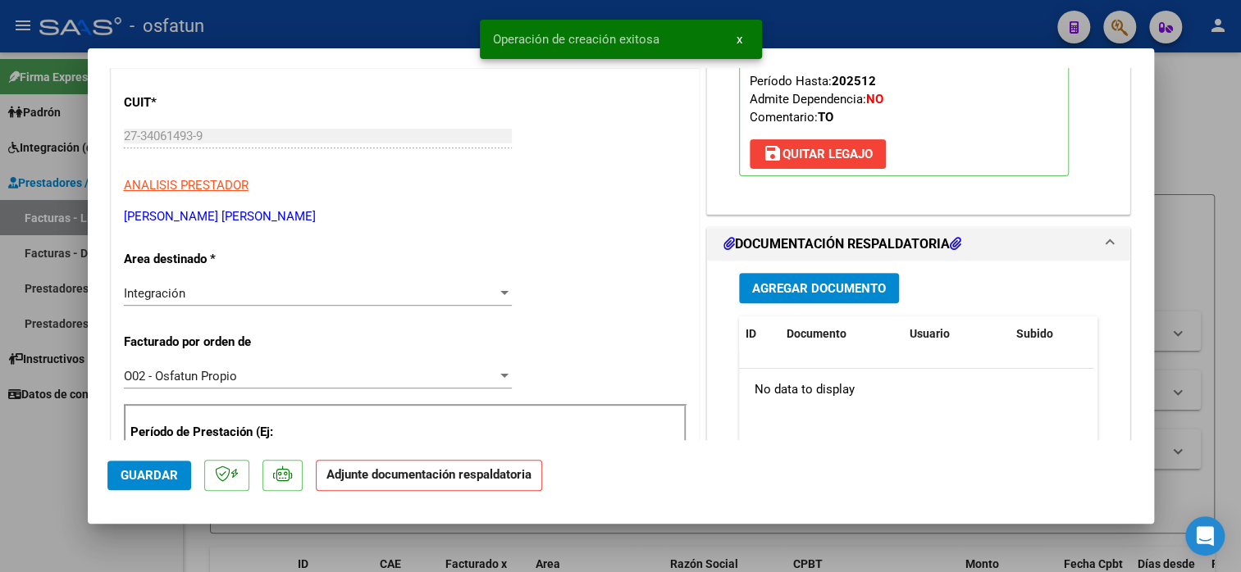
scroll to position [246, 0]
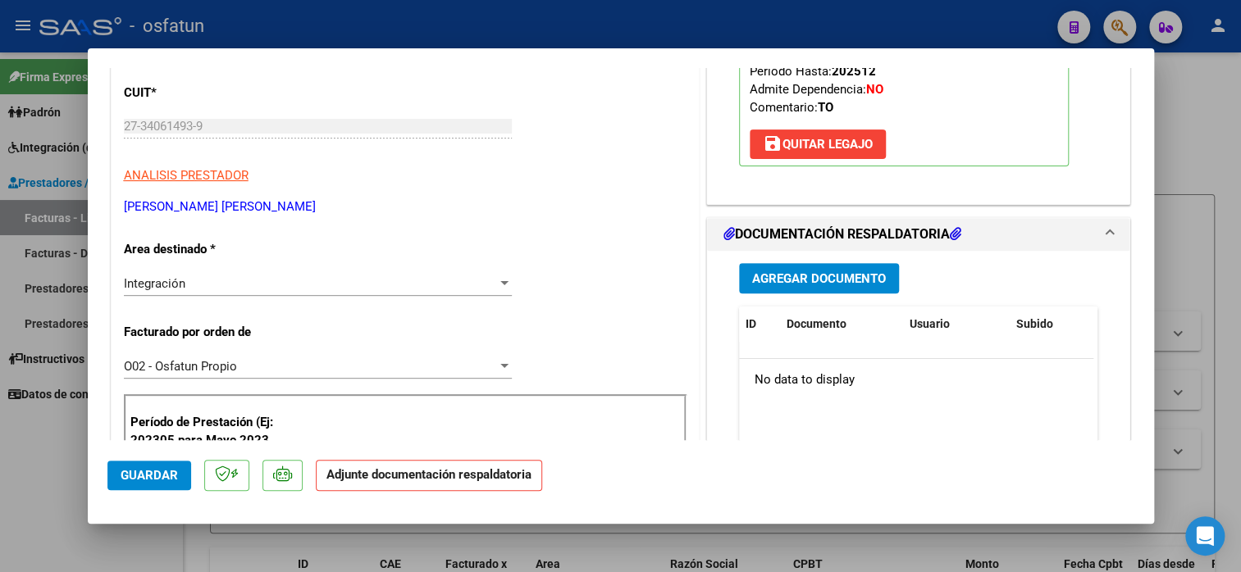
click at [818, 278] on span "Agregar Documento" at bounding box center [819, 278] width 134 height 15
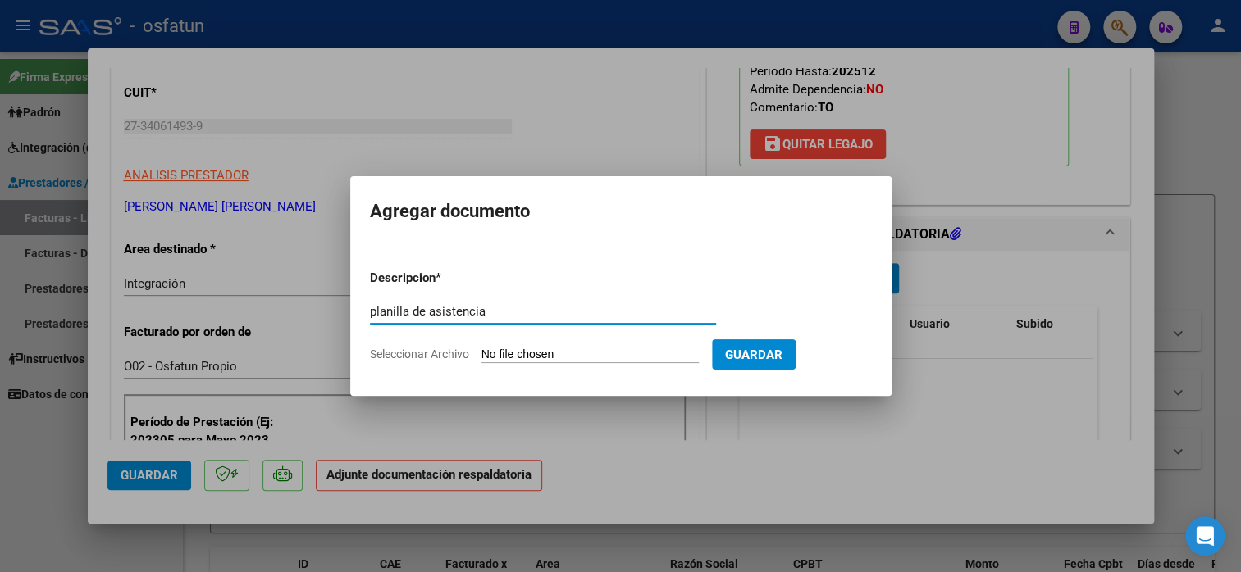
type input "planilla de asistencia"
click at [577, 359] on input "Seleccionar Archivo" at bounding box center [589, 356] width 217 height 16
type input "C:\fakepath\[PERSON_NAME] 1663 asis.pdf"
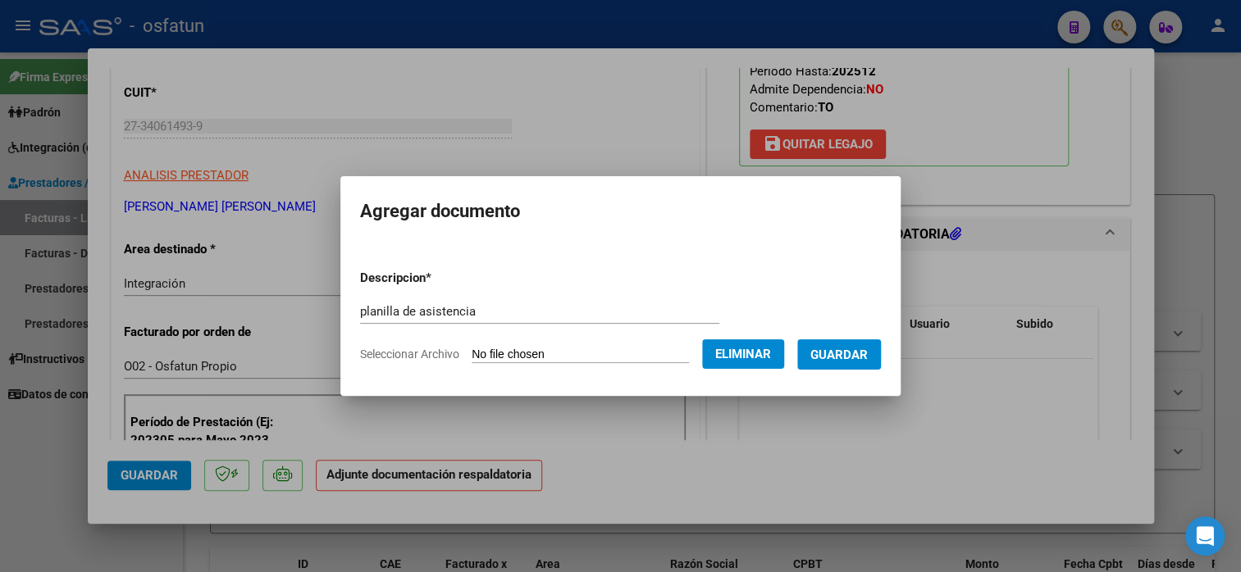
click at [835, 344] on button "Guardar" at bounding box center [839, 354] width 84 height 30
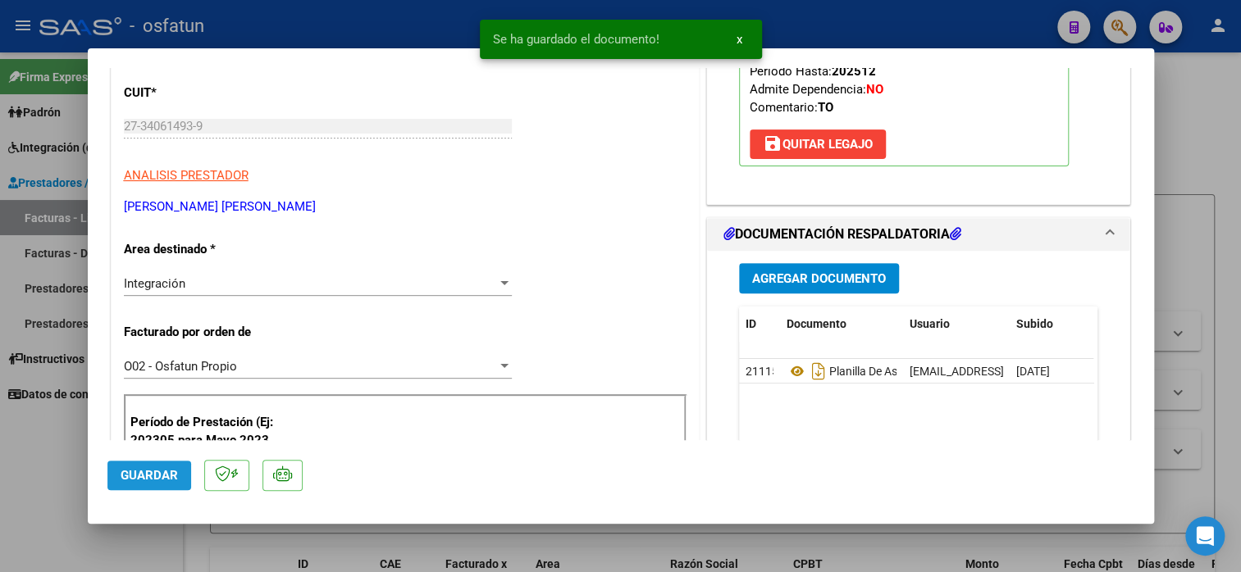
click at [123, 485] on button "Guardar" at bounding box center [149, 476] width 84 height 30
click at [53, 492] on div at bounding box center [620, 286] width 1241 height 572
type input "$ 0,00"
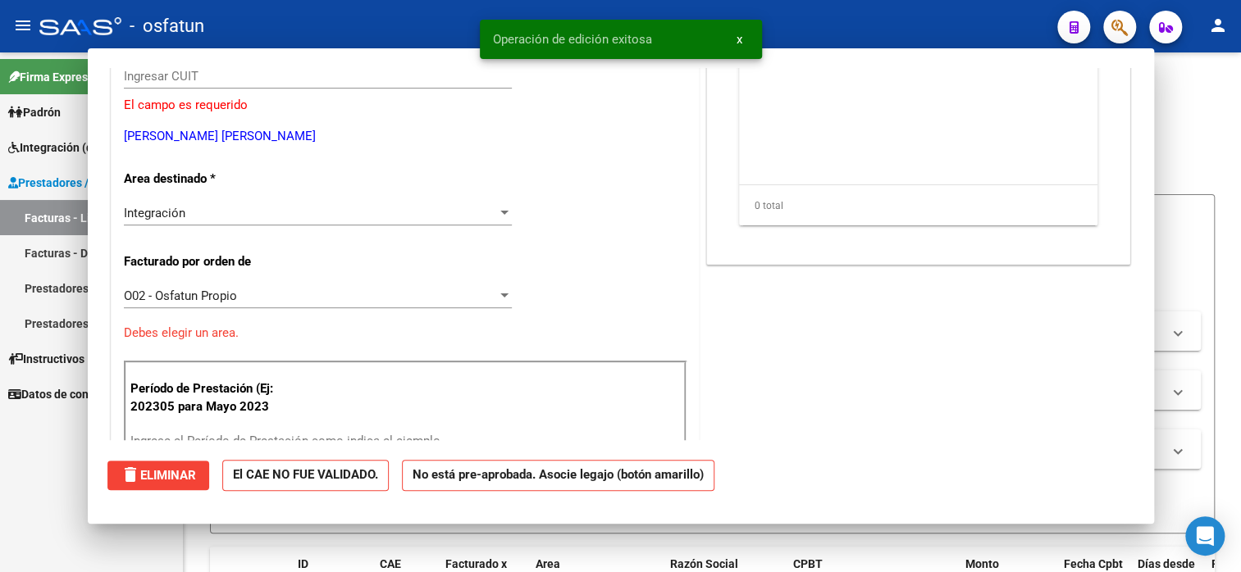
scroll to position [0, 0]
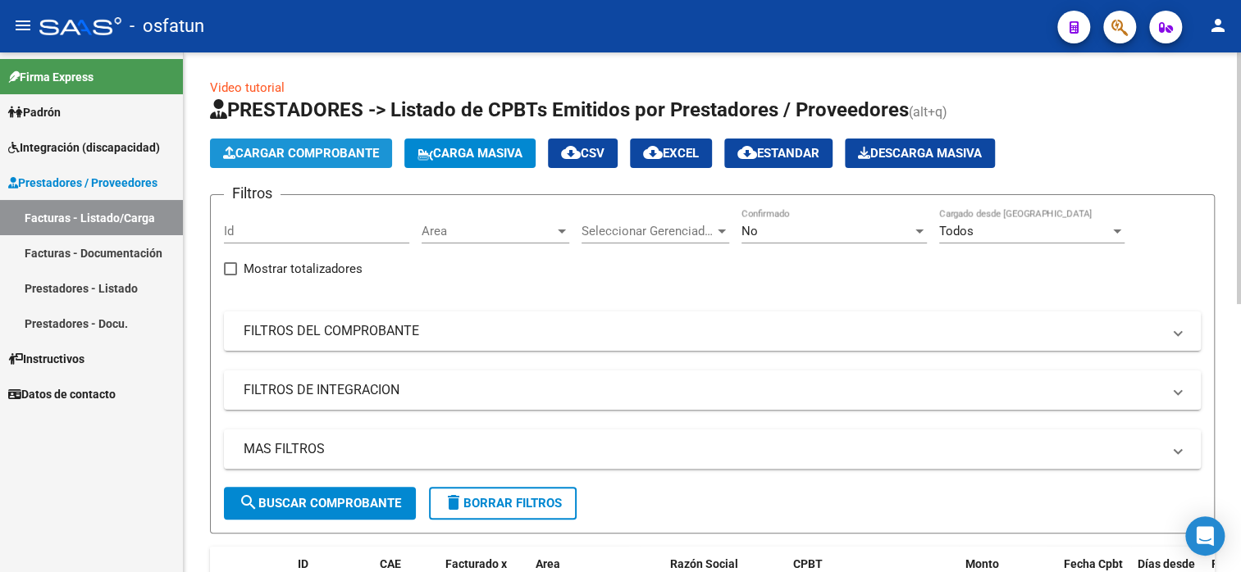
click at [285, 153] on span "Cargar Comprobante" at bounding box center [301, 153] width 156 height 15
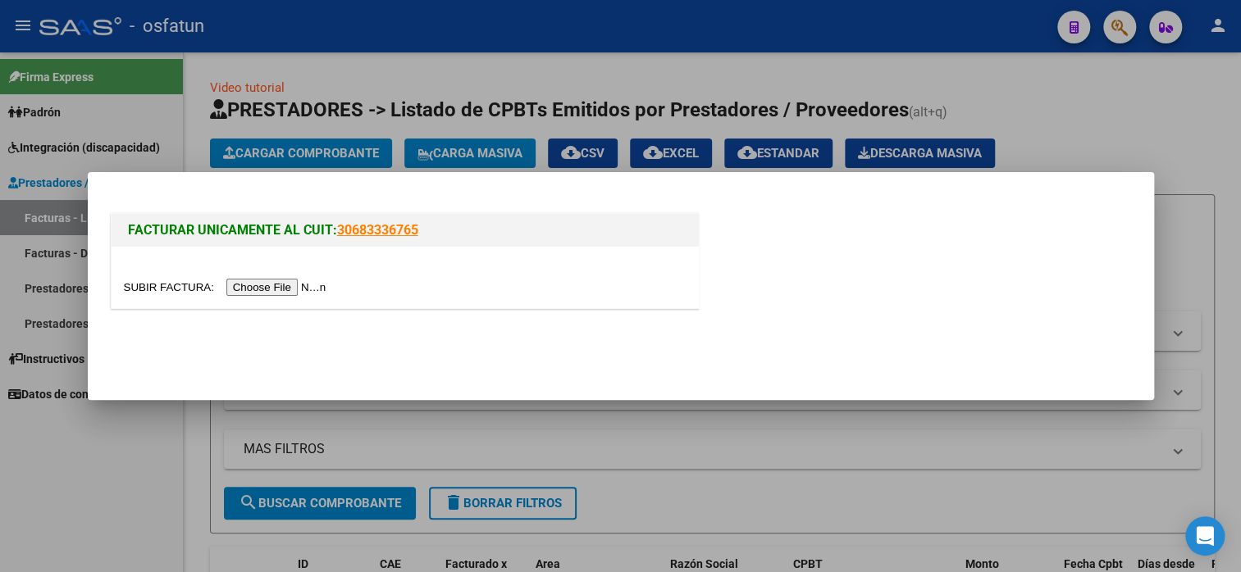
click at [261, 294] on input "file" at bounding box center [227, 287] width 207 height 17
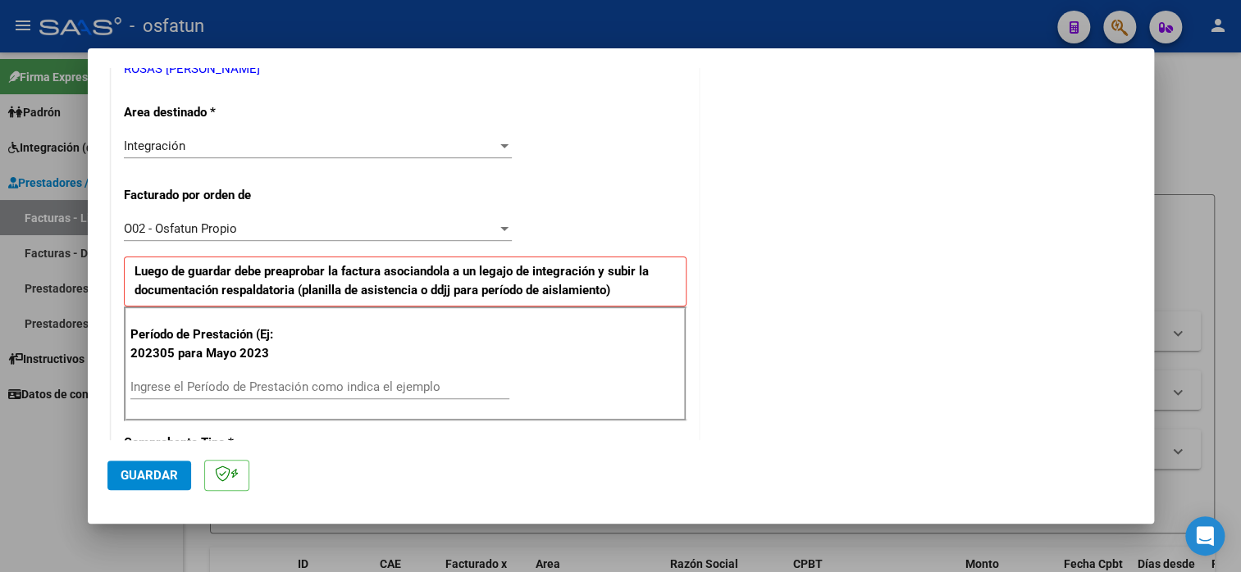
scroll to position [410, 0]
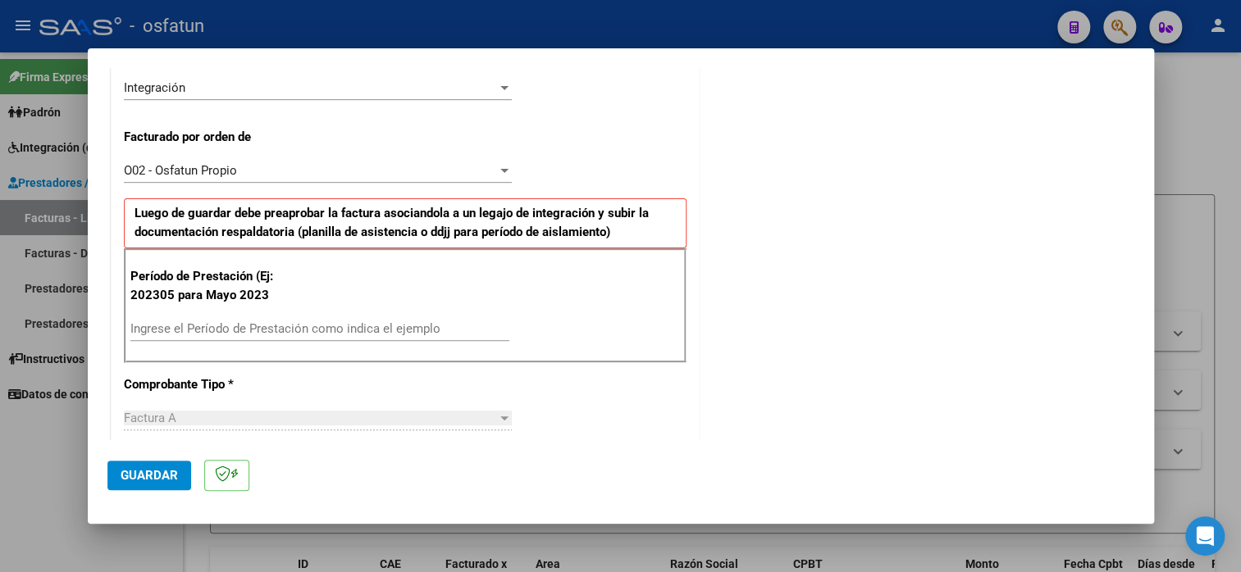
click at [309, 178] on div "O02 - Osfatun Propio Seleccionar Gerenciador" at bounding box center [318, 170] width 388 height 25
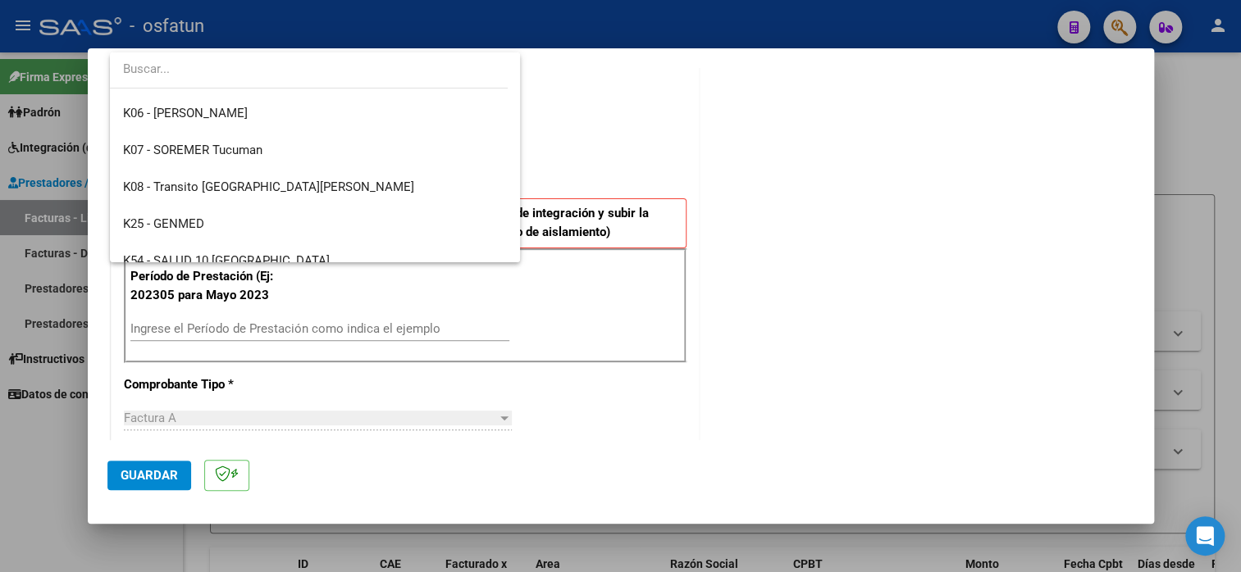
scroll to position [494, 0]
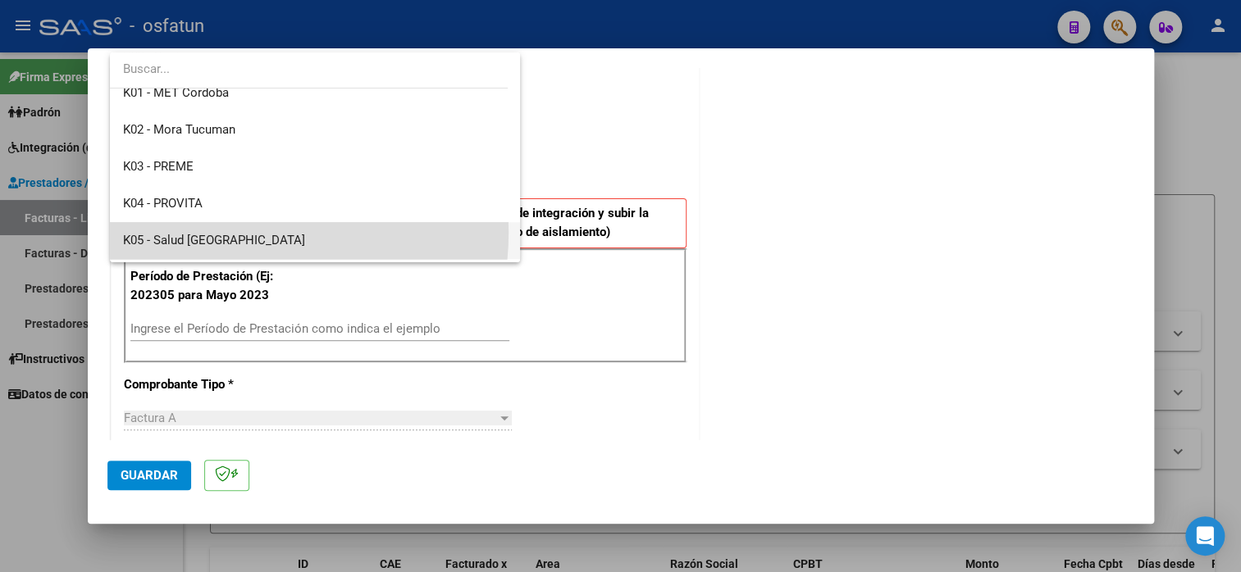
click at [222, 231] on span "K05 - Salud [GEOGRAPHIC_DATA]" at bounding box center [315, 240] width 384 height 37
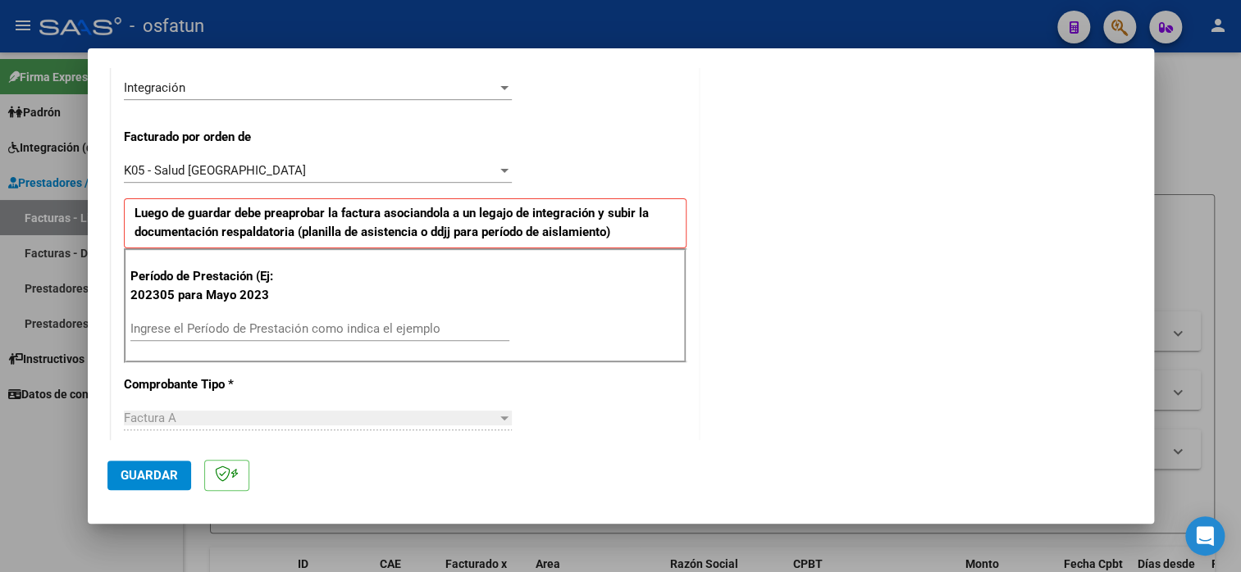
click at [230, 341] on div "Ingrese el Período de Prestación como indica el ejemplo" at bounding box center [319, 337] width 379 height 40
click at [230, 333] on input "Ingrese el Período de Prestación como indica el ejemplo" at bounding box center [319, 328] width 379 height 15
type input "202507"
drag, startPoint x: 553, startPoint y: 320, endPoint x: 562, endPoint y: 322, distance: 9.3
click at [554, 320] on div "Período de Prestación (Ej: 202305 para [DATE] 202507 Ingrese el Período de Pres…" at bounding box center [405, 305] width 563 height 115
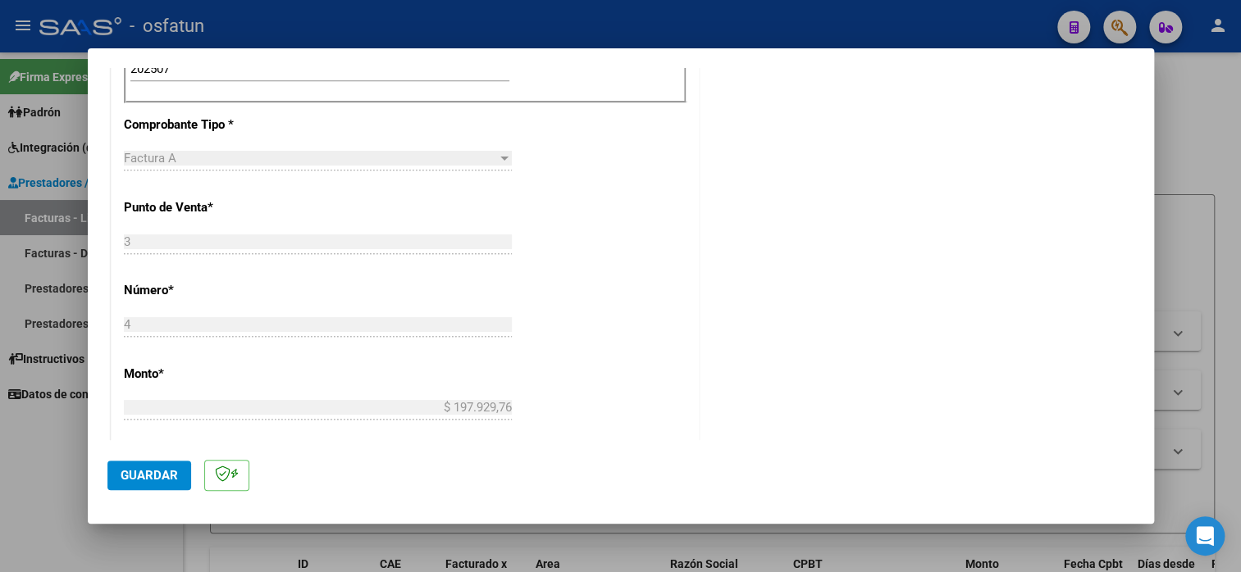
scroll to position [738, 0]
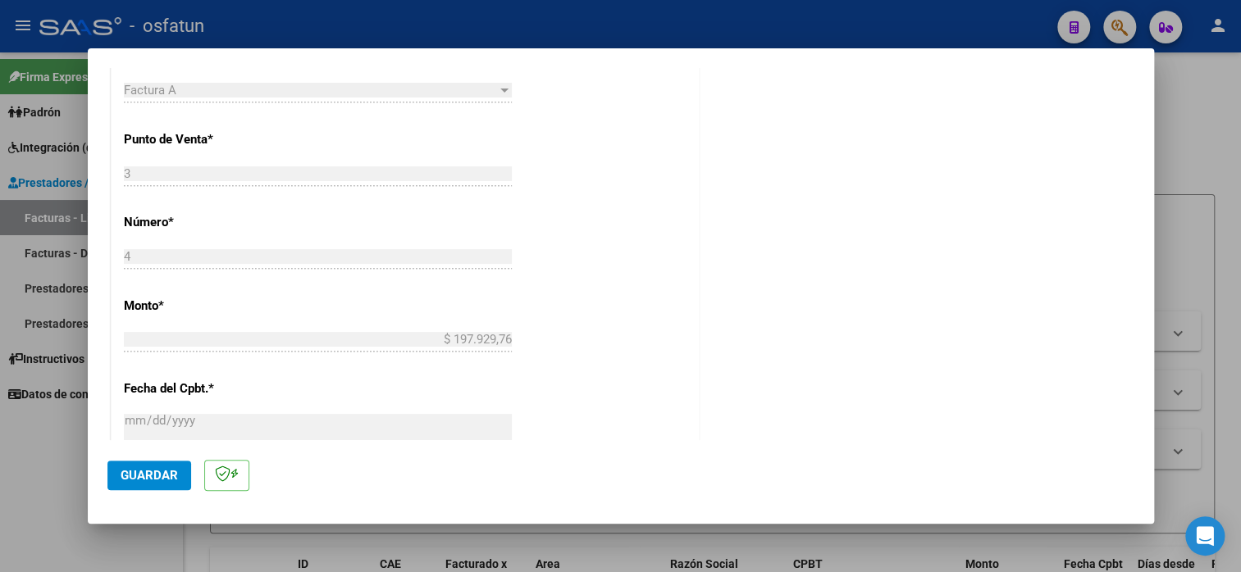
click at [138, 471] on span "Guardar" at bounding box center [149, 475] width 57 height 15
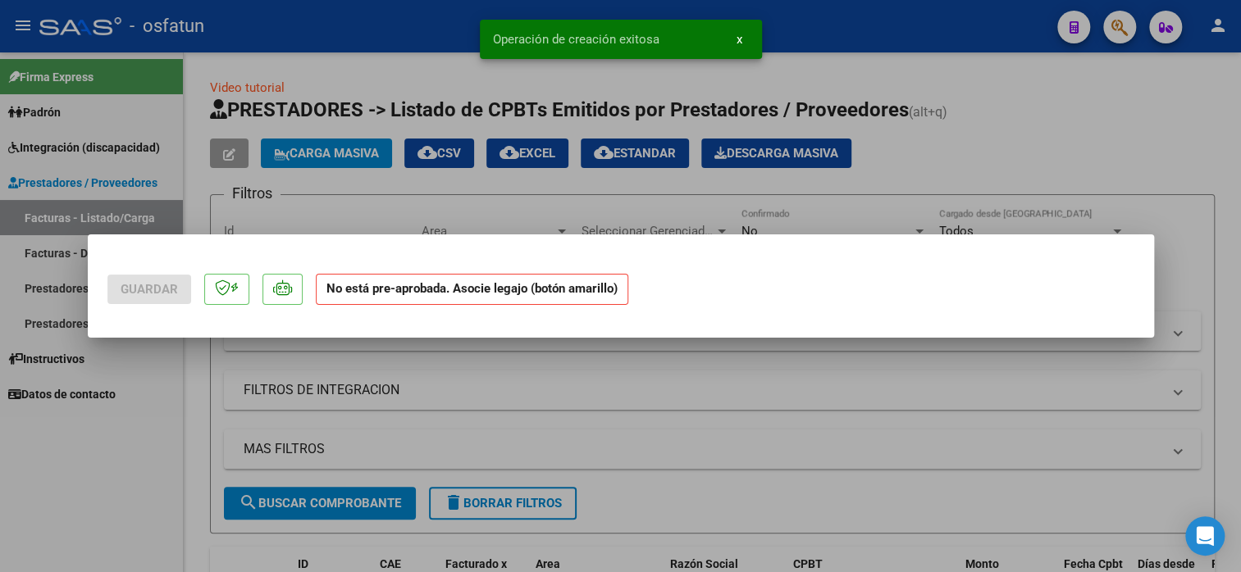
scroll to position [0, 0]
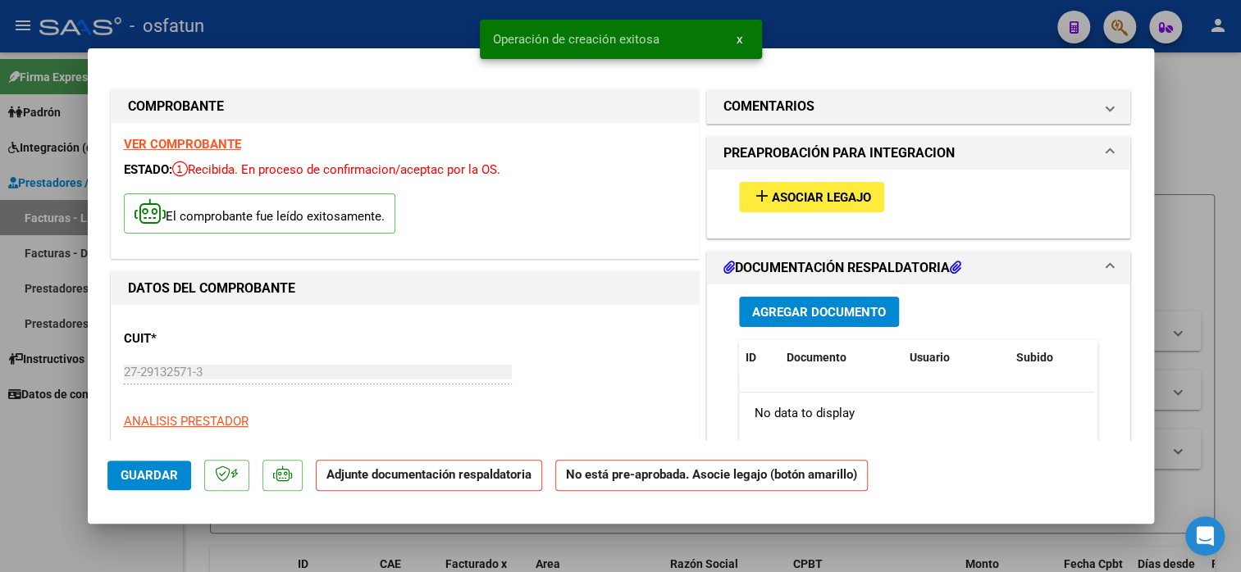
click at [795, 228] on div "add Asociar Legajo" at bounding box center [918, 204] width 423 height 68
click at [795, 204] on button "add Asociar Legajo" at bounding box center [811, 197] width 145 height 30
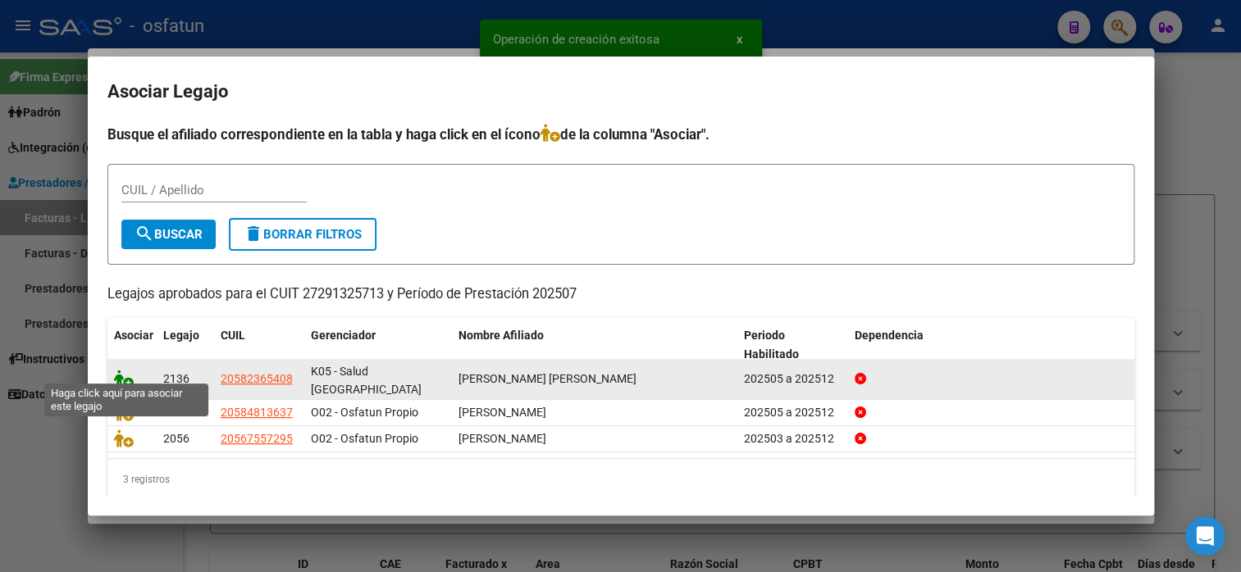
click at [114, 370] on icon at bounding box center [124, 379] width 20 height 18
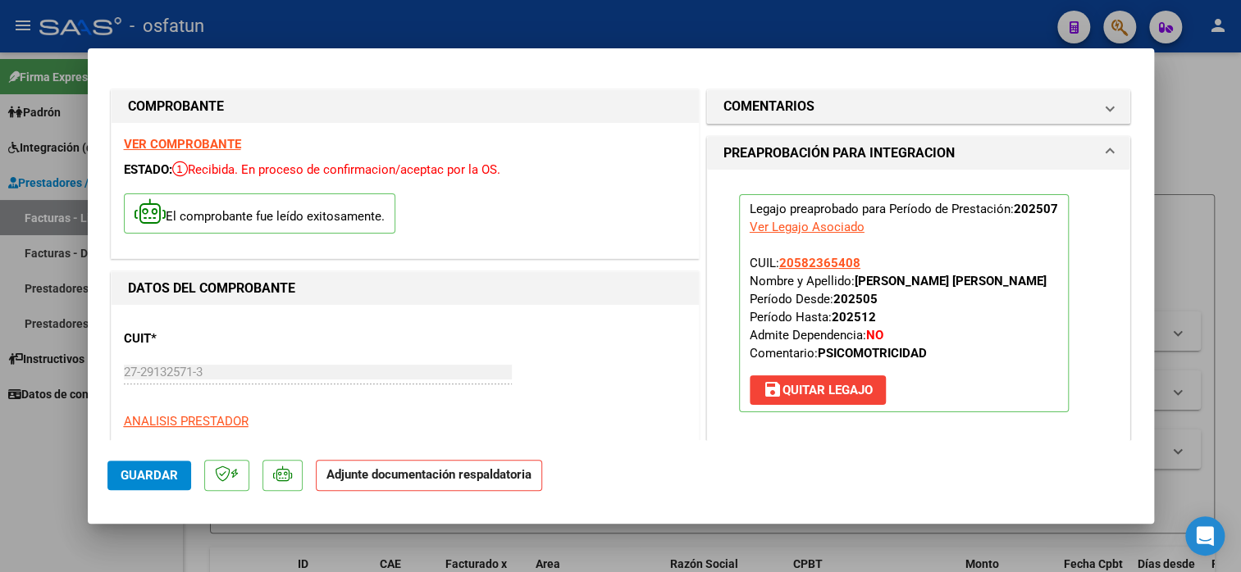
scroll to position [246, 0]
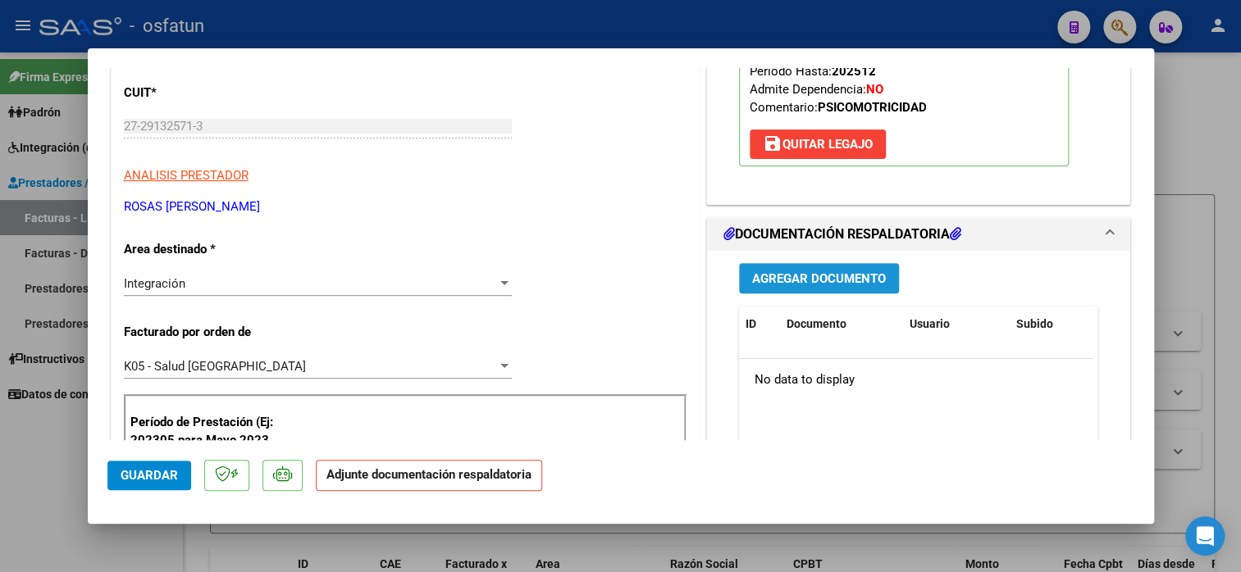
click at [824, 278] on span "Agregar Documento" at bounding box center [819, 278] width 134 height 15
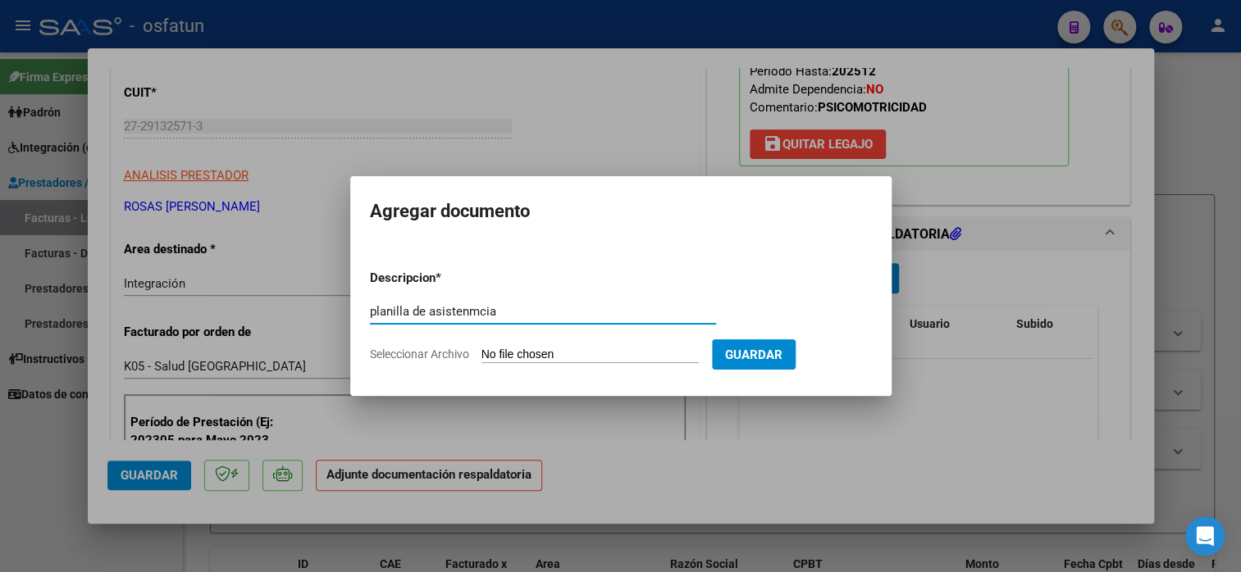
type input "planilla de asistenmcia"
click at [605, 345] on form "Descripcion * planilla de asistenmcia Escriba aquí una descripcion Seleccionar …" at bounding box center [621, 317] width 502 height 120
click at [522, 347] on app-file-uploader "Seleccionar Archivo" at bounding box center [541, 354] width 342 height 15
click at [515, 353] on input "Seleccionar Archivo" at bounding box center [589, 356] width 217 height 16
type input "C:\fakepath\[PERSON_NAME].pdf"
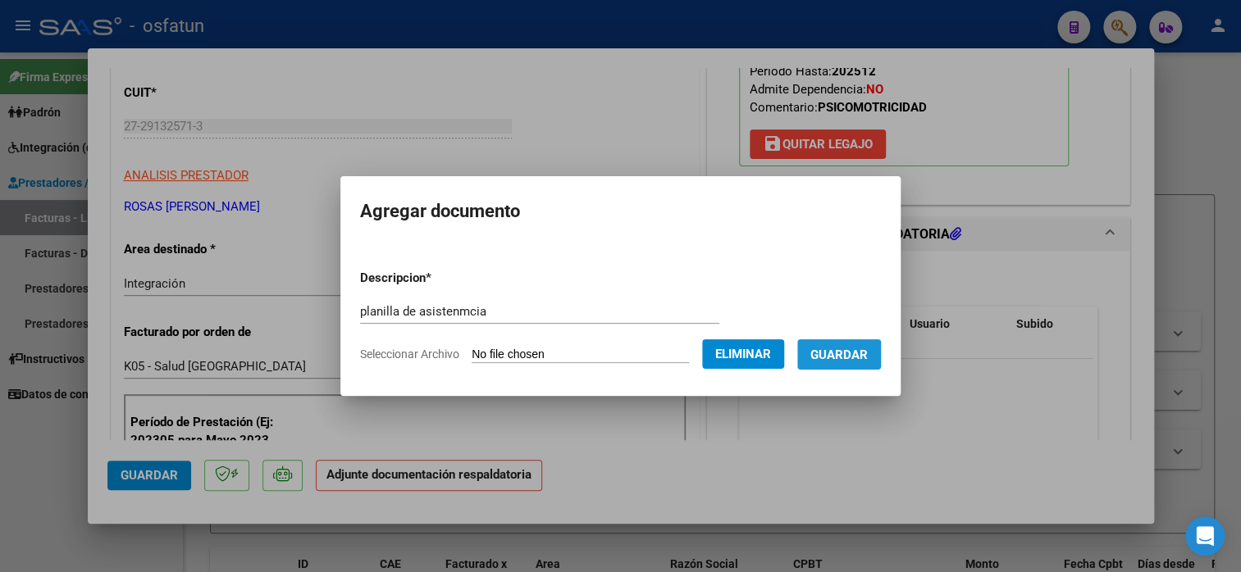
click at [869, 362] on button "Guardar" at bounding box center [839, 354] width 84 height 30
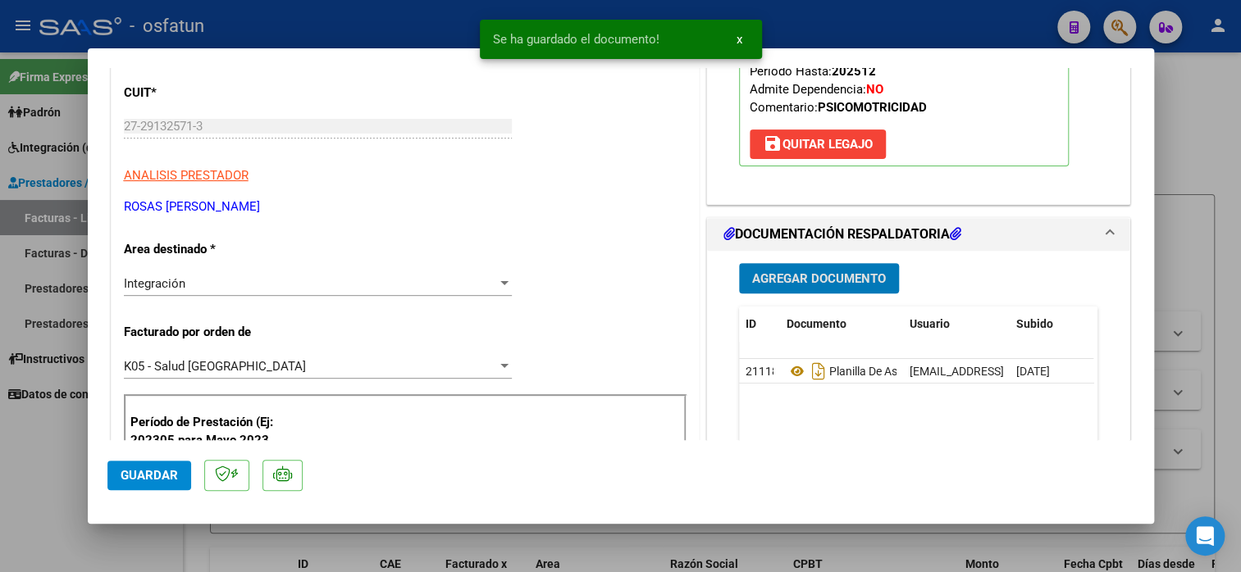
click at [127, 484] on button "Guardar" at bounding box center [149, 476] width 84 height 30
click at [127, 481] on span "Guardar" at bounding box center [149, 475] width 57 height 15
click at [1222, 116] on div at bounding box center [620, 286] width 1241 height 572
type input "$ 0,00"
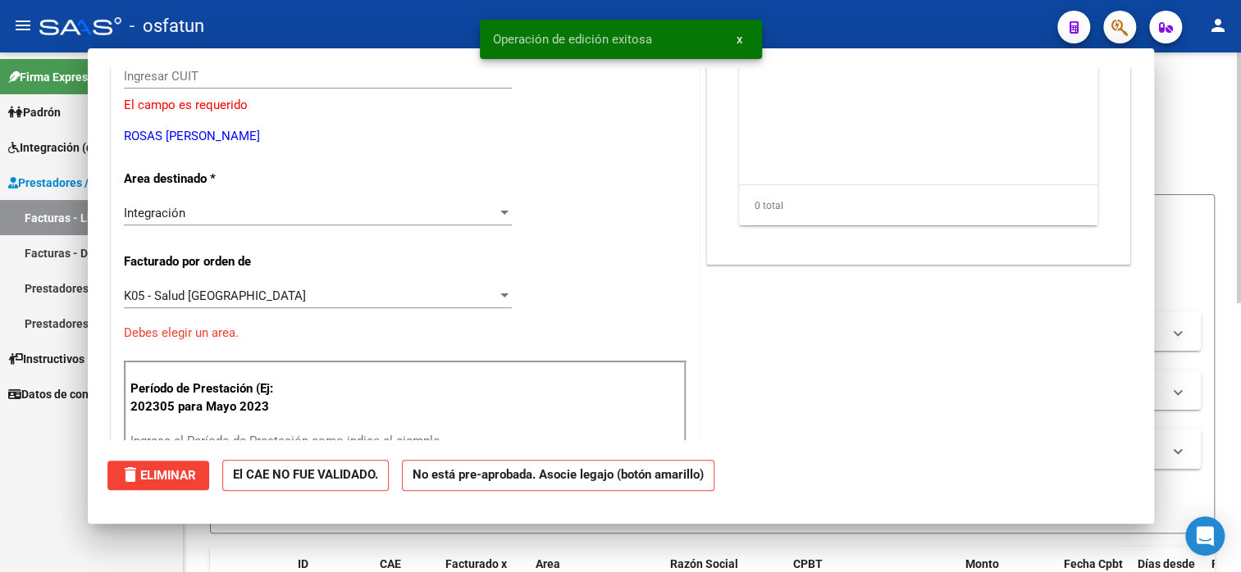
scroll to position [196, 0]
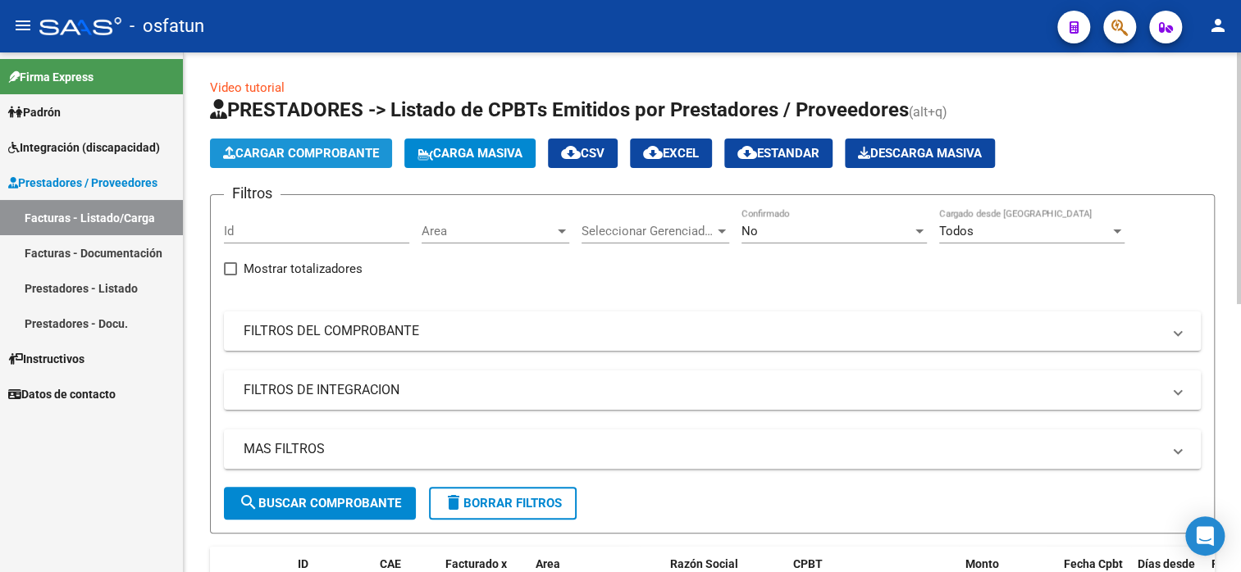
click at [298, 157] on span "Cargar Comprobante" at bounding box center [301, 153] width 156 height 15
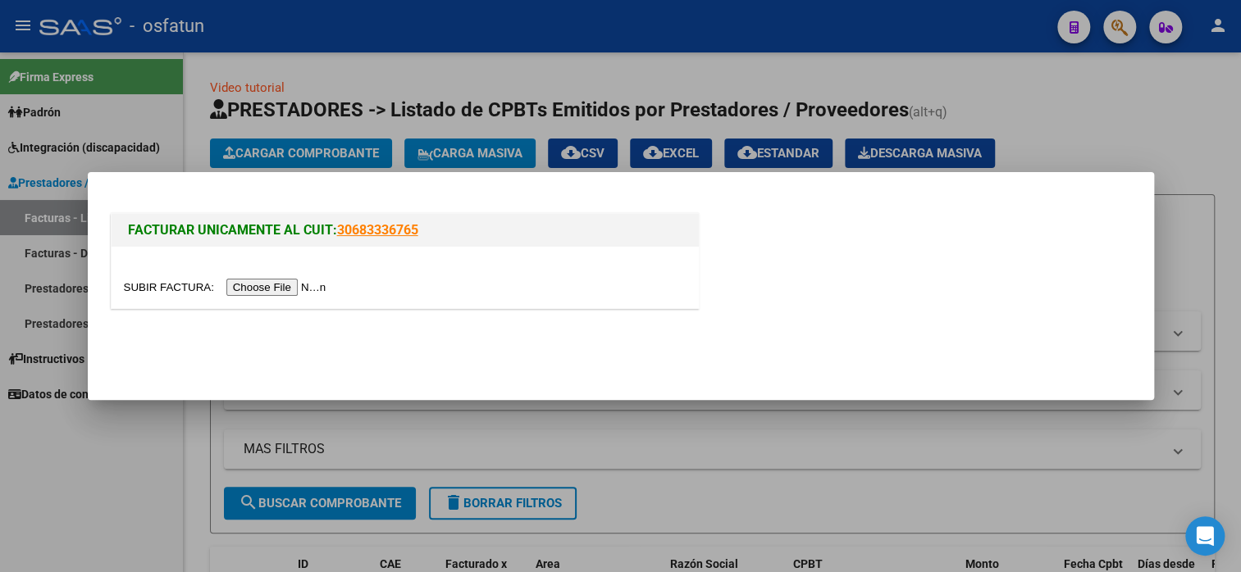
click at [271, 286] on input "file" at bounding box center [227, 287] width 207 height 17
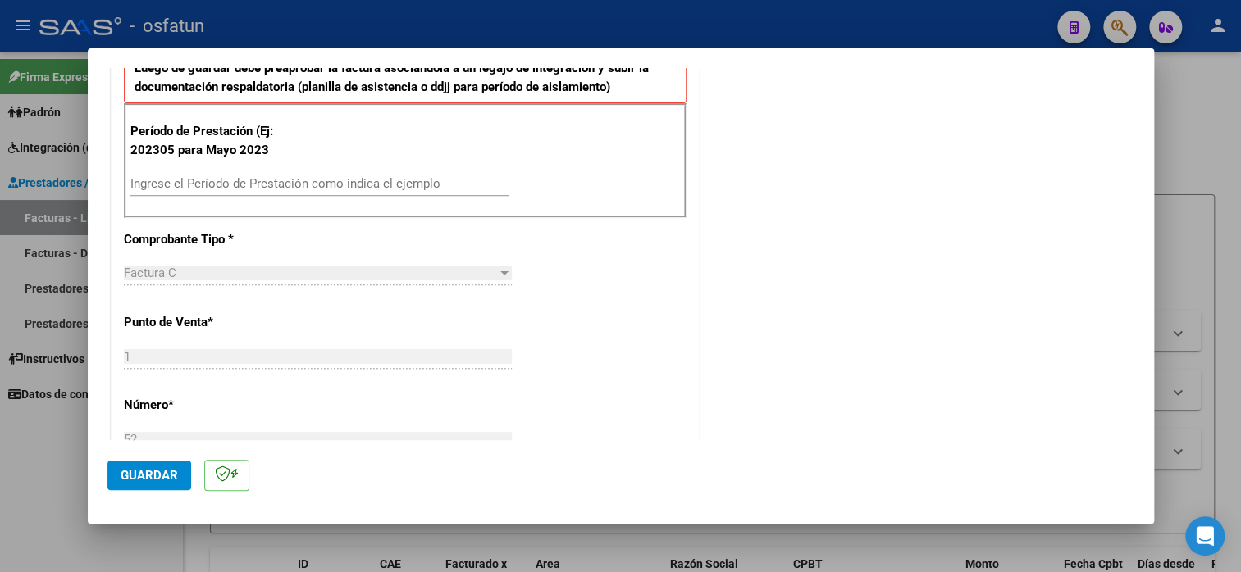
scroll to position [492, 0]
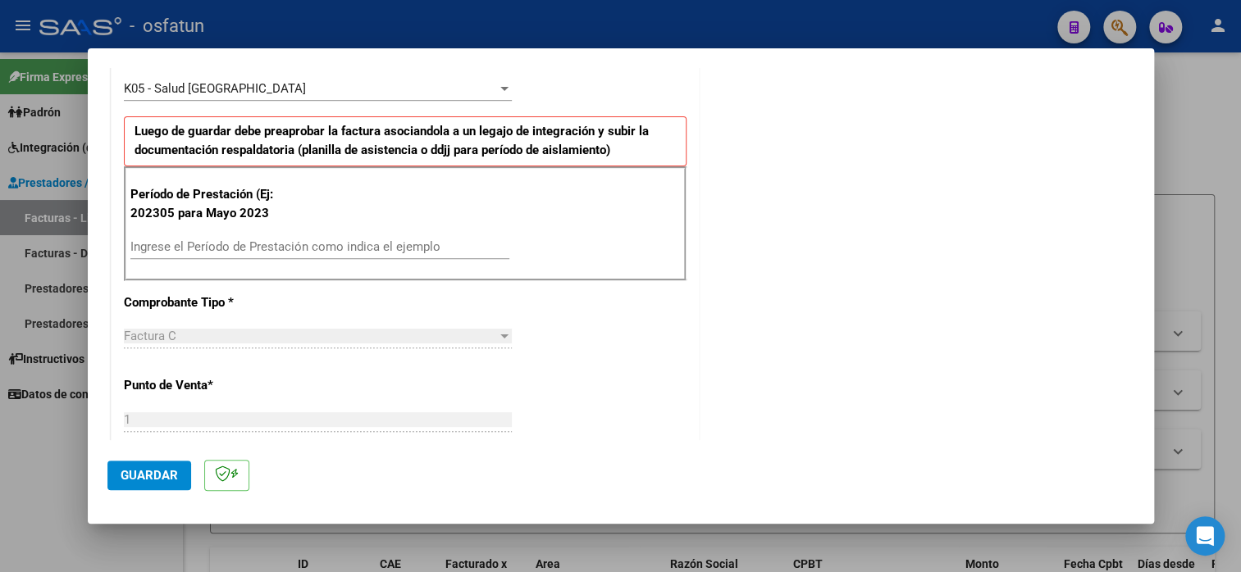
click at [208, 241] on input "Ingrese el Período de Prestación como indica el ejemplo" at bounding box center [319, 246] width 379 height 15
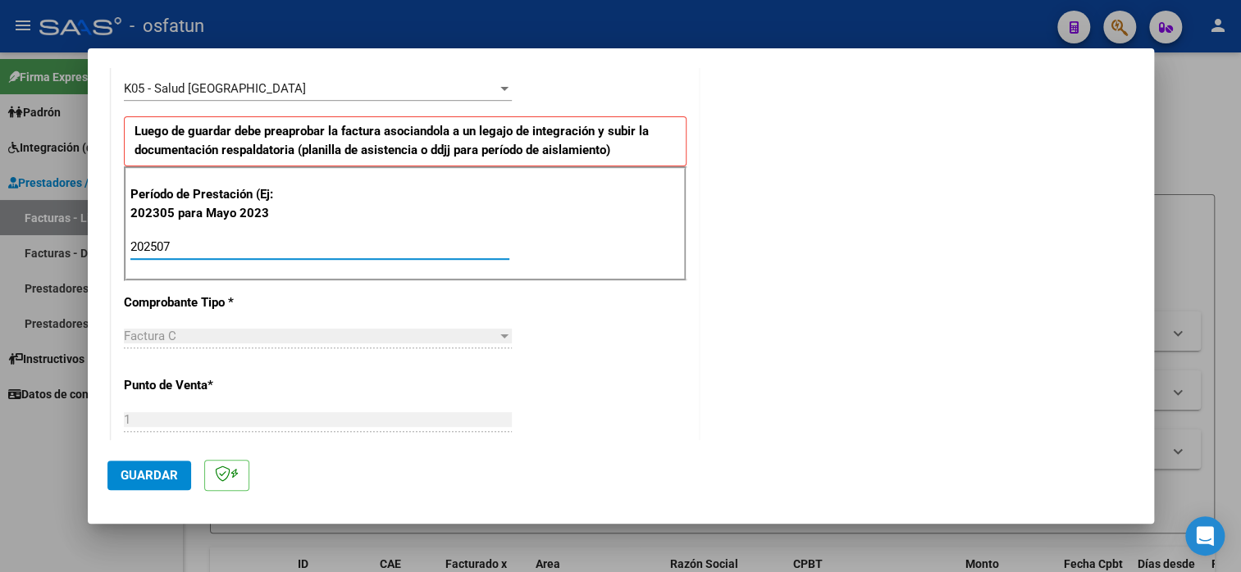
type input "202507"
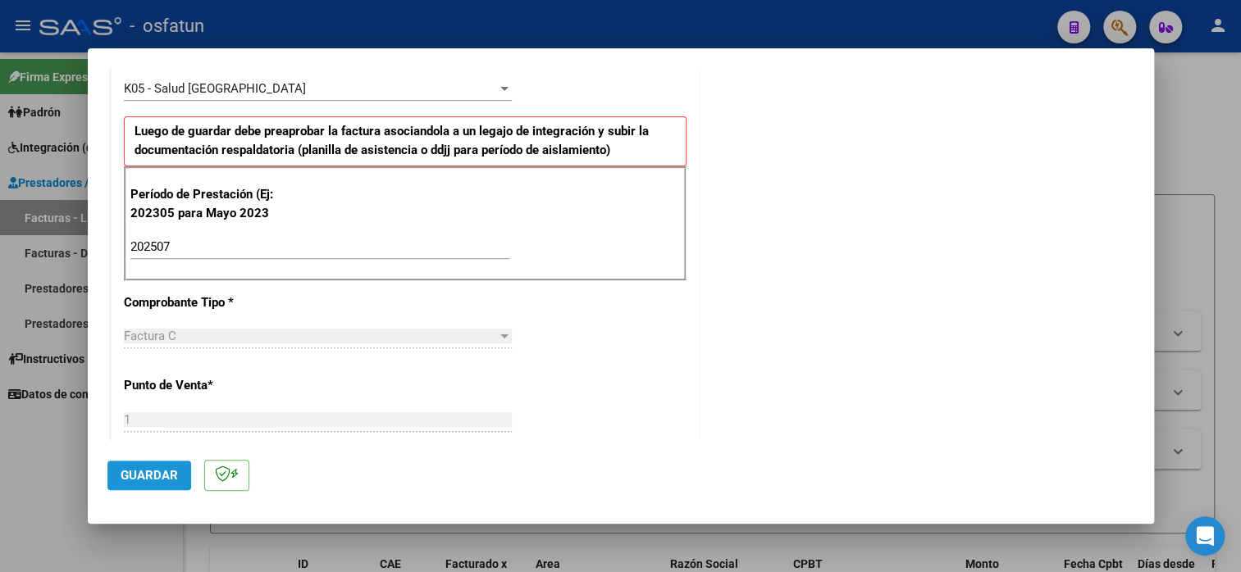
click at [158, 467] on button "Guardar" at bounding box center [149, 476] width 84 height 30
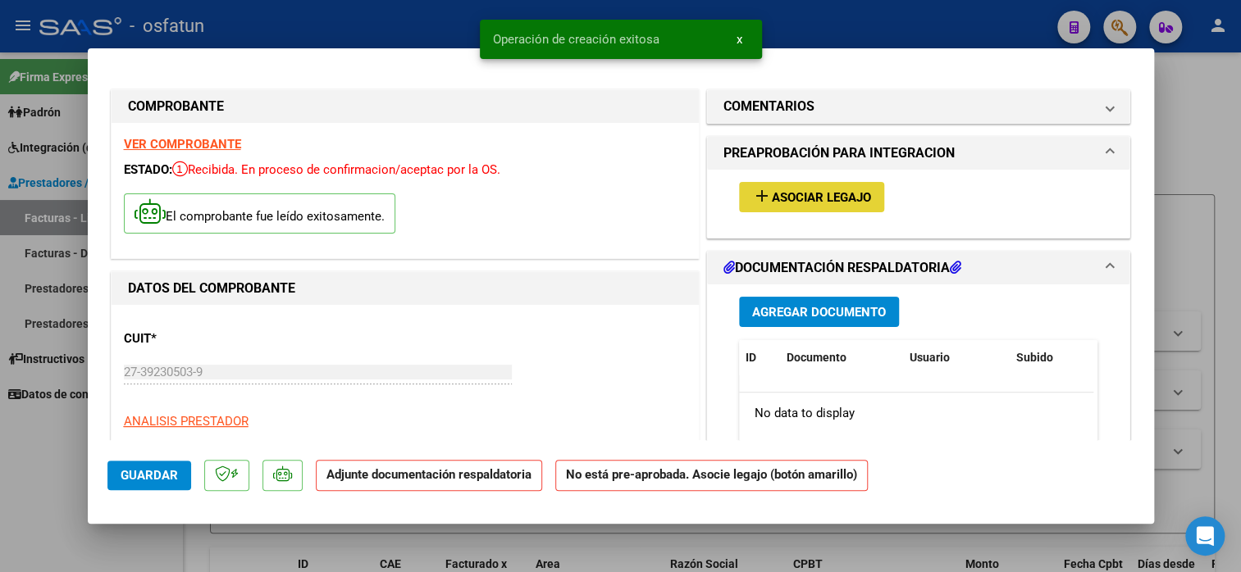
click at [782, 202] on span "Asociar Legajo" at bounding box center [821, 197] width 99 height 15
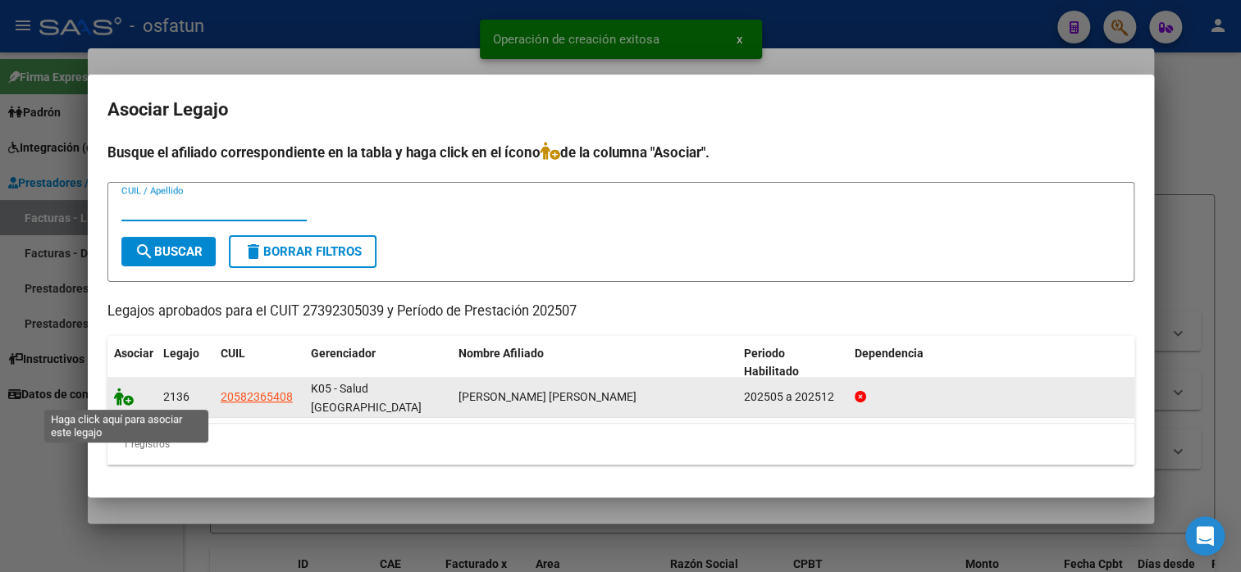
click at [117, 400] on icon at bounding box center [124, 397] width 20 height 18
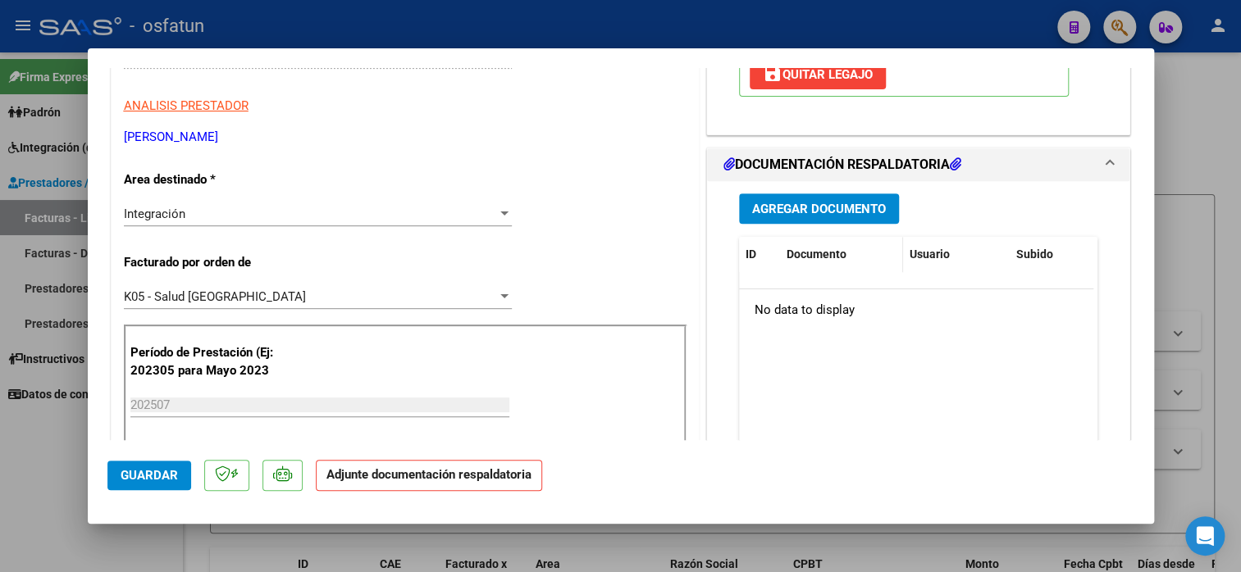
scroll to position [328, 0]
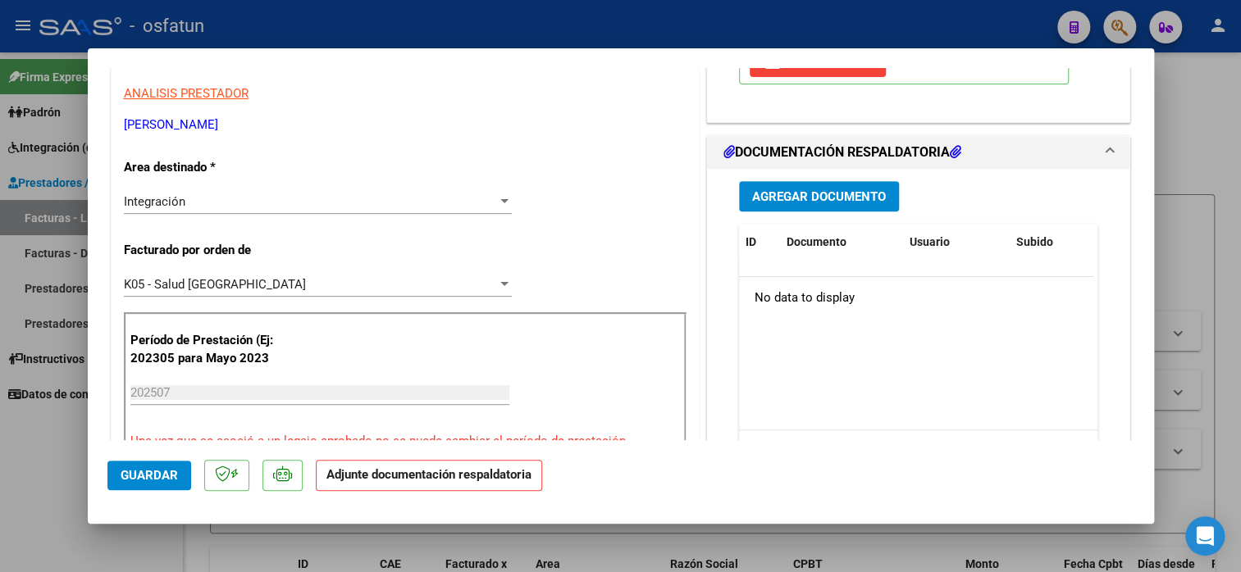
click at [833, 181] on button "Agregar Documento" at bounding box center [819, 196] width 160 height 30
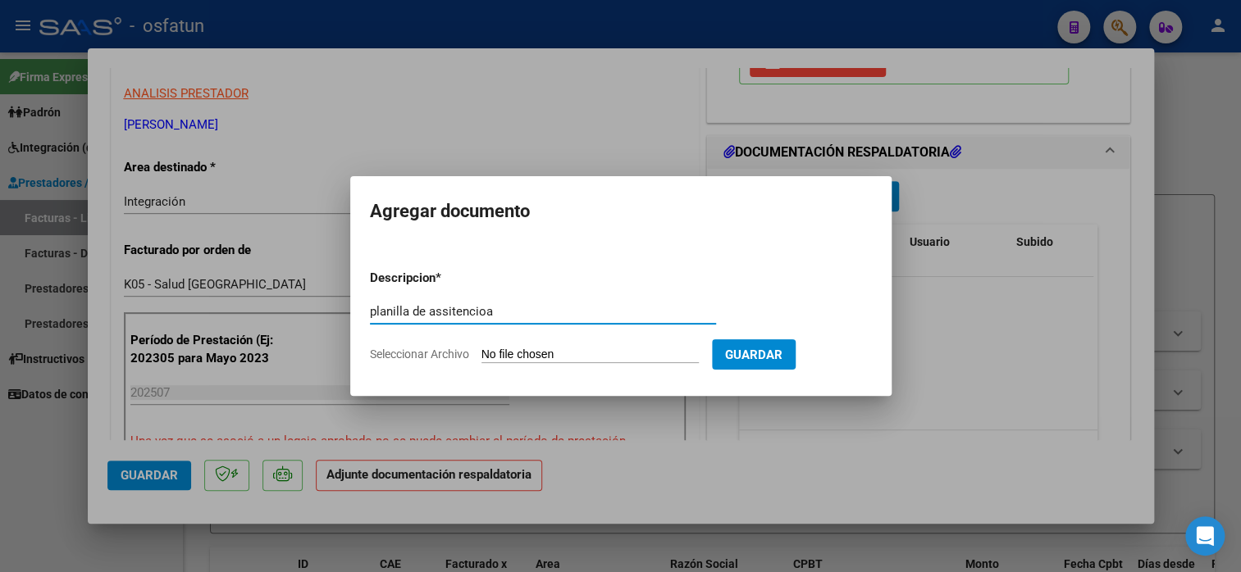
type input "planilla de assitencioa"
click at [535, 364] on form "Descripcion * planilla de assitencioa Escriba aquí una descripcion Seleccionar …" at bounding box center [621, 317] width 502 height 120
click at [547, 356] on input "Seleccionar Archivo" at bounding box center [589, 356] width 217 height 16
type input "C:\fakepath\[PERSON_NAME] 52 asis.pdf"
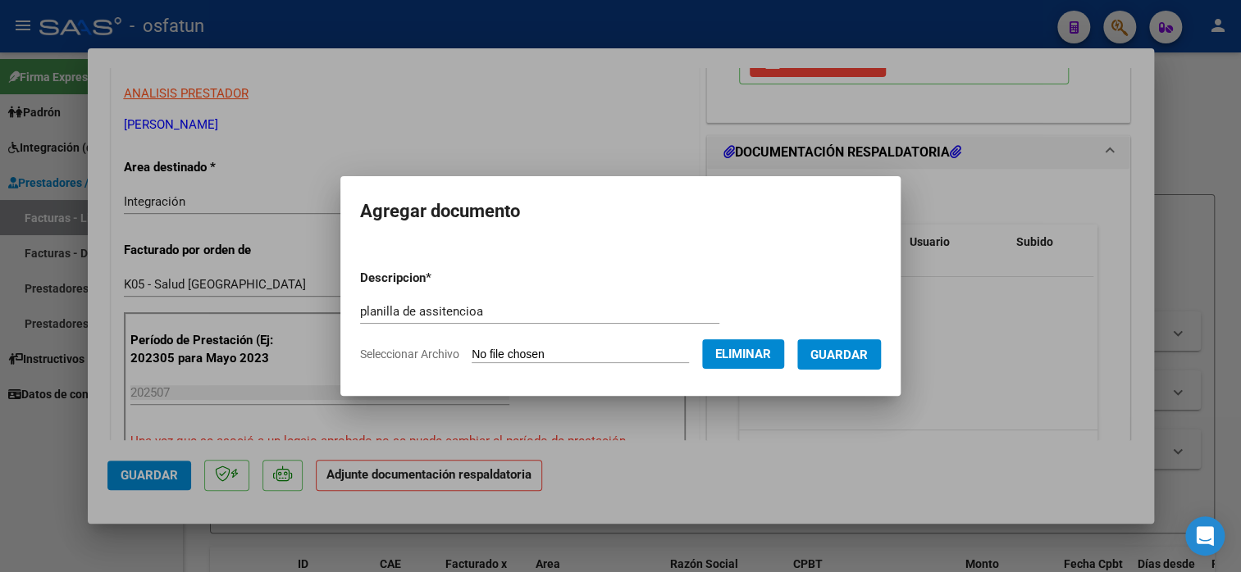
click at [852, 350] on span "Guardar" at bounding box center [838, 355] width 57 height 15
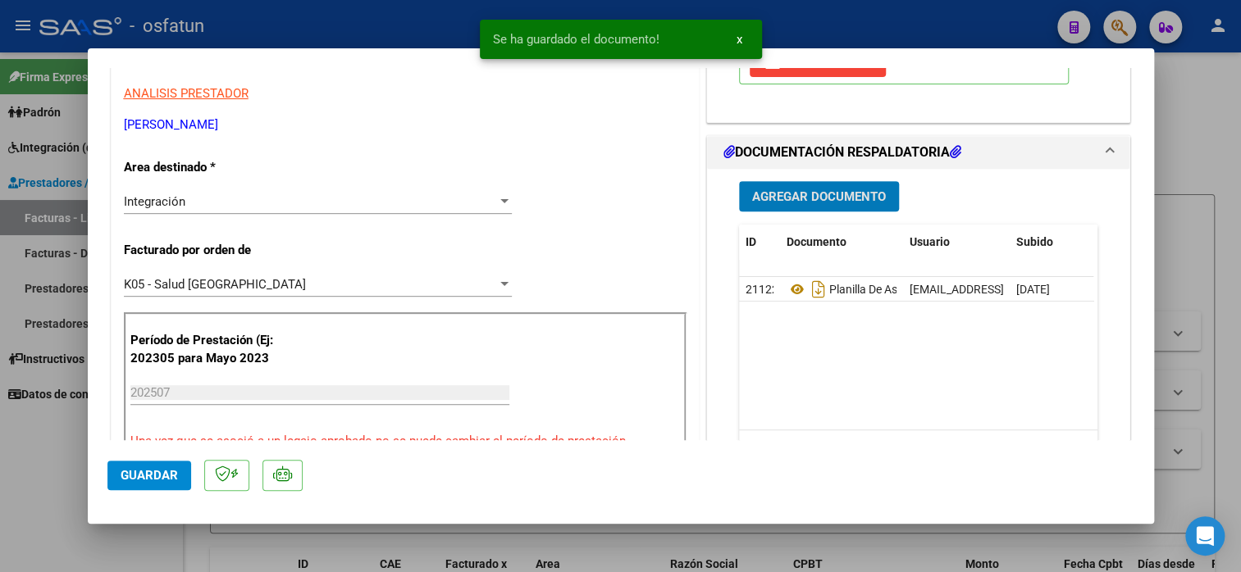
click at [166, 479] on span "Guardar" at bounding box center [149, 475] width 57 height 15
click at [166, 477] on span "Guardar" at bounding box center [149, 475] width 57 height 15
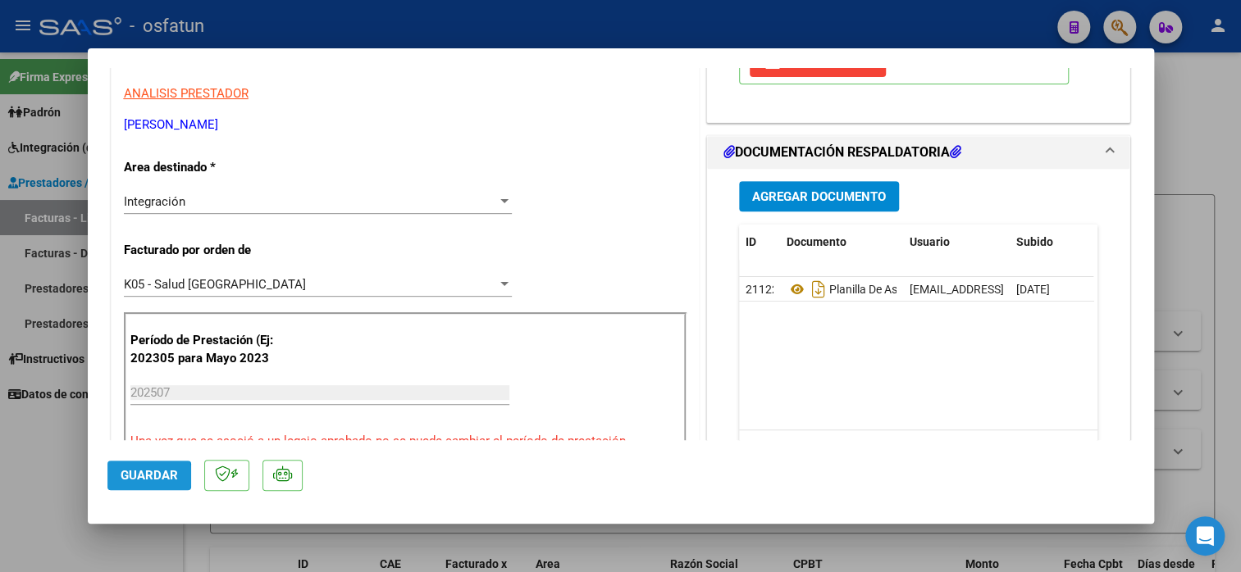
click at [141, 476] on span "Guardar" at bounding box center [149, 475] width 57 height 15
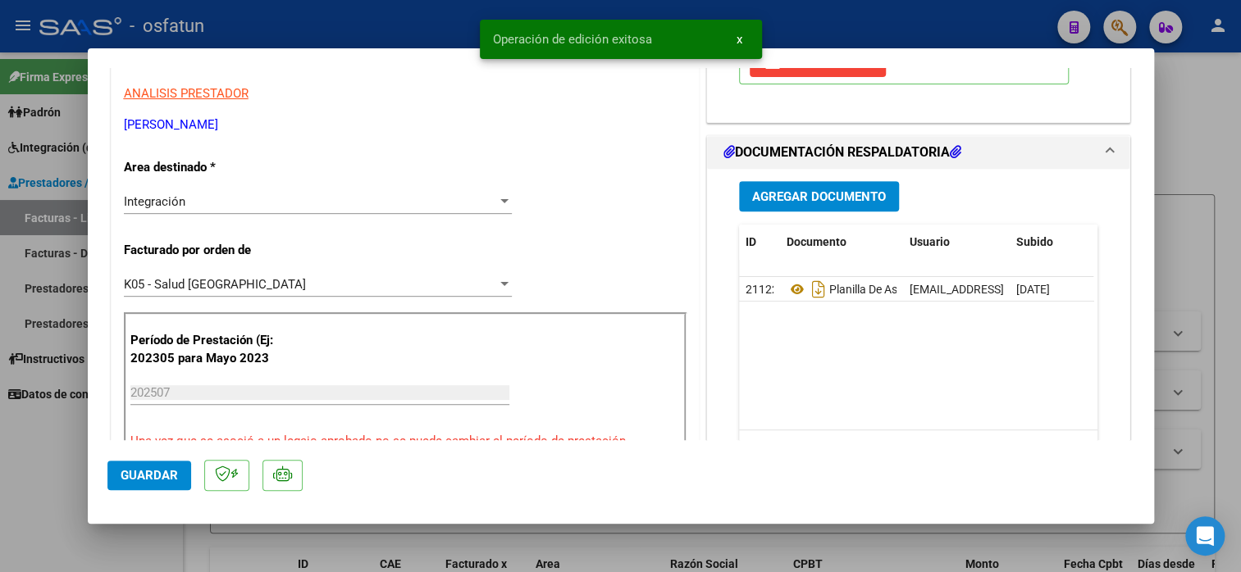
click at [1172, 122] on div at bounding box center [620, 286] width 1241 height 572
type input "$ 0,00"
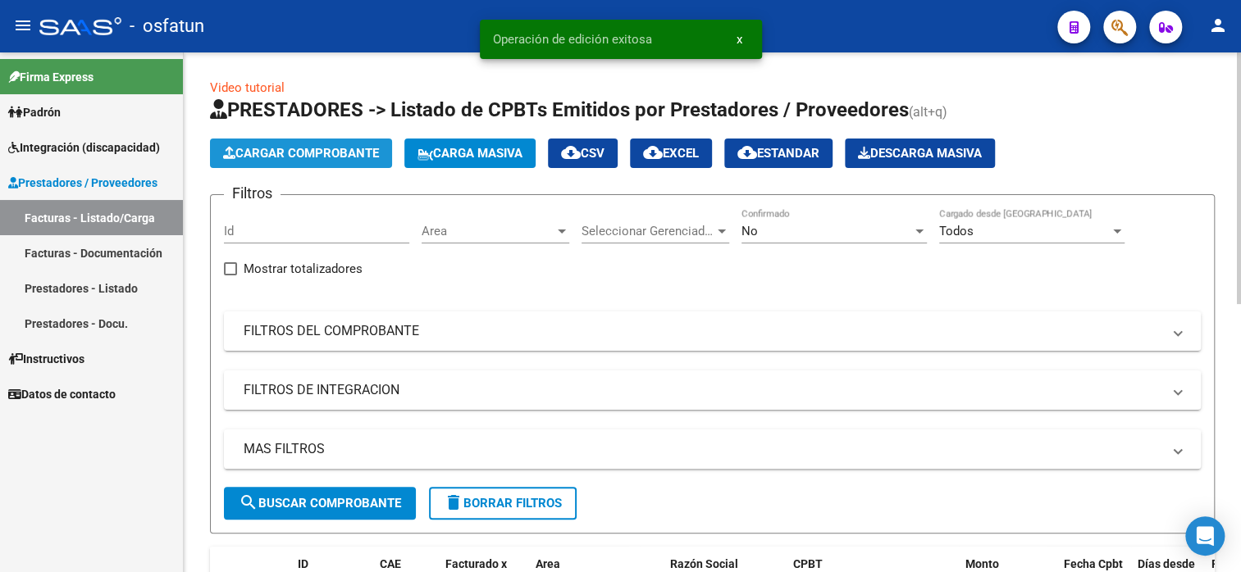
click at [322, 153] on span "Cargar Comprobante" at bounding box center [301, 153] width 156 height 15
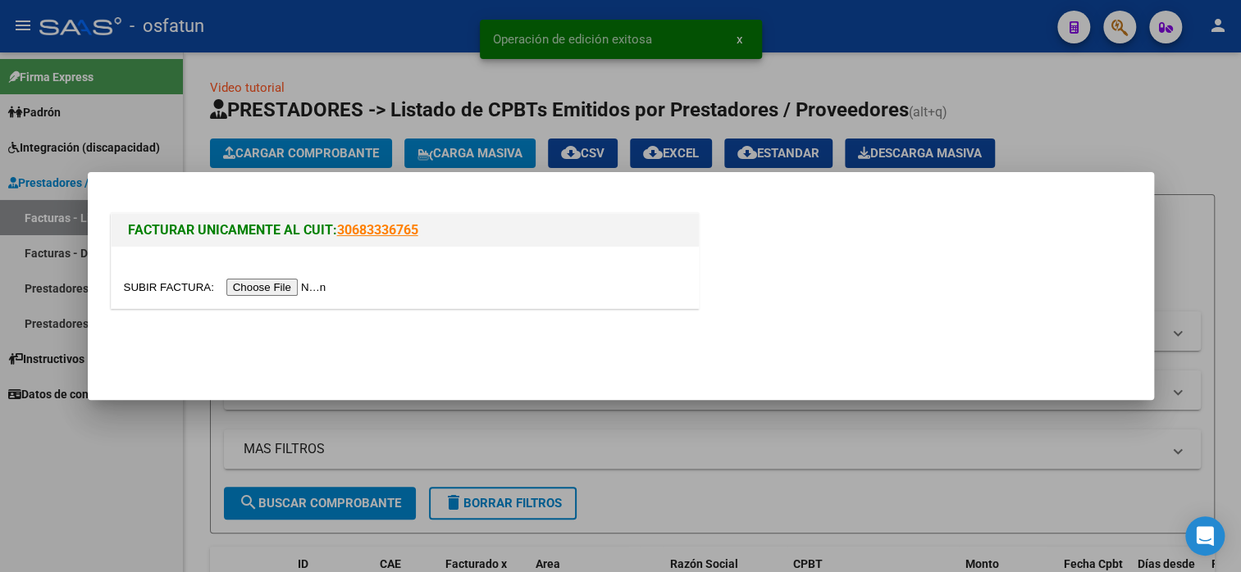
click at [285, 286] on input "file" at bounding box center [227, 287] width 207 height 17
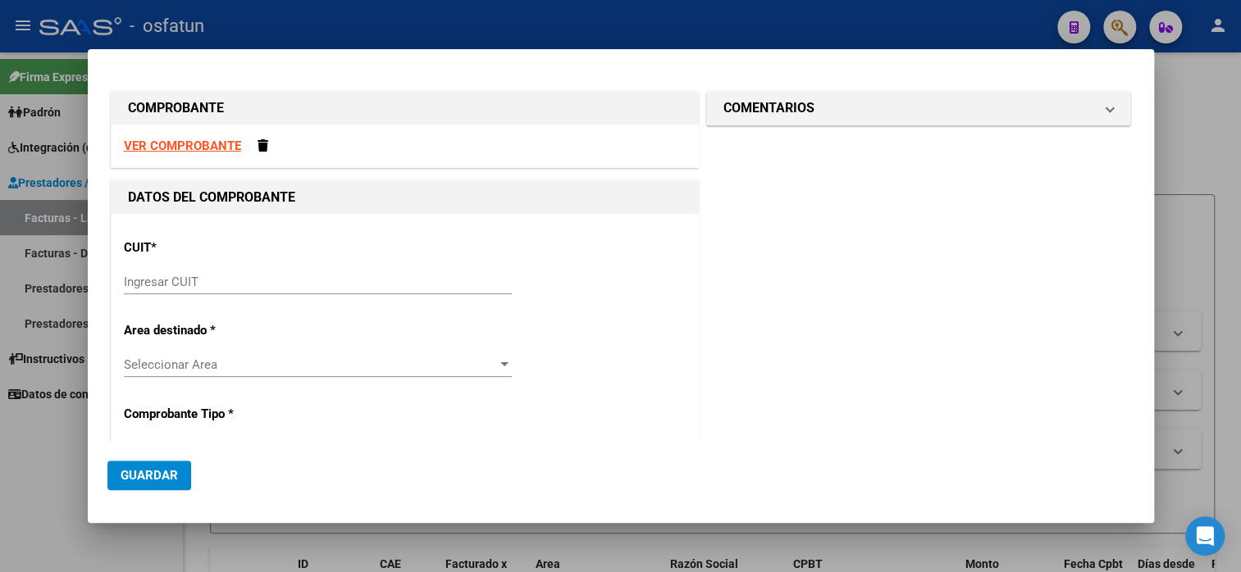
click at [171, 277] on input "Ingresar CUIT" at bounding box center [318, 282] width 388 height 15
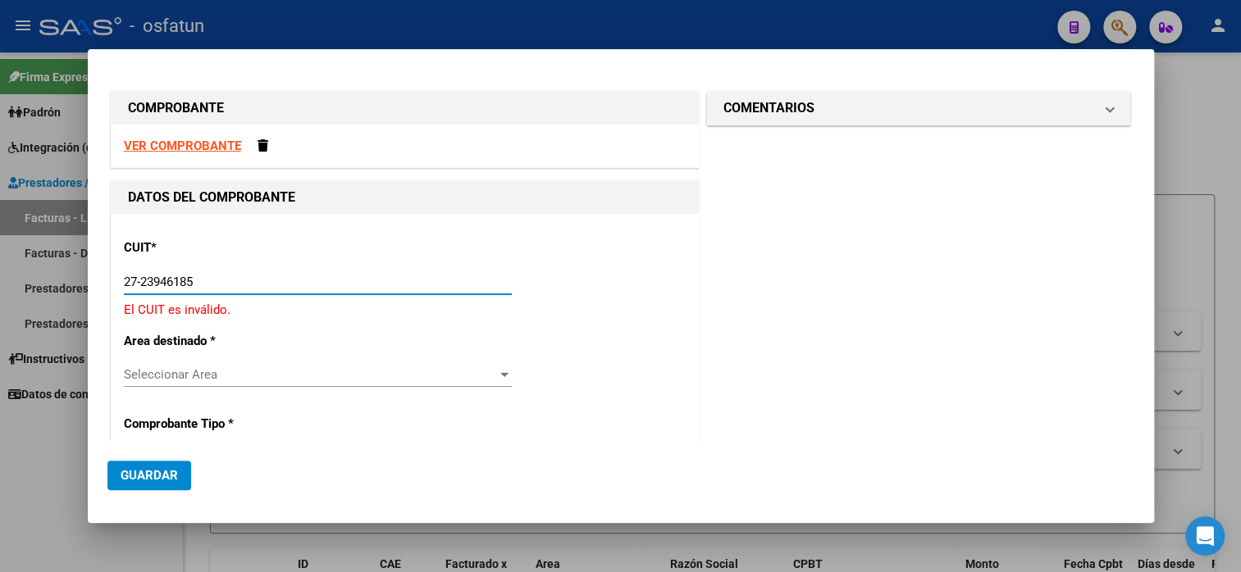
type input "27-23946185-4"
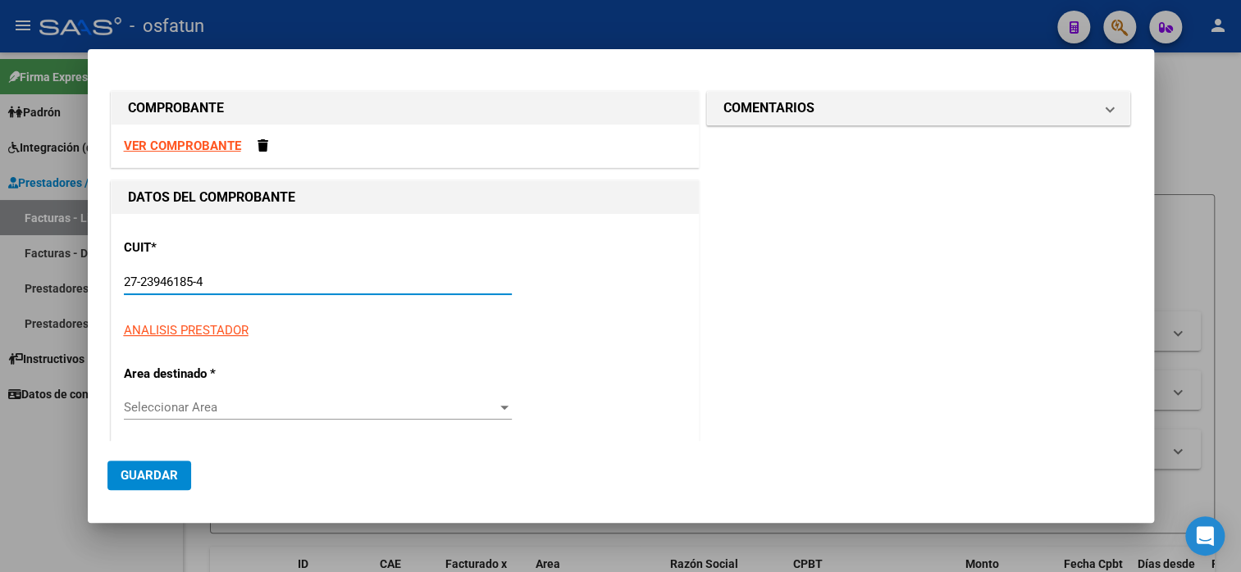
type input "2"
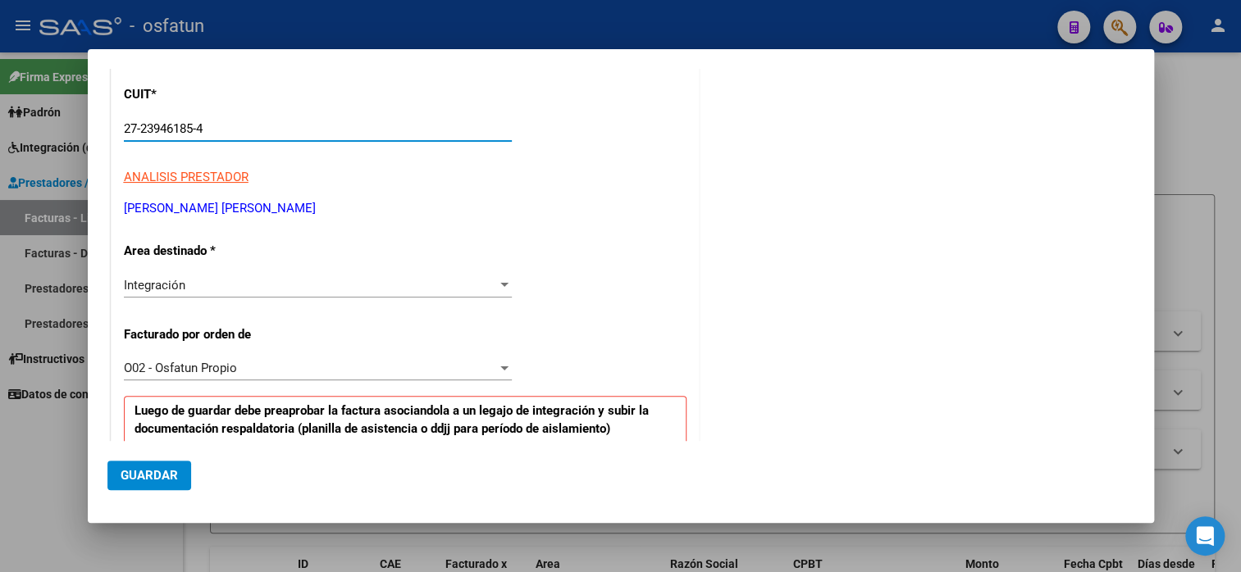
scroll to position [164, 0]
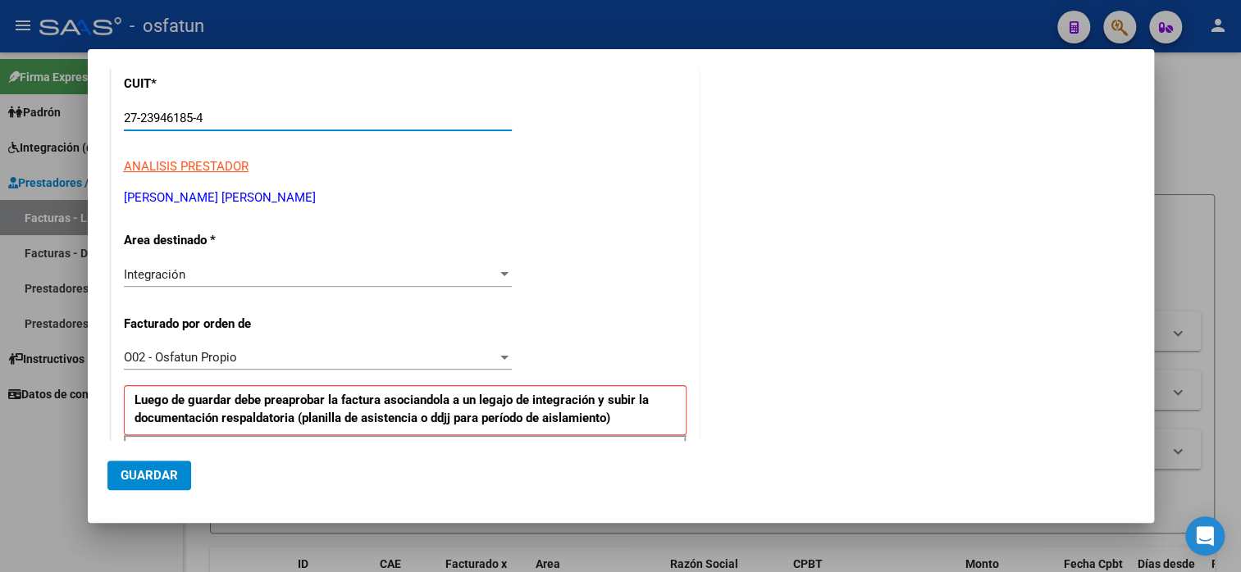
type input "27-23946185-4"
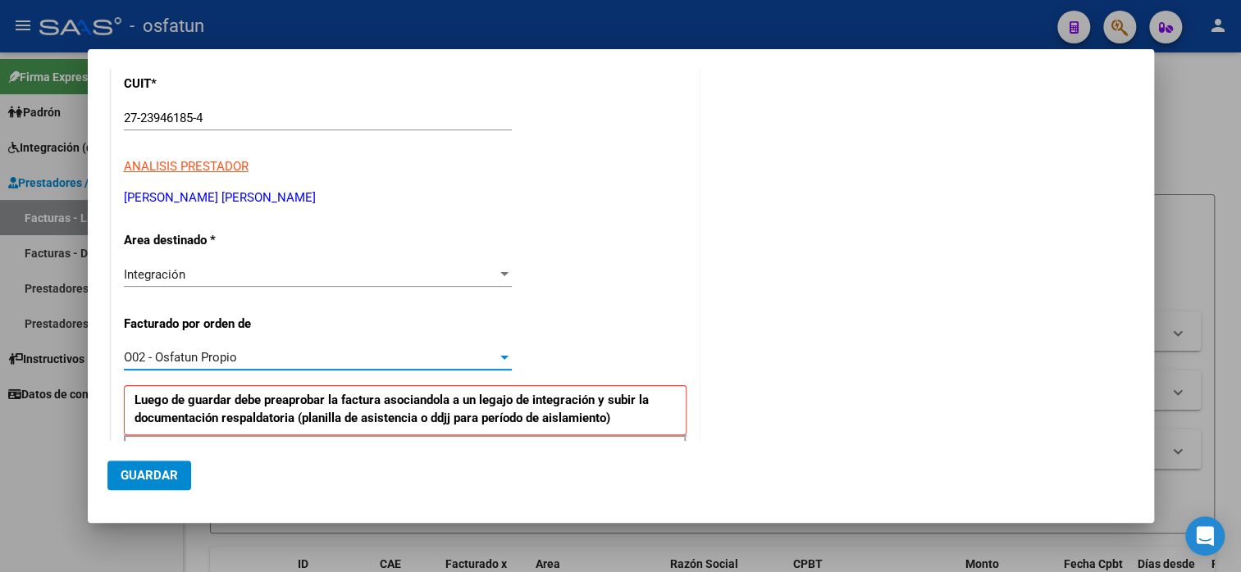
click at [215, 353] on span "O02 - Osfatun Propio" at bounding box center [180, 357] width 113 height 15
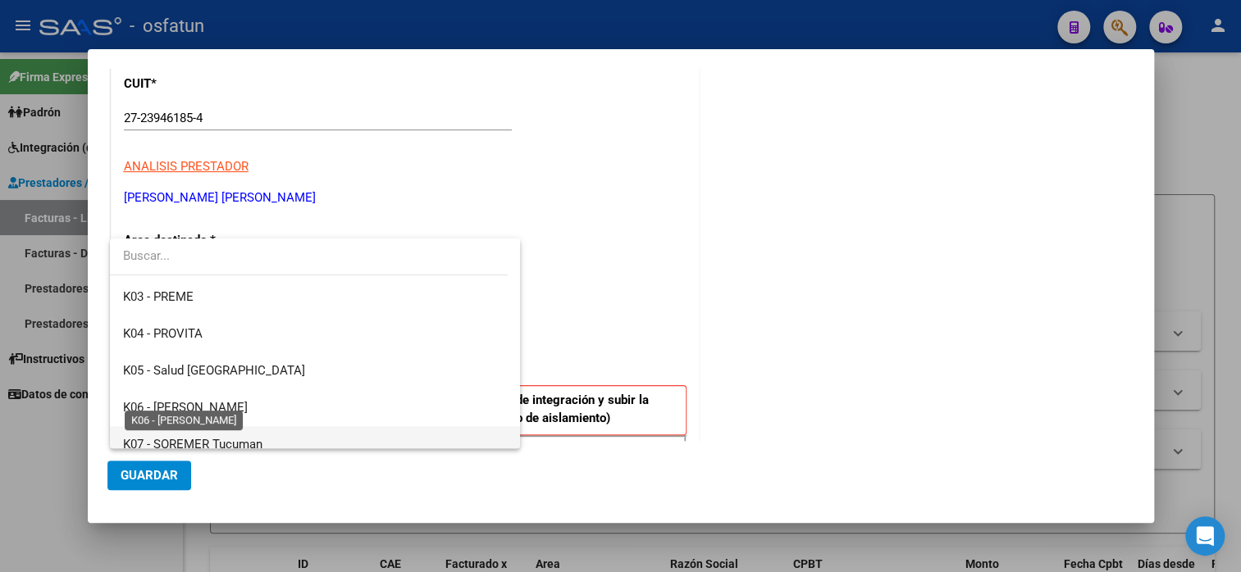
scroll to position [576, 0]
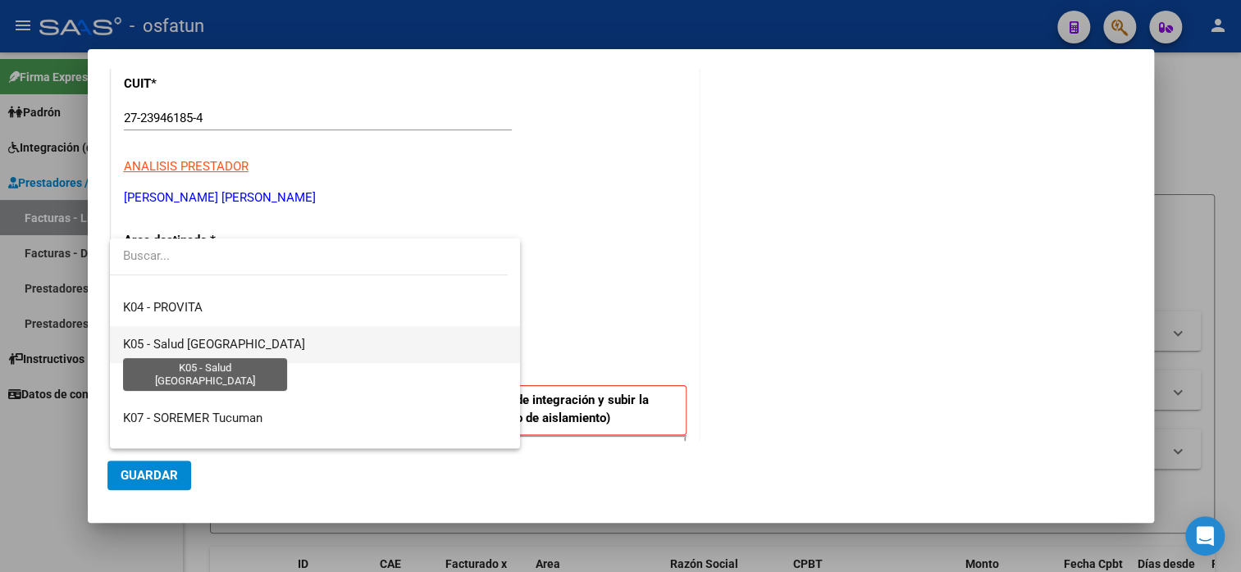
click at [181, 347] on span "K05 - Salud [GEOGRAPHIC_DATA]" at bounding box center [214, 344] width 182 height 15
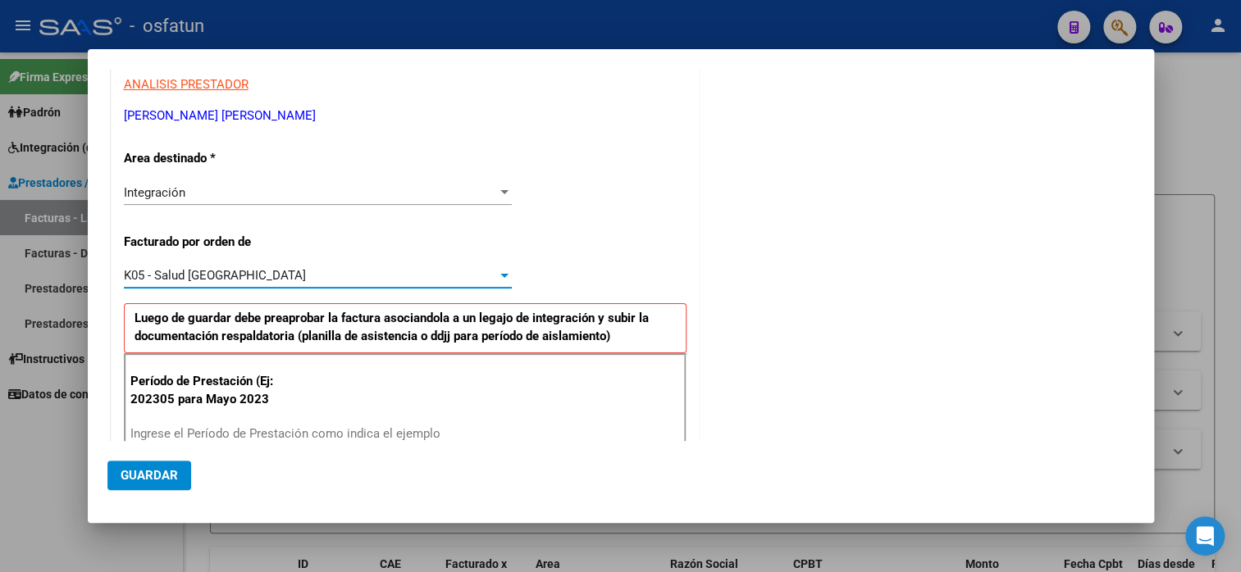
scroll to position [328, 0]
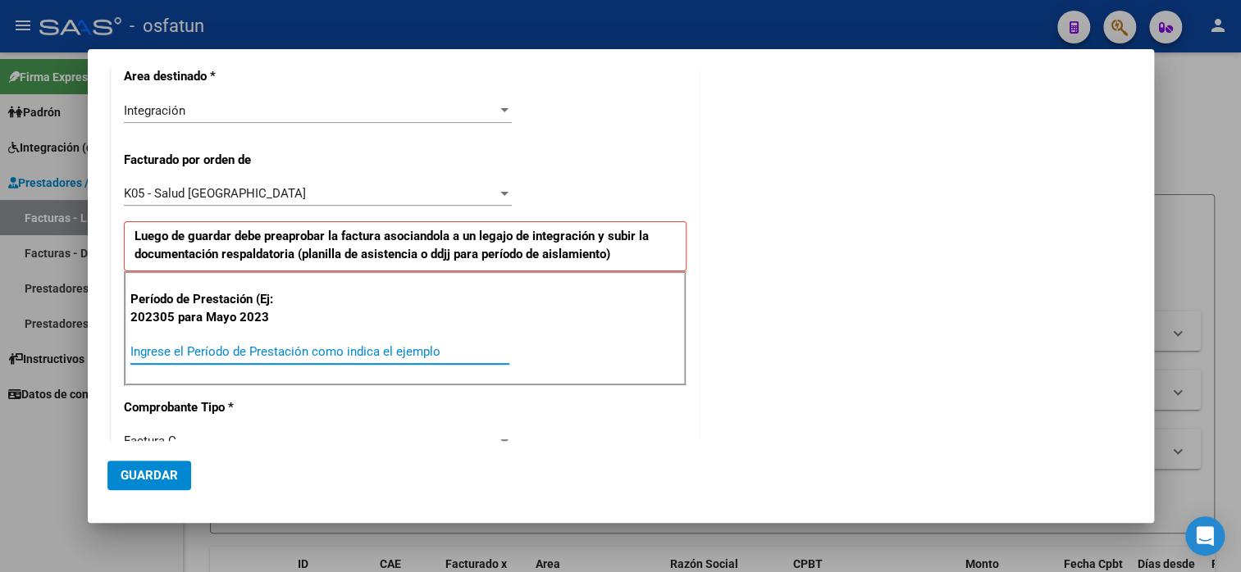
click at [234, 346] on input "Ingrese el Período de Prestación como indica el ejemplo" at bounding box center [319, 351] width 379 height 15
type input "202507"
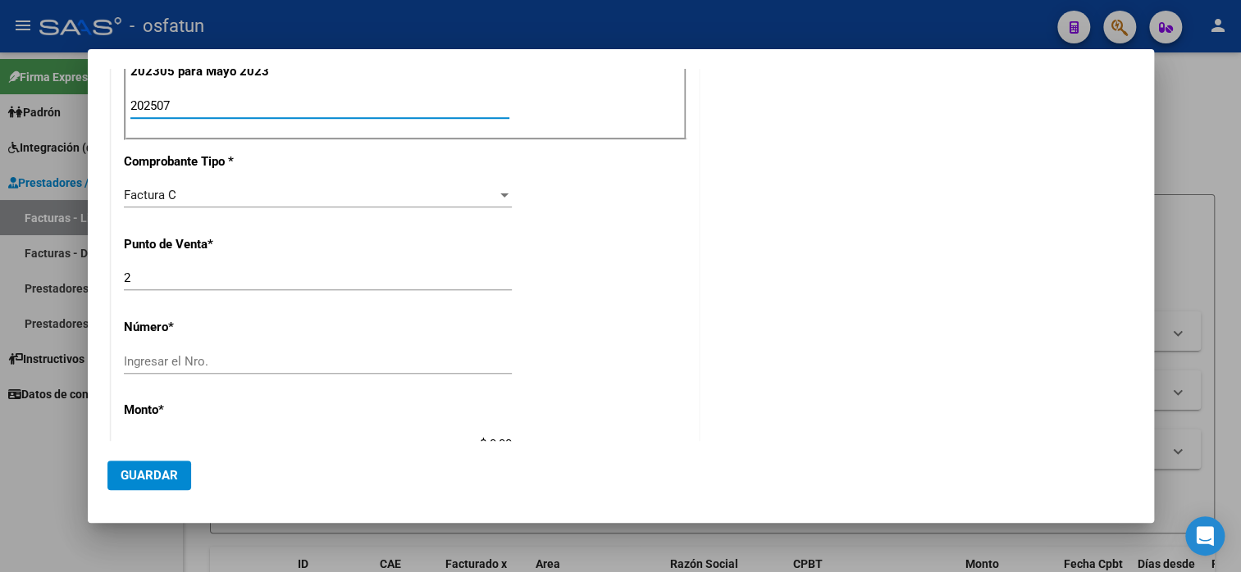
click at [136, 472] on span "Guardar" at bounding box center [149, 475] width 57 height 15
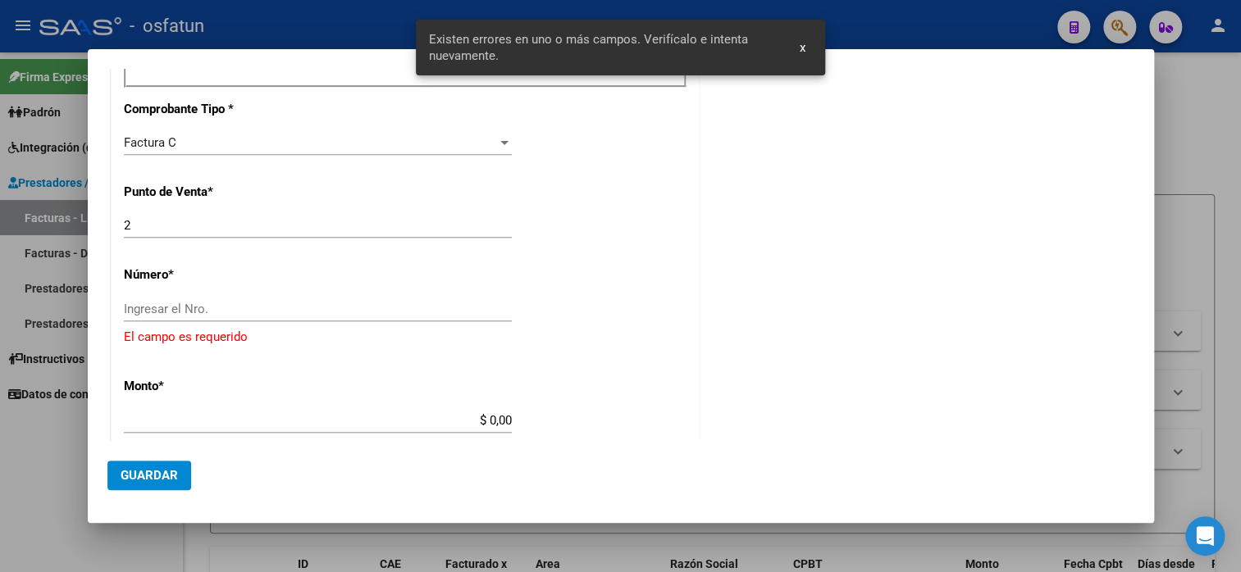
scroll to position [670, 0]
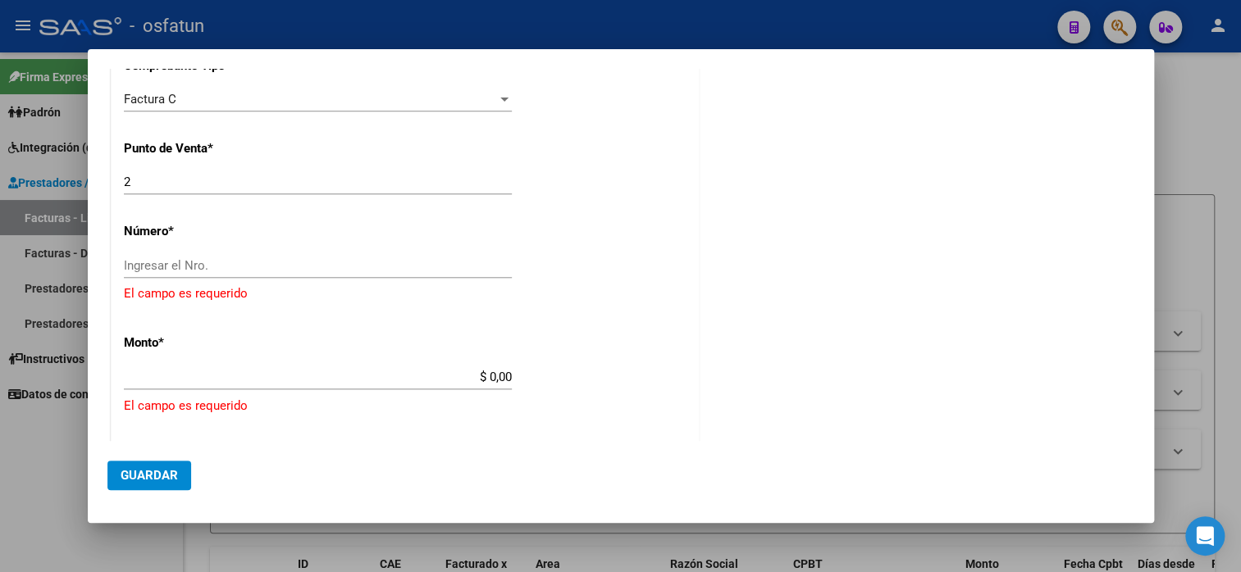
click at [243, 265] on input "Ingresar el Nro." at bounding box center [318, 265] width 388 height 15
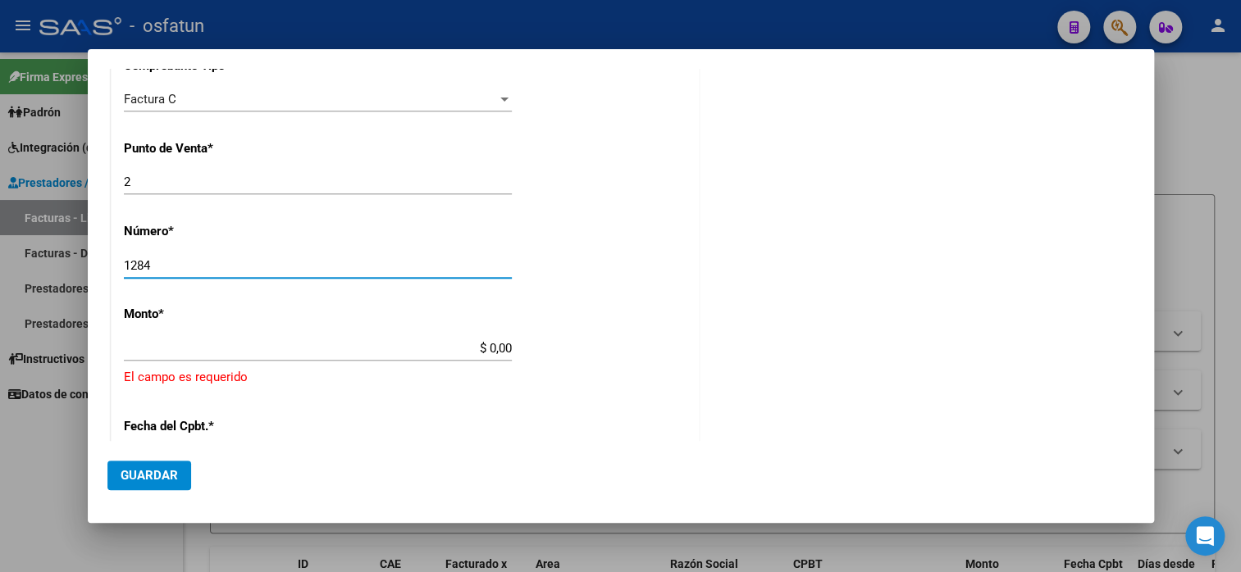
type input "1284"
click at [476, 271] on div "1284 Ingresar el Nro." at bounding box center [318, 265] width 388 height 25
type input "$ 148.447,32"
type input "[DATE]"
type input "75314953443799"
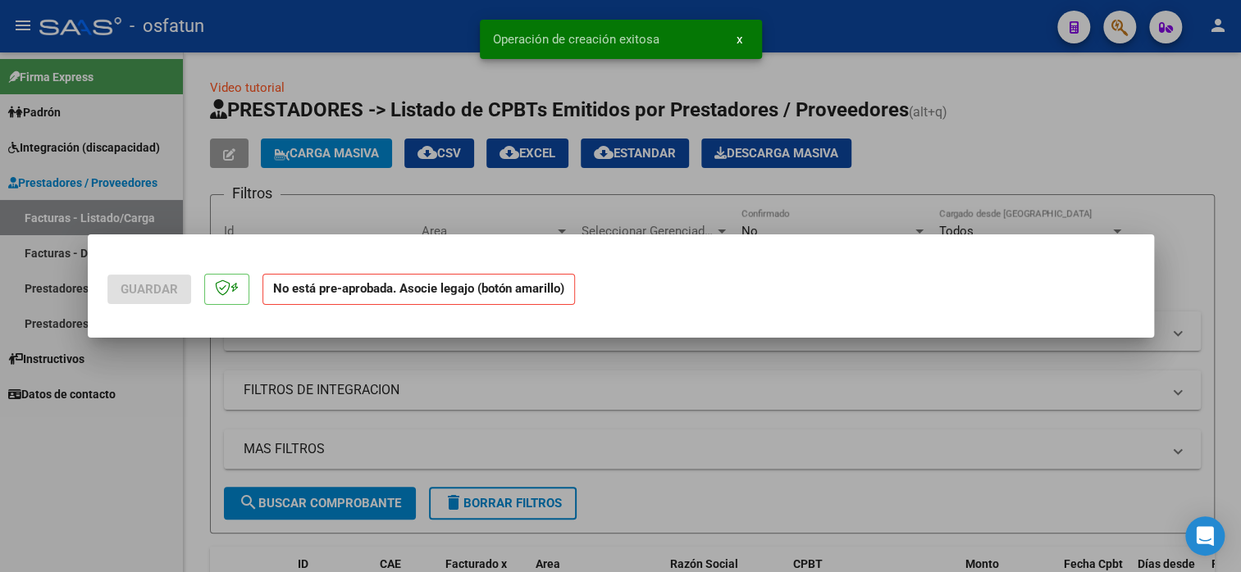
scroll to position [0, 0]
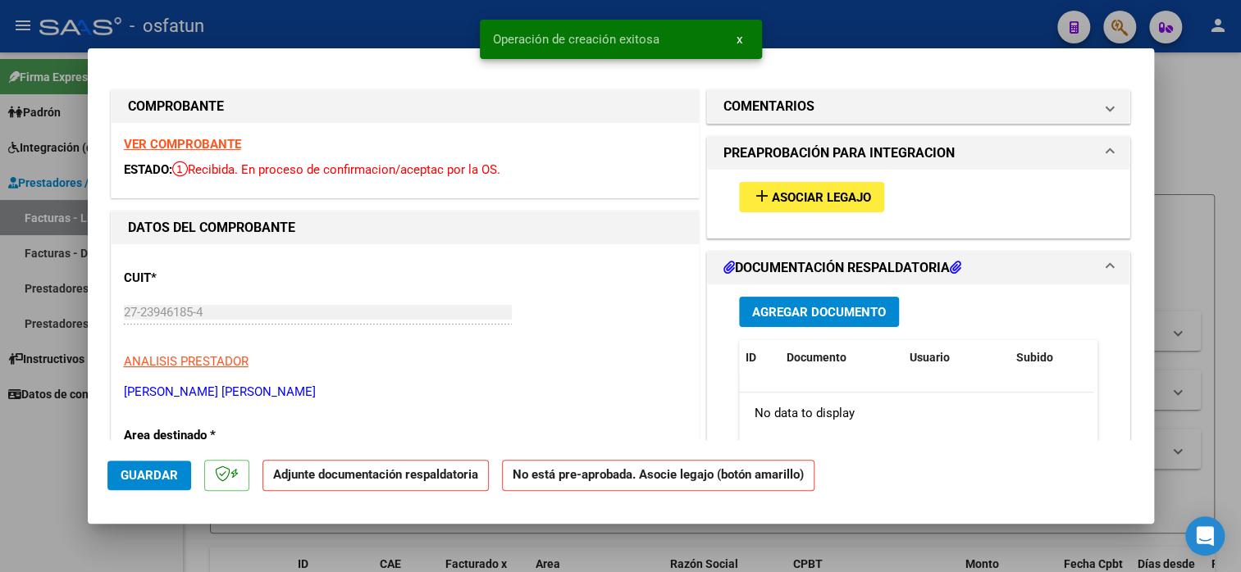
click at [835, 192] on span "Asociar Legajo" at bounding box center [821, 197] width 99 height 15
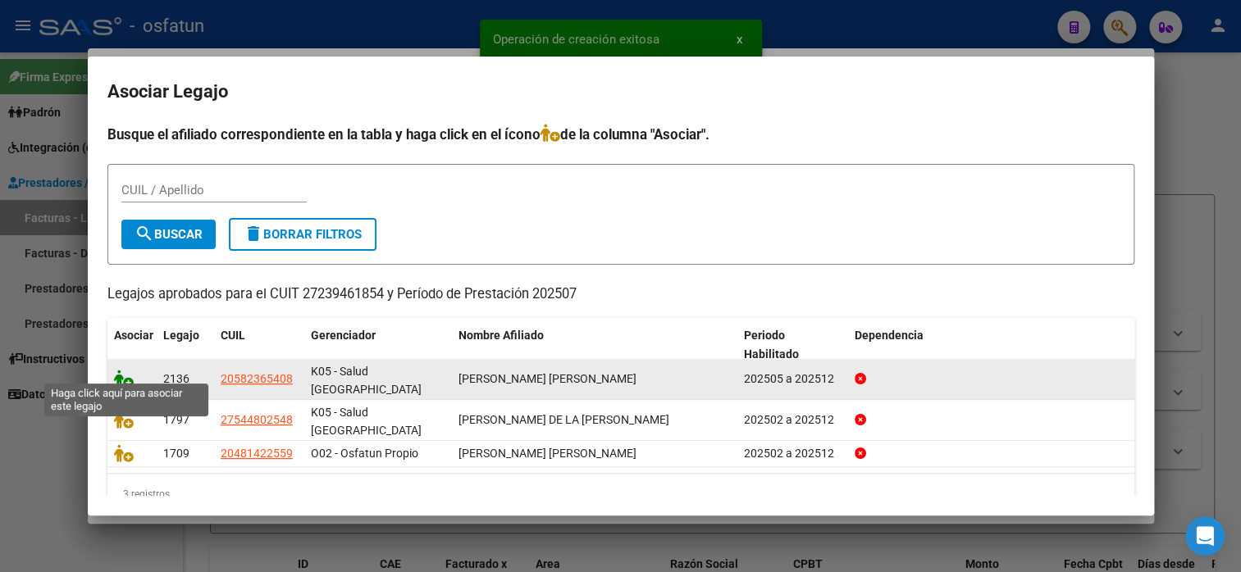
click at [119, 375] on icon at bounding box center [124, 379] width 20 height 18
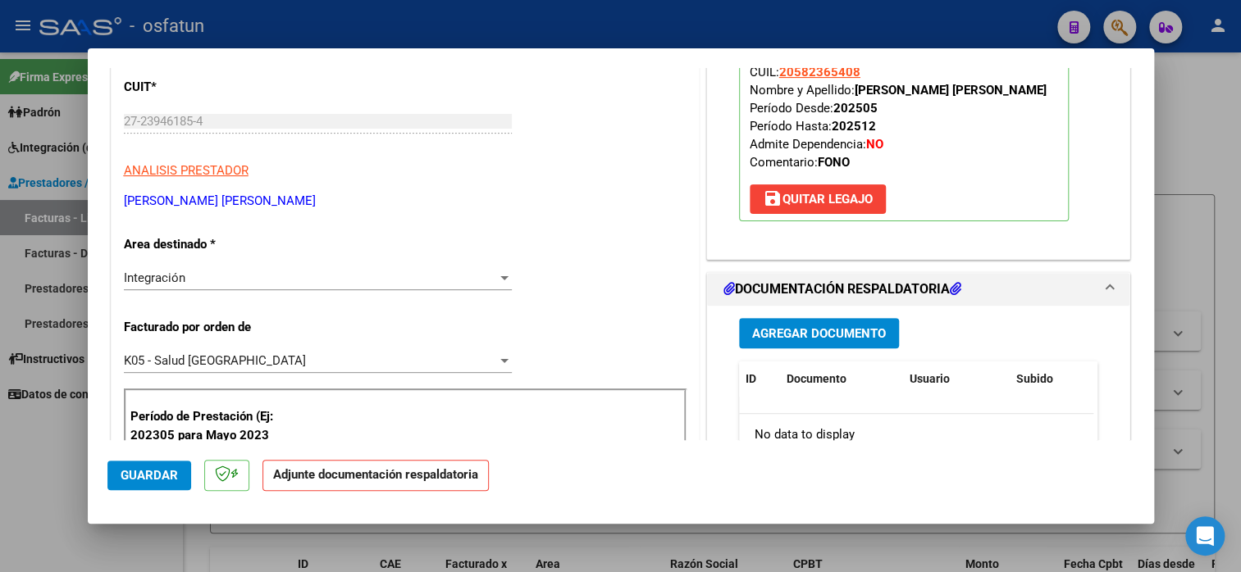
scroll to position [328, 0]
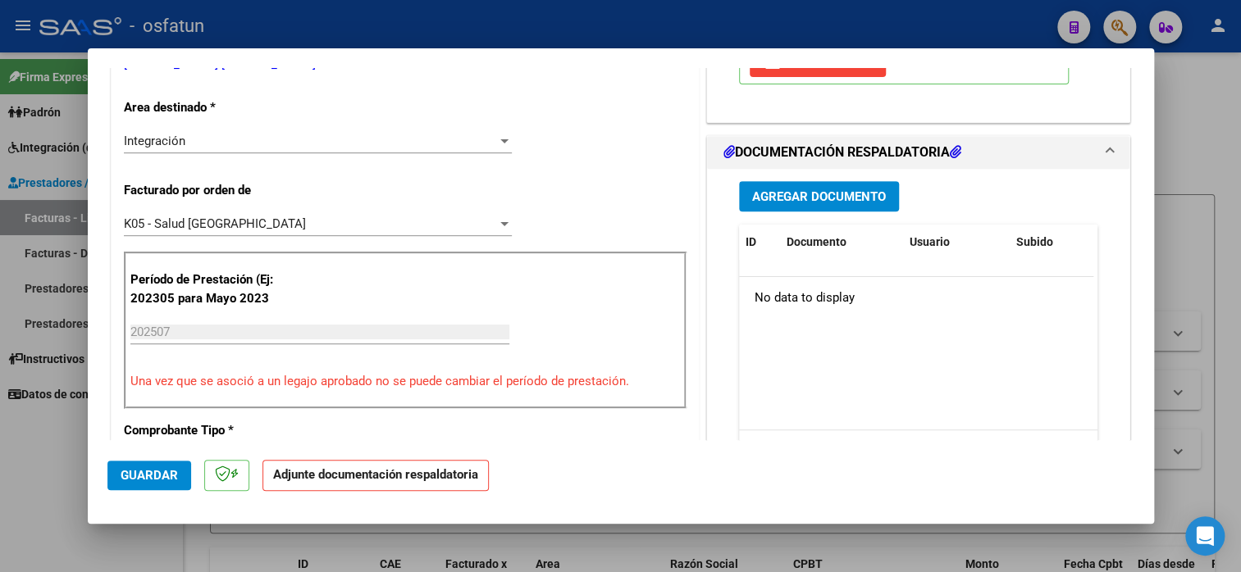
click at [829, 207] on button "Agregar Documento" at bounding box center [819, 196] width 160 height 30
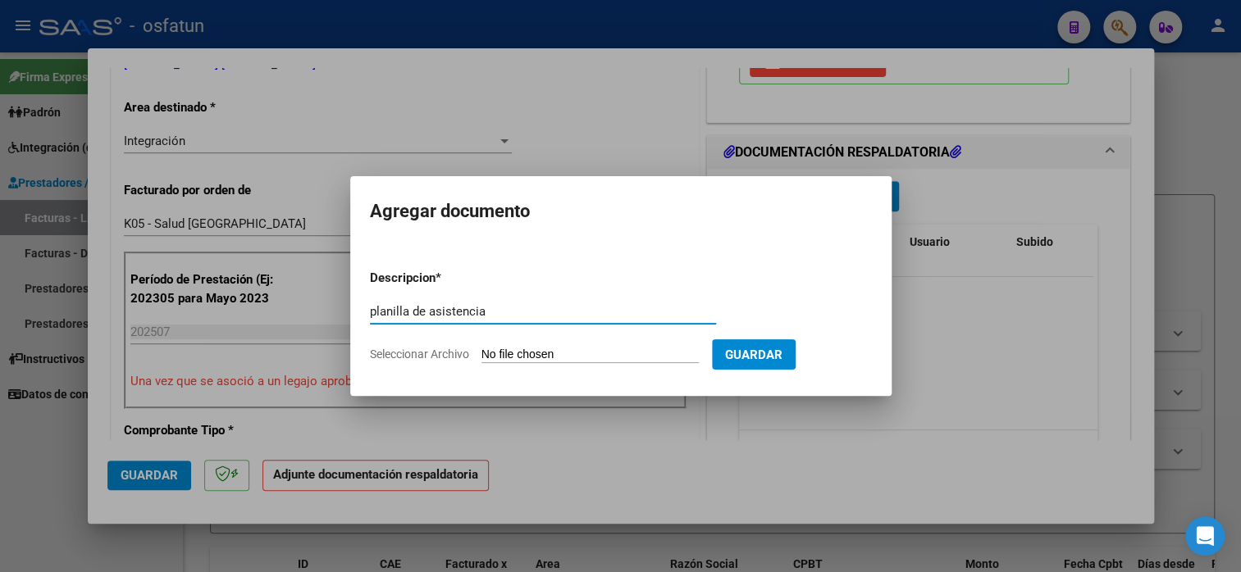
type input "planilla de asistencia"
click at [534, 350] on input "Seleccionar Archivo" at bounding box center [589, 356] width 217 height 16
type input "C:\fakepath\[GEOGRAPHIC_DATA] 1284 asis.pdf"
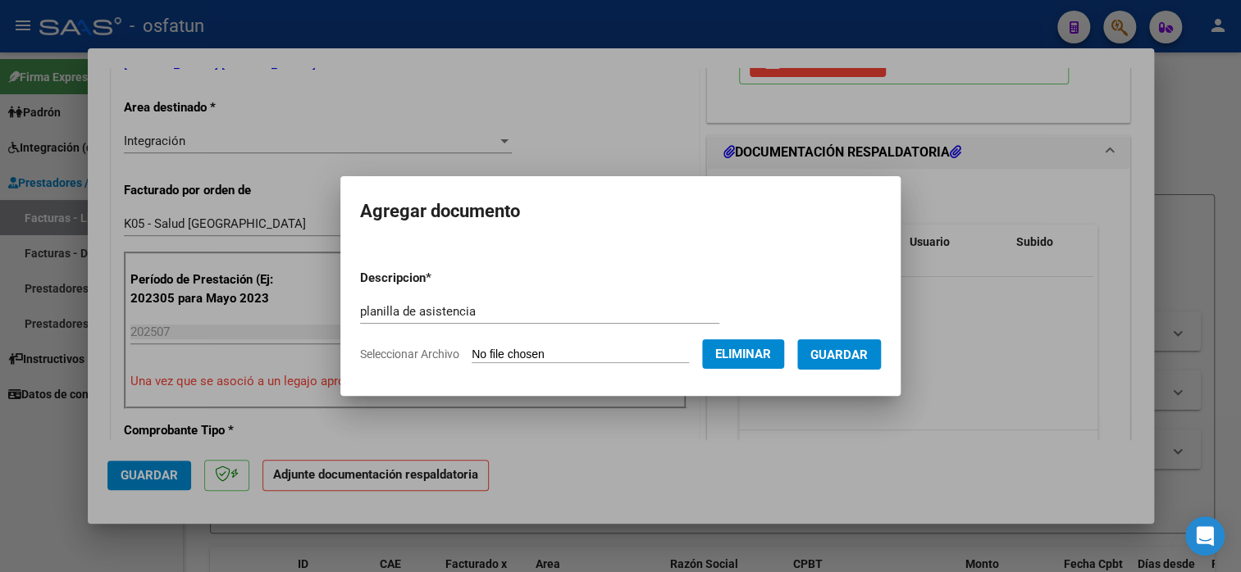
click at [868, 355] on span "Guardar" at bounding box center [838, 355] width 57 height 15
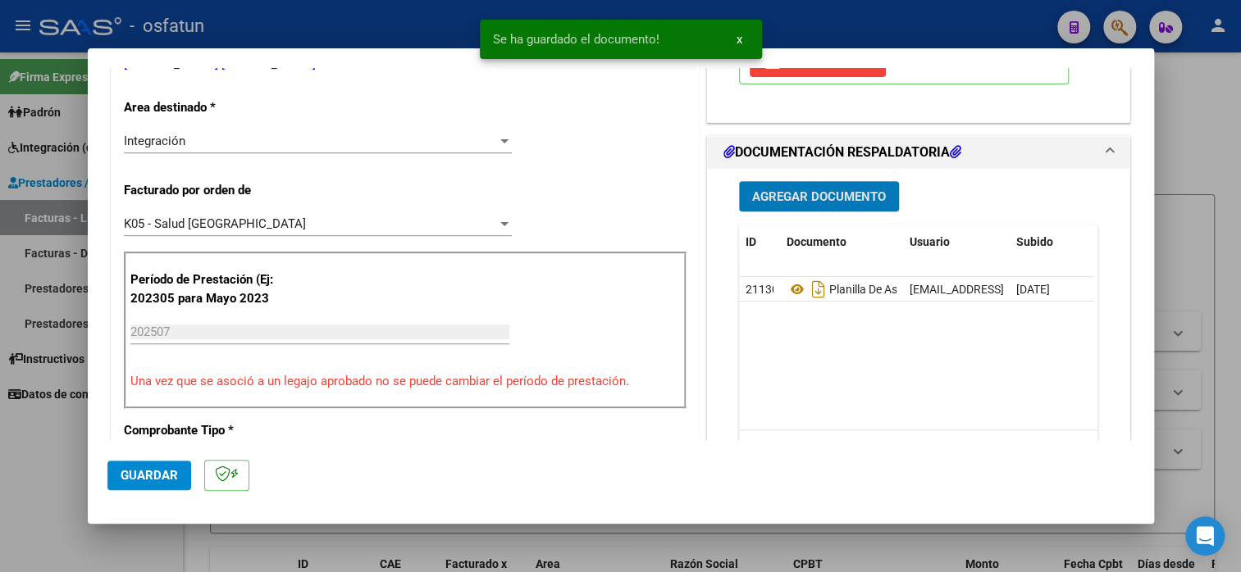
click at [149, 472] on span "Guardar" at bounding box center [149, 475] width 57 height 15
click at [167, 476] on span "Guardar" at bounding box center [149, 475] width 57 height 15
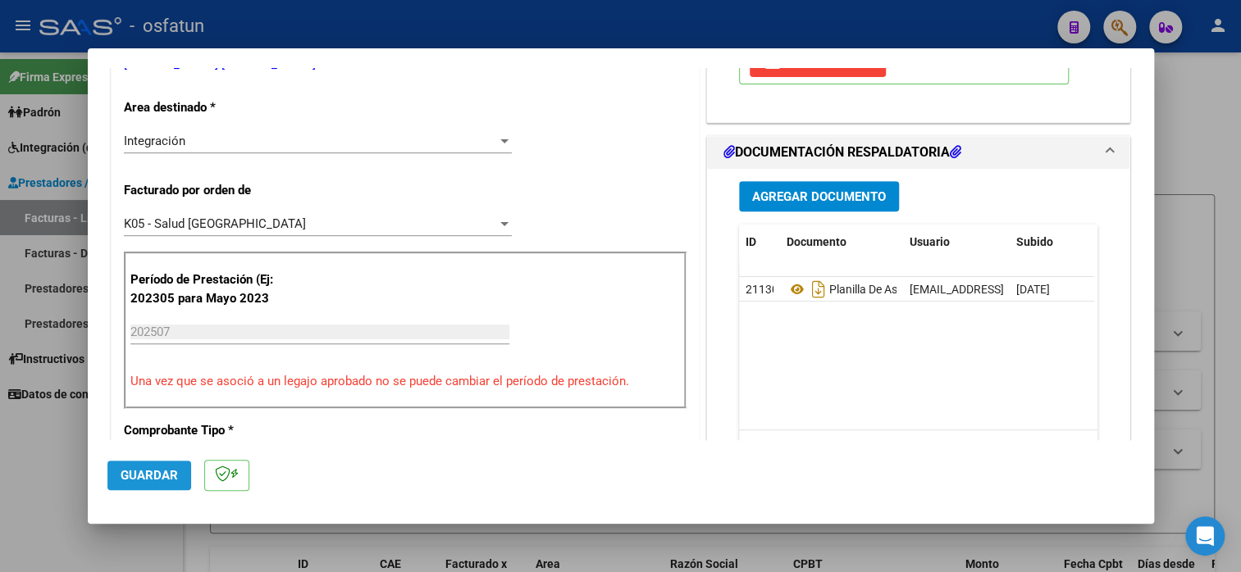
drag, startPoint x: 151, startPoint y: 465, endPoint x: 143, endPoint y: 462, distance: 8.6
click at [146, 462] on button "Guardar" at bounding box center [149, 476] width 84 height 30
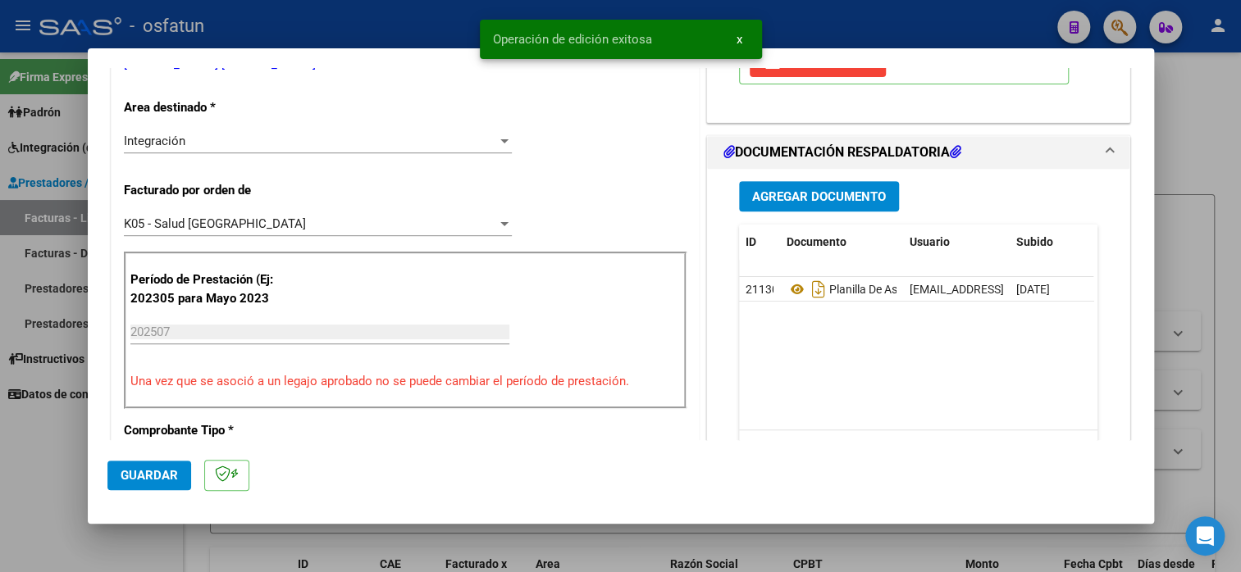
drag, startPoint x: 32, startPoint y: 428, endPoint x: 39, endPoint y: 409, distance: 20.3
click at [33, 428] on div at bounding box center [620, 286] width 1241 height 572
type input "$ 0,00"
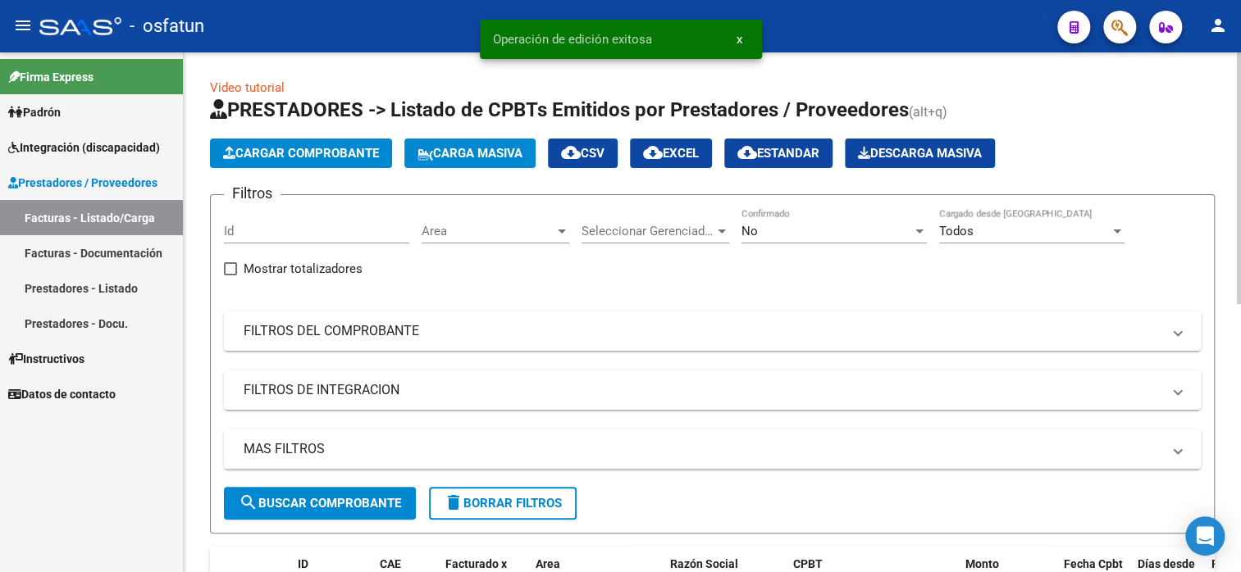
click at [246, 158] on span "Cargar Comprobante" at bounding box center [301, 153] width 156 height 15
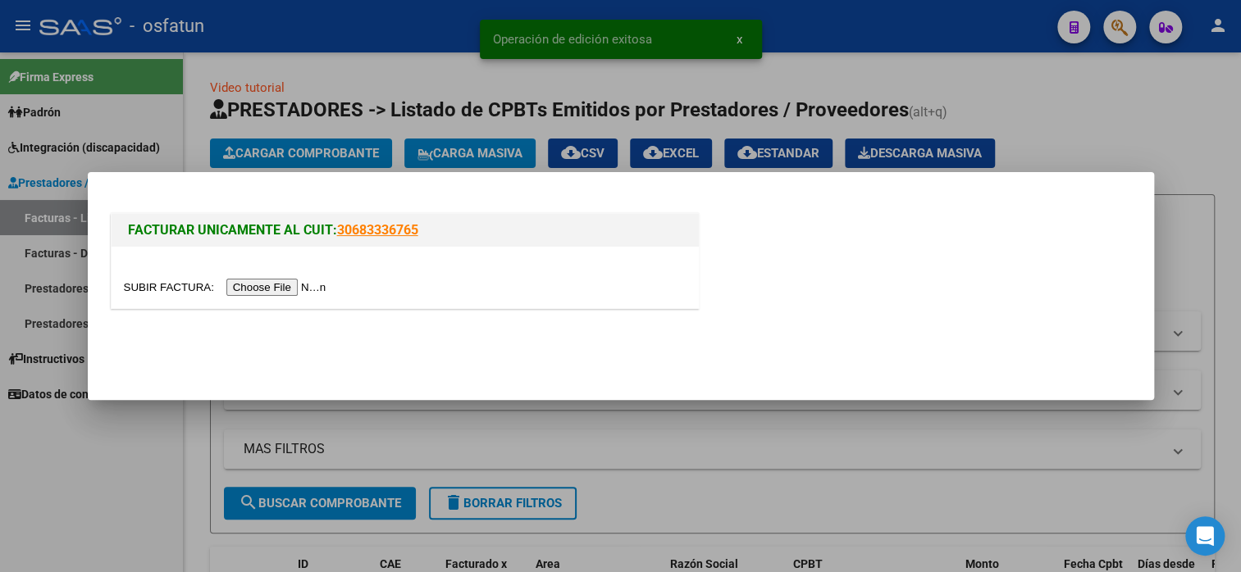
click at [276, 284] on input "file" at bounding box center [227, 287] width 207 height 17
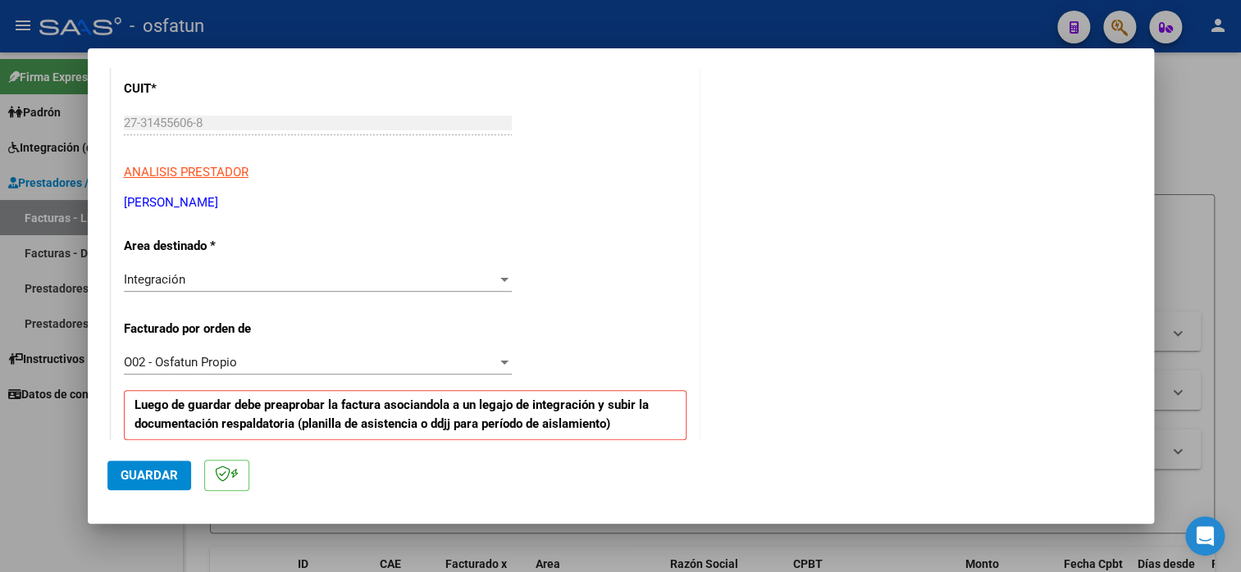
scroll to position [410, 0]
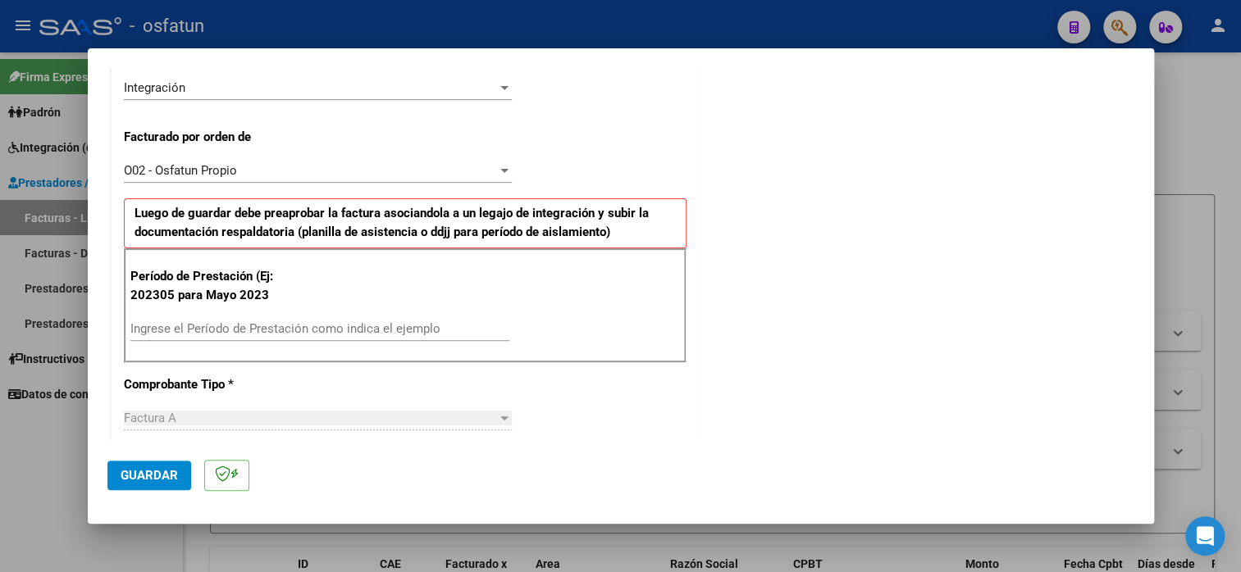
click at [186, 322] on input "Ingrese el Período de Prestación como indica el ejemplo" at bounding box center [319, 328] width 379 height 15
type input "202507"
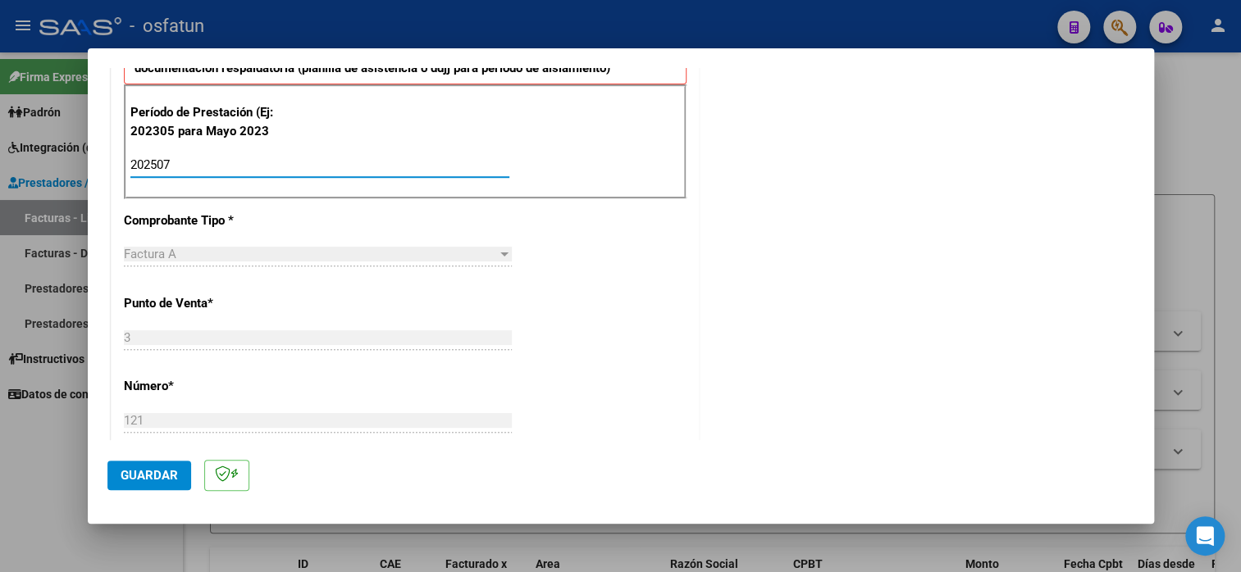
click at [267, 301] on p "Punto de Venta *" at bounding box center [208, 303] width 169 height 19
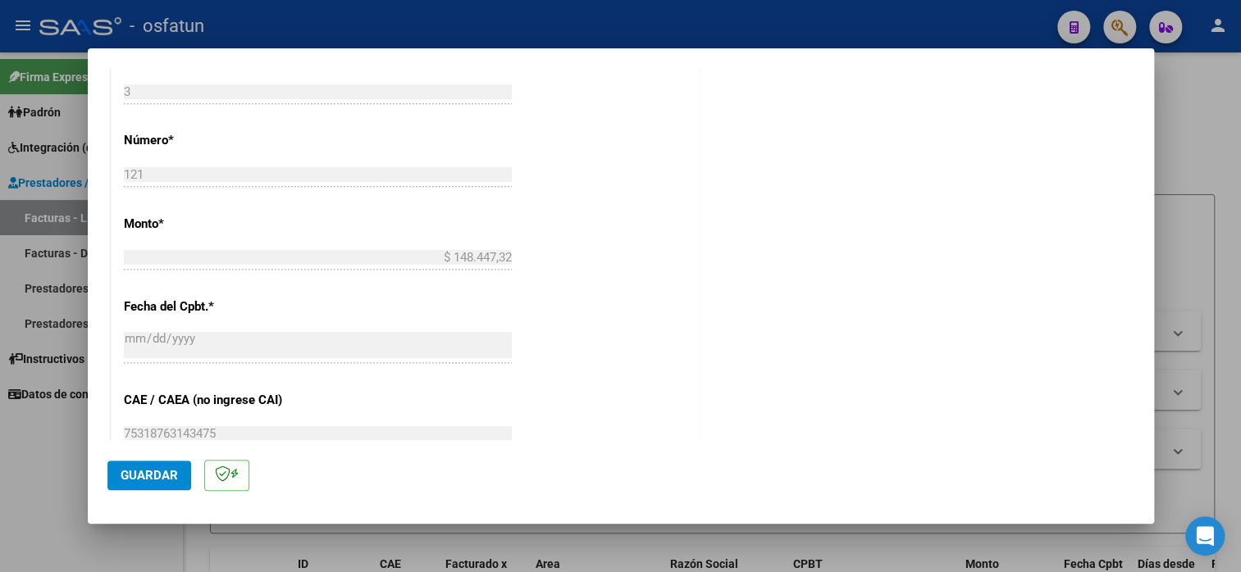
scroll to position [1066, 0]
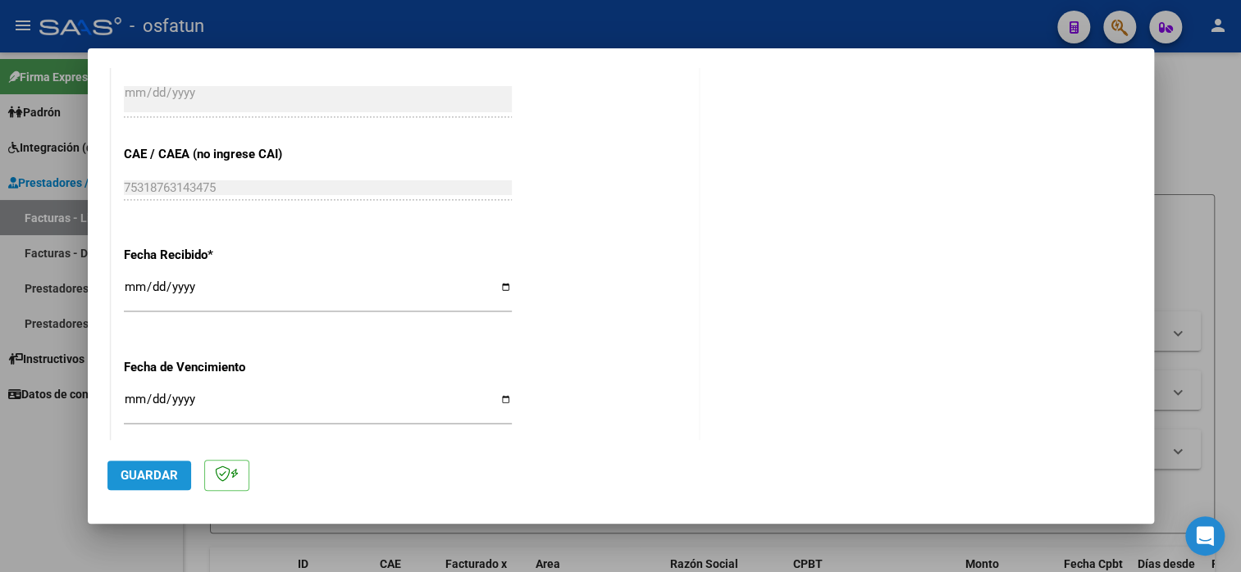
click at [161, 471] on span "Guardar" at bounding box center [149, 475] width 57 height 15
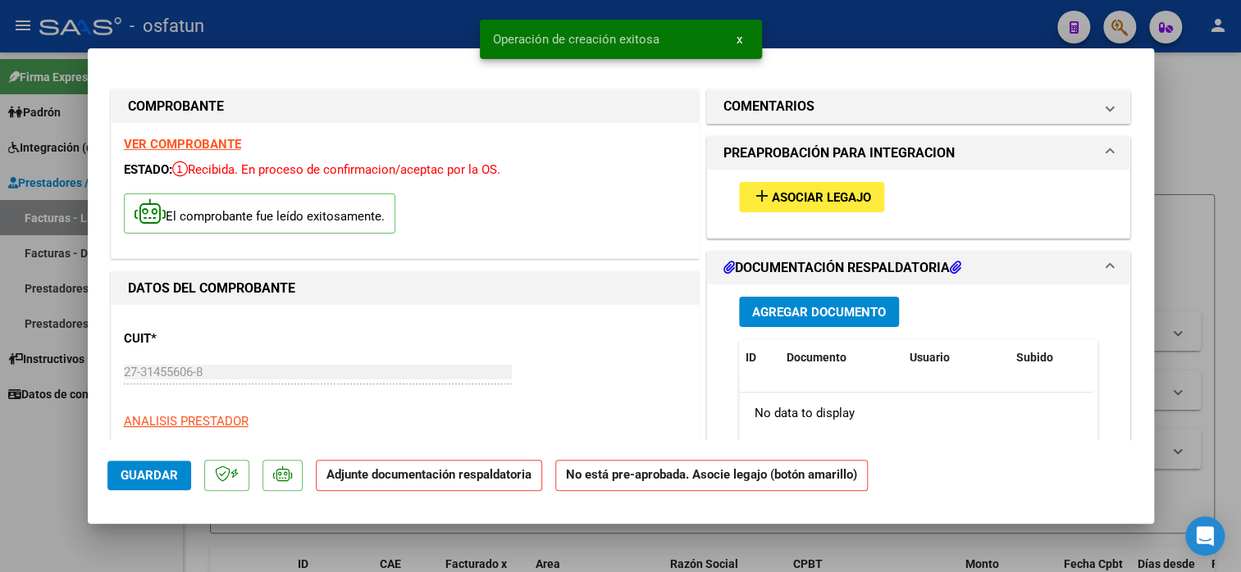
click at [817, 192] on span "Asociar Legajo" at bounding box center [821, 197] width 99 height 15
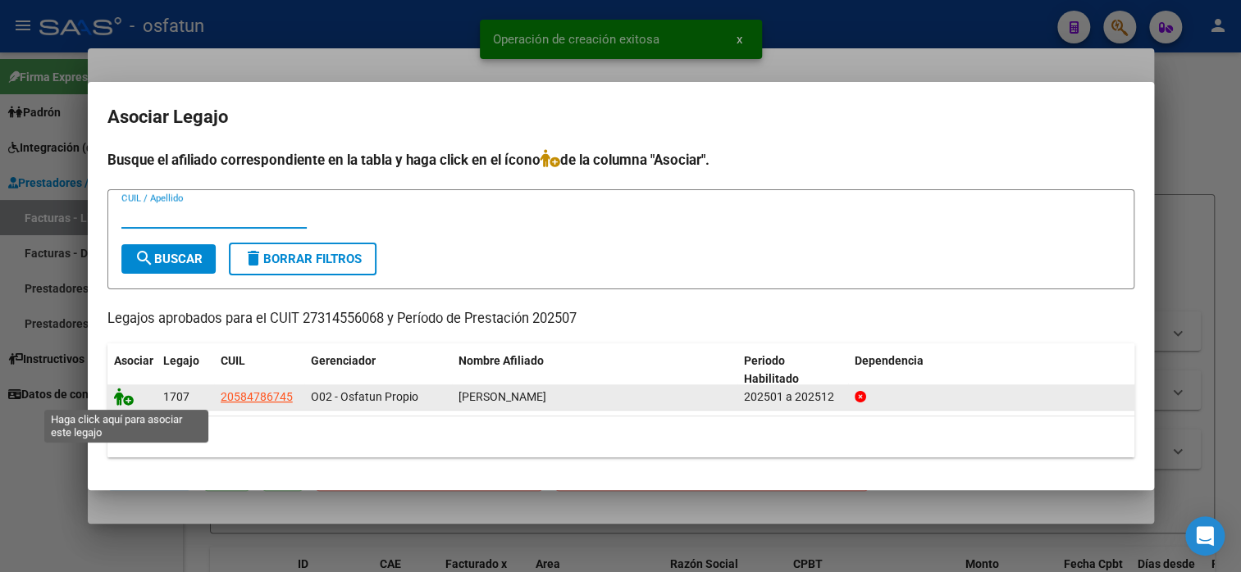
click at [130, 401] on icon at bounding box center [124, 397] width 20 height 18
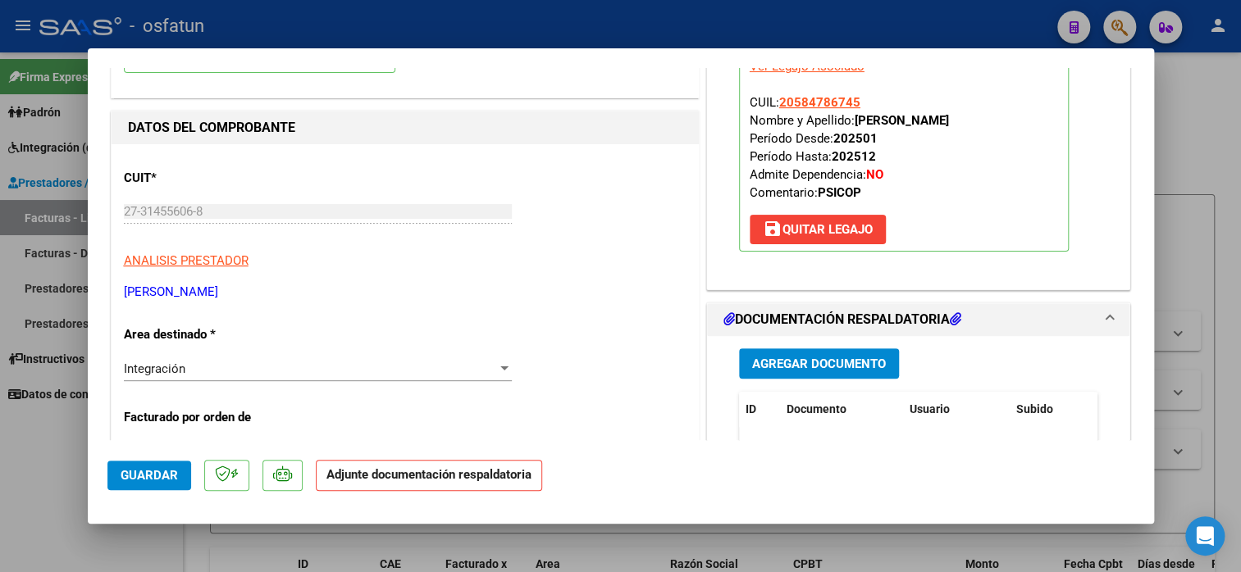
scroll to position [164, 0]
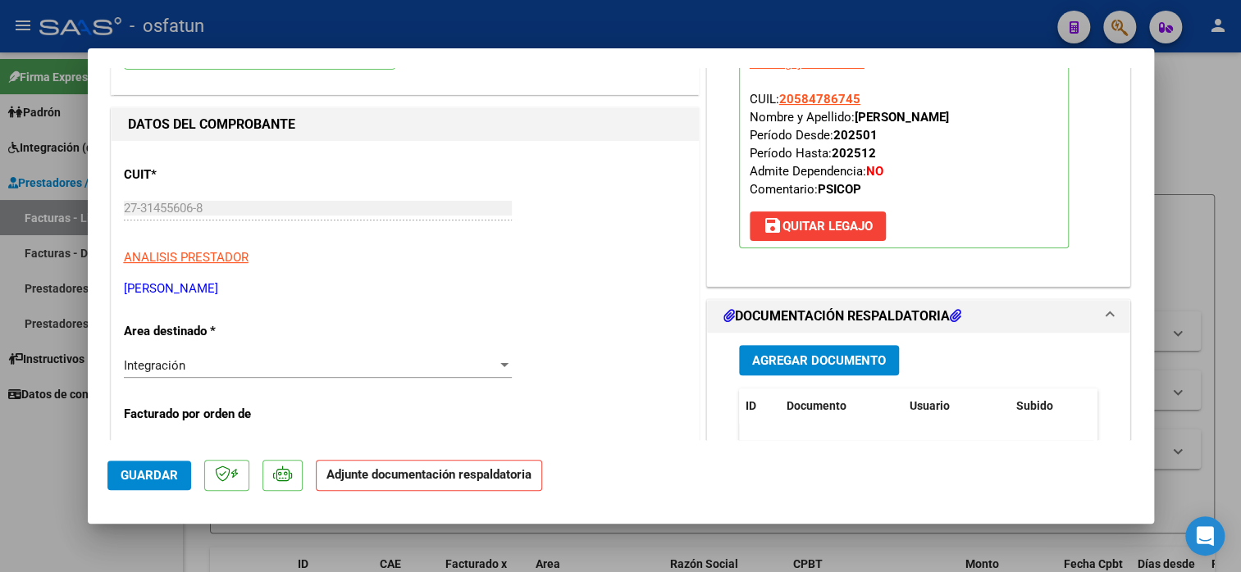
click at [836, 347] on button "Agregar Documento" at bounding box center [819, 360] width 160 height 30
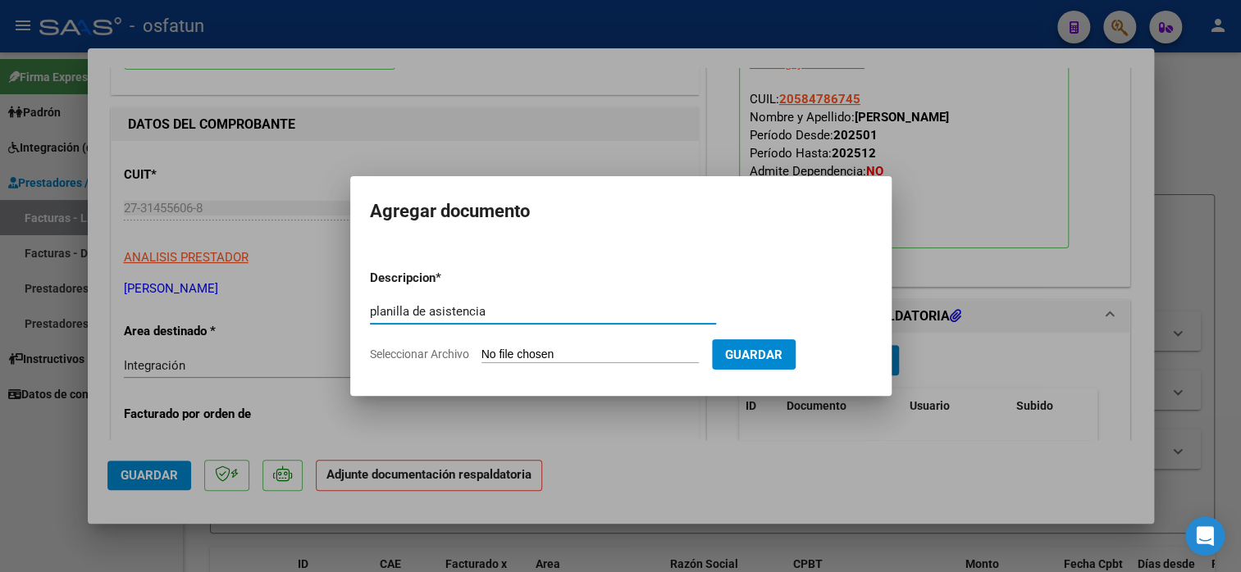
type input "planilla de asistencia"
click at [589, 358] on input "Seleccionar Archivo" at bounding box center [589, 356] width 217 height 16
type input "C:\fakepath\[PERSON_NAME] 121 asis.pdf"
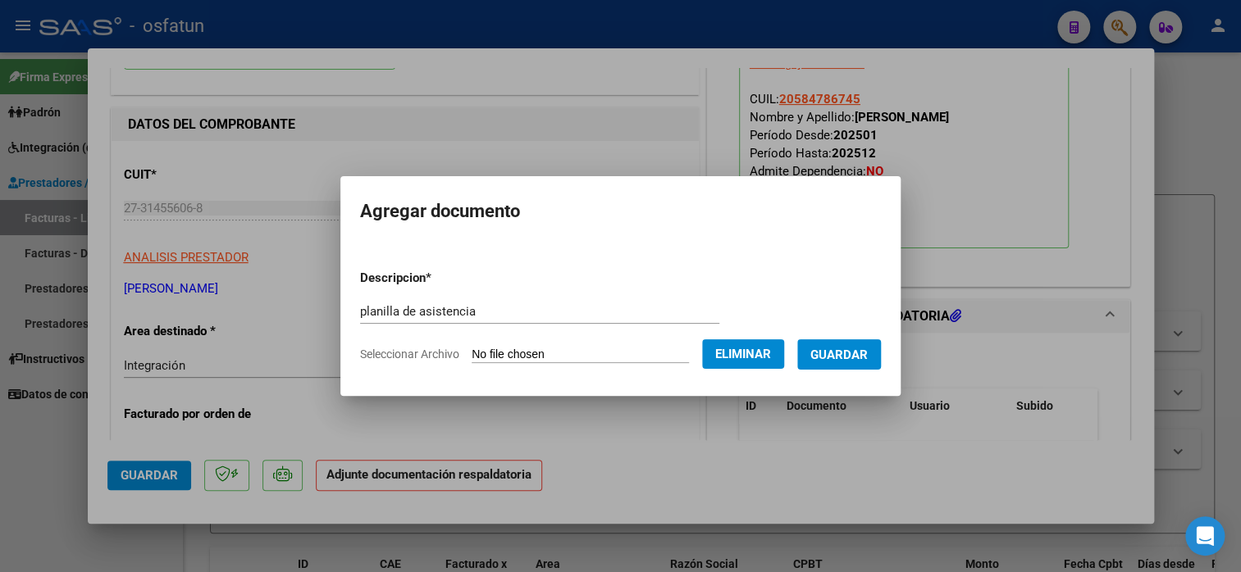
click at [853, 337] on form "Descripcion * planilla de asistencia Escriba aquí una descripcion Seleccionar A…" at bounding box center [620, 317] width 521 height 120
click at [853, 348] on span "Guardar" at bounding box center [838, 355] width 57 height 15
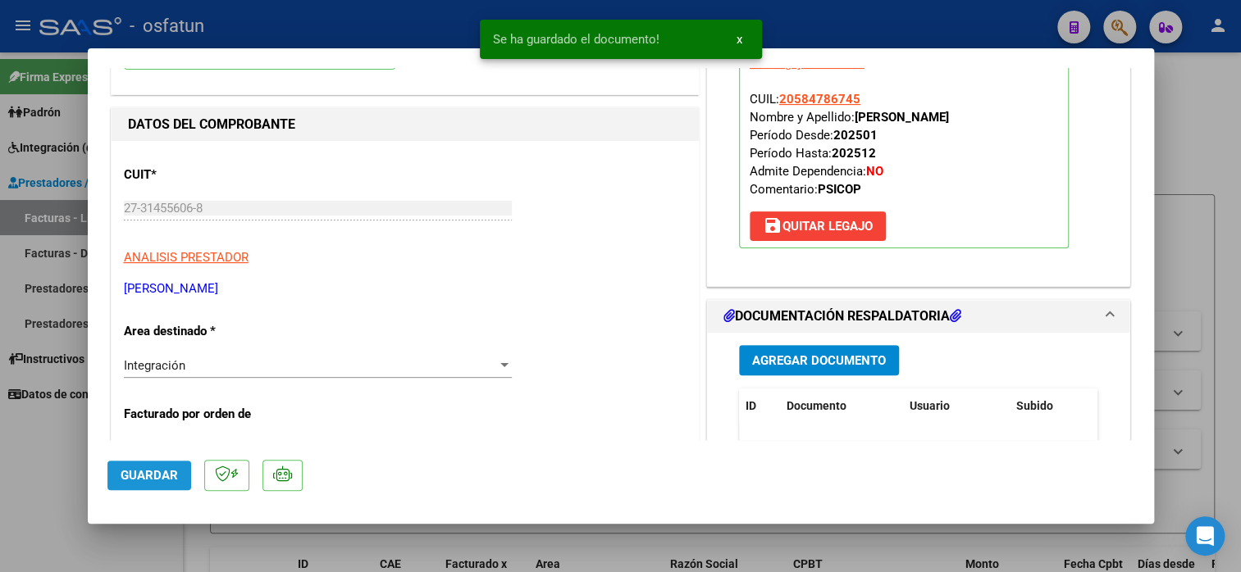
click at [166, 484] on button "Guardar" at bounding box center [149, 476] width 84 height 30
click at [166, 481] on span "Guardar" at bounding box center [149, 475] width 57 height 15
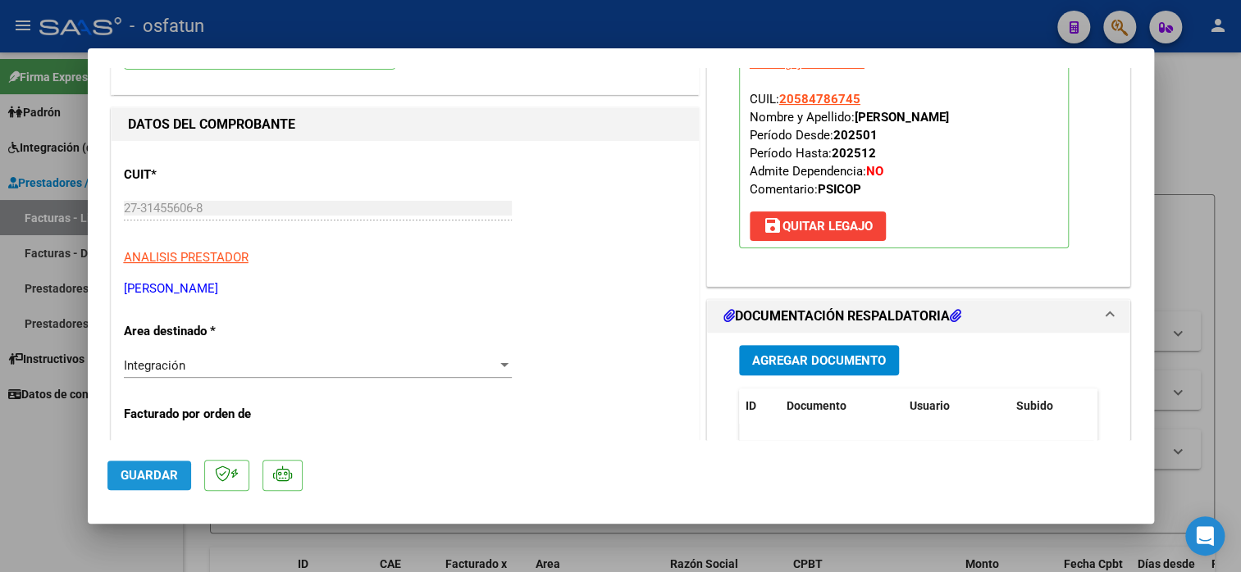
click at [170, 471] on span "Guardar" at bounding box center [149, 475] width 57 height 15
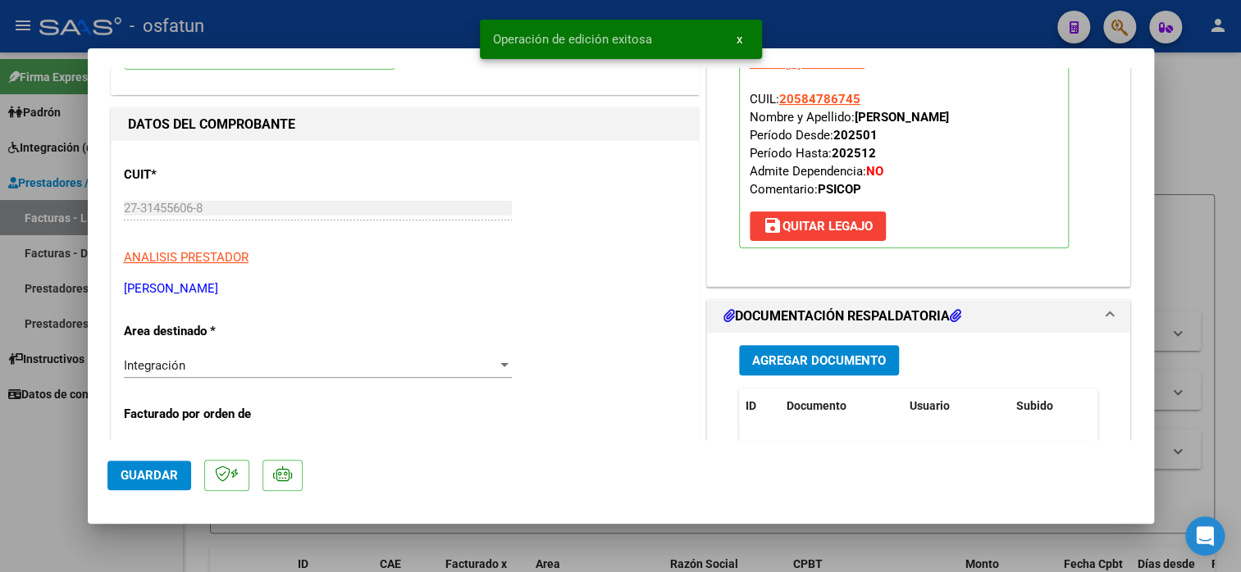
click at [1215, 127] on div at bounding box center [620, 286] width 1241 height 572
type input "$ 0,00"
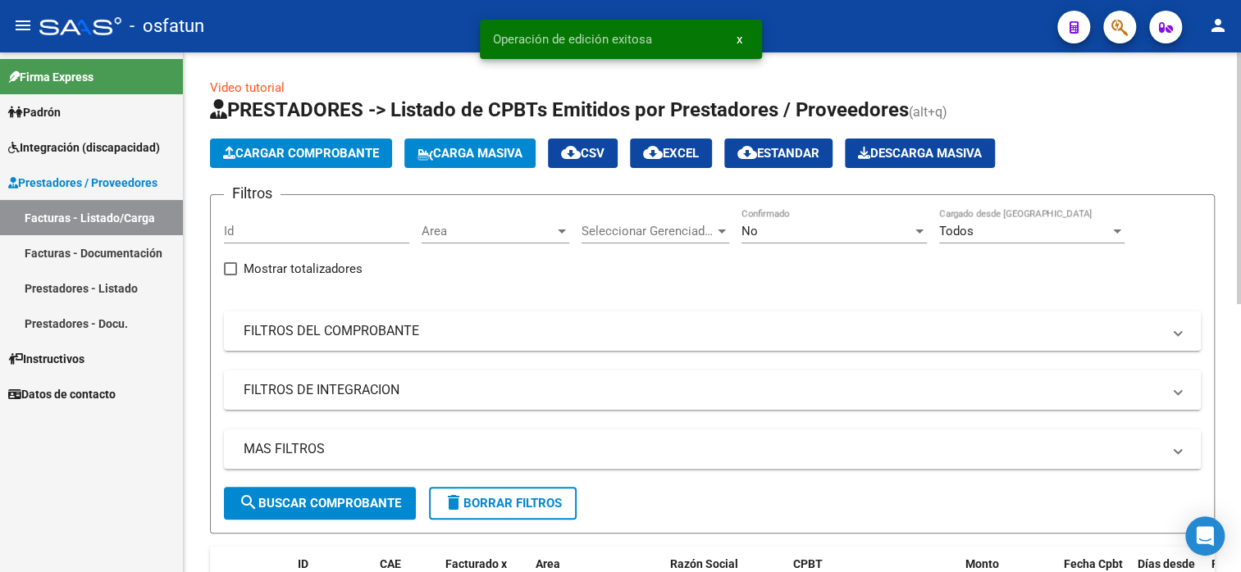
click at [331, 153] on span "Cargar Comprobante" at bounding box center [301, 153] width 156 height 15
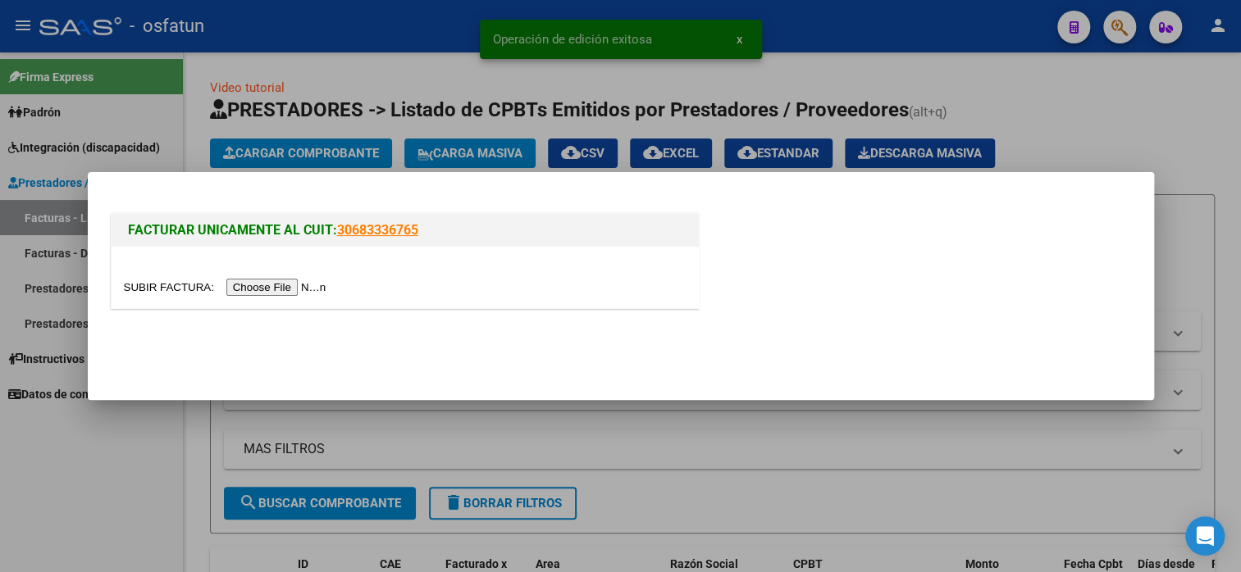
click at [270, 292] on input "file" at bounding box center [227, 287] width 207 height 17
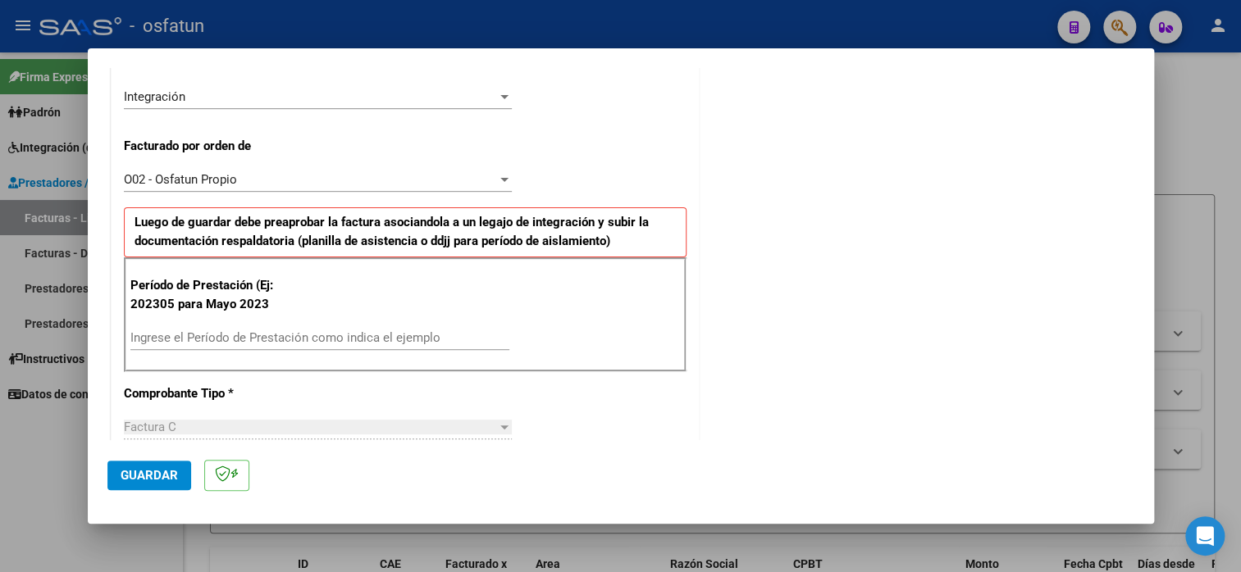
scroll to position [410, 0]
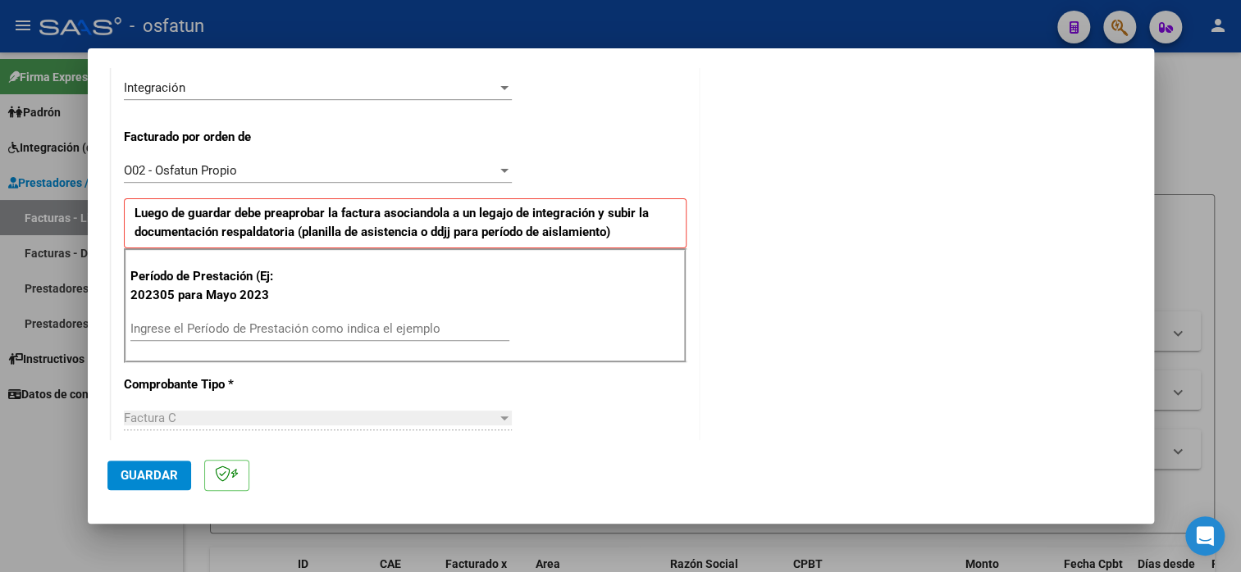
click at [243, 328] on input "Ingrese el Período de Prestación como indica el ejemplo" at bounding box center [319, 328] width 379 height 15
type input "202507"
click at [121, 477] on span "Guardar" at bounding box center [149, 475] width 57 height 15
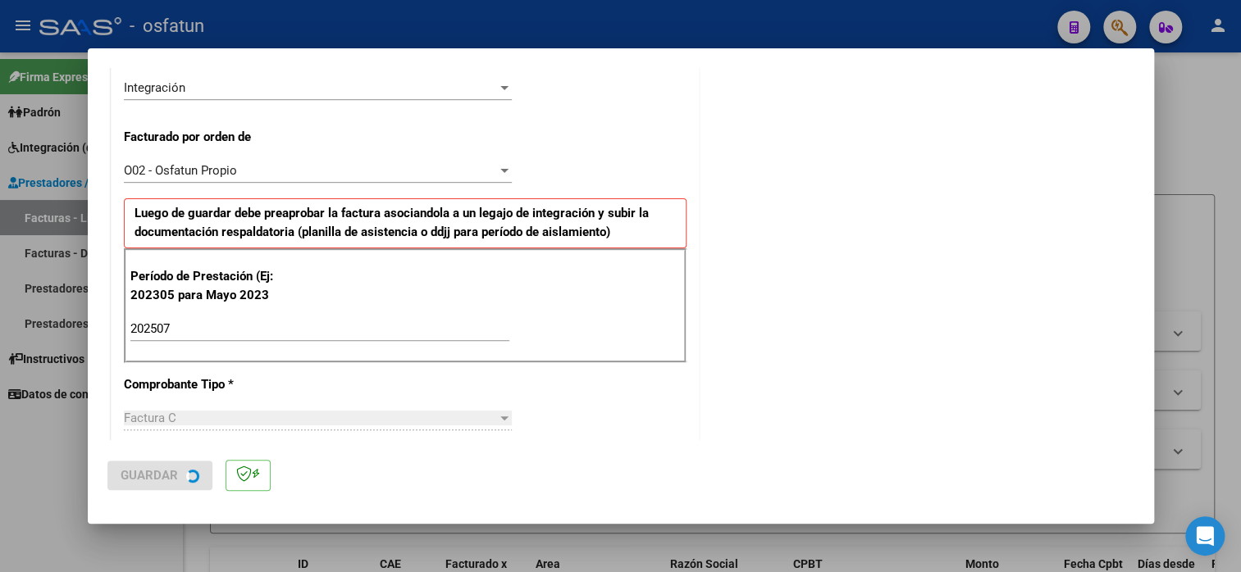
scroll to position [0, 0]
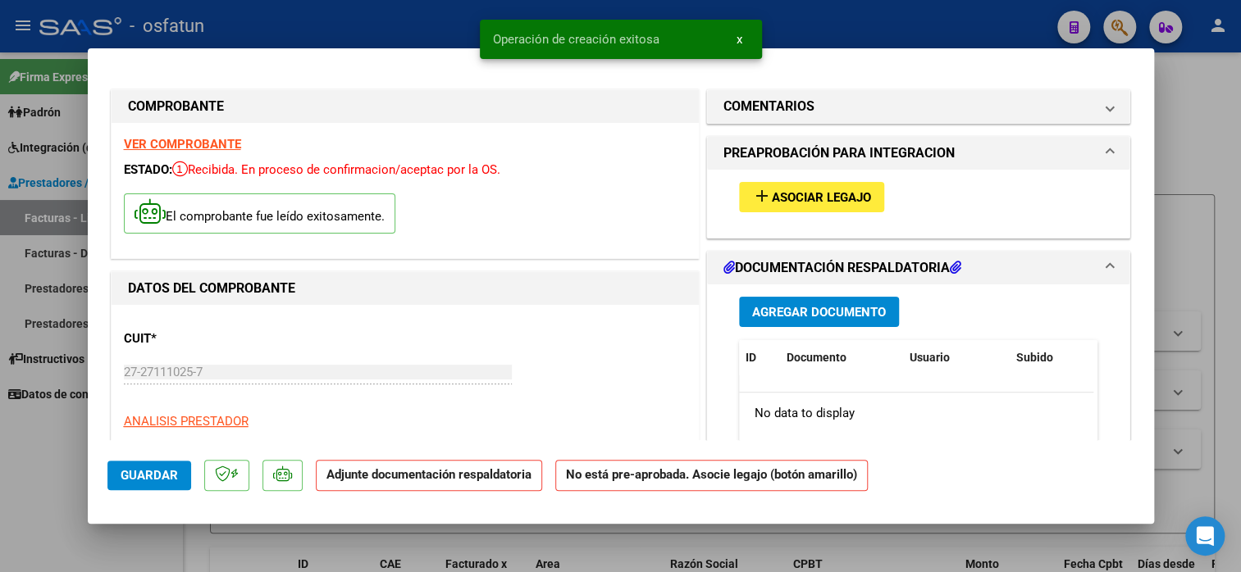
click at [752, 201] on mat-icon "add" at bounding box center [762, 196] width 20 height 20
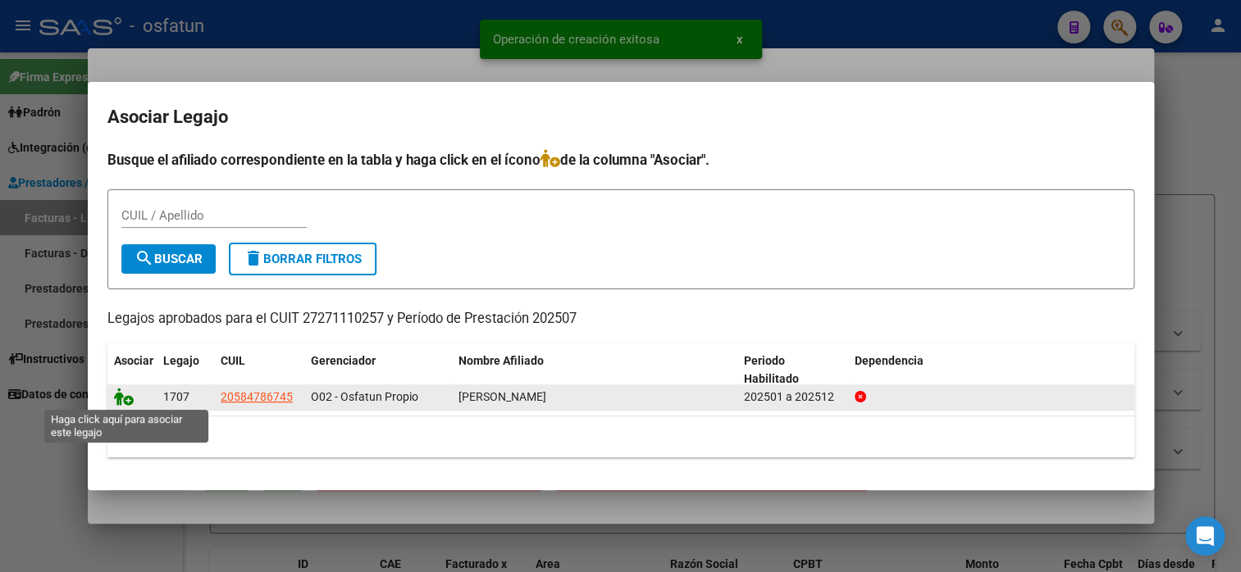
click at [121, 401] on icon at bounding box center [124, 397] width 20 height 18
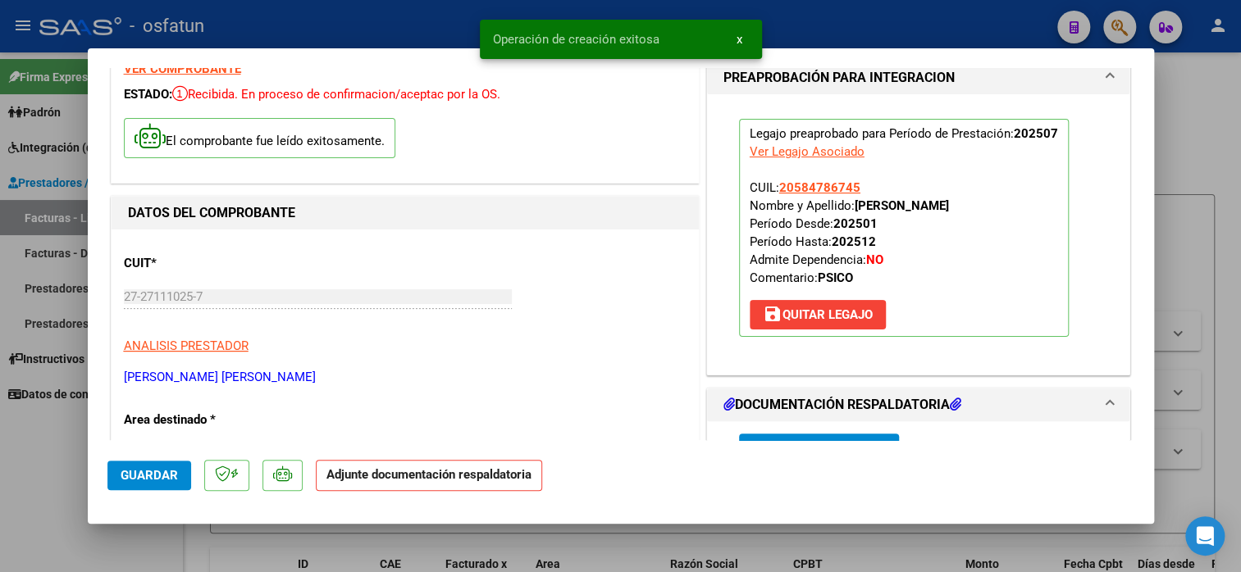
scroll to position [164, 0]
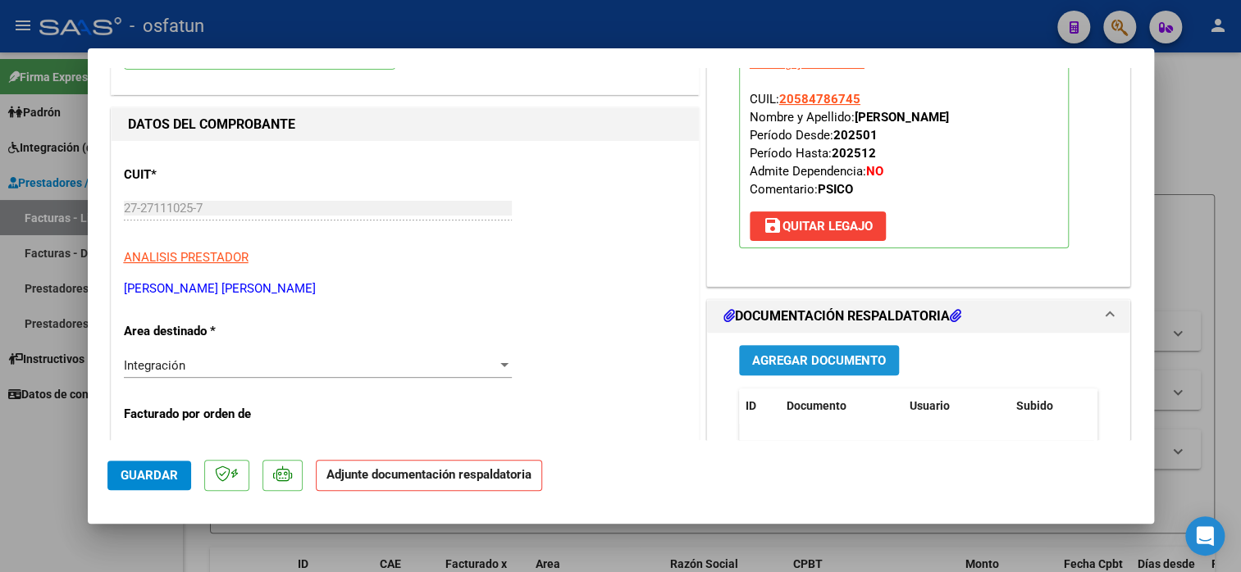
click at [810, 357] on span "Agregar Documento" at bounding box center [819, 360] width 134 height 15
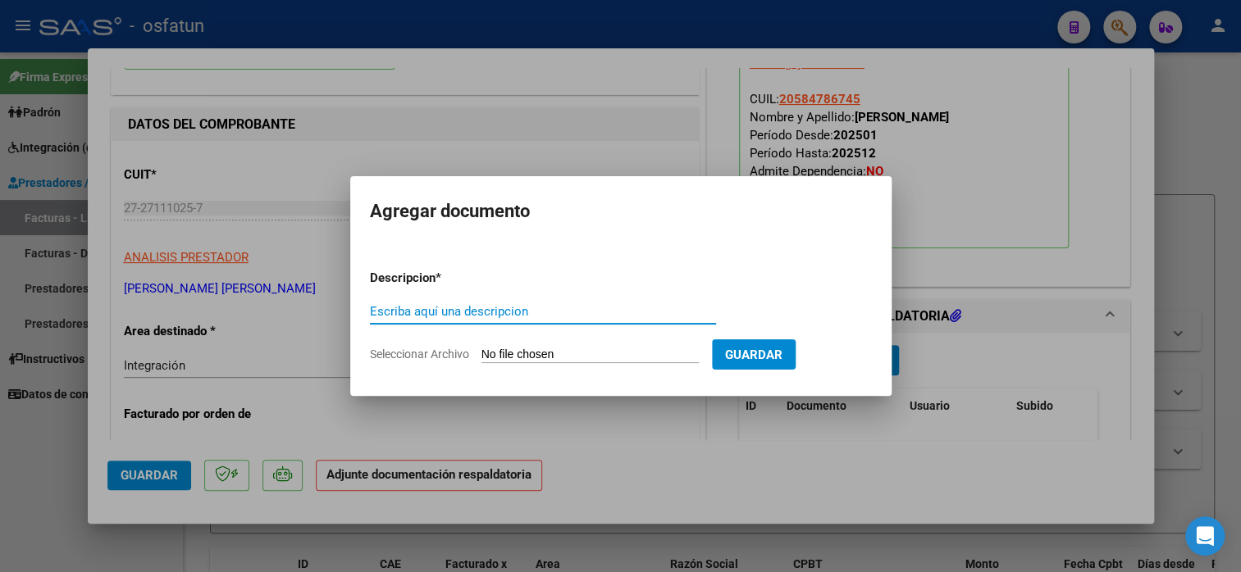
click at [525, 313] on input "Escriba aquí una descripcion" at bounding box center [543, 311] width 346 height 15
type input "planilla de asistencia"
click at [527, 342] on form "Descripcion * planilla de asistencia Escriba aquí una descripcion Seleccionar A…" at bounding box center [621, 317] width 502 height 120
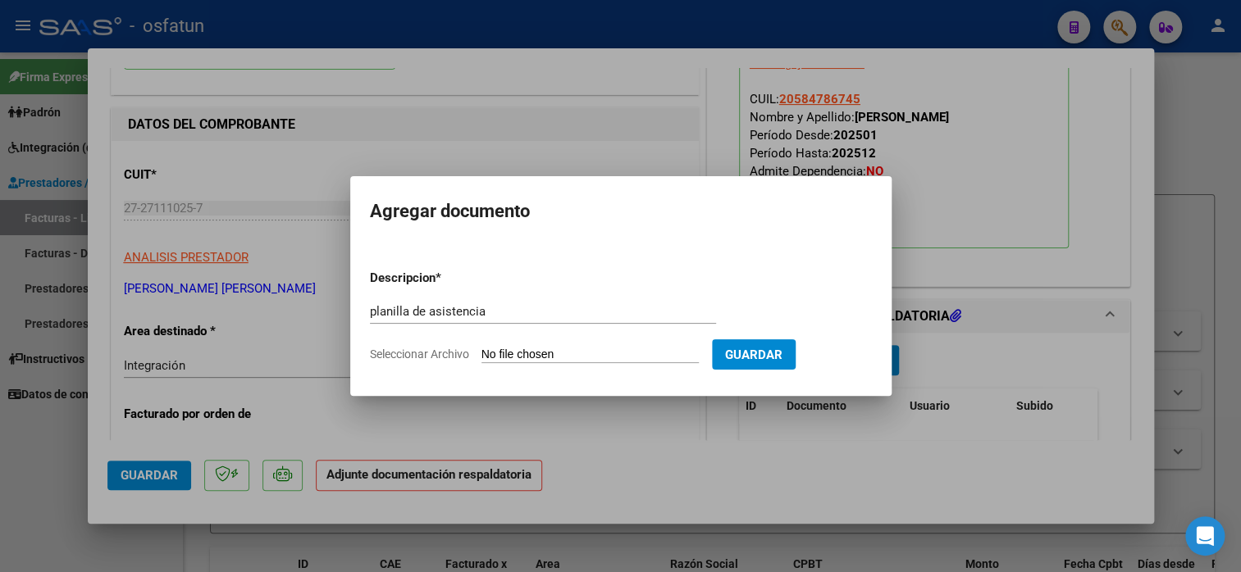
click at [522, 353] on input "Seleccionar Archivo" at bounding box center [589, 356] width 217 height 16
type input "C:\fakepath\PSICOLOGIA asis.pdf"
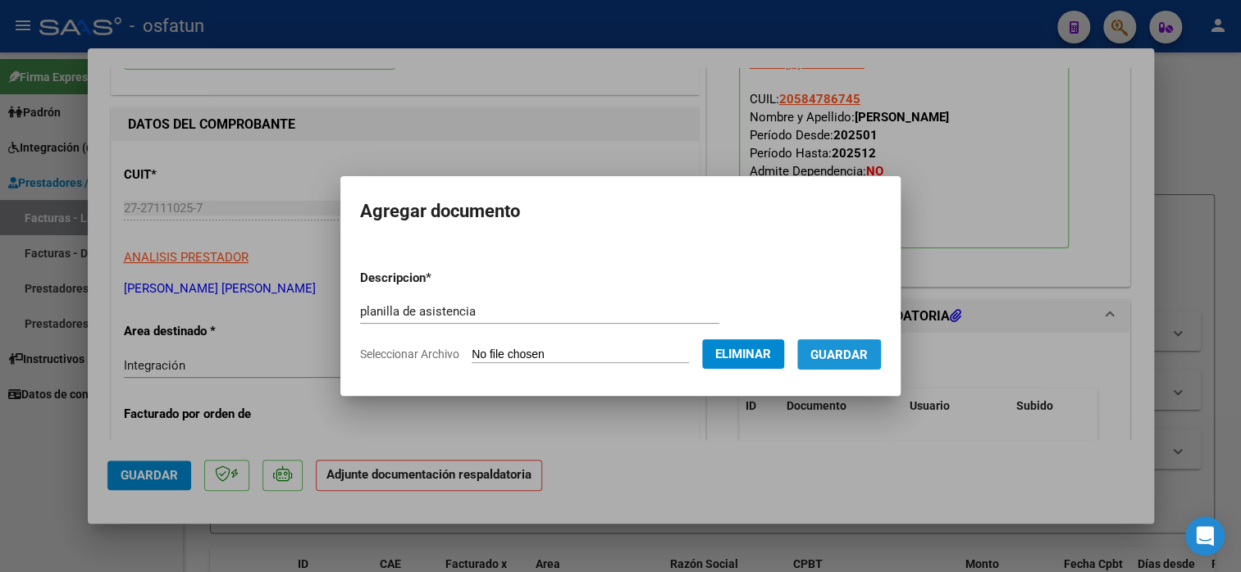
click at [868, 348] on span "Guardar" at bounding box center [838, 355] width 57 height 15
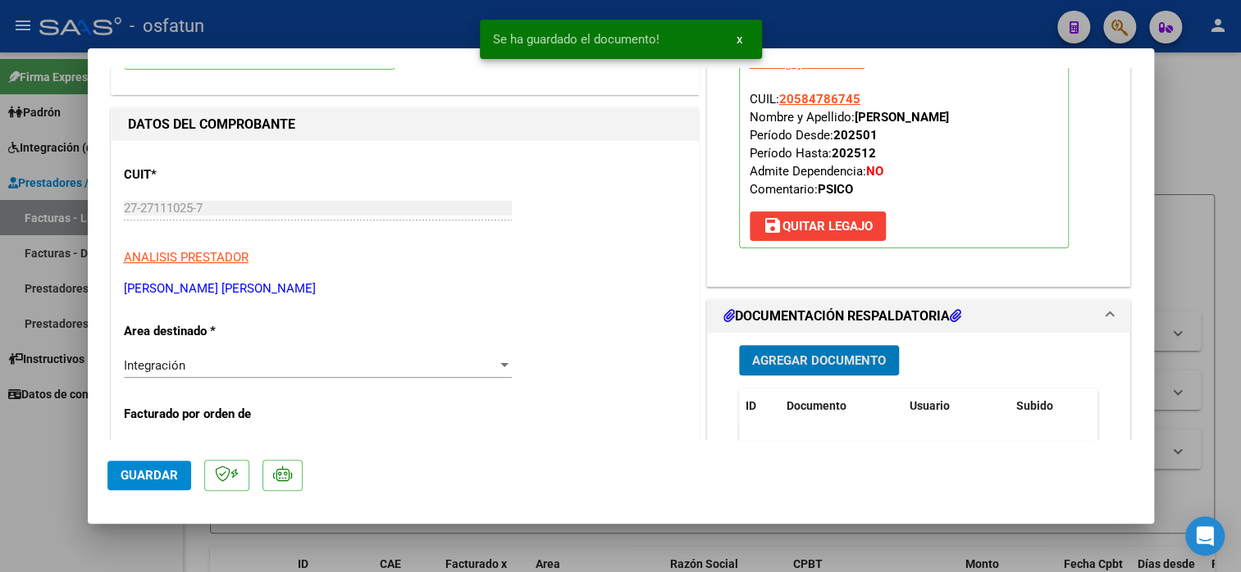
click at [144, 475] on span "Guardar" at bounding box center [149, 475] width 57 height 15
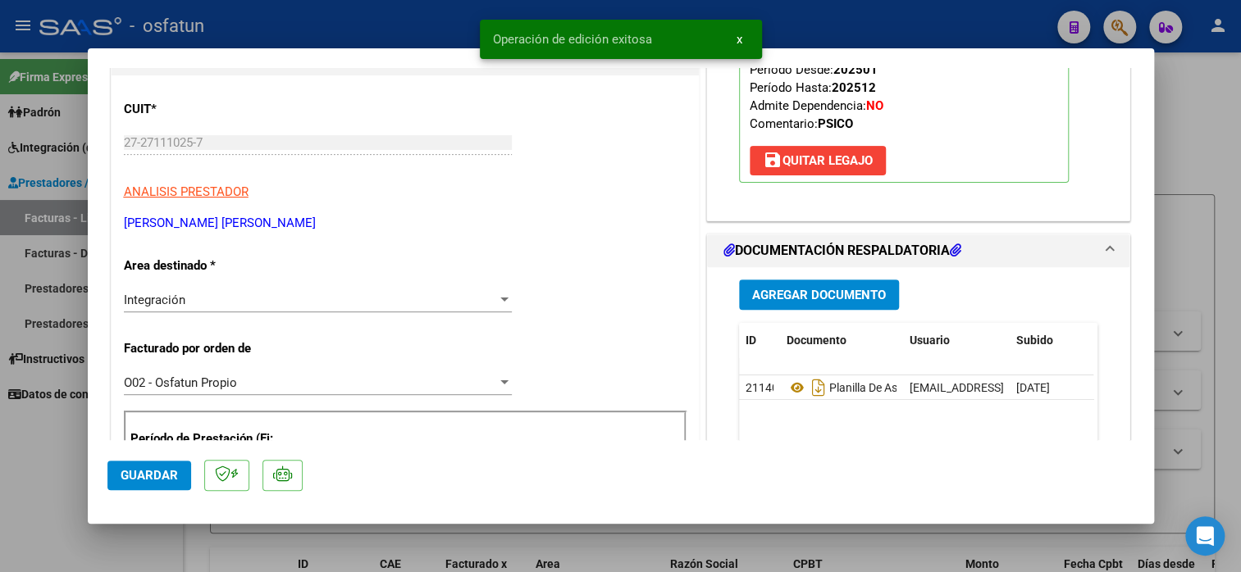
scroll to position [328, 0]
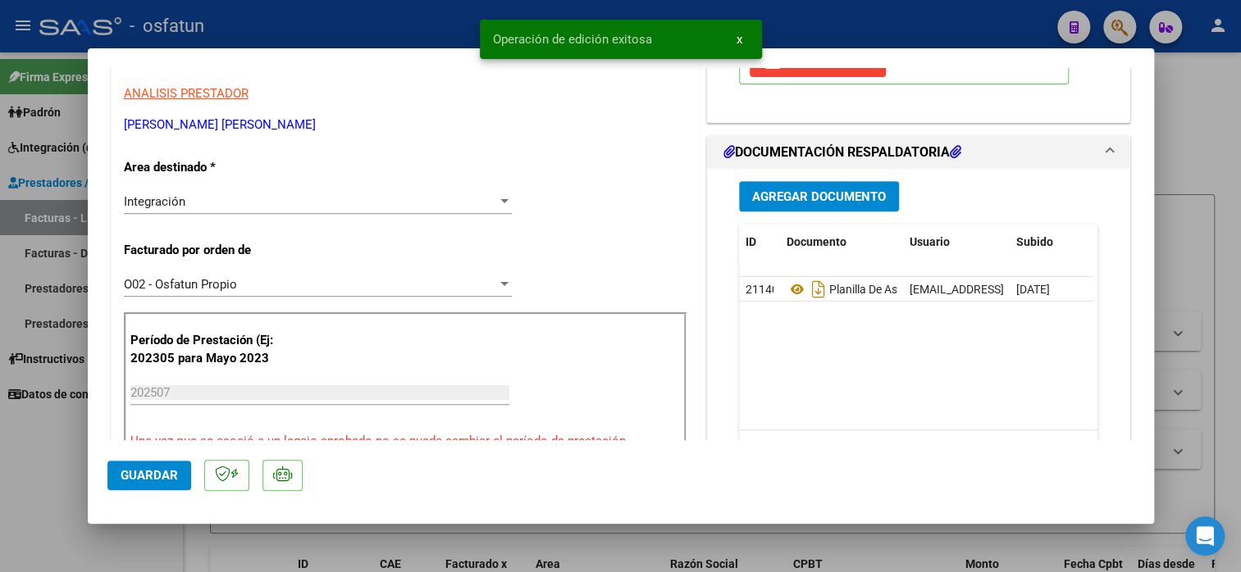
click at [157, 478] on span "Guardar" at bounding box center [149, 475] width 57 height 15
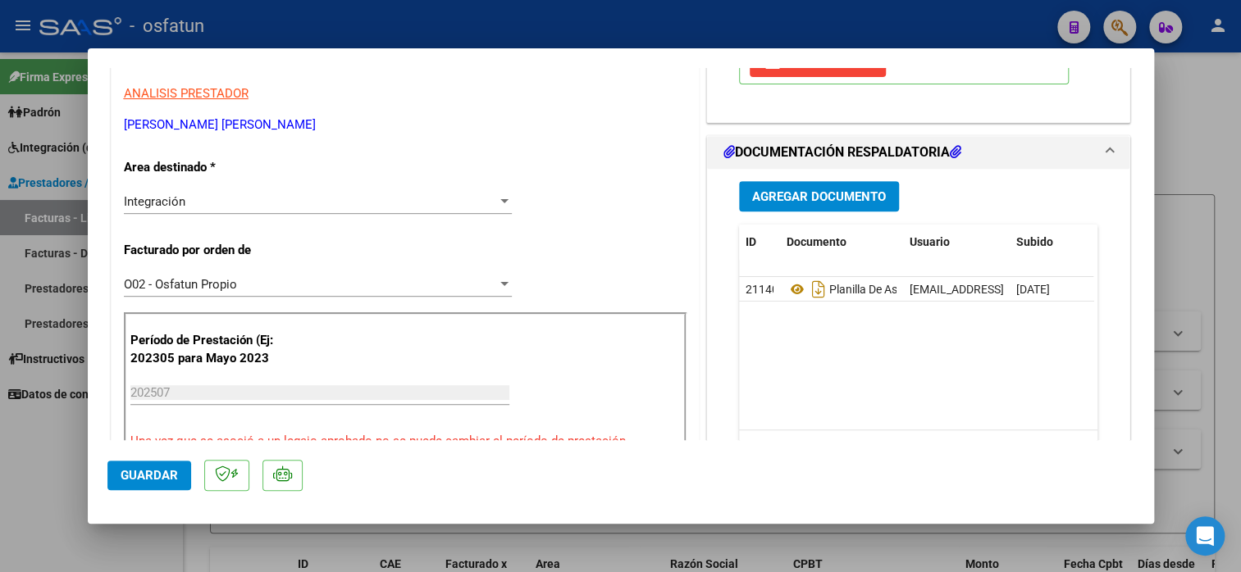
click at [148, 475] on span "Guardar" at bounding box center [149, 475] width 57 height 15
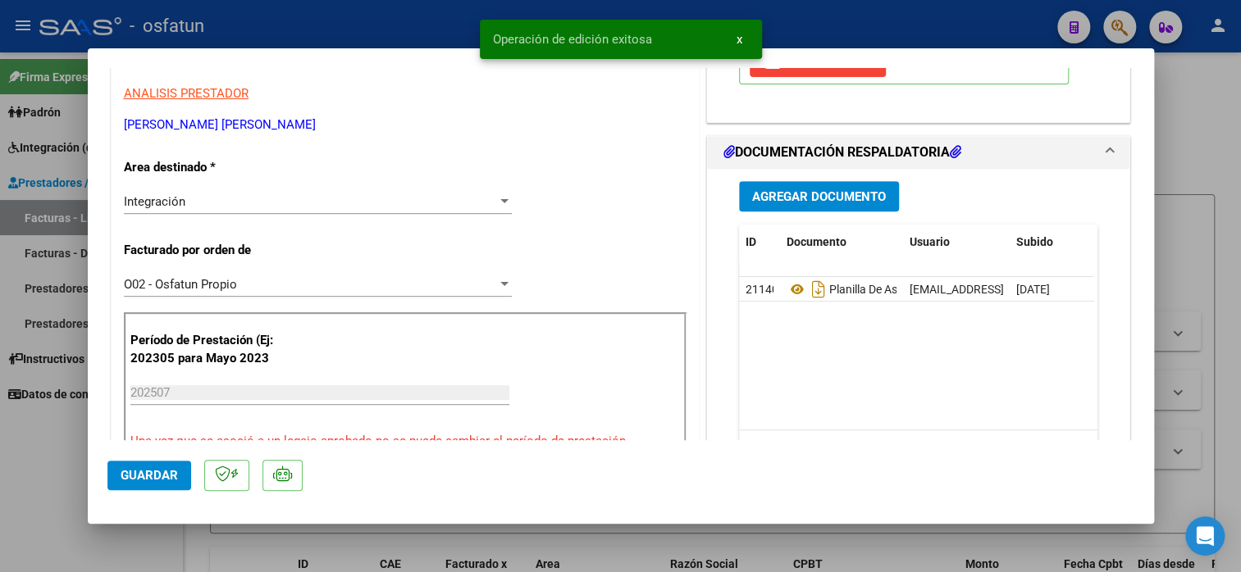
click at [1177, 100] on div at bounding box center [620, 286] width 1241 height 572
type input "$ 0,00"
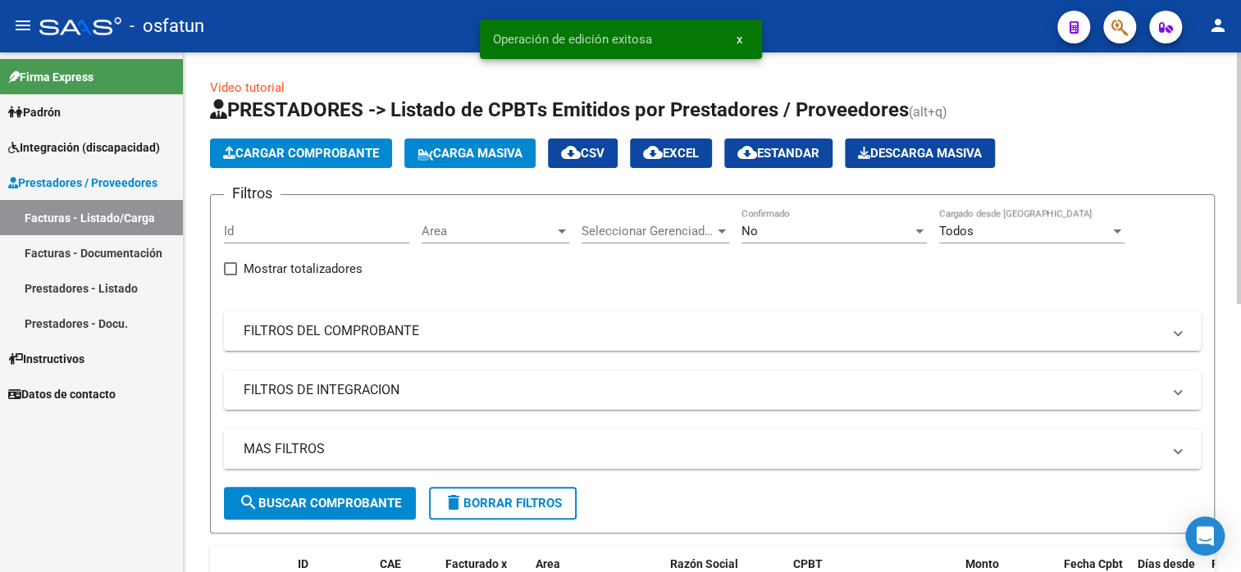
click at [330, 153] on span "Cargar Comprobante" at bounding box center [301, 153] width 156 height 15
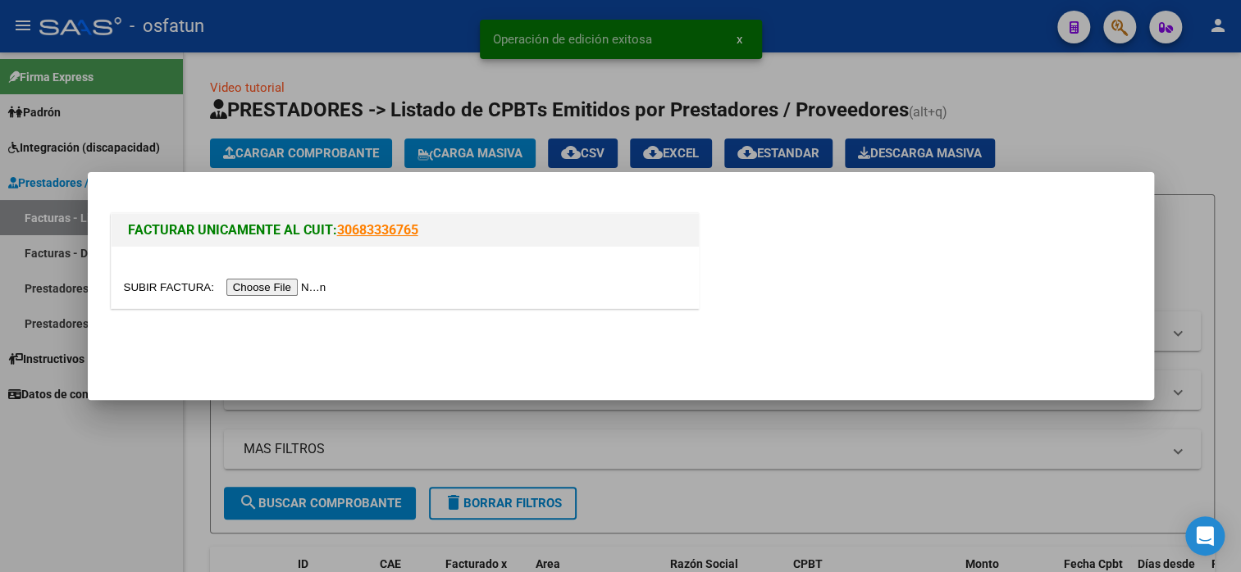
click at [263, 295] on input "file" at bounding box center [227, 287] width 207 height 17
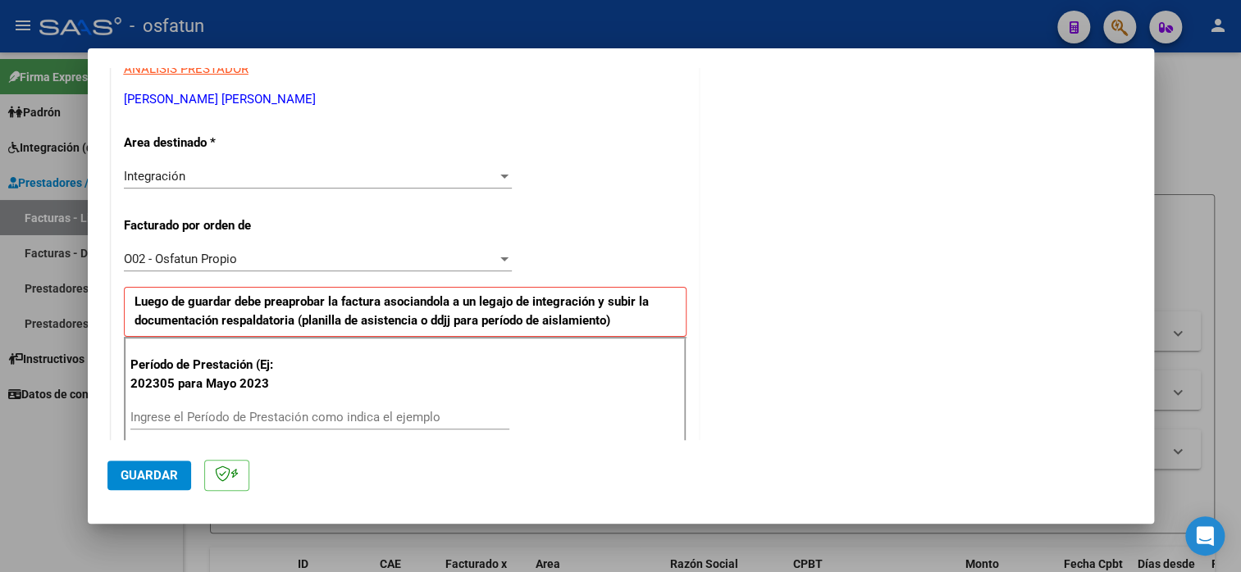
scroll to position [410, 0]
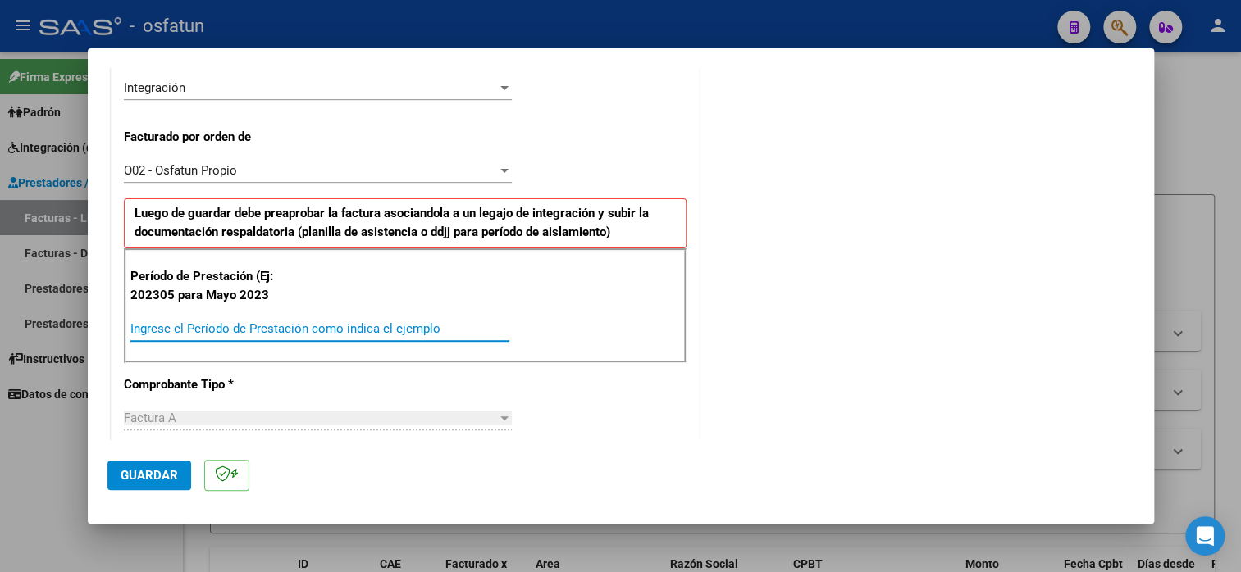
click at [236, 328] on input "Ingrese el Período de Prestación como indica el ejemplo" at bounding box center [319, 328] width 379 height 15
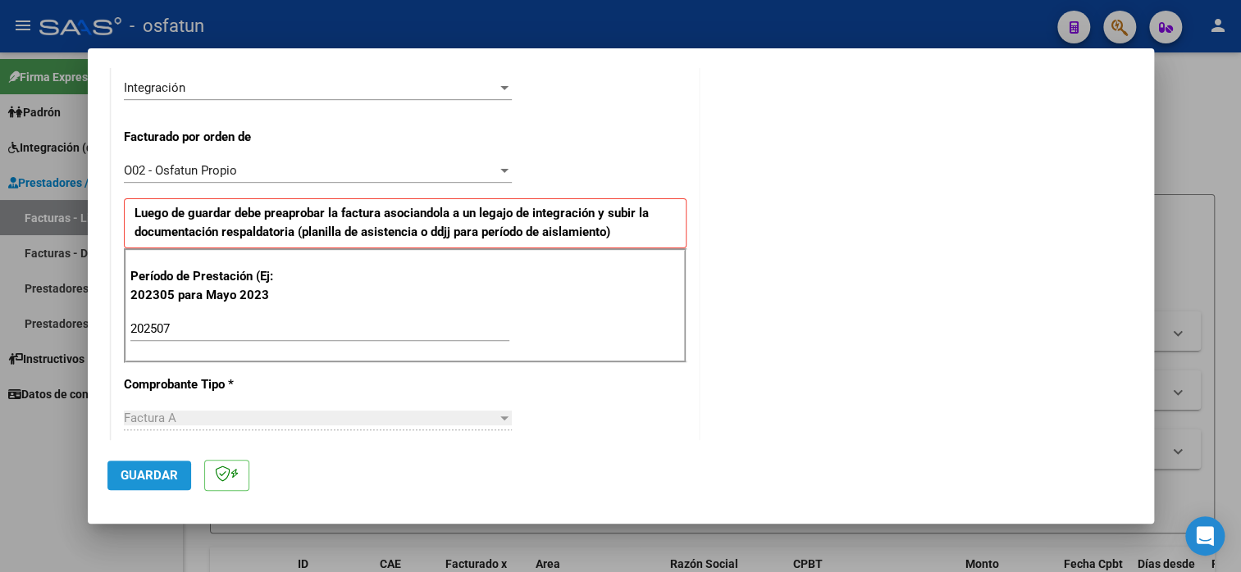
click at [155, 475] on span "Guardar" at bounding box center [149, 475] width 57 height 15
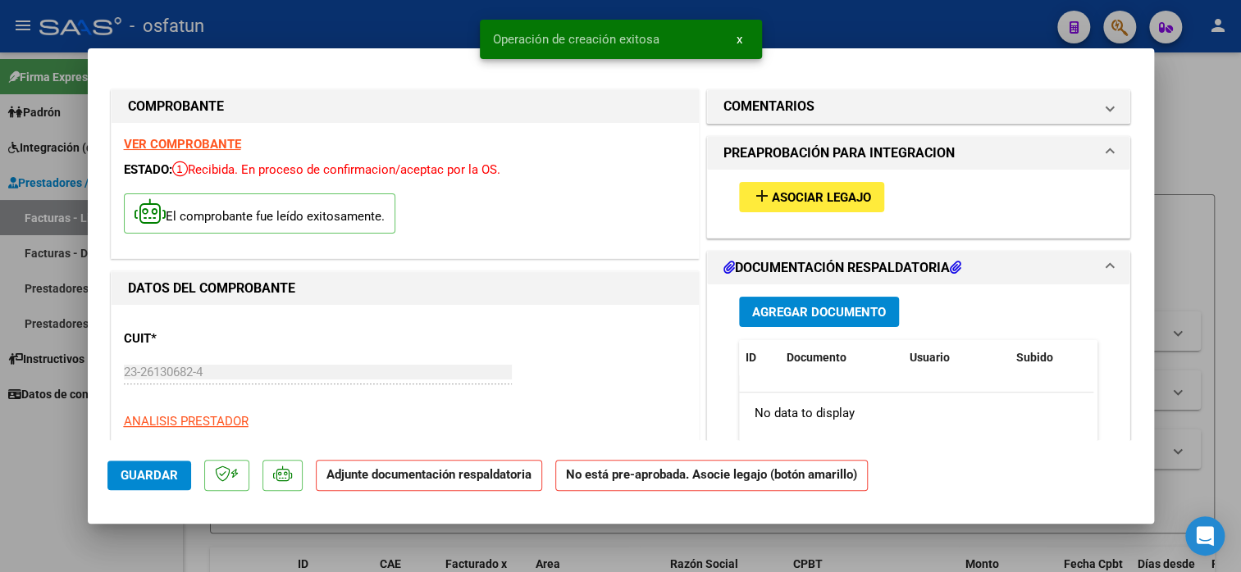
click at [783, 199] on span "Asociar Legajo" at bounding box center [821, 197] width 99 height 15
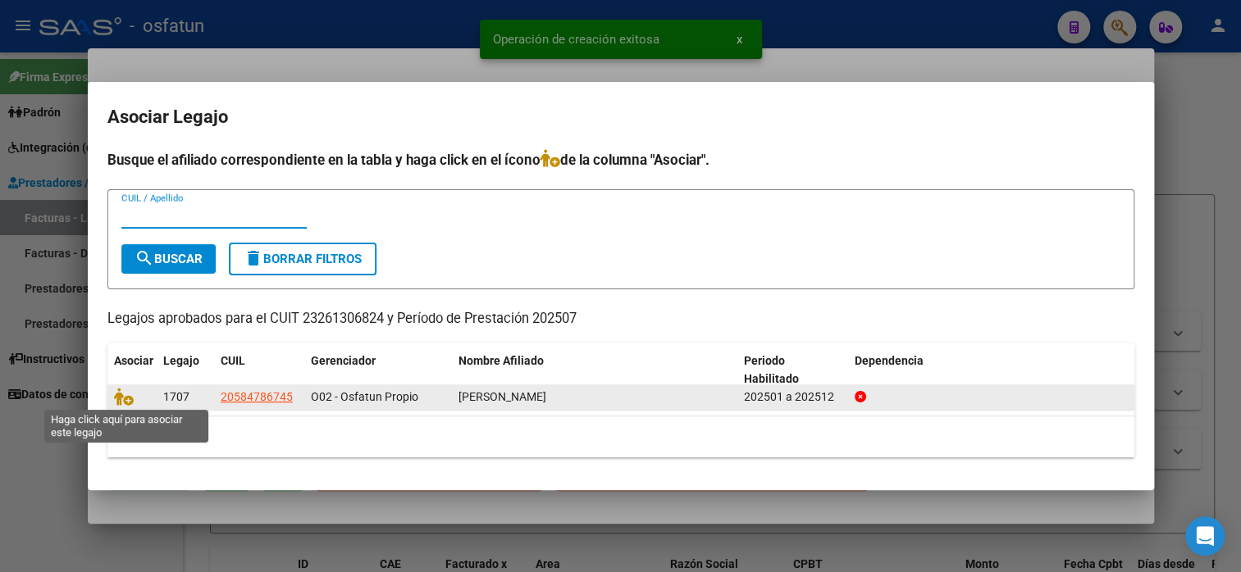
drag, startPoint x: 125, startPoint y: 402, endPoint x: 140, endPoint y: 402, distance: 15.6
click at [125, 401] on icon at bounding box center [124, 397] width 20 height 18
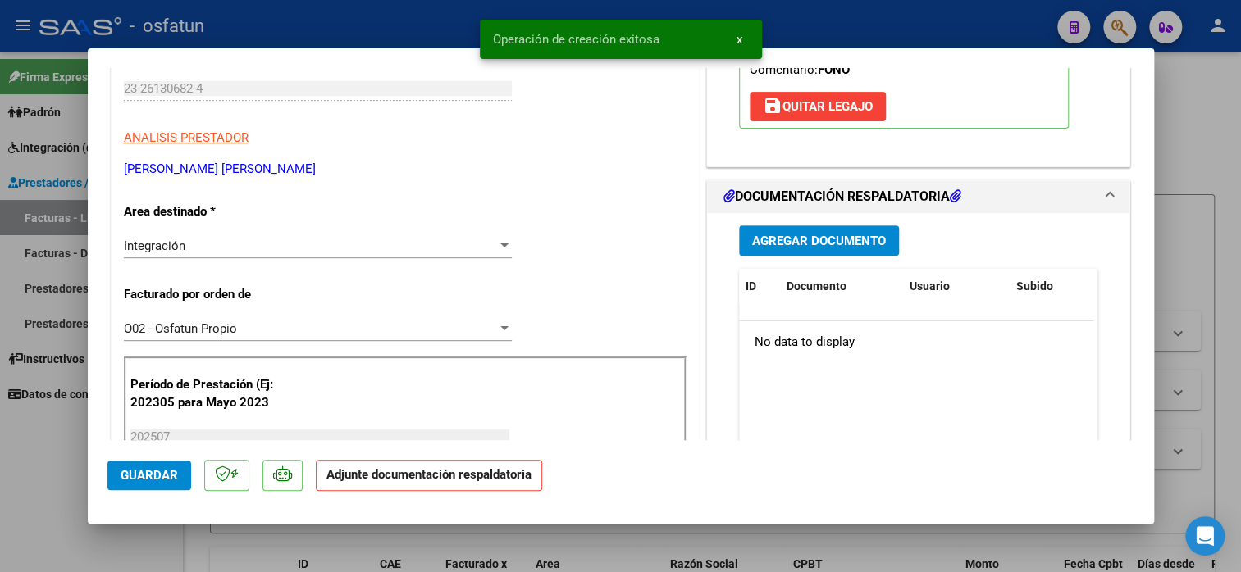
scroll to position [328, 0]
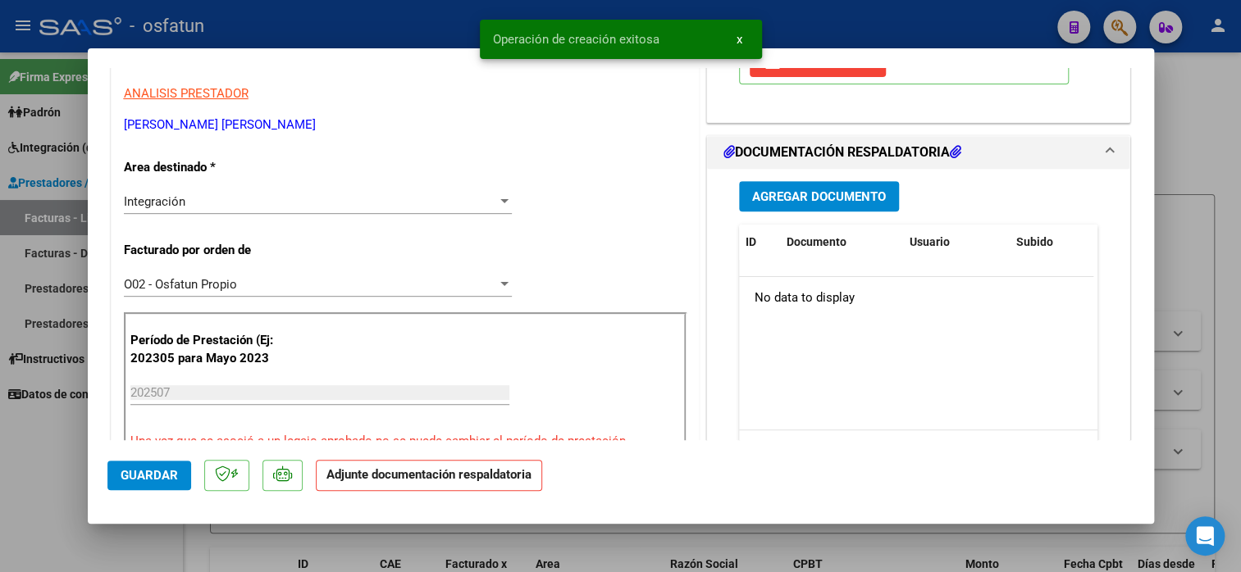
click at [829, 189] on span "Agregar Documento" at bounding box center [819, 196] width 134 height 15
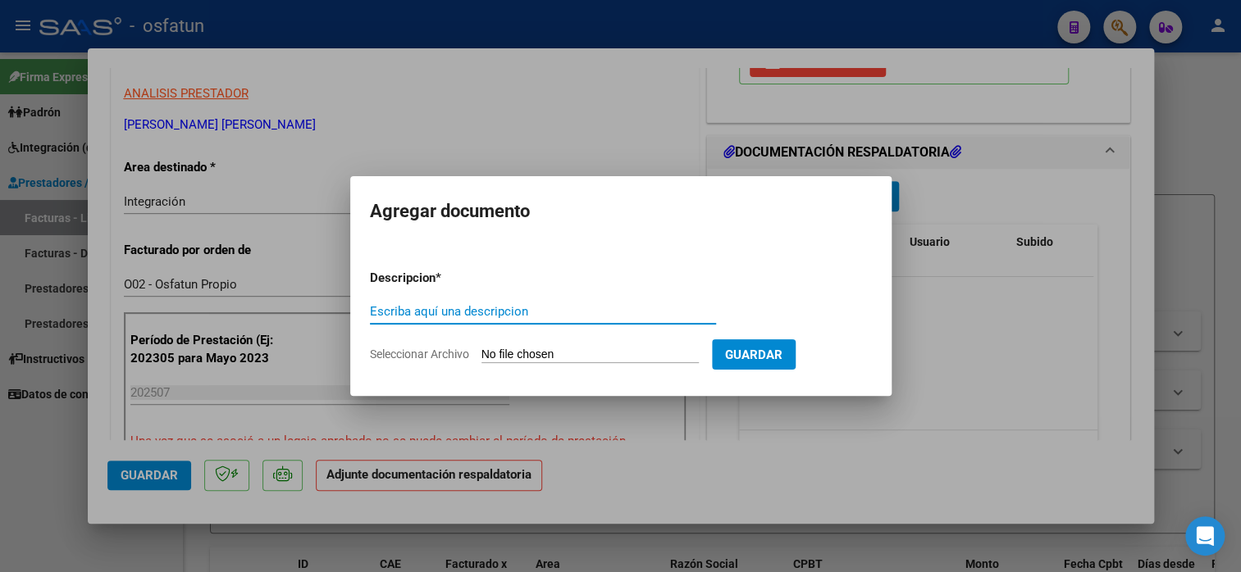
click at [549, 309] on input "Escriba aquí una descripcion" at bounding box center [543, 311] width 346 height 15
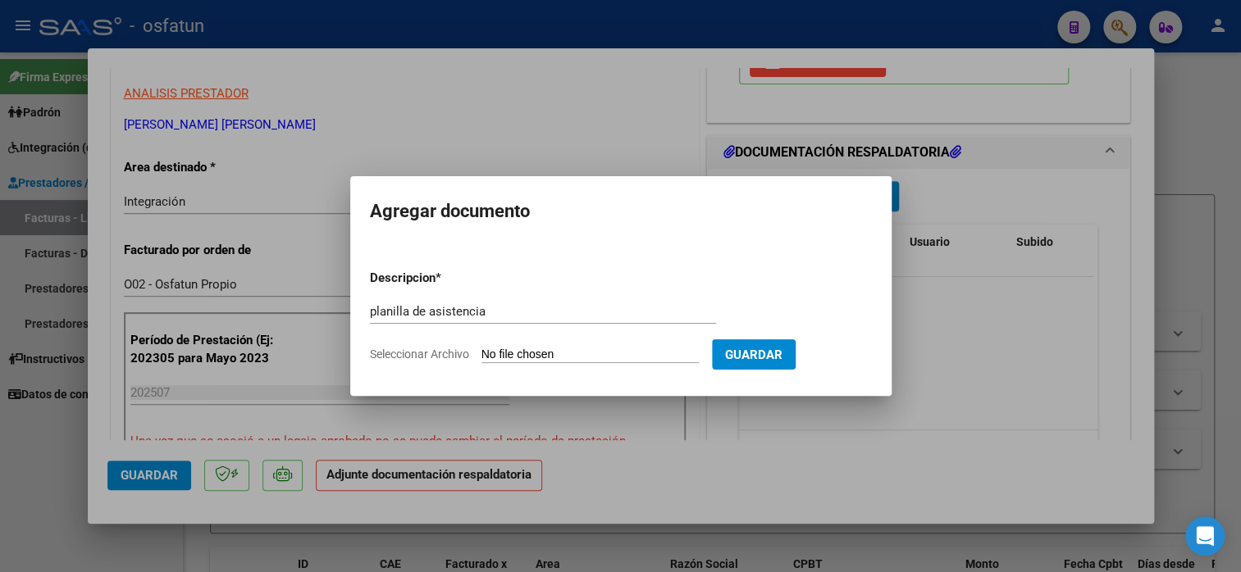
click at [537, 355] on input "Seleccionar Archivo" at bounding box center [589, 356] width 217 height 16
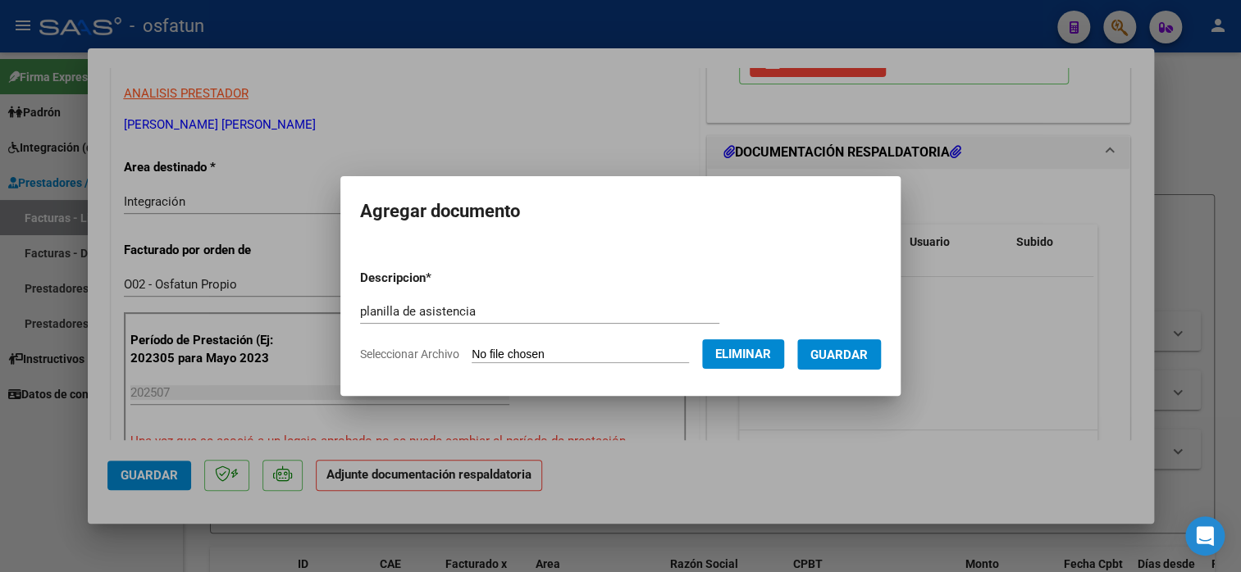
click at [862, 359] on span "Guardar" at bounding box center [838, 355] width 57 height 15
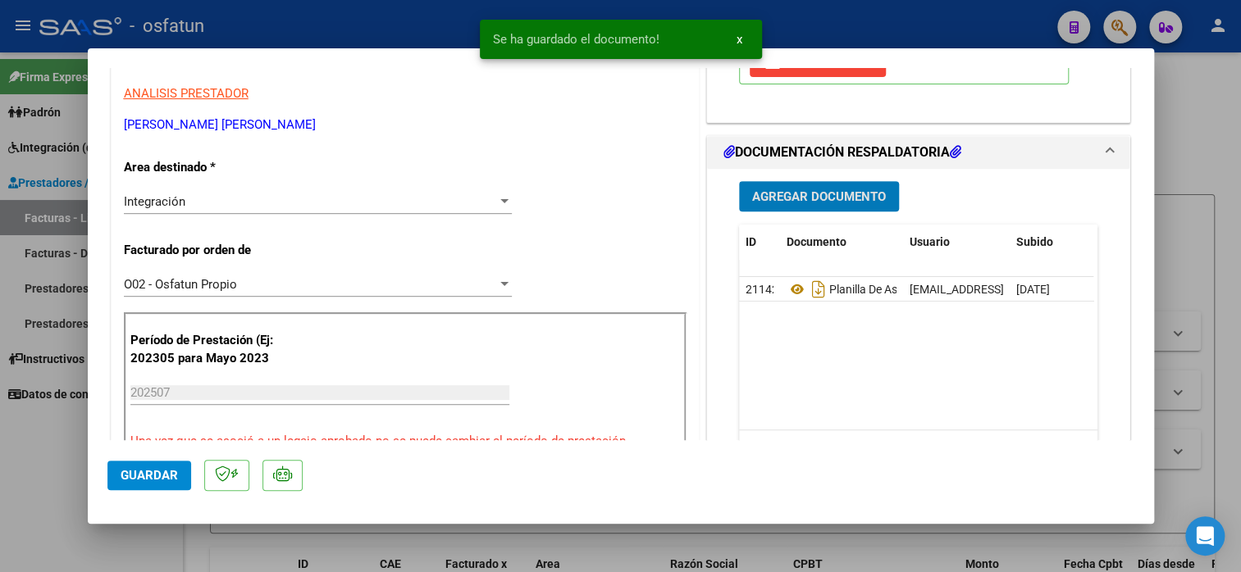
click at [149, 480] on span "Guardar" at bounding box center [149, 475] width 57 height 15
click at [160, 472] on span "Guardar" at bounding box center [149, 475] width 57 height 15
click at [1200, 131] on div at bounding box center [620, 286] width 1241 height 572
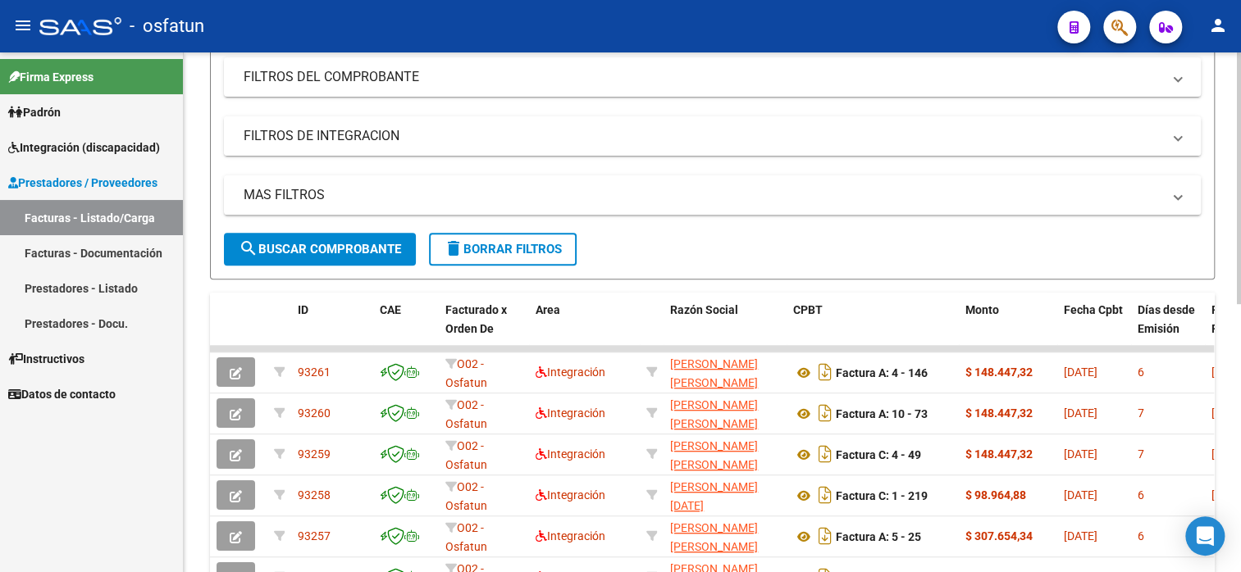
scroll to position [410, 0]
